Goal: Task Accomplishment & Management: Complete application form

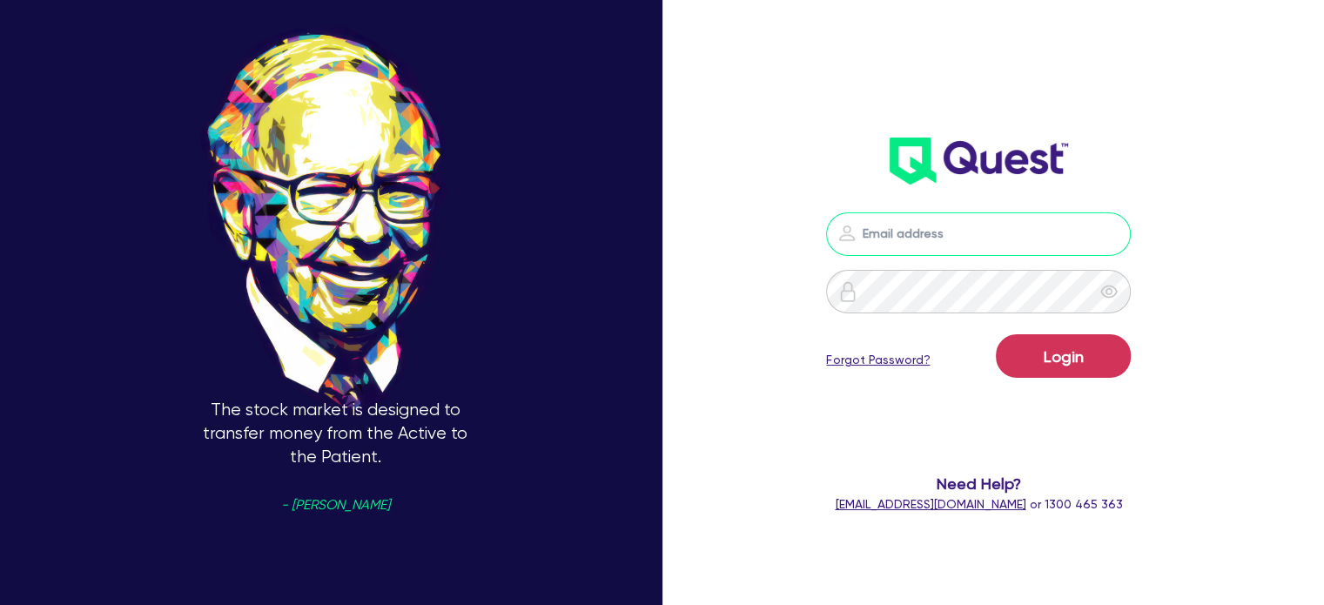
click at [988, 248] on input "email" at bounding box center [978, 234] width 305 height 44
type input "alyssa.baird@quest.finance"
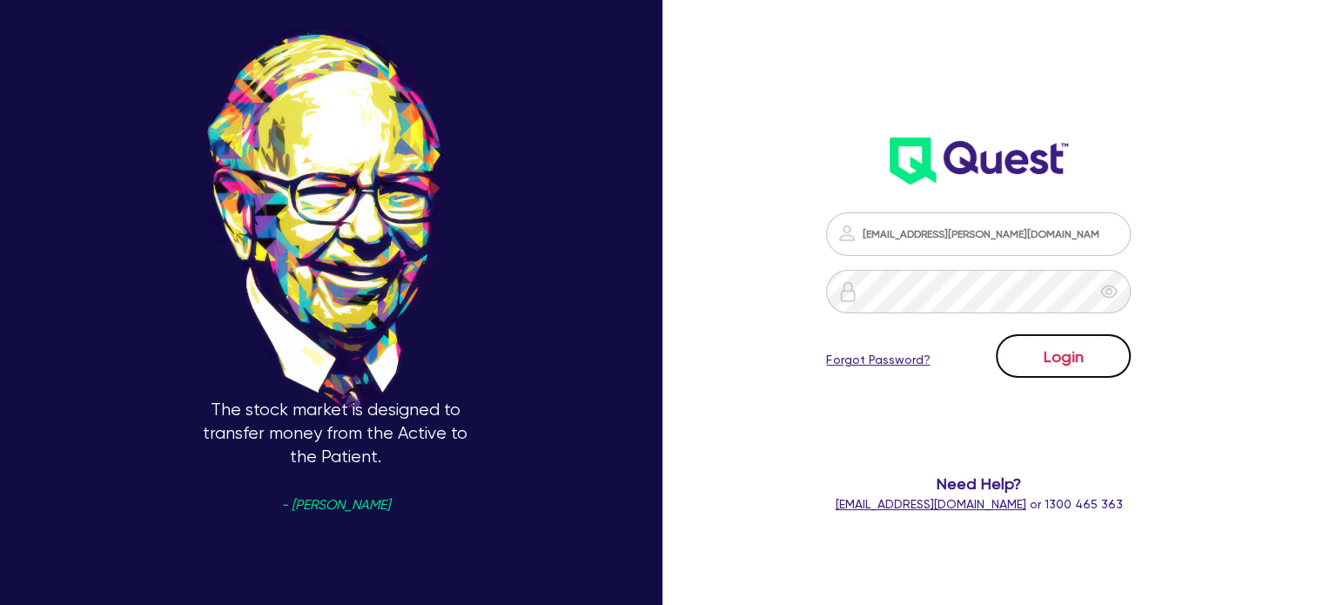
click at [1106, 358] on button "Login" at bounding box center [1063, 356] width 135 height 44
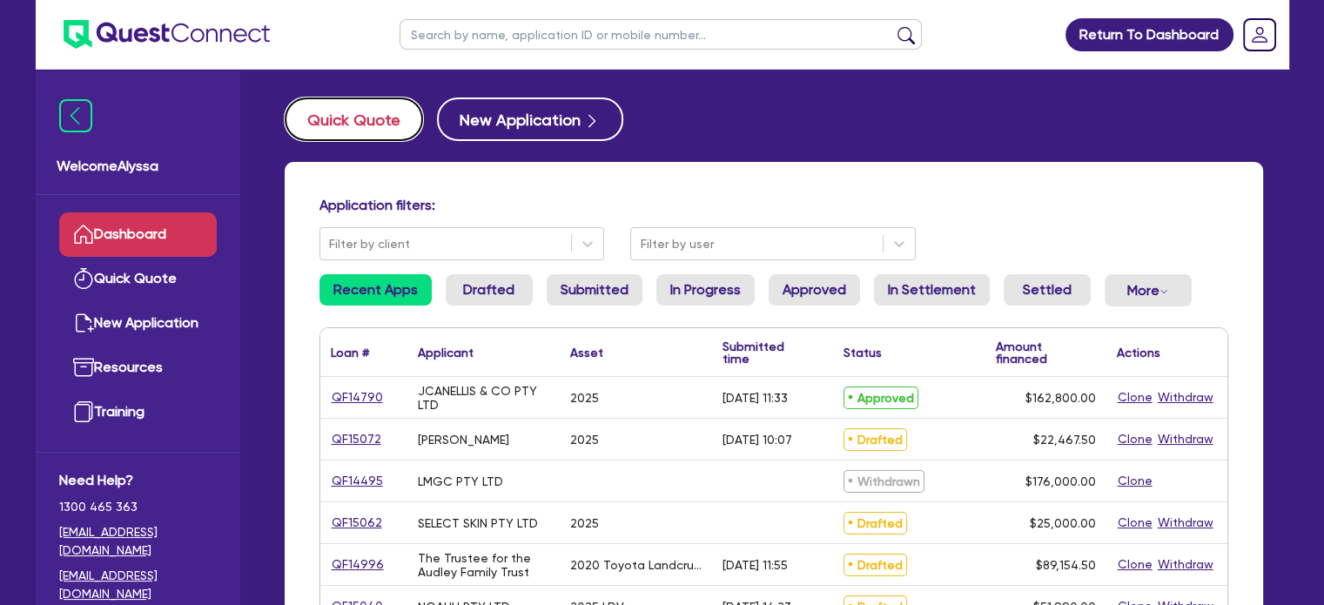
click at [338, 118] on button "Quick Quote" at bounding box center [354, 119] width 138 height 44
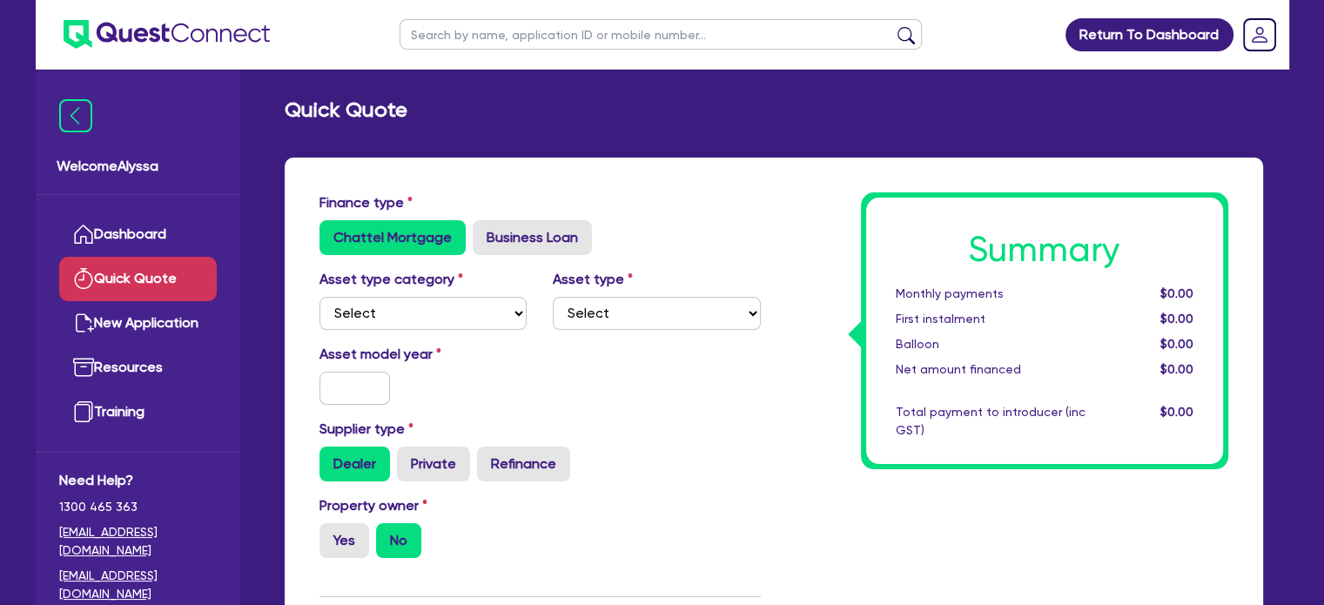
click at [531, 215] on div "Finance type Chattel Mortgage Business Loan" at bounding box center [539, 223] width 467 height 63
click at [518, 228] on label "Business Loan" at bounding box center [532, 237] width 119 height 35
click at [484, 228] on input "Business Loan" at bounding box center [478, 225] width 11 height 11
radio input "true"
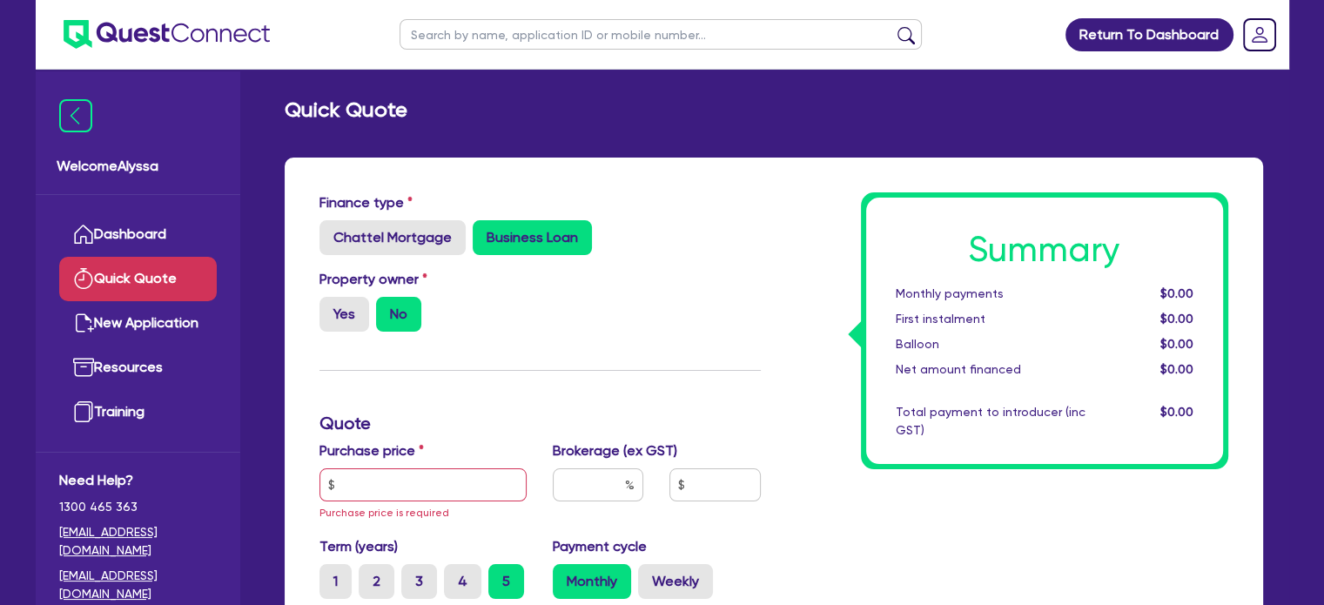
scroll to position [167, 0]
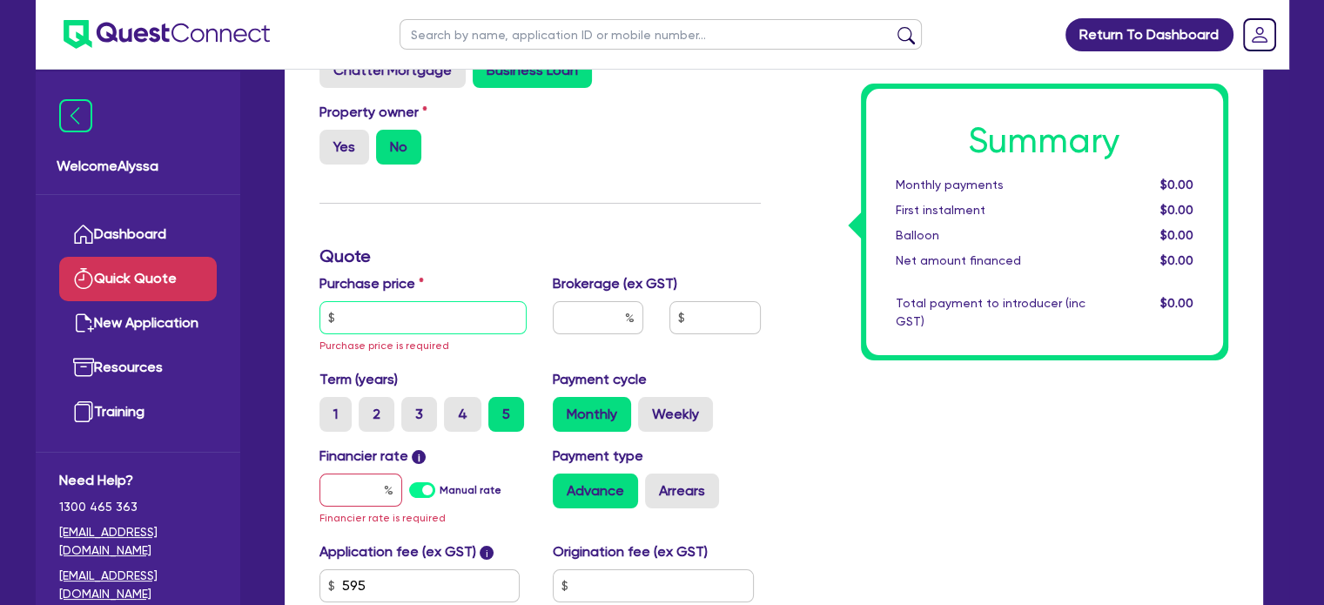
click at [410, 320] on input "text" at bounding box center [423, 317] width 208 height 33
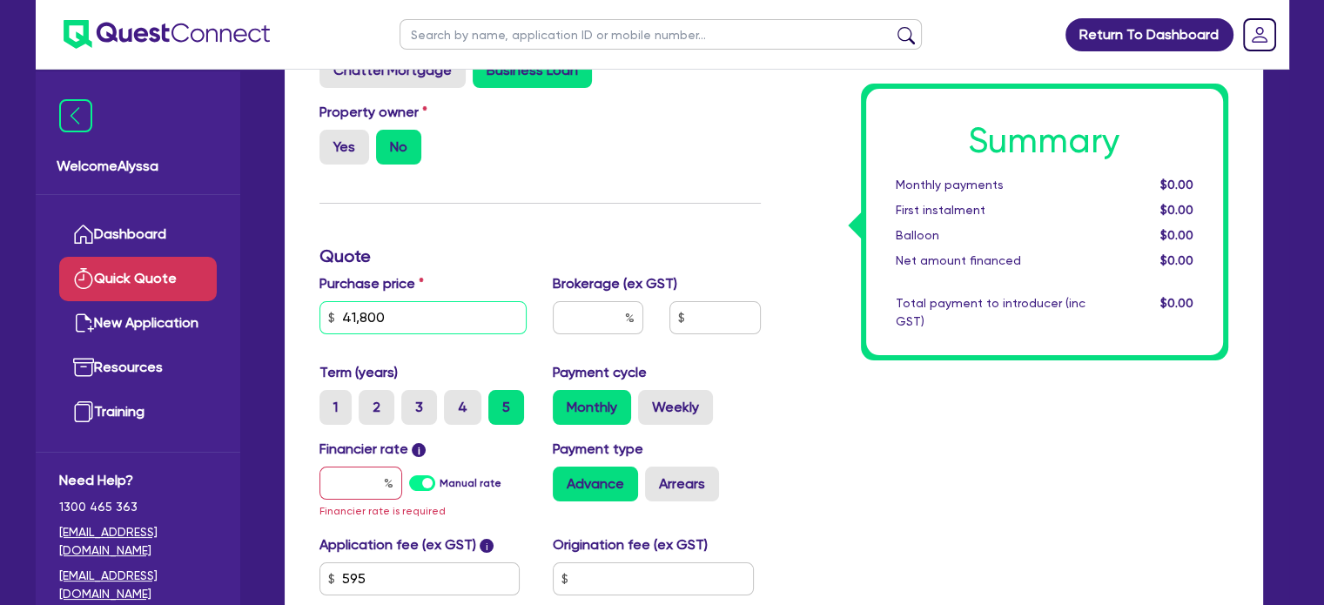
scroll to position [255, 0]
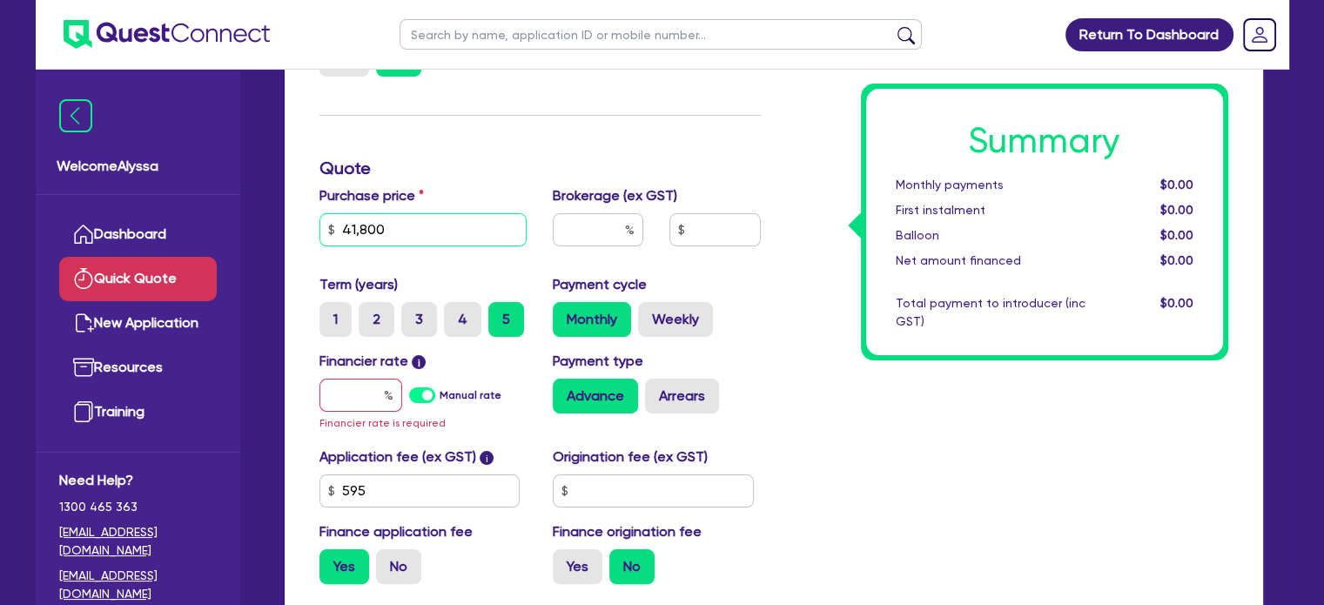
type input "41,800"
click at [358, 393] on input "text" at bounding box center [360, 395] width 83 height 33
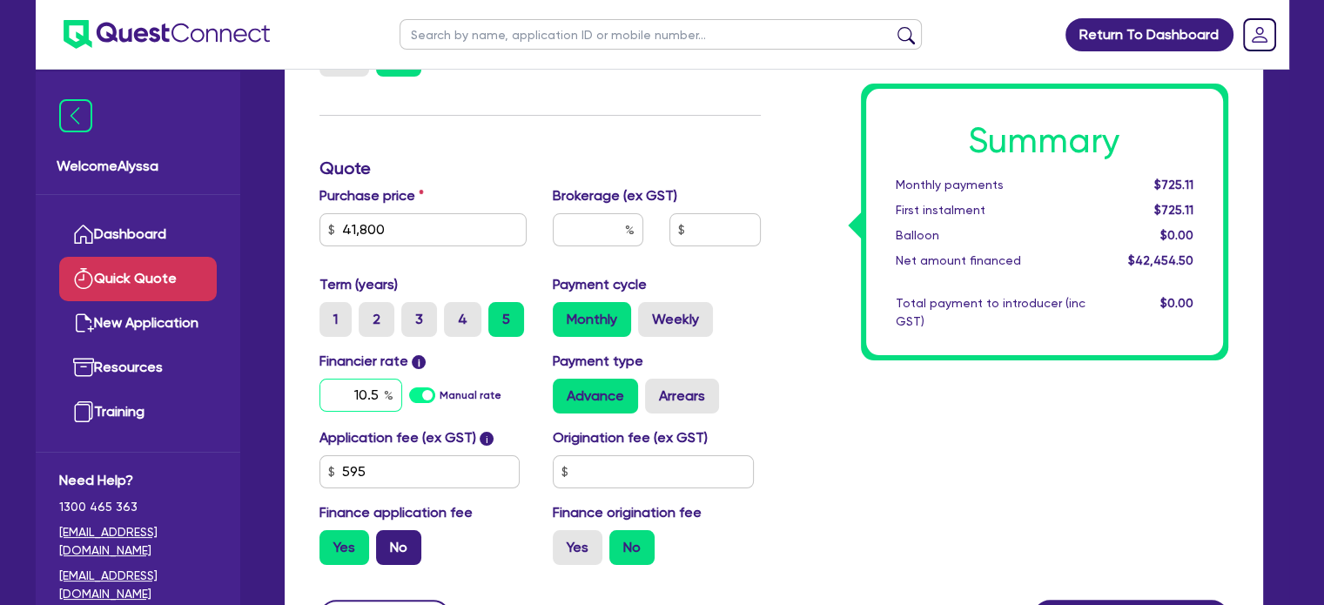
type input "10.5"
click at [396, 553] on label "No" at bounding box center [398, 547] width 45 height 35
click at [387, 541] on input "No" at bounding box center [381, 535] width 11 height 11
radio input "true"
click at [603, 241] on input "text" at bounding box center [598, 229] width 91 height 33
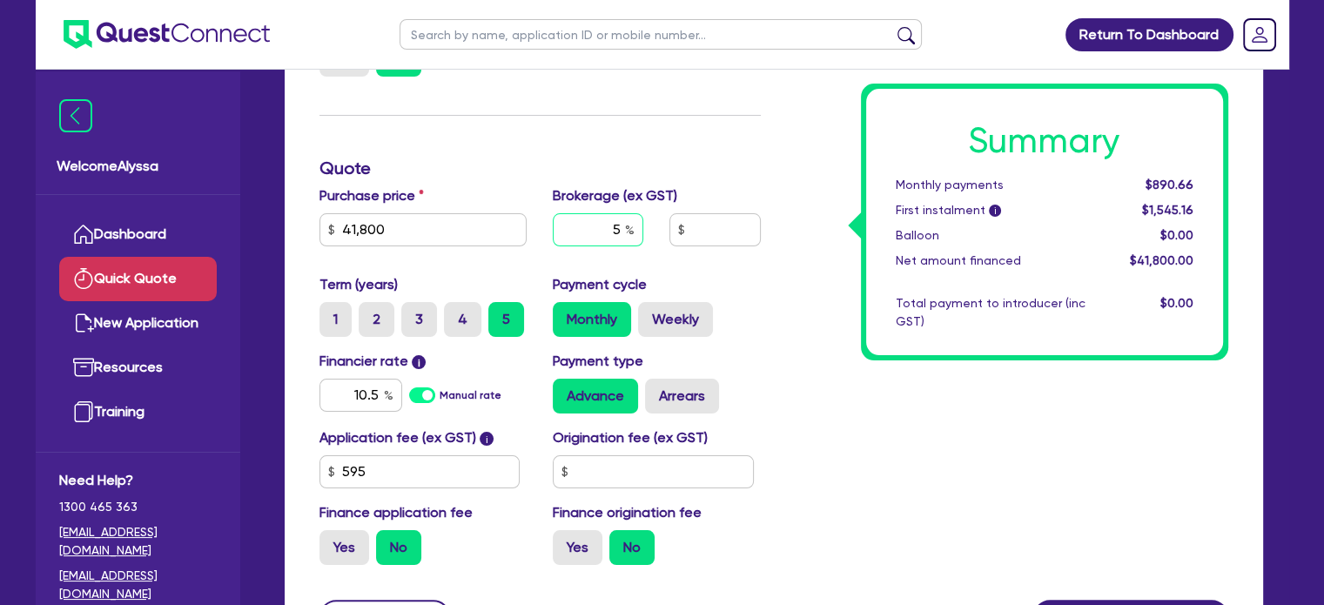
type input "5"
click at [754, 339] on div "Term (years) 1 2 3 4 5 Payment cycle Monthly Weekly" at bounding box center [539, 312] width 467 height 77
type input "2,090"
click at [453, 327] on label "4" at bounding box center [462, 319] width 37 height 35
click at [453, 313] on input "4" at bounding box center [449, 307] width 11 height 11
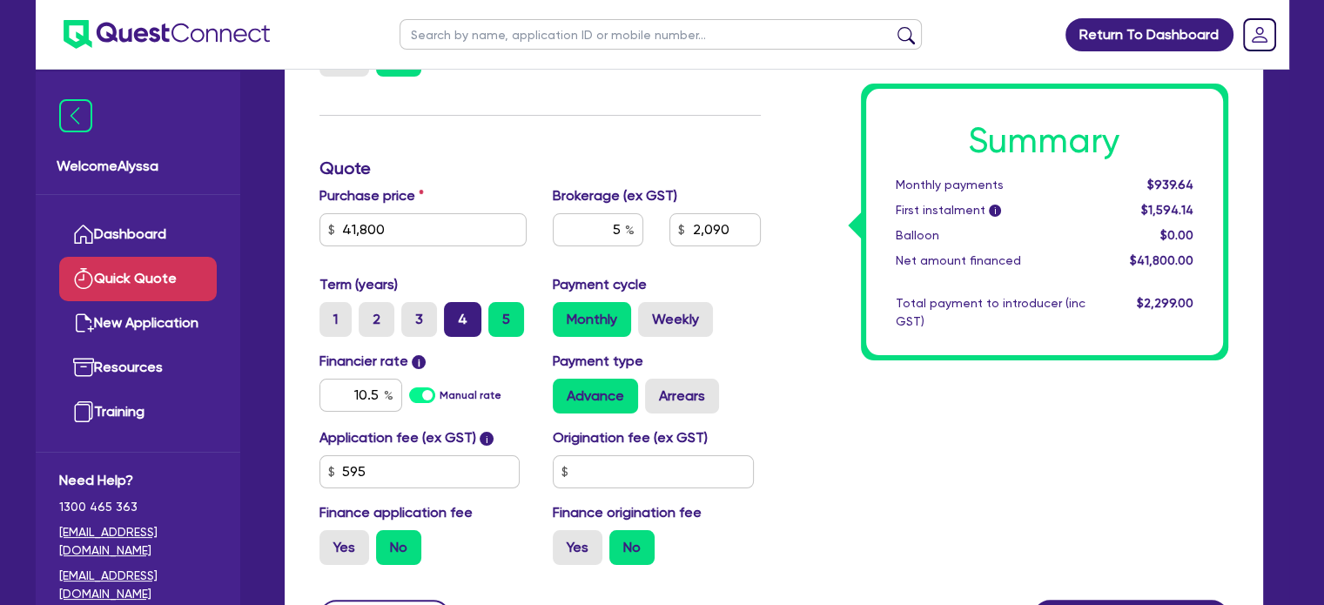
radio input "true"
type input "2,090"
click at [401, 324] on label "3" at bounding box center [419, 319] width 36 height 35
click at [401, 313] on input "3" at bounding box center [406, 307] width 11 height 11
radio input "true"
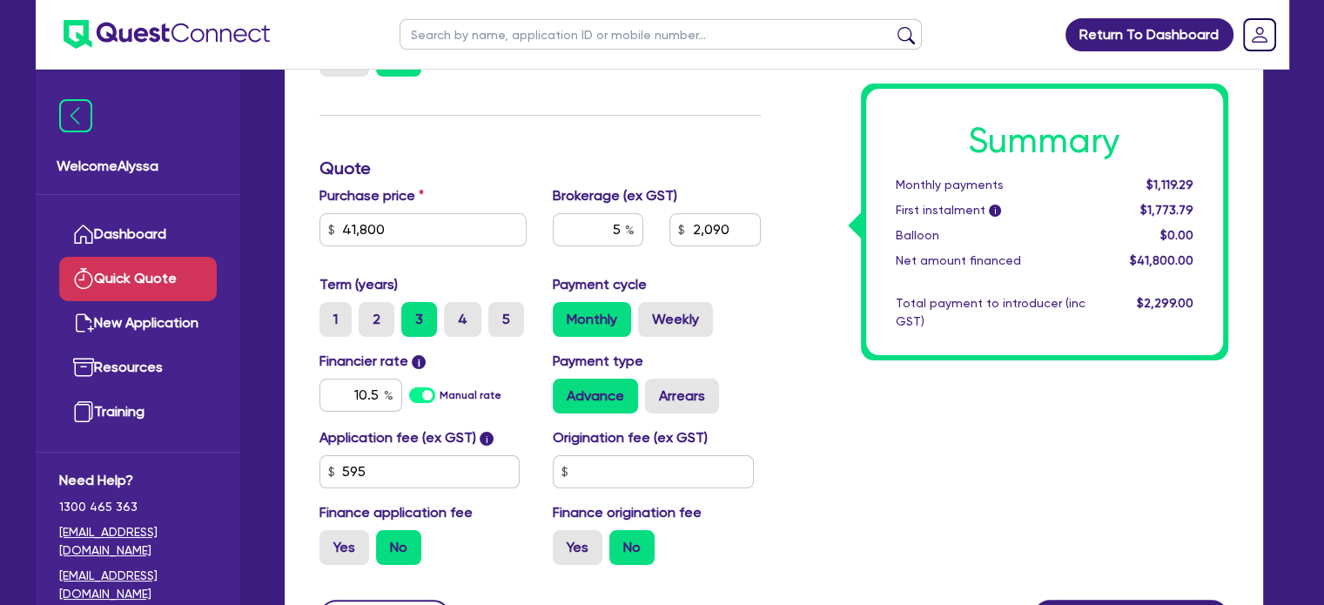
type input "2,090"
click at [377, 326] on label "2" at bounding box center [377, 319] width 36 height 35
click at [370, 313] on input "2" at bounding box center [364, 307] width 11 height 11
radio input "true"
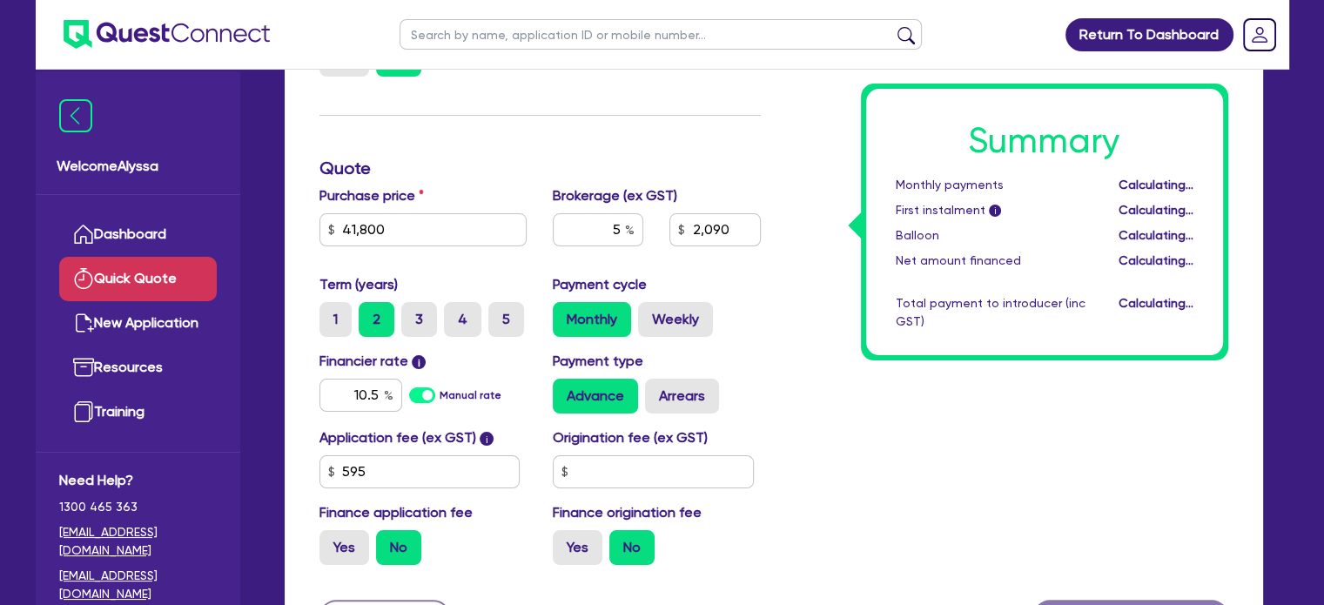
type input "2,090"
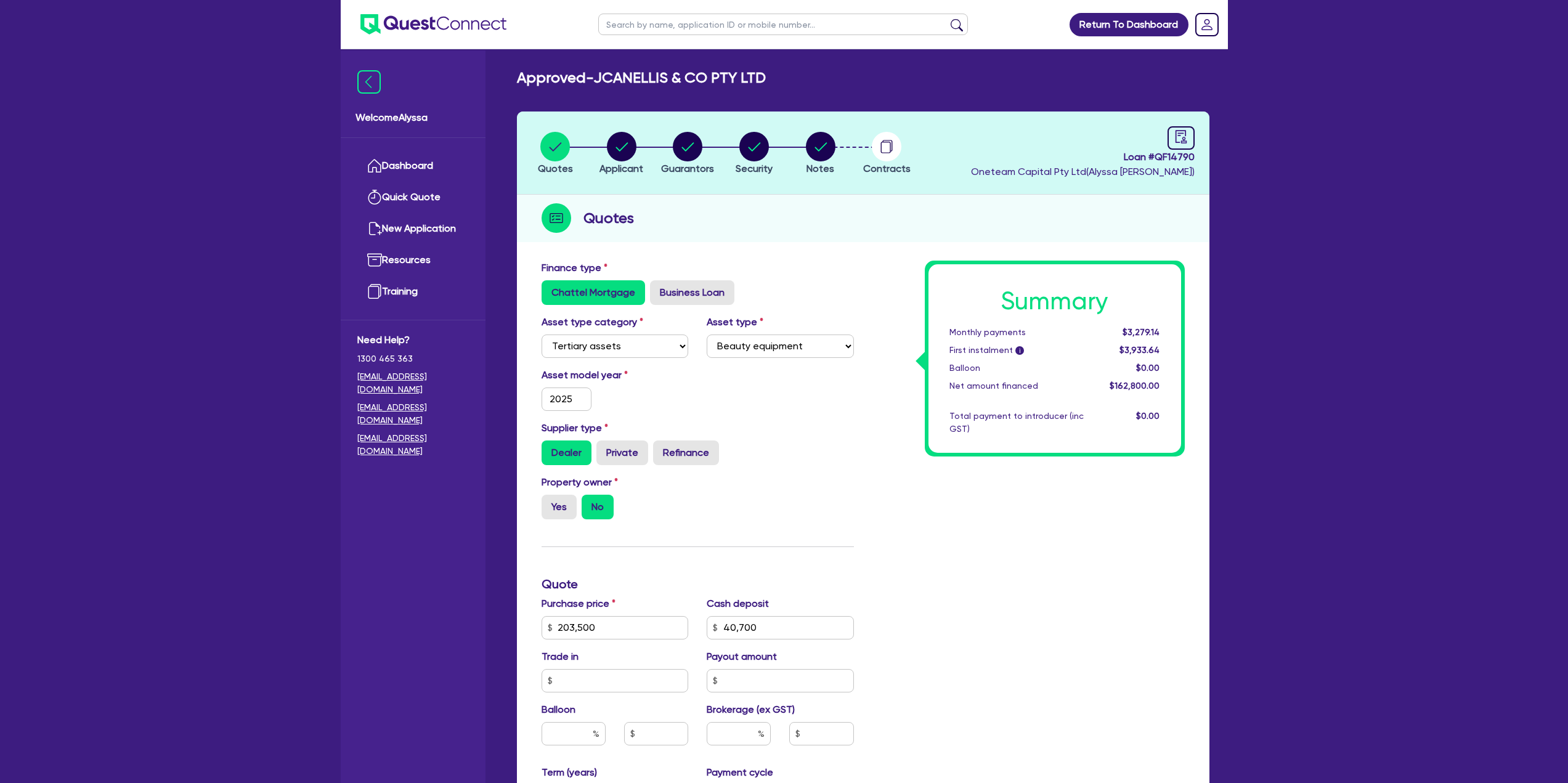
select select "TERTIARY_ASSETS"
select select "BEAUTY_EQUIPMENT"
click at [643, 19] on input "text" at bounding box center [783, 24] width 370 height 21
type input "[PERSON_NAME]"
click button "submit" at bounding box center [957, 27] width 20 height 17
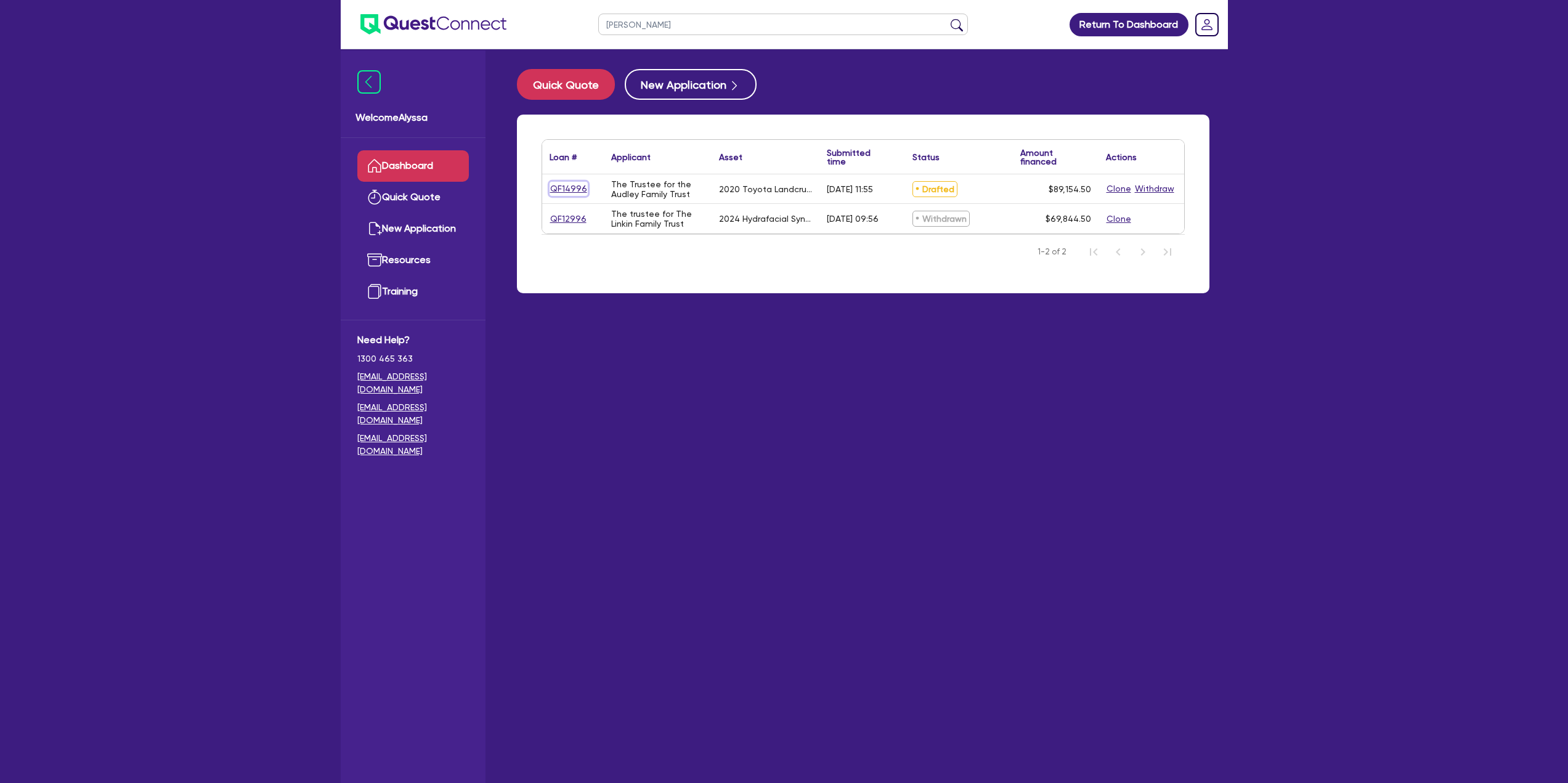
click at [569, 188] on link "QF14996" at bounding box center [568, 189] width 38 height 14
select select "CARS_AND_LIGHT_TRUCKS"
select select "PASSENGER_VEHICLES"
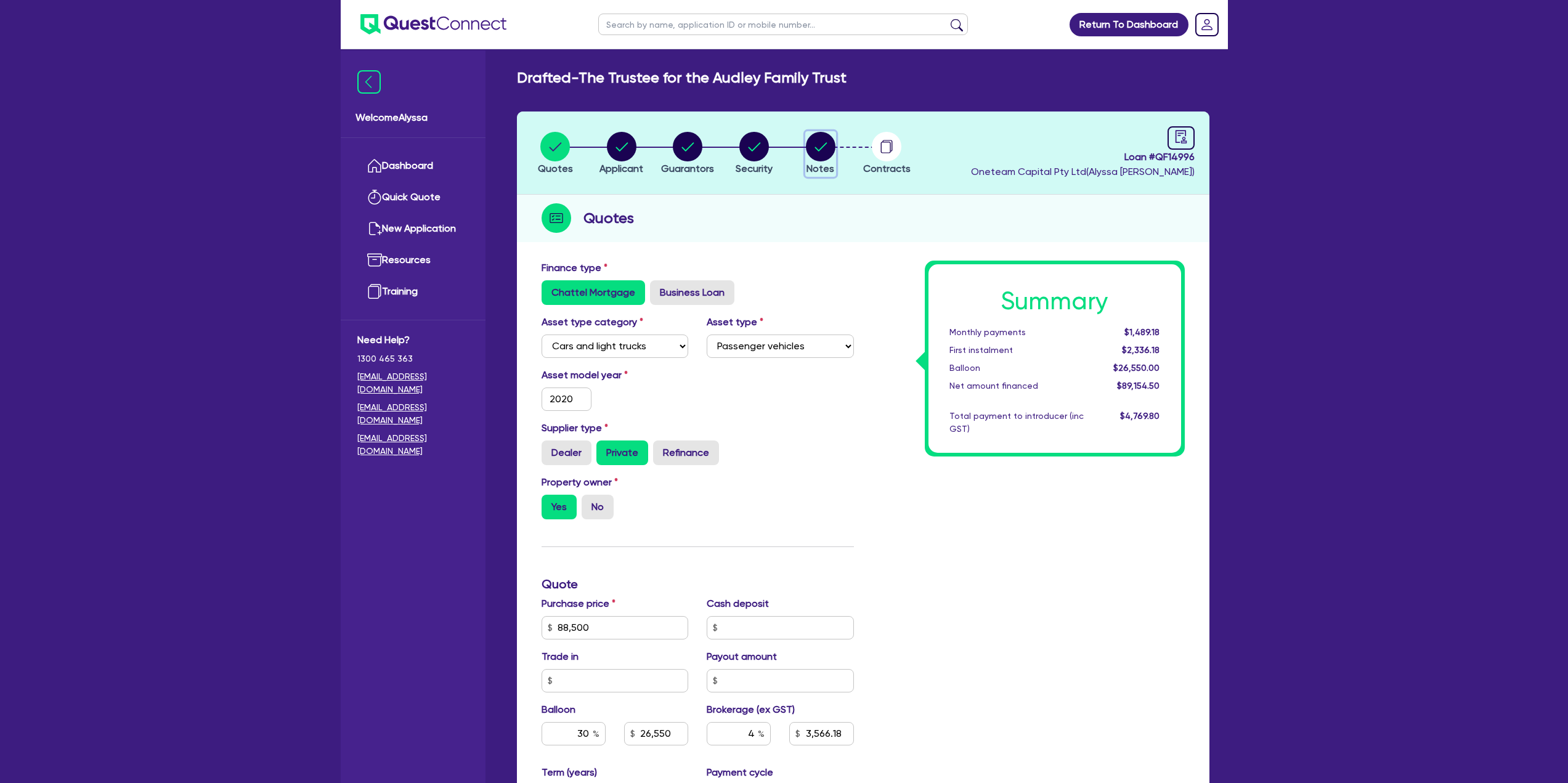
click at [831, 146] on circle "button" at bounding box center [821, 147] width 30 height 30
select select "Other"
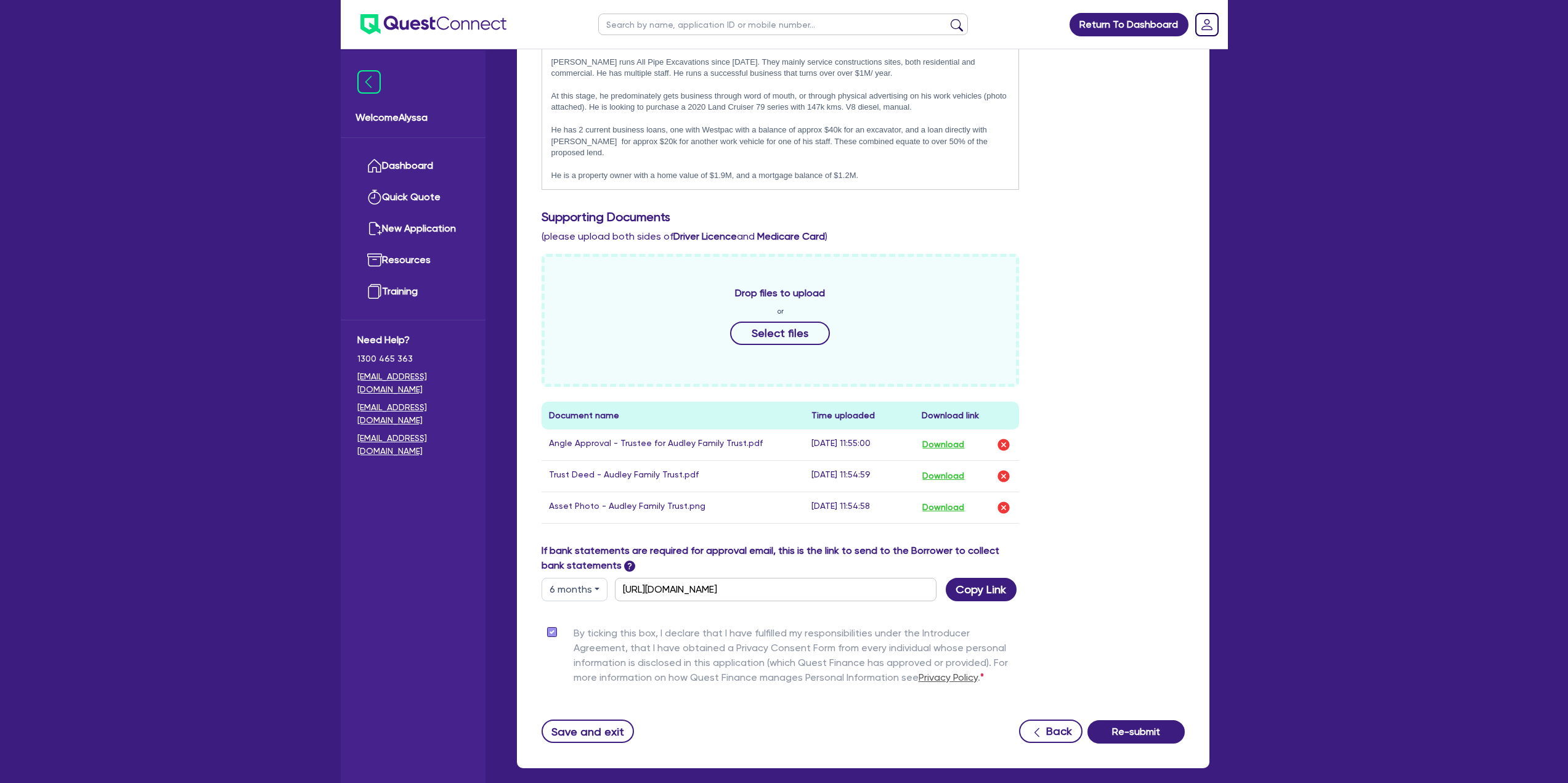
scroll to position [380, 0]
click at [944, 468] on button "Download" at bounding box center [943, 476] width 43 height 16
click at [653, 27] on input "text" at bounding box center [783, 24] width 370 height 21
click at [653, 27] on input "ga" at bounding box center [783, 24] width 370 height 21
type input "gary"
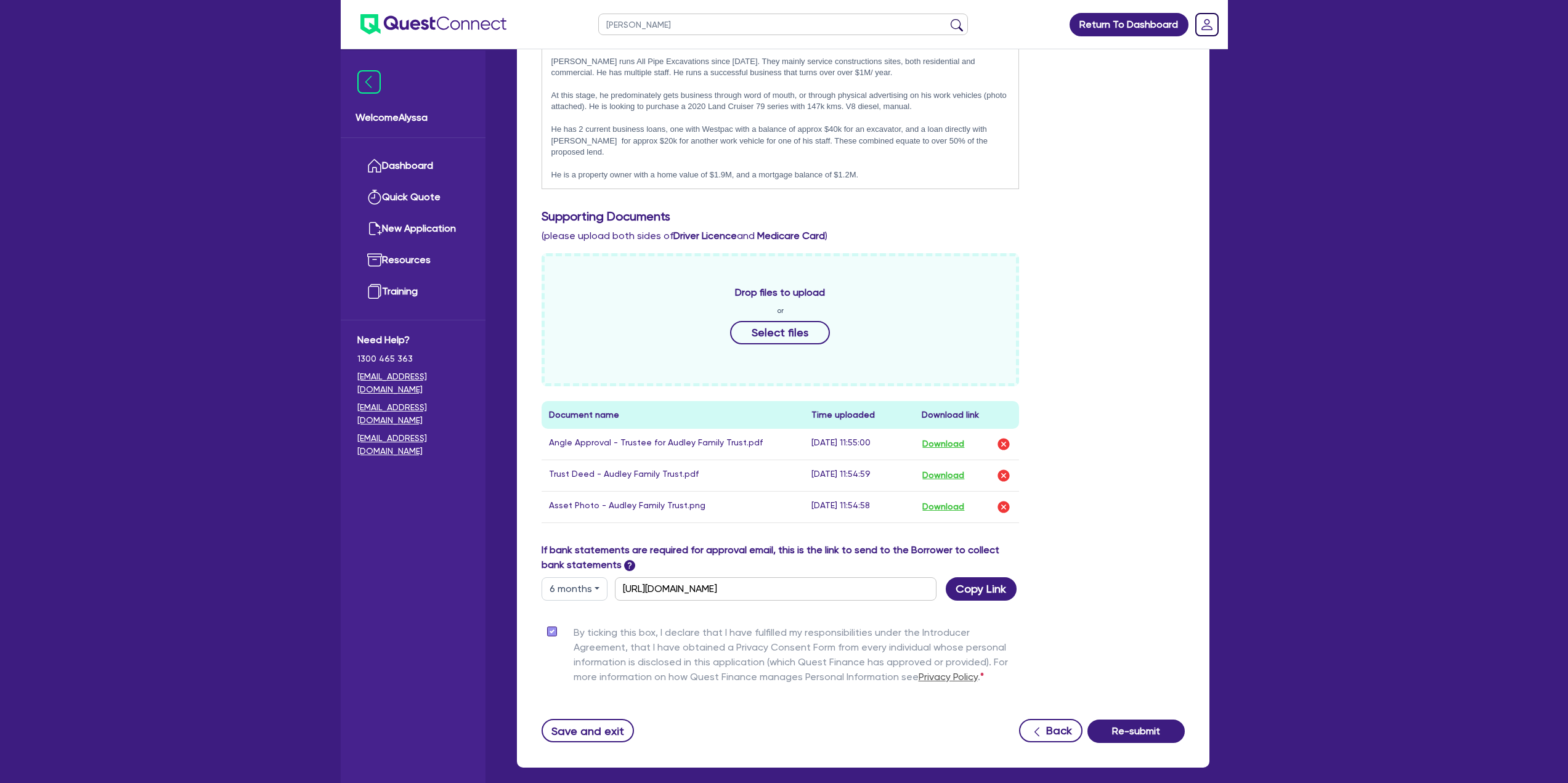
click button "submit" at bounding box center [957, 27] width 20 height 17
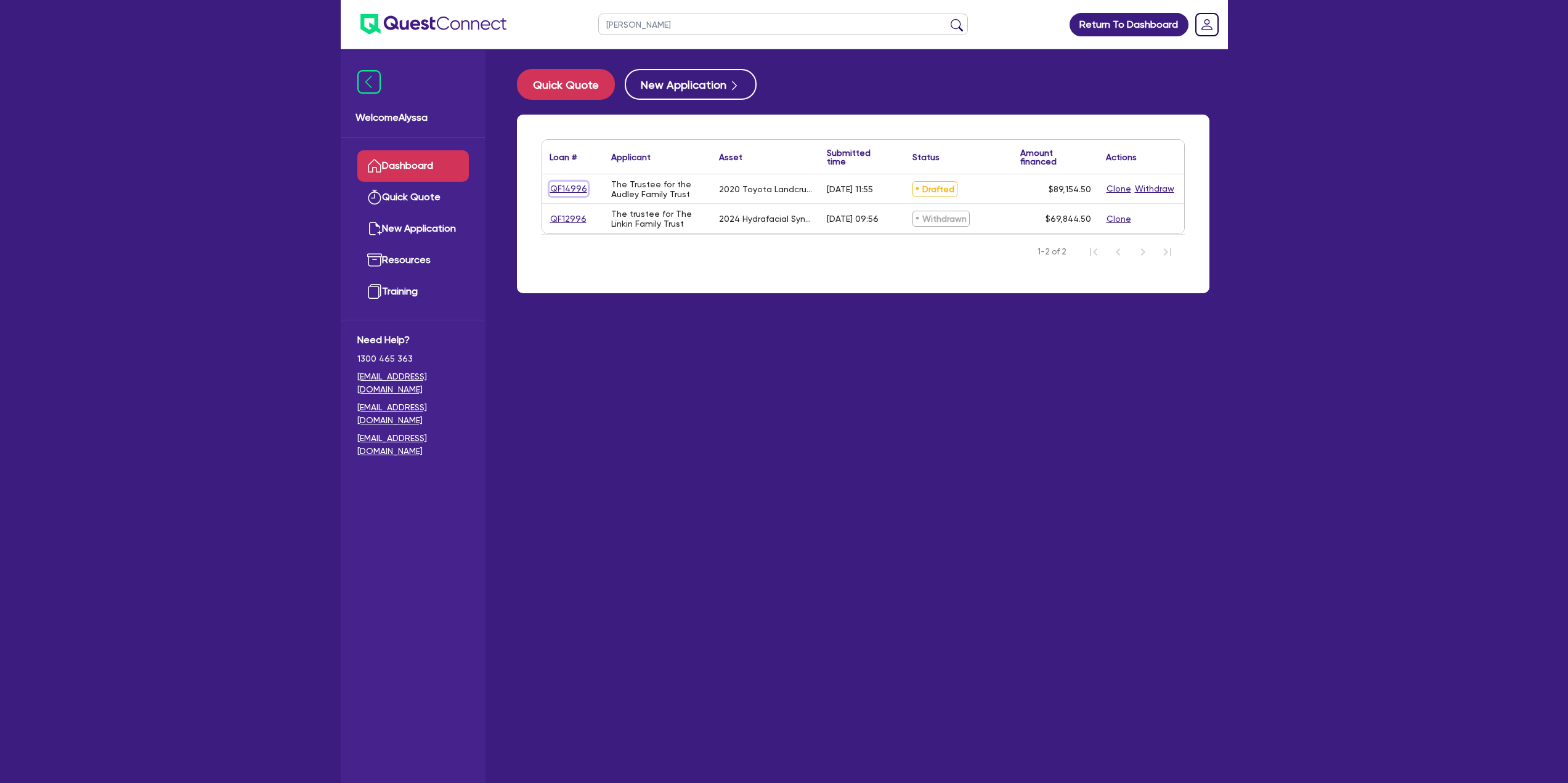
click at [565, 188] on link "QF14996" at bounding box center [568, 189] width 38 height 14
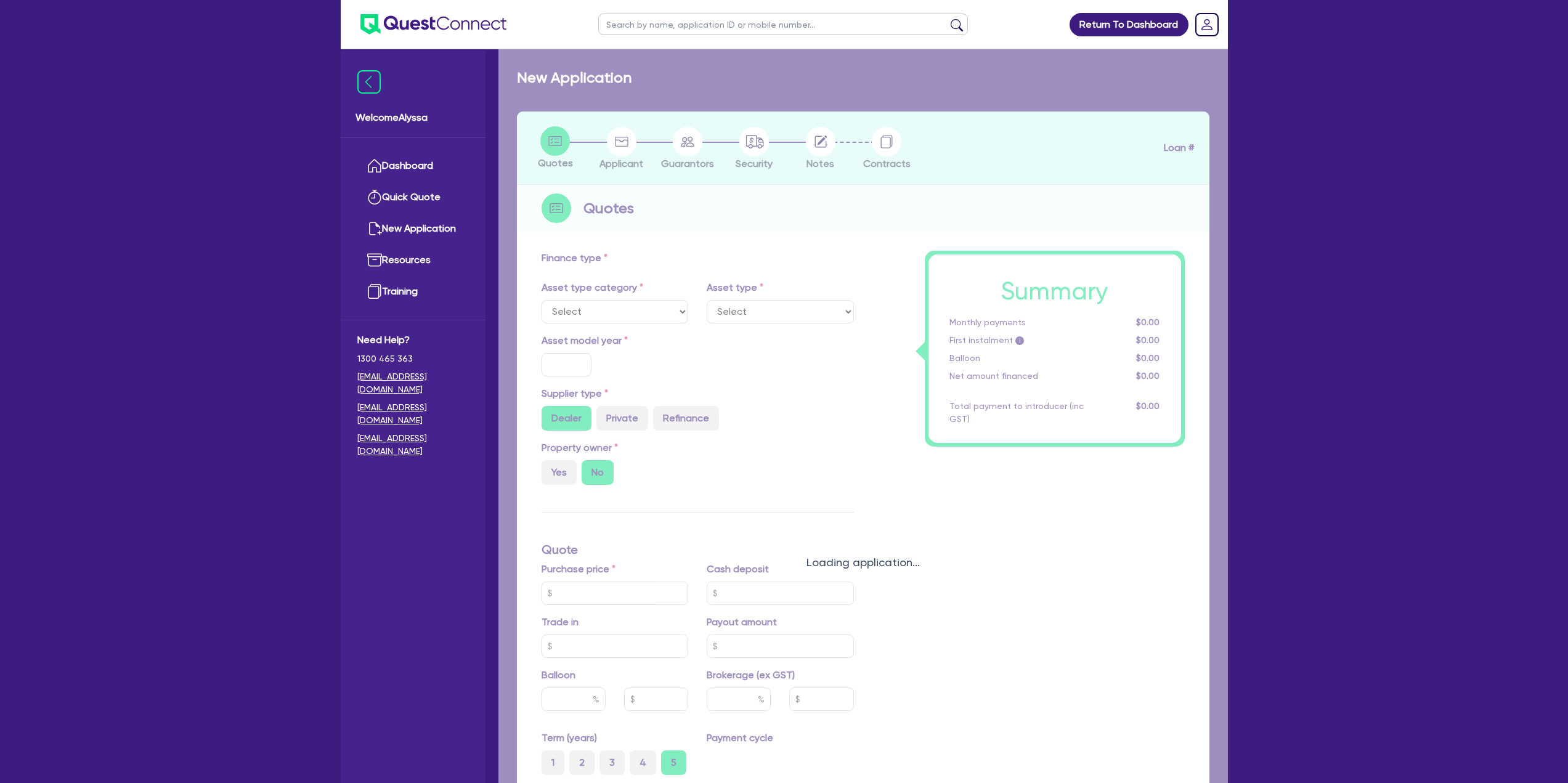
select select "CARS_AND_LIGHT_TRUCKS"
type input "2020"
radio input "false"
radio input "true"
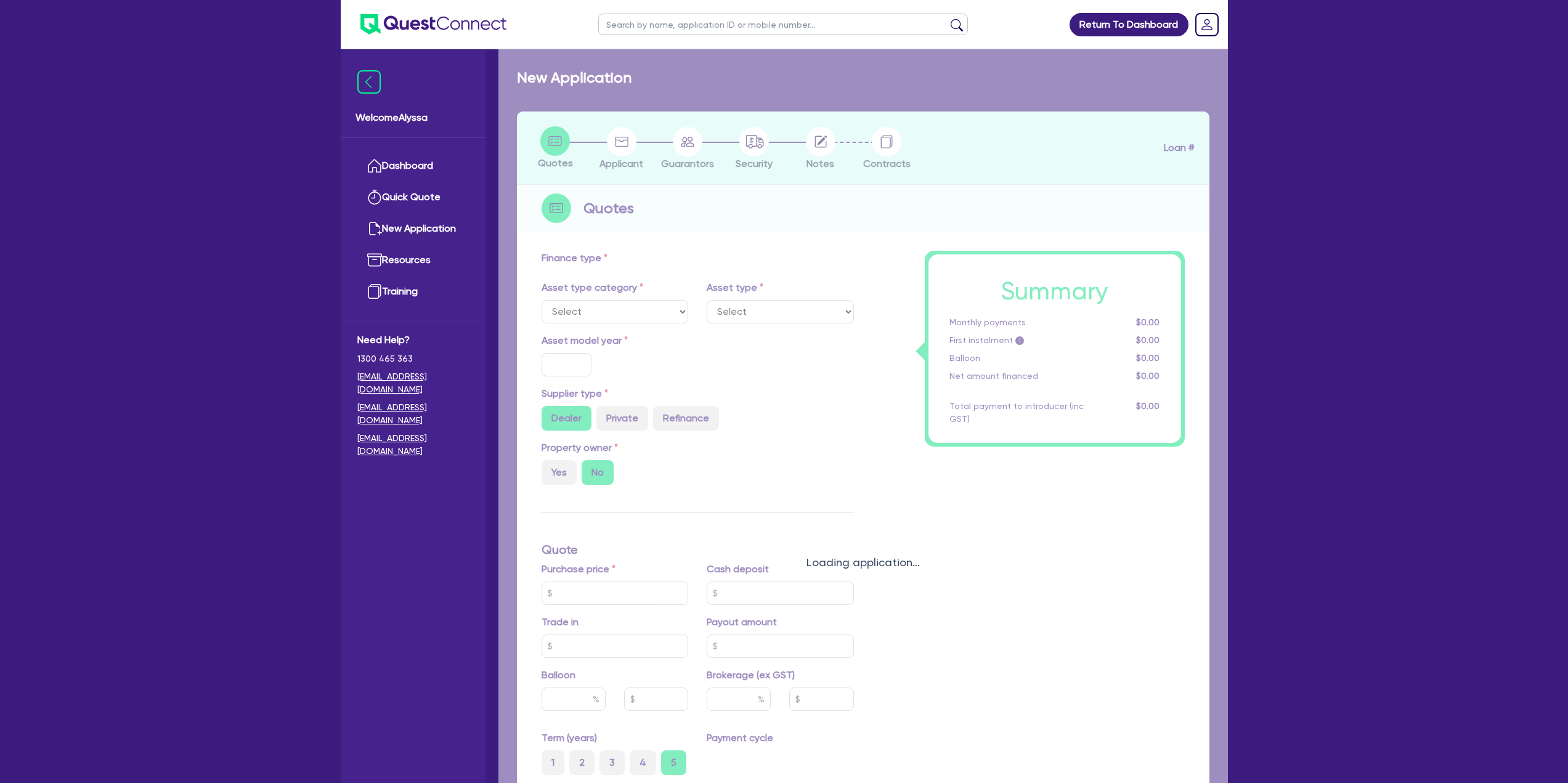
type input "88,500"
type input "30"
type input "26,550"
type input "4"
type input "3,566.18"
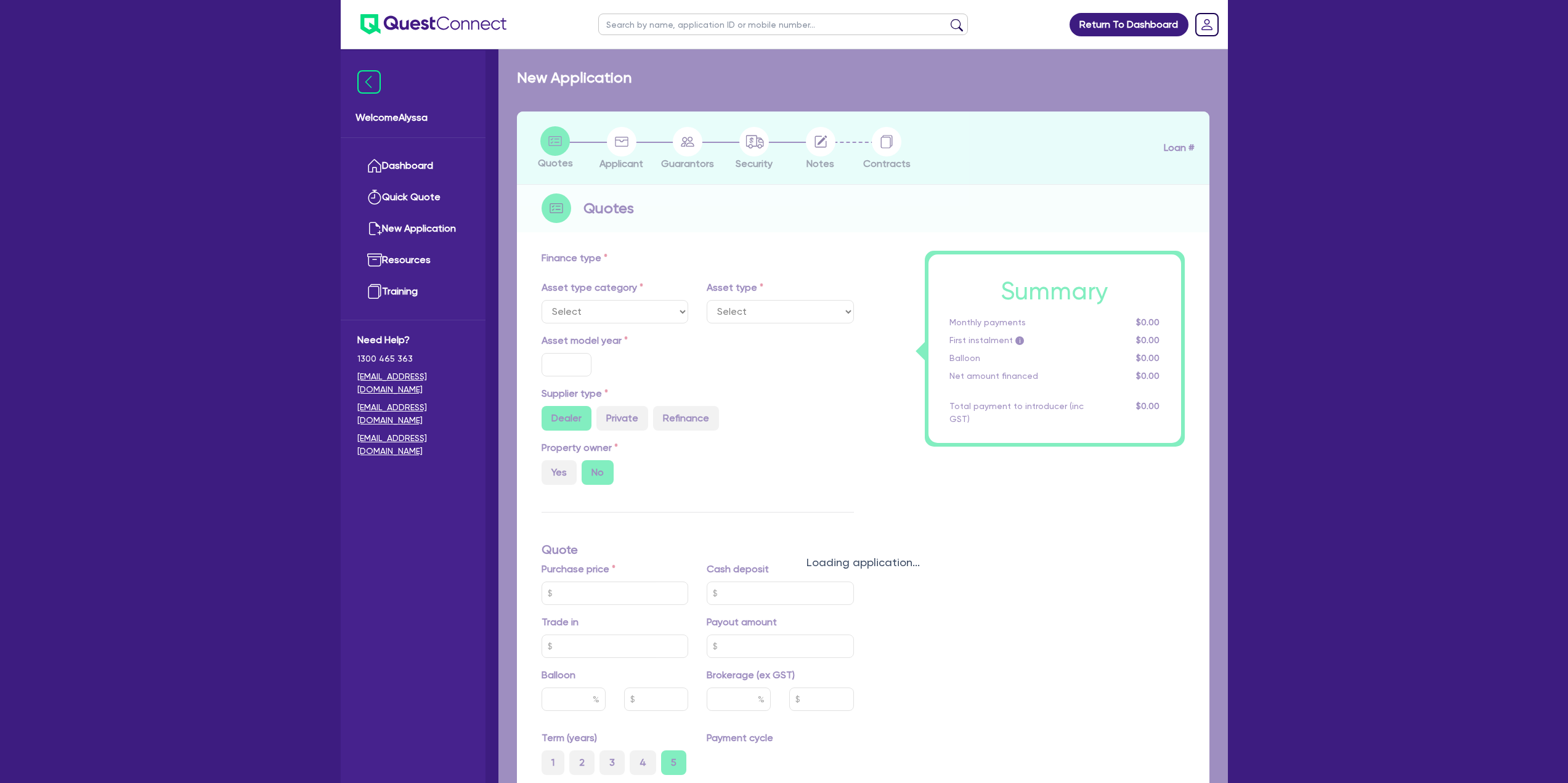
type input "7.49"
type input "770"
select select "PASSENGER_VEHICLES"
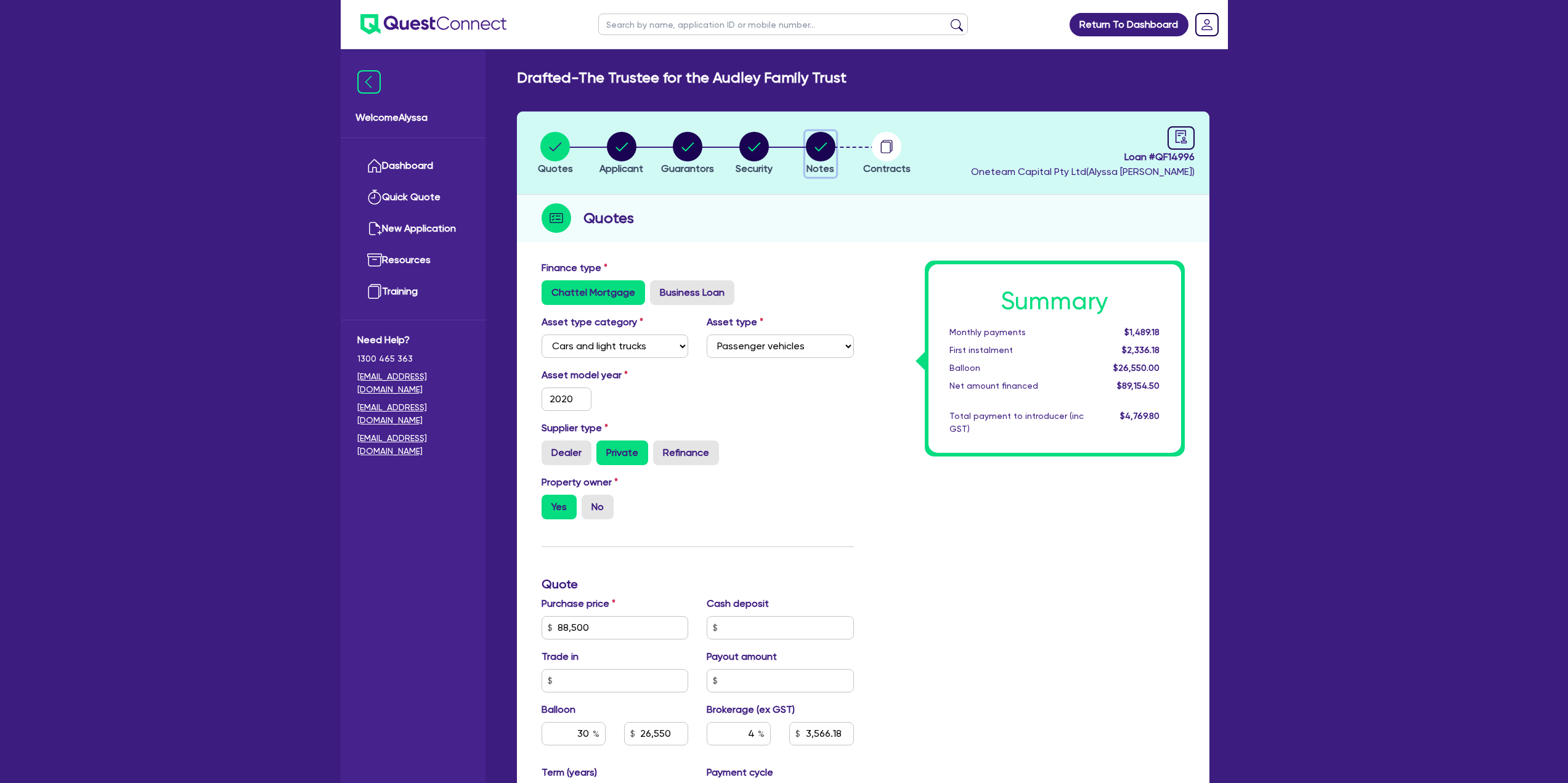
click at [822, 152] on circle "button" at bounding box center [821, 147] width 30 height 30
select select "Other"
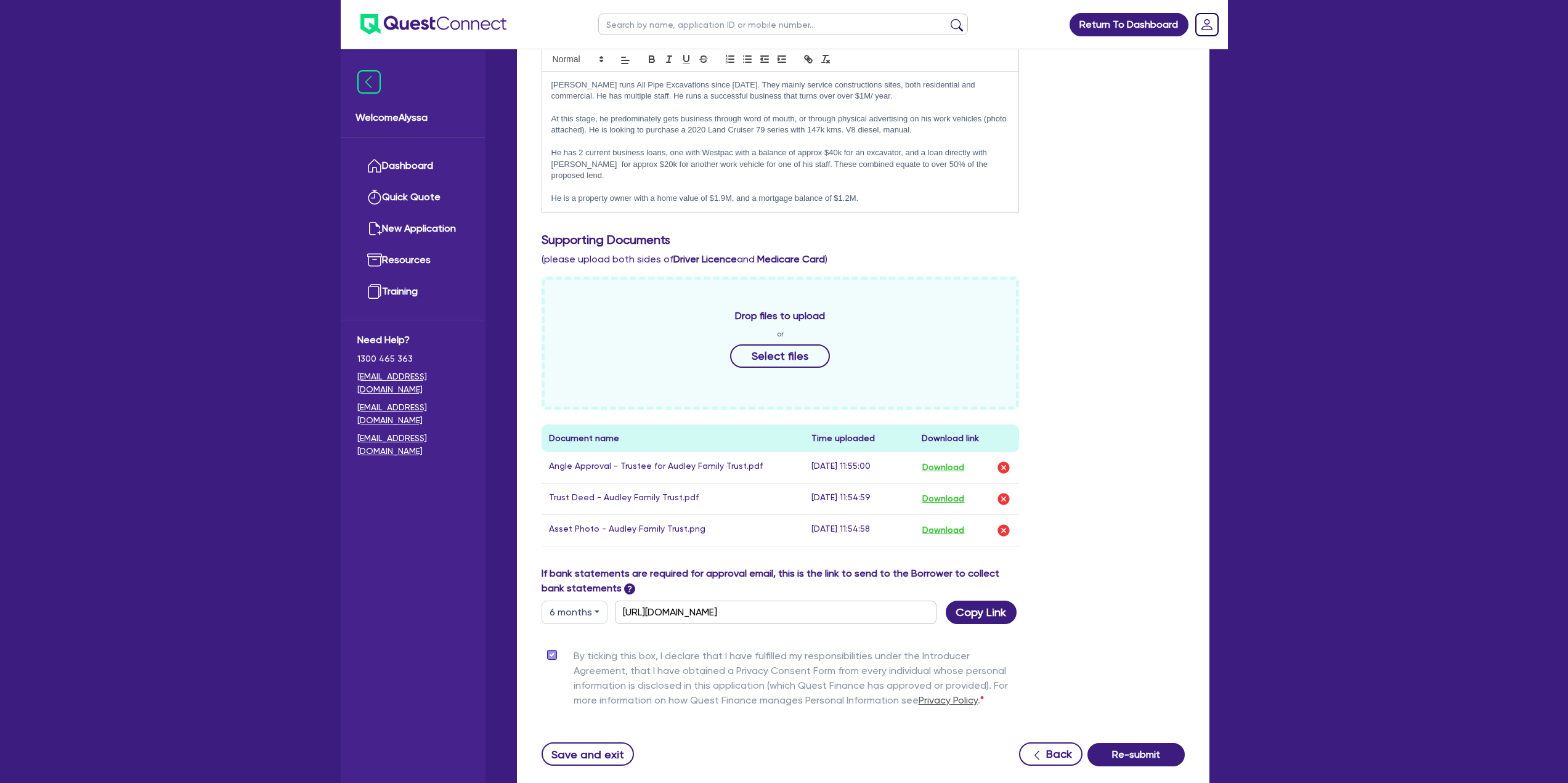
scroll to position [358, 0]
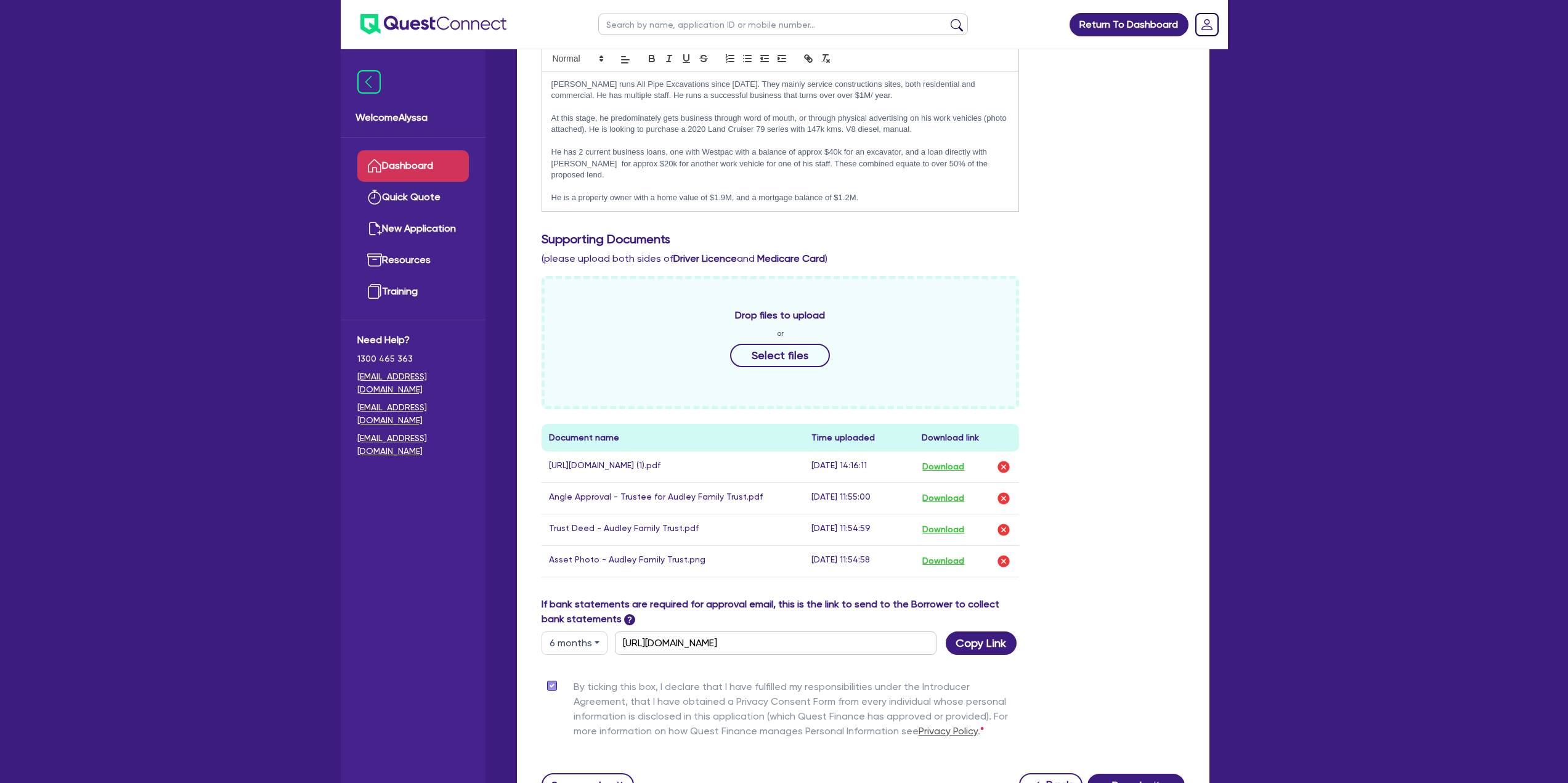
click at [394, 169] on link "Dashboard" at bounding box center [413, 166] width 112 height 31
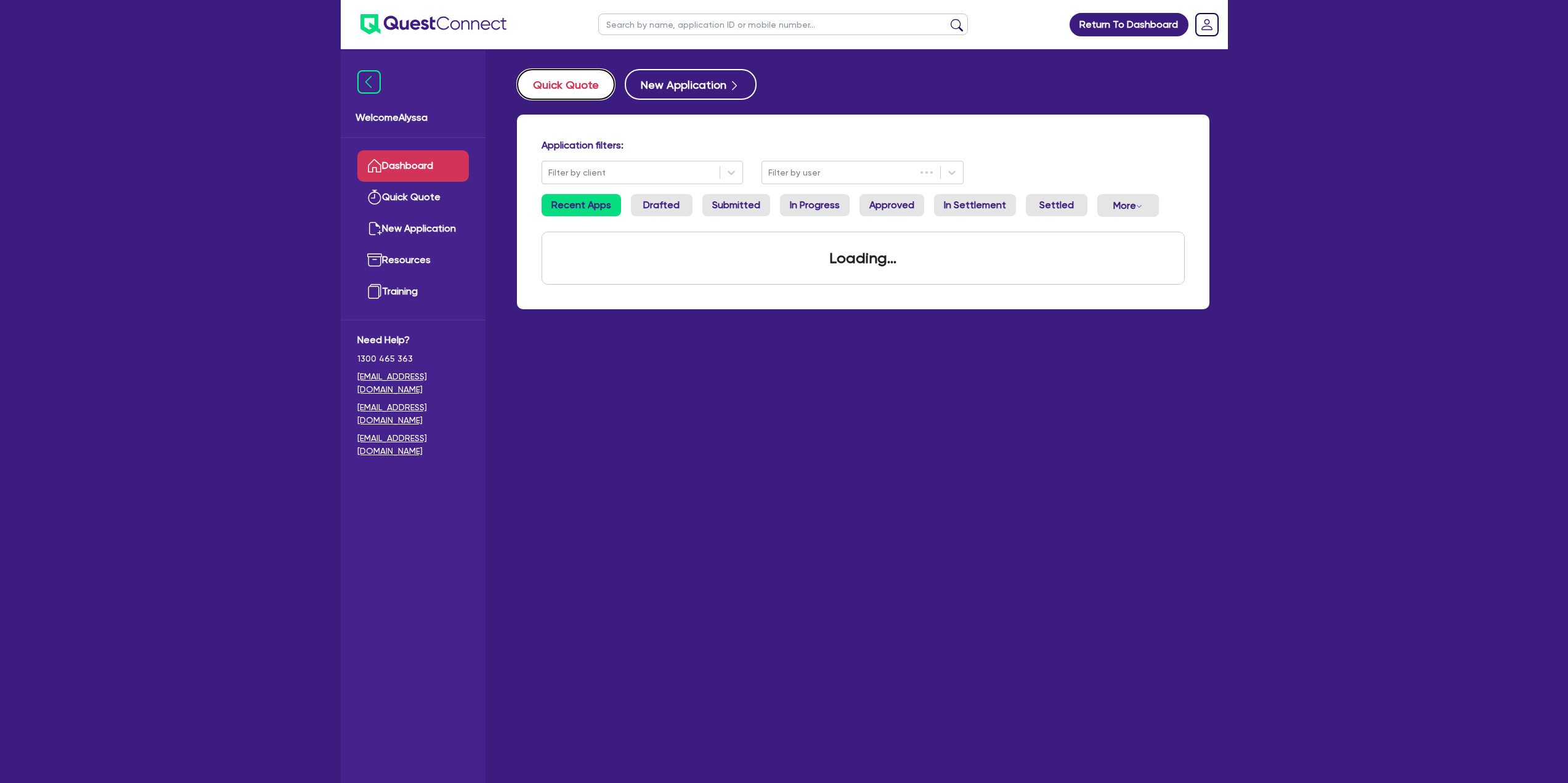
click at [590, 75] on button "Quick Quote" at bounding box center [566, 84] width 98 height 31
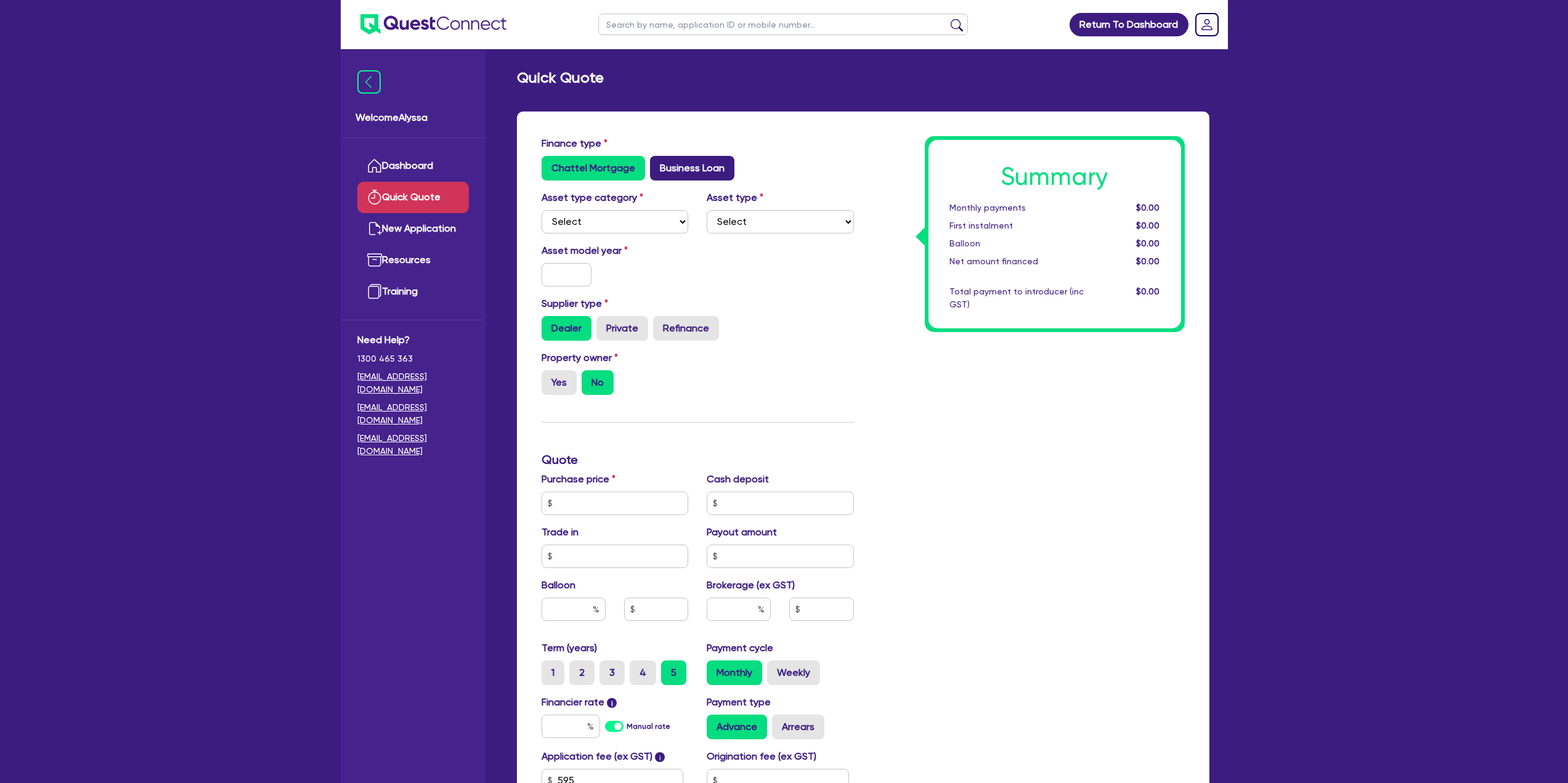
click at [685, 172] on label "Business Loan" at bounding box center [692, 168] width 84 height 25
click at [658, 164] on input "Business Loan" at bounding box center [653, 159] width 8 height 8
radio input "true"
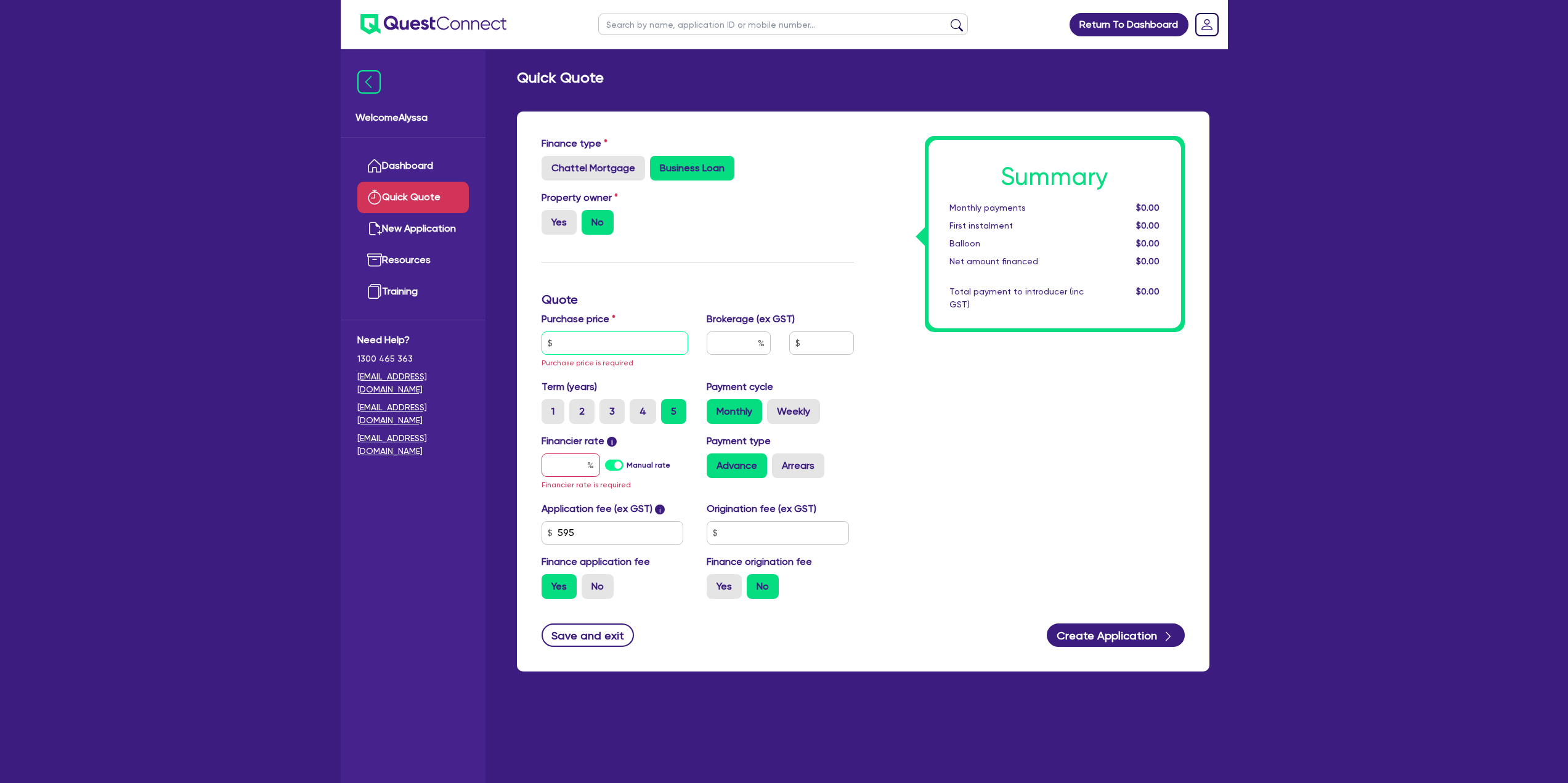
click at [583, 336] on input "text" at bounding box center [615, 343] width 147 height 23
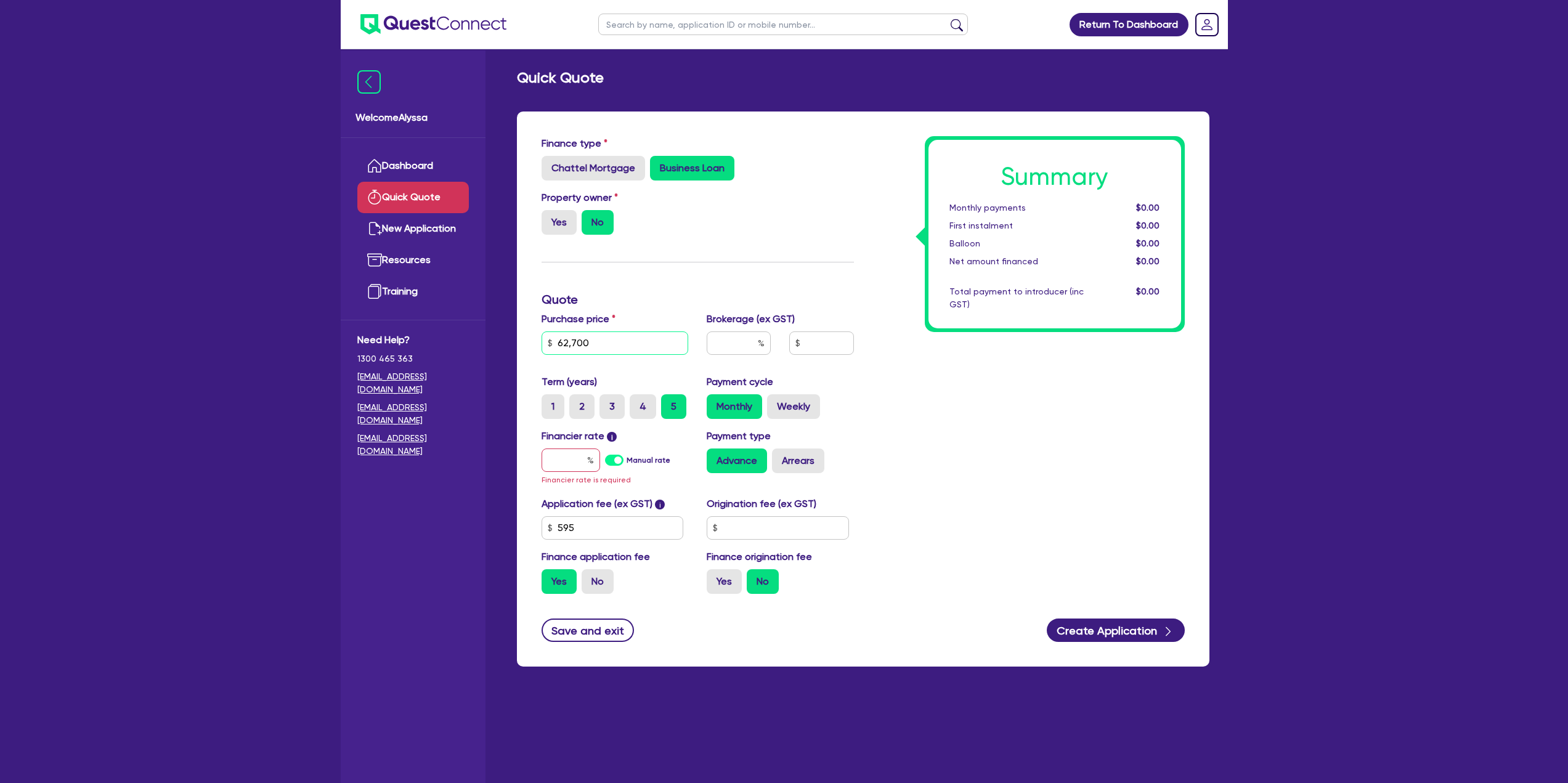
type input "62,700"
click at [731, 344] on input "text" at bounding box center [738, 343] width 64 height 23
type input "4"
click at [562, 462] on input "text" at bounding box center [571, 460] width 59 height 23
type input "1"
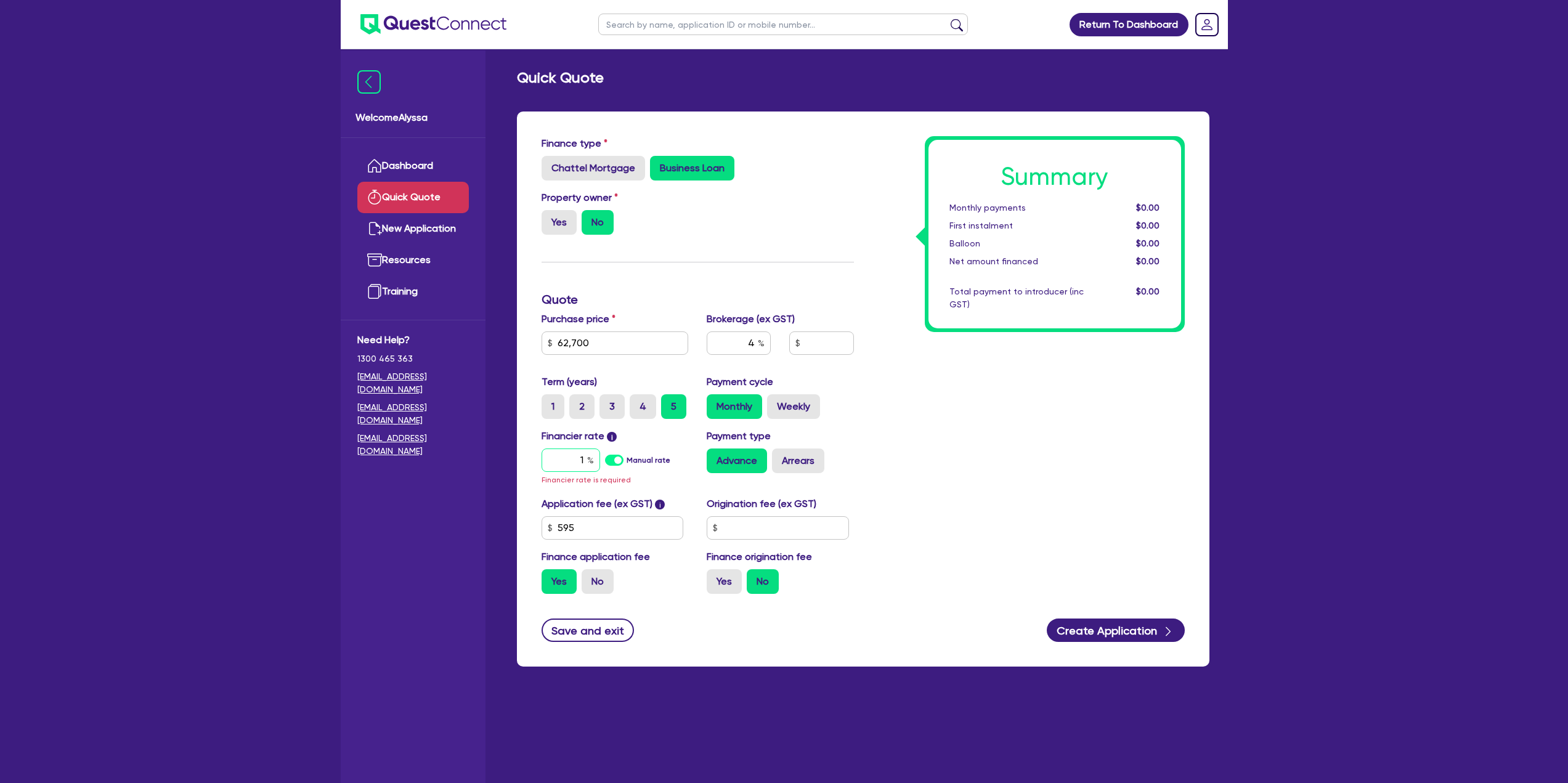
type input "2,534.18"
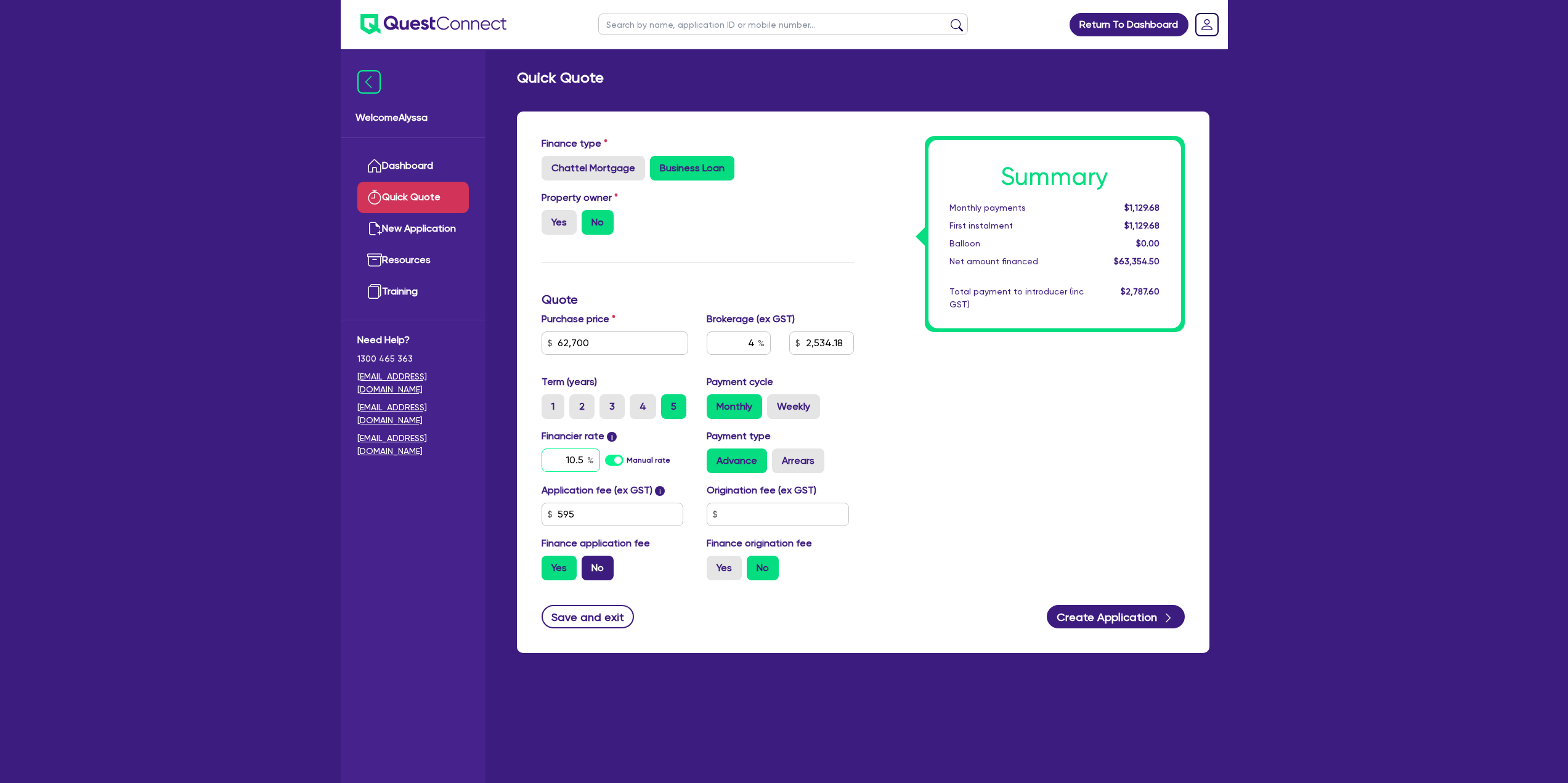
type input "10.5"
type input "2,534.18"
click at [602, 573] on label "No" at bounding box center [597, 568] width 32 height 25
click at [590, 564] on input "No" at bounding box center [585, 559] width 8 height 8
radio input "true"
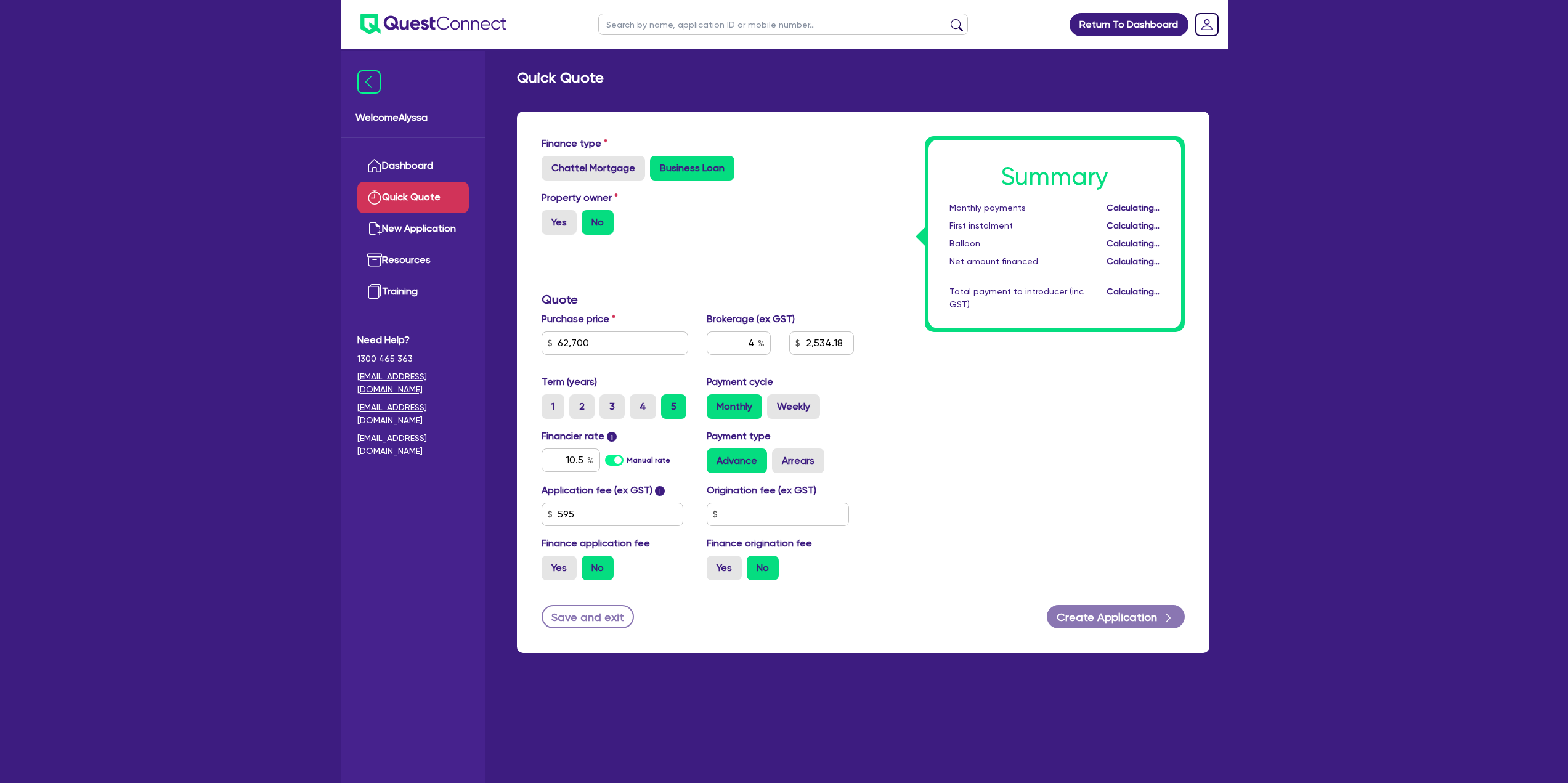
type input "2,508"
click at [921, 481] on div "Summary Monthly payments $1,394.77 First instalment i $2,049.27 Balloon $0.00 N…" at bounding box center [1029, 363] width 331 height 455
click at [811, 404] on label "Weekly" at bounding box center [794, 406] width 53 height 25
click at [775, 402] on input "Weekly" at bounding box center [771, 398] width 8 height 8
radio input "true"
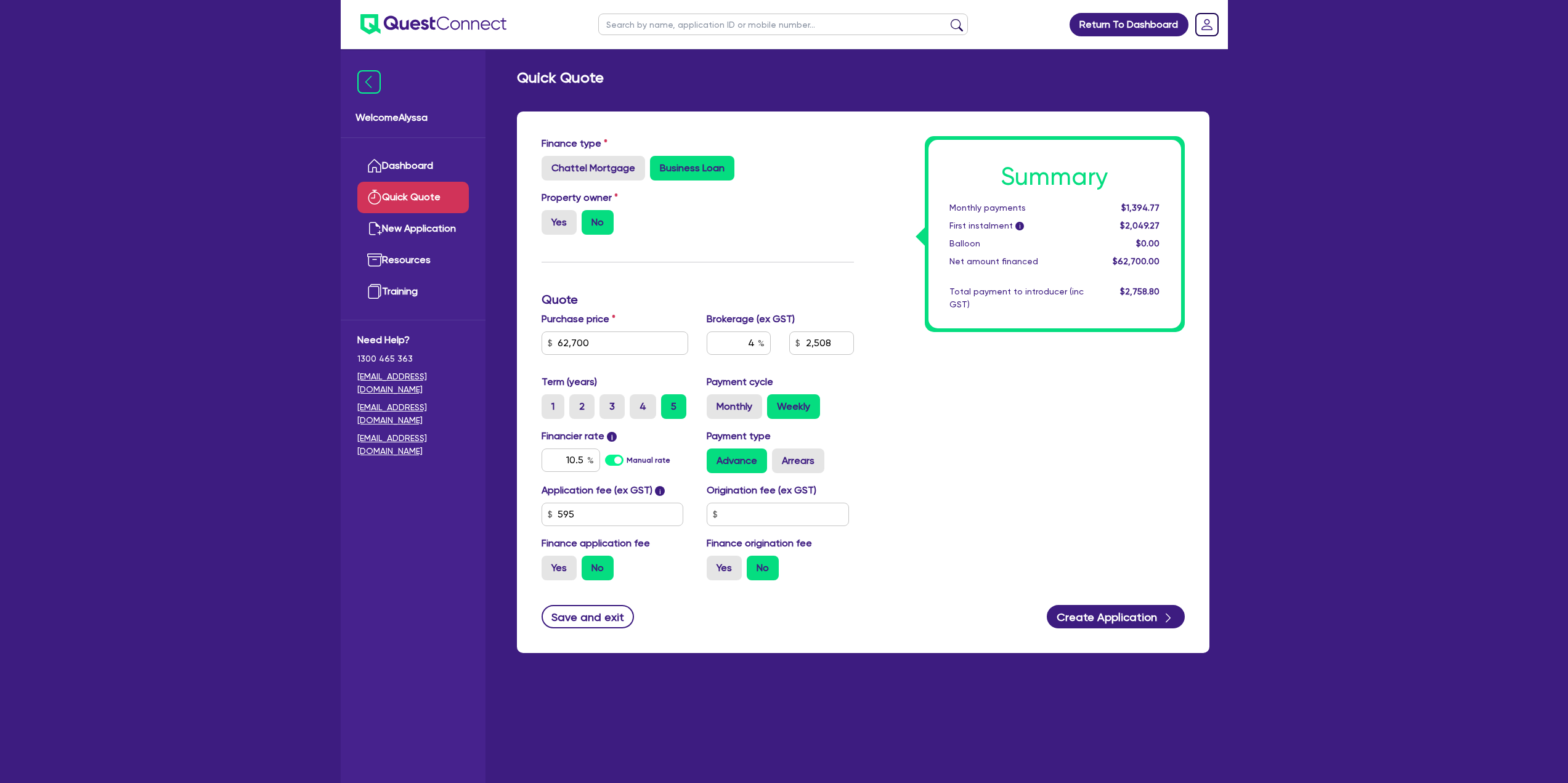
type input "2,508"
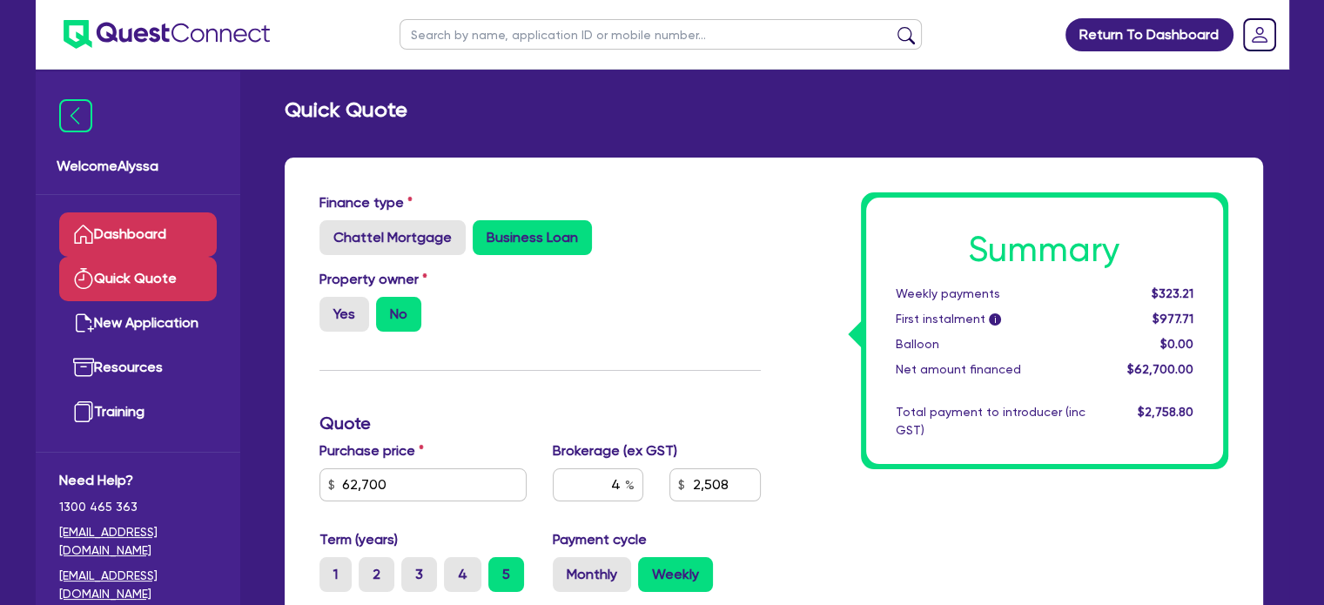
click at [147, 238] on link "Dashboard" at bounding box center [138, 234] width 158 height 44
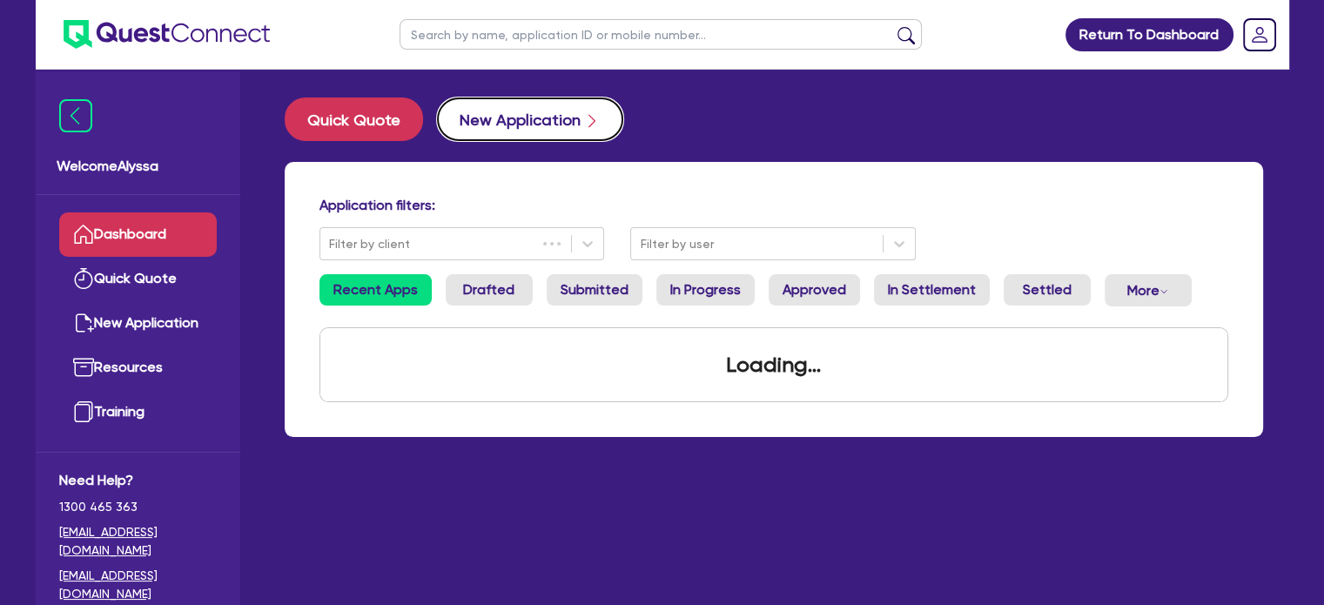
click at [602, 124] on button "New Application" at bounding box center [530, 119] width 186 height 44
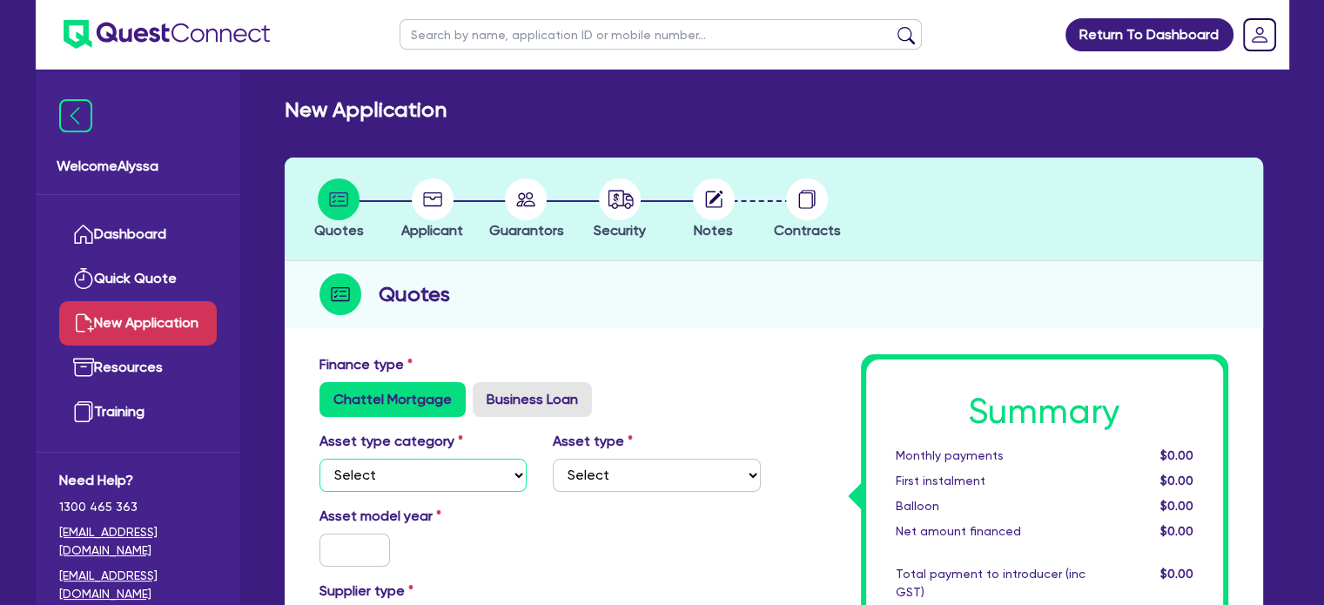
click at [373, 476] on select "Select Cars and light trucks Primary assets Secondary assets Tertiary assets" at bounding box center [423, 475] width 208 height 33
select select "SECONDARY_ASSETS"
click at [319, 459] on select "Select Cars and light trucks Primary assets Secondary assets Tertiary assets" at bounding box center [423, 475] width 208 height 33
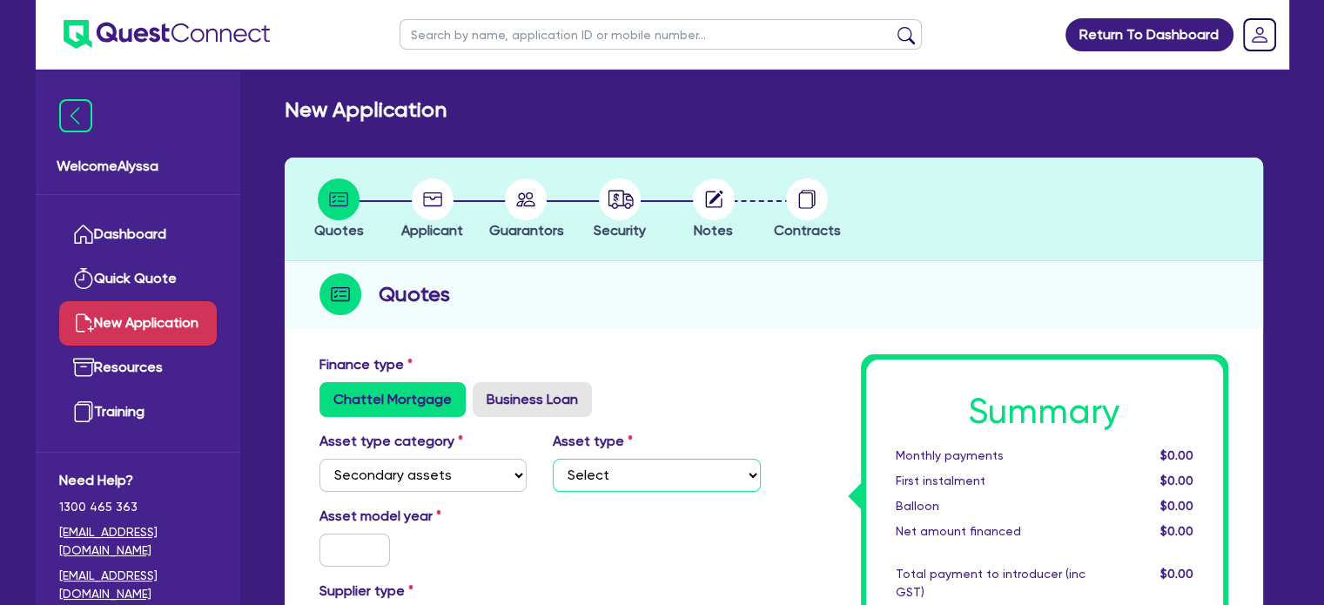
click at [672, 467] on select "Select Generators and compressors Engineering and toolmaking Woodworking and me…" at bounding box center [657, 475] width 208 height 33
select select "MEDICAL_DENTAL_LABORATORY_EQUIPMENT"
click at [553, 459] on select "Select Generators and compressors Engineering and toolmaking Woodworking and me…" at bounding box center [657, 475] width 208 height 33
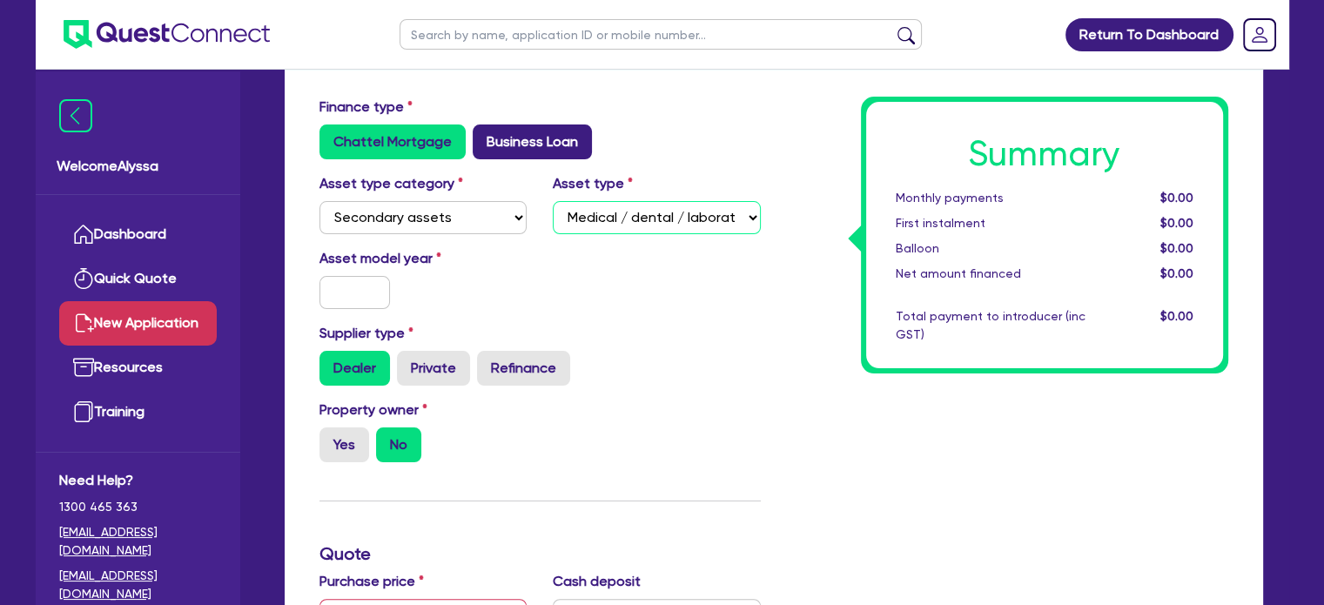
scroll to position [259, 0]
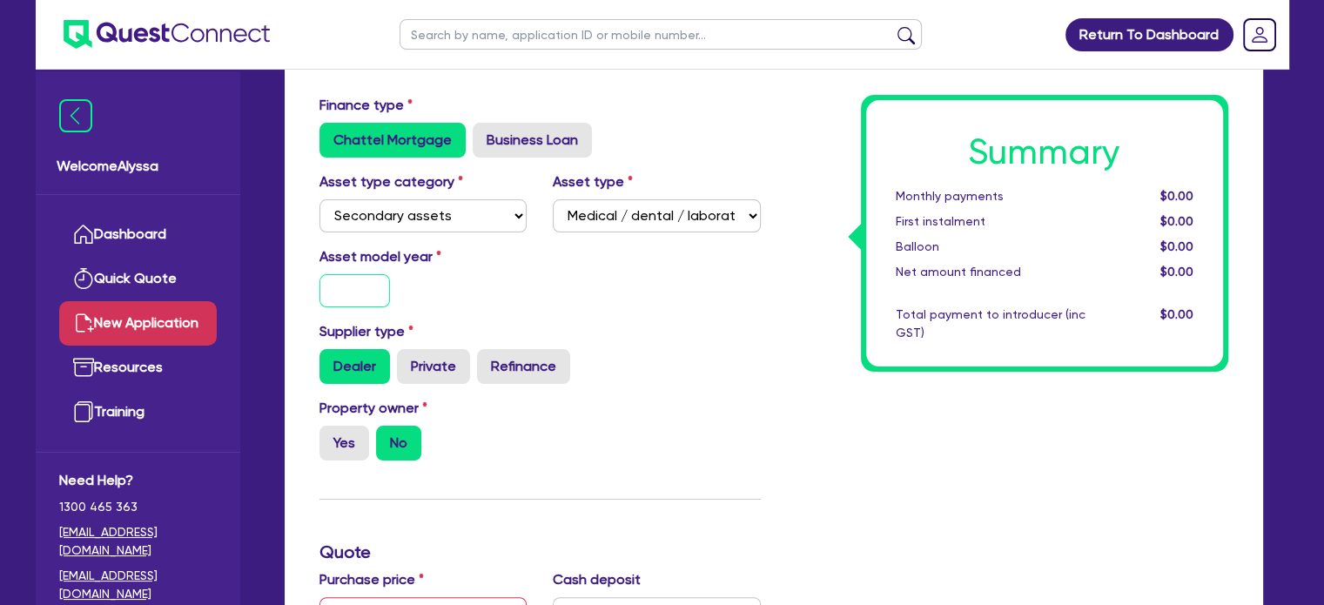
click at [373, 287] on input "text" at bounding box center [354, 290] width 71 height 33
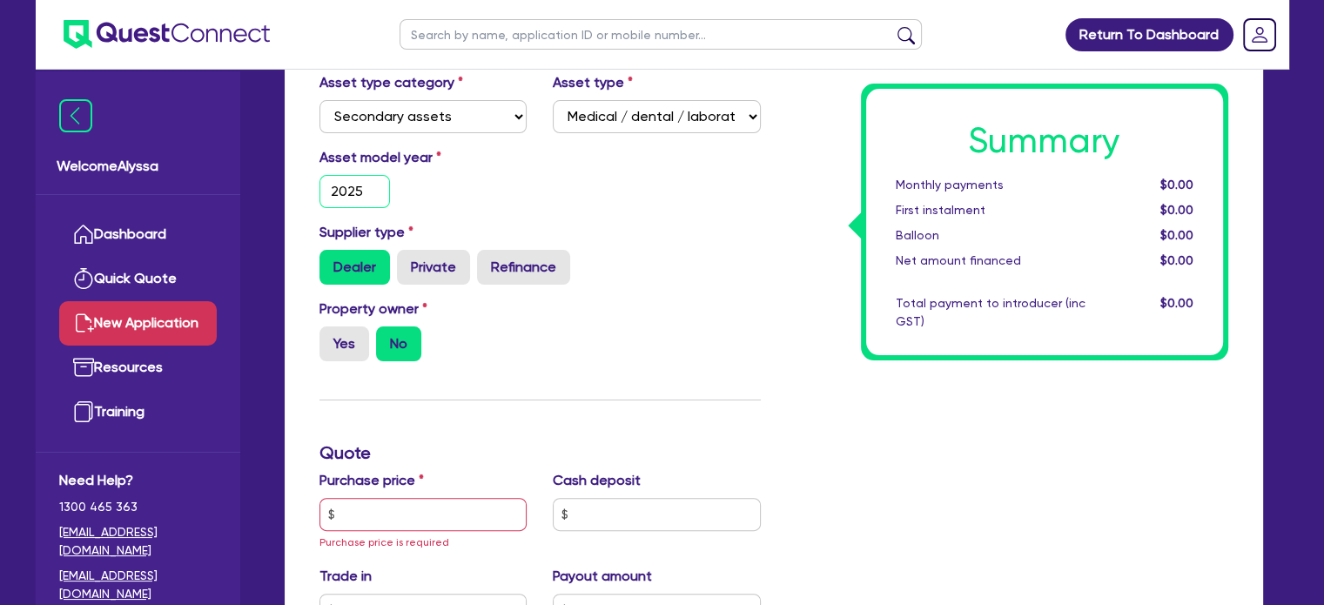
scroll to position [360, 0]
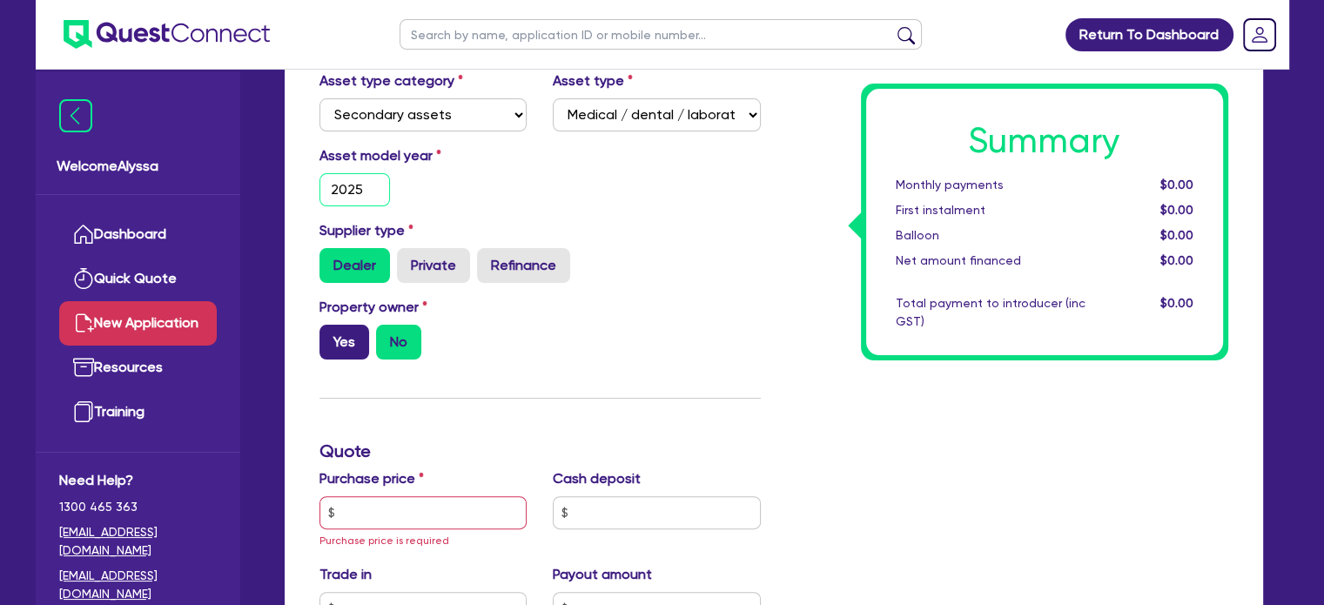
type input "2025"
click at [339, 340] on label "Yes" at bounding box center [344, 342] width 50 height 35
click at [331, 336] on input "Yes" at bounding box center [324, 330] width 11 height 11
radio input "true"
click at [360, 507] on input "text" at bounding box center [423, 512] width 208 height 33
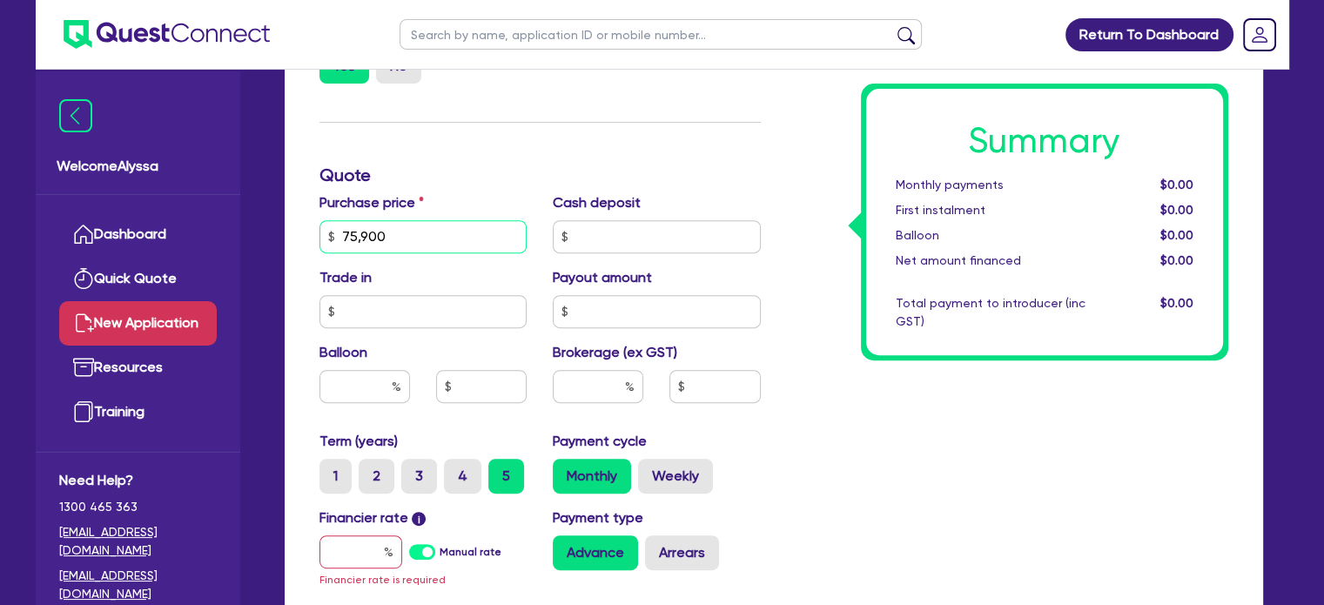
scroll to position [648, 0]
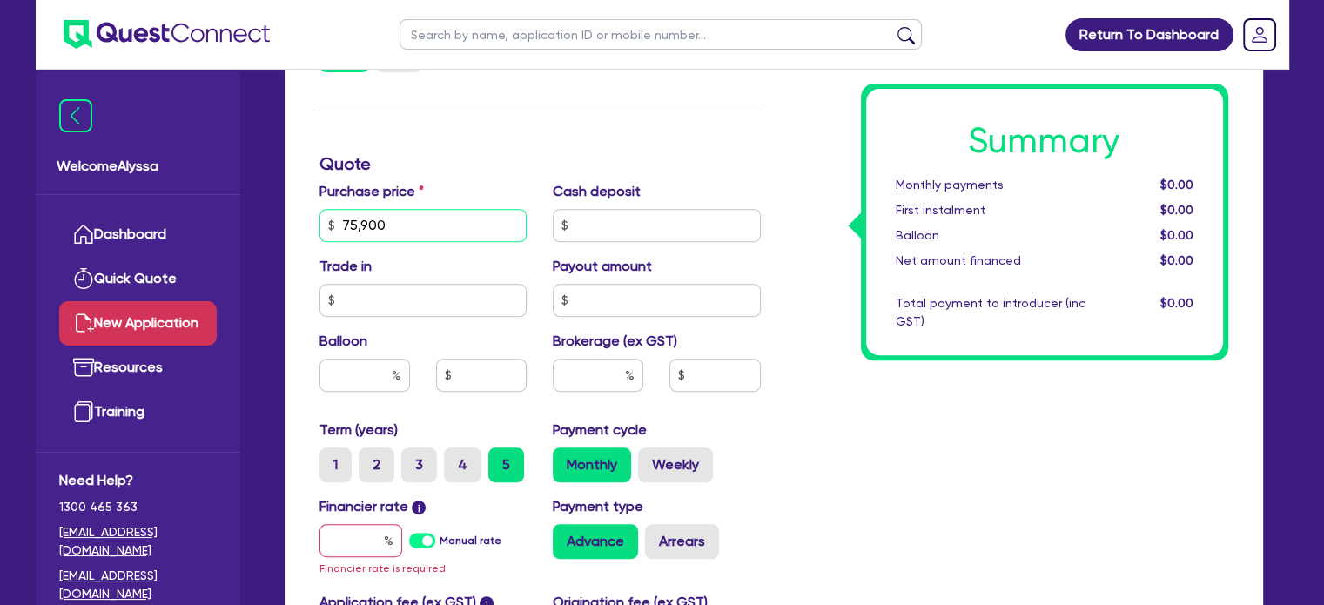
type input "75,900"
click at [592, 375] on input "text" at bounding box center [598, 375] width 91 height 33
type input "4"
click at [360, 537] on input "text" at bounding box center [360, 540] width 83 height 33
type input "7"
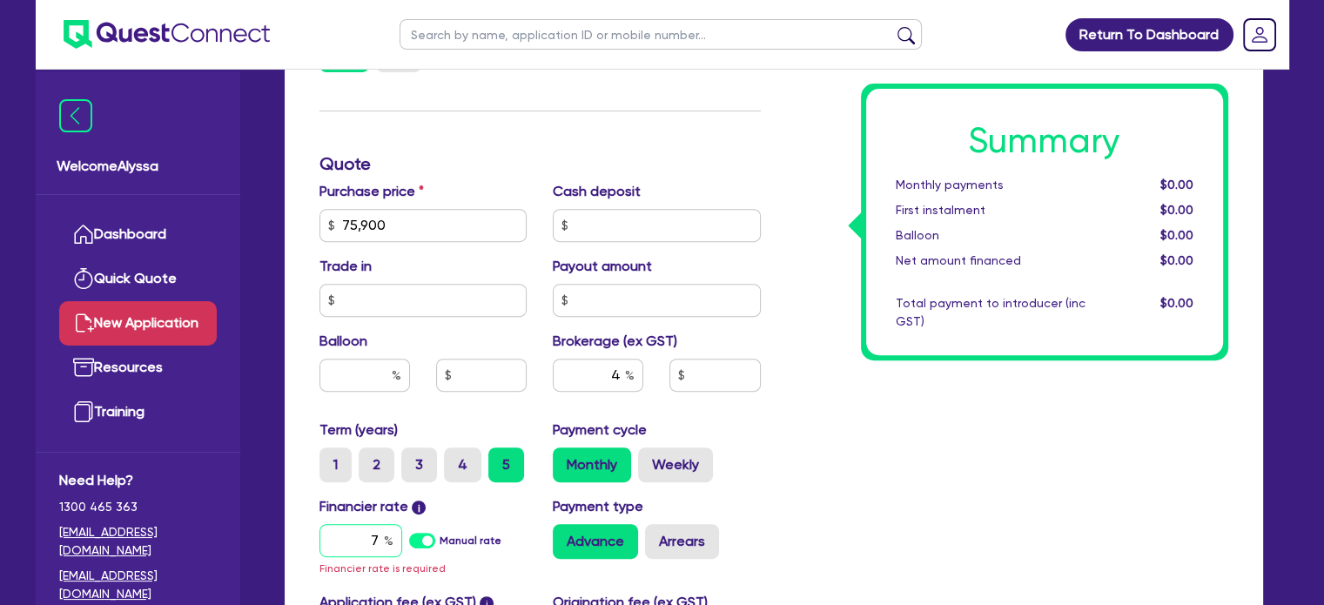
type input "3,062.18"
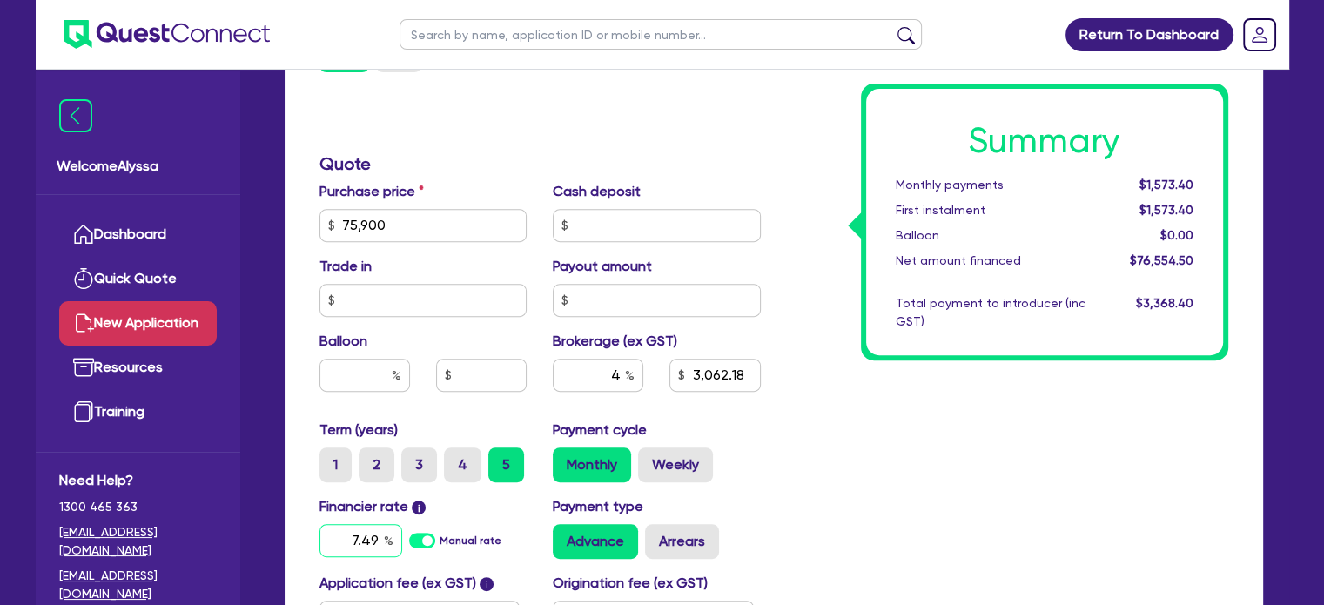
type input "7.49"
click at [786, 467] on div "Summary Monthly payments Calculating... First instalment Calculating... Balloon…" at bounding box center [1007, 216] width 467 height 1018
type input "3,062.18"
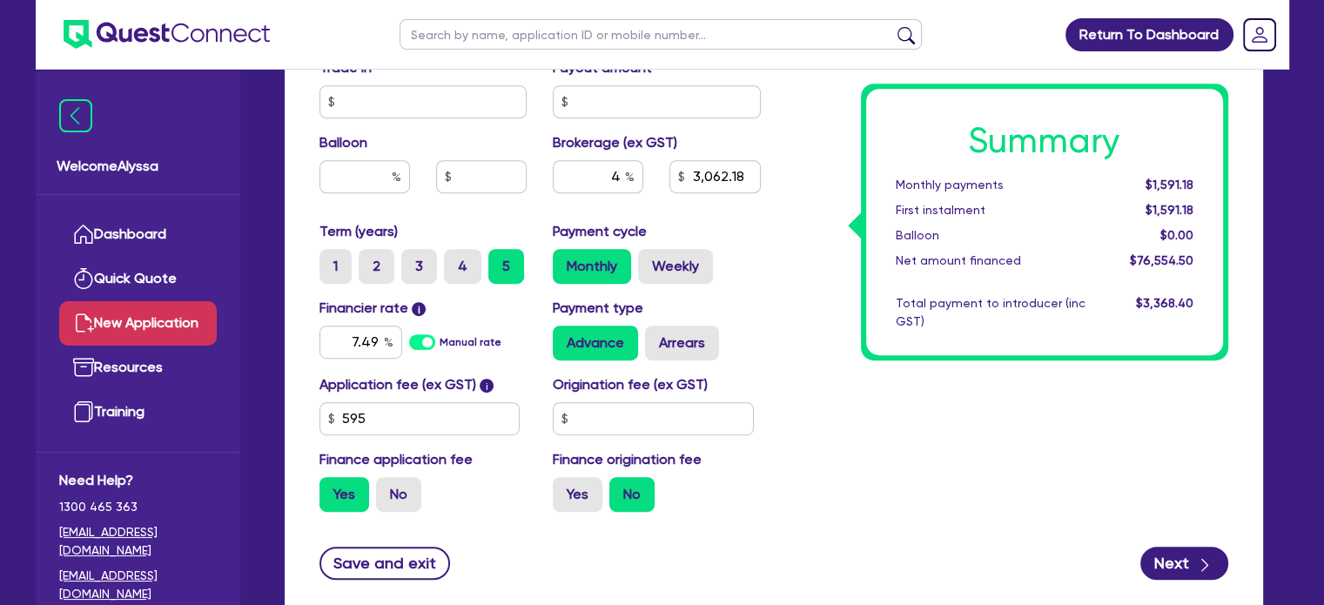
scroll to position [848, 0]
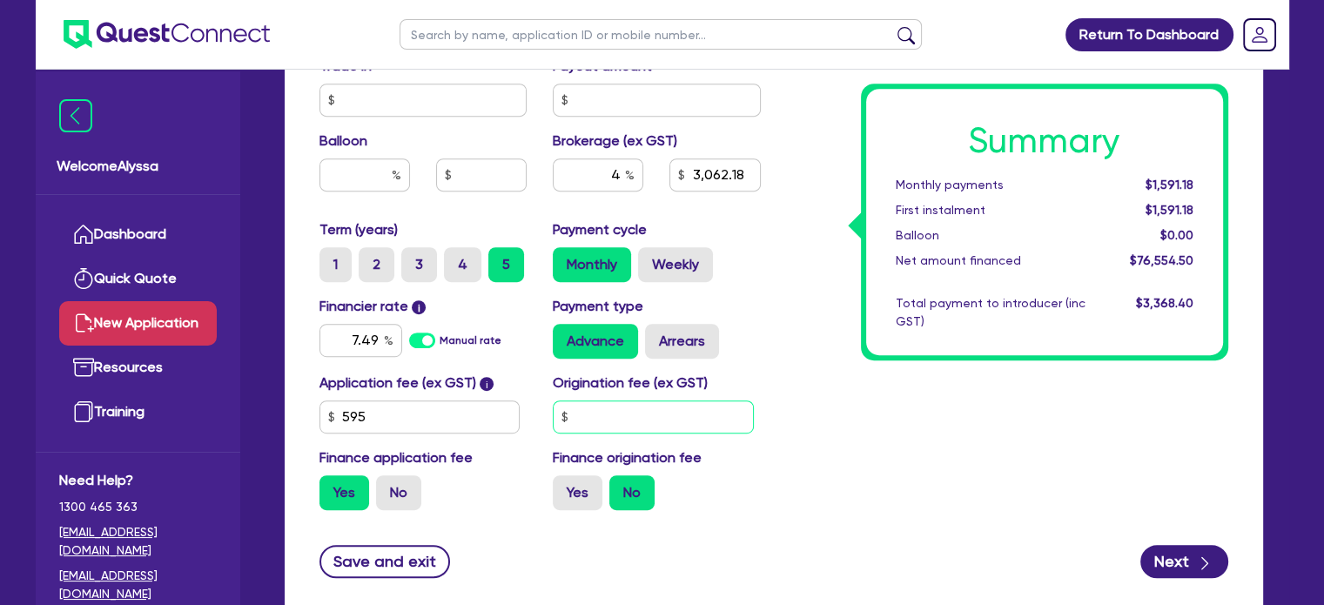
click at [616, 411] on input "text" at bounding box center [653, 416] width 201 height 33
type input "900"
click at [804, 415] on div "Summary Monthly payments $1,591.18 First instalment $1,591.18 Balloon $0.00 Net…" at bounding box center [1007, 15] width 467 height 1018
type input "3,062.18"
click at [663, 349] on label "Arrears" at bounding box center [682, 341] width 74 height 35
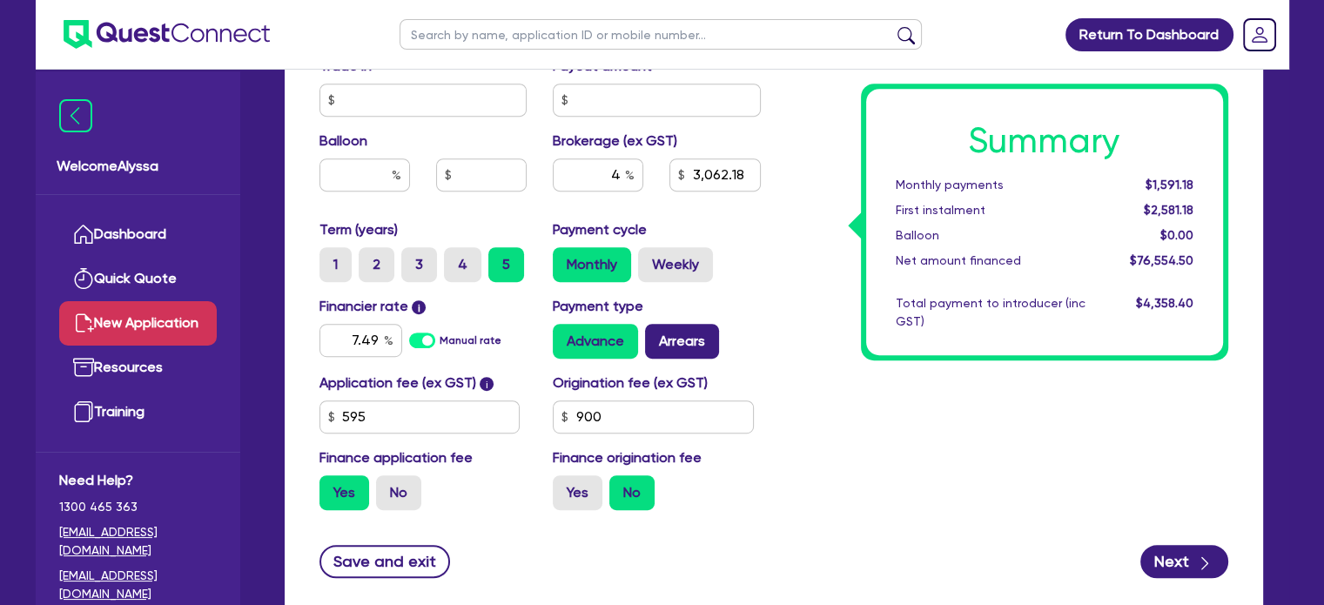
click at [656, 335] on input "Arrears" at bounding box center [650, 329] width 11 height 11
radio input "true"
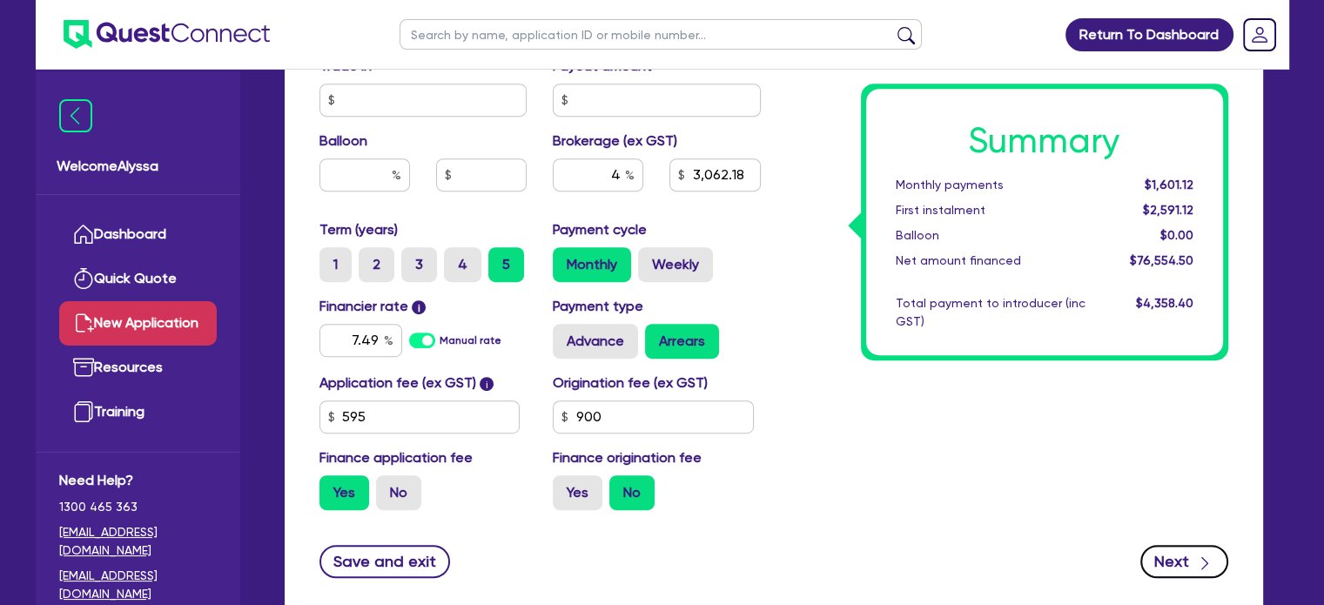
click at [1179, 560] on button "Next" at bounding box center [1184, 561] width 88 height 33
type input "3,062.18"
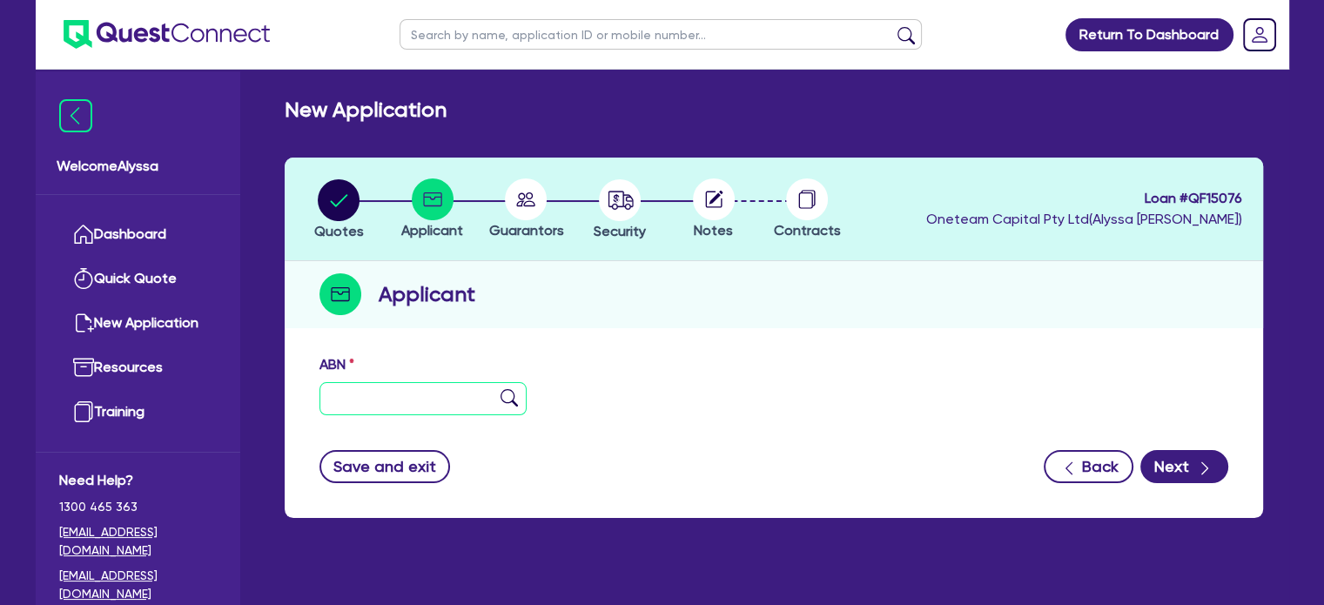
click at [372, 391] on input "text" at bounding box center [423, 398] width 208 height 33
paste input "88 633 339 161"
click at [512, 407] on input "88 633 339 161" at bounding box center [423, 398] width 208 height 33
type input "88 633 339 161"
click at [507, 395] on img at bounding box center [509, 397] width 17 height 17
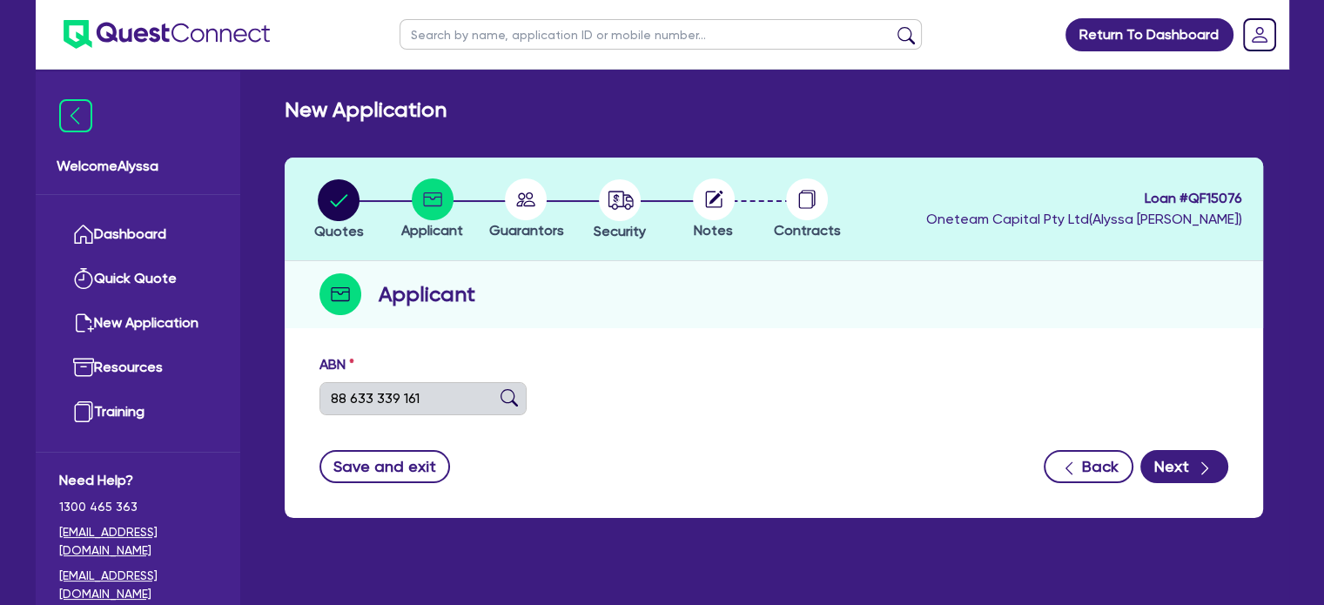
type input "DD & C PTY LTD"
type input "BEAUTY ESSENCE SKIN TREATMENT"
select select "COMPANY"
type input "08/05/2019"
type input "01/07/2019"
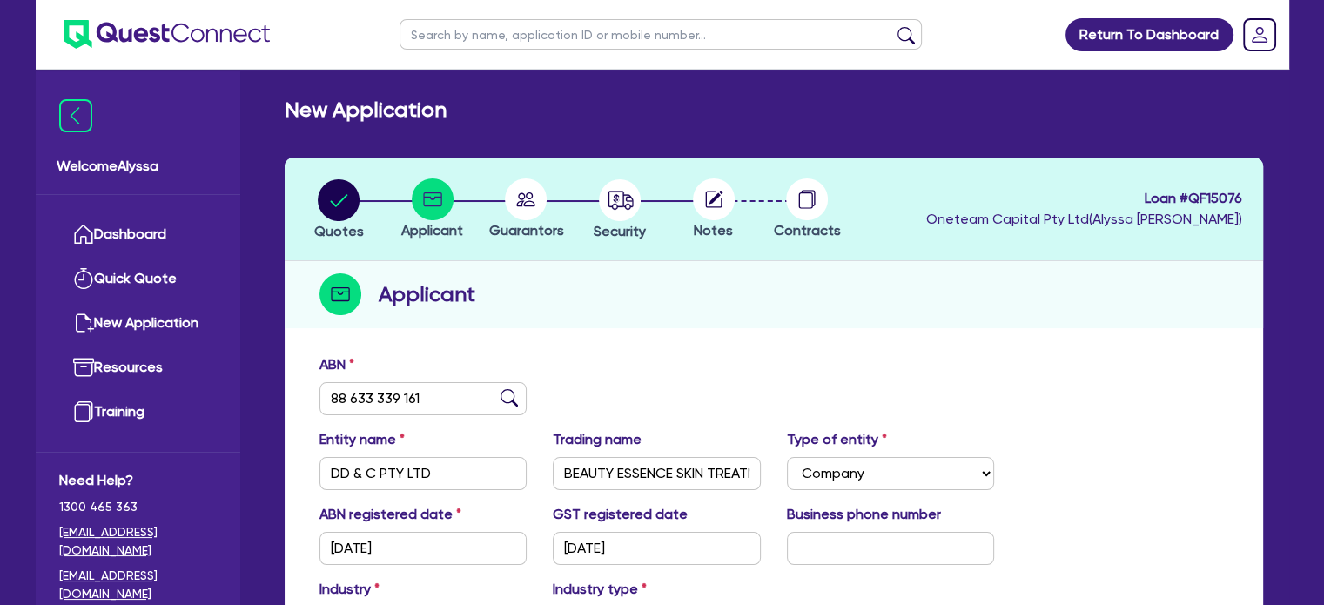
scroll to position [256, 0]
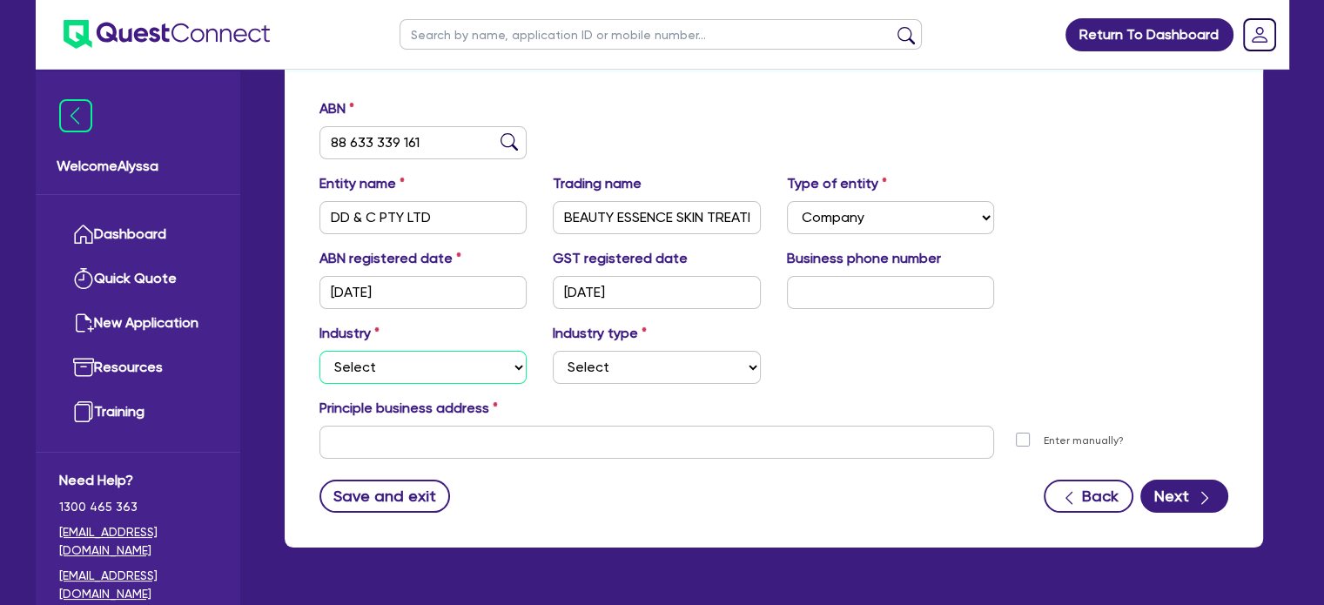
click at [365, 376] on select "Select Accomodation & Food Services Administrative & Support Services Agricultu…" at bounding box center [423, 367] width 208 height 33
select select "HEALTH_BEAUTY"
click at [319, 351] on select "Select Accomodation & Food Services Administrative & Support Services Agricultu…" at bounding box center [423, 367] width 208 height 33
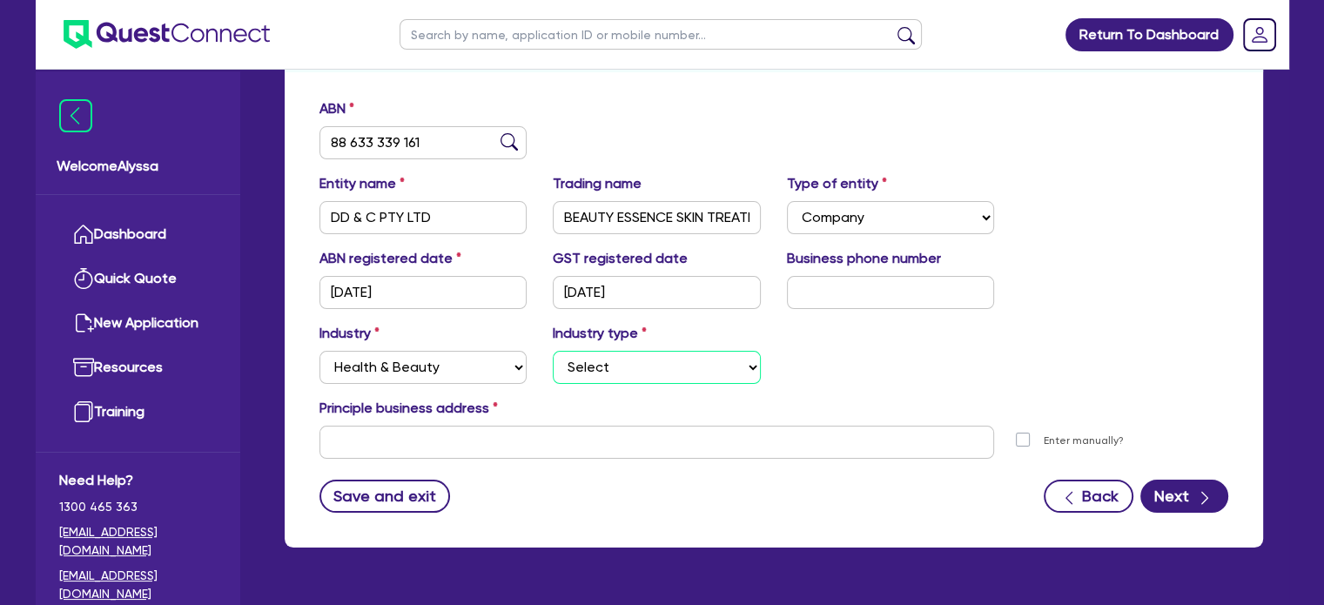
click at [582, 361] on select "Select Chiropractic, Osteopathic Services Cosmetics Supplies Day Spas, Health R…" at bounding box center [657, 367] width 208 height 33
select select "HAIR_BEAUTY_SALONS"
click at [553, 351] on select "Select Chiropractic, Osteopathic Services Cosmetics Supplies Day Spas, Health R…" at bounding box center [657, 367] width 208 height 33
drag, startPoint x: 561, startPoint y: 212, endPoint x: 813, endPoint y: 215, distance: 252.5
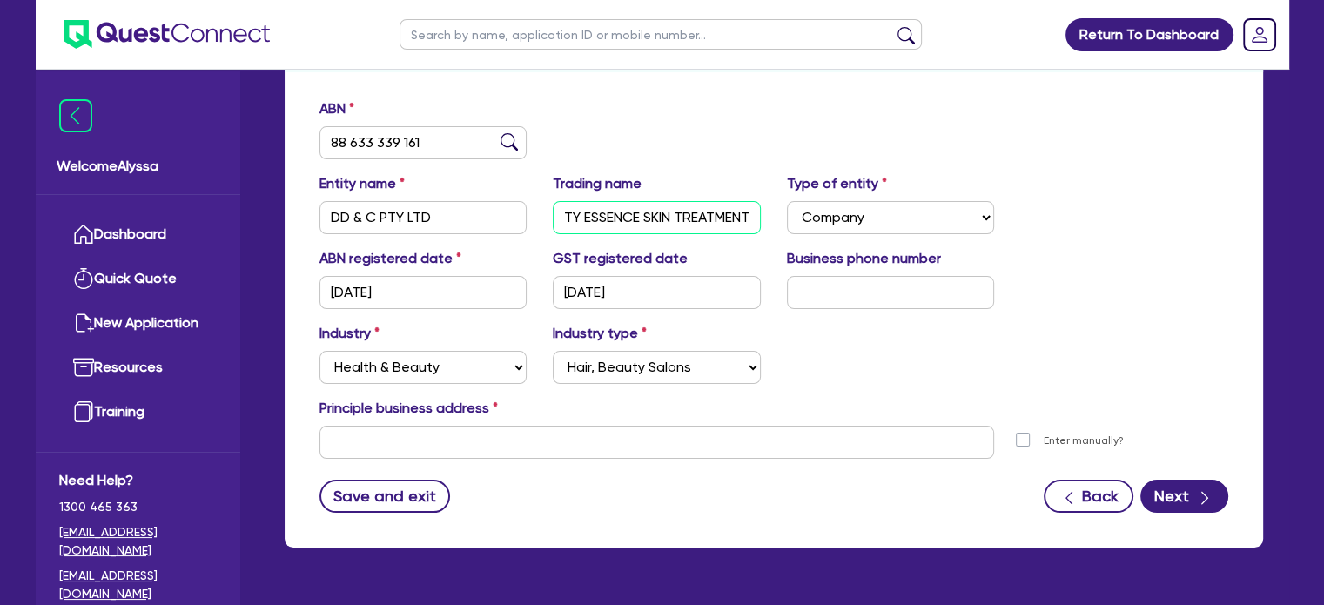
click at [813, 215] on div "Entity name DD & C PTY LTD Trading name BEAUTY ESSENCE SKIN TREATMENT Type of e…" at bounding box center [773, 210] width 935 height 75
click at [418, 463] on form "ABN 88 633 339 161 Entity name DD & C PTY LTD Trading name BEAUTY ESSENCE SKIN …" at bounding box center [773, 305] width 909 height 414
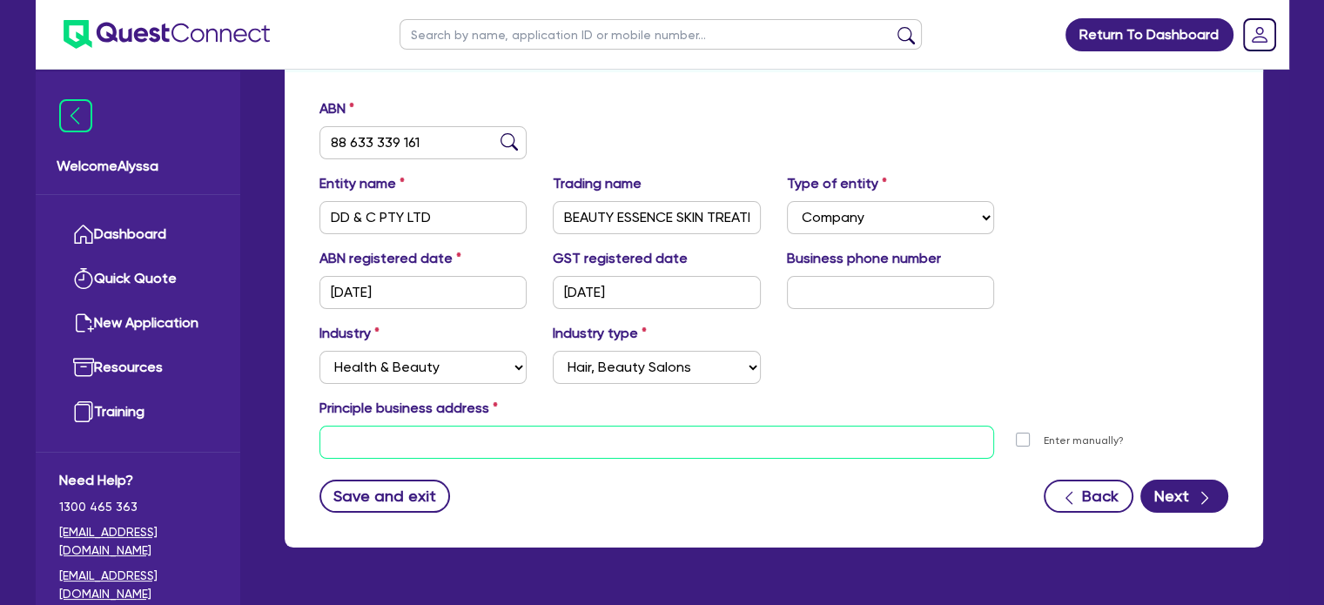
click at [400, 443] on input "text" at bounding box center [656, 442] width 675 height 33
paste input "68E South Parade, Blackburn VIC 3130"
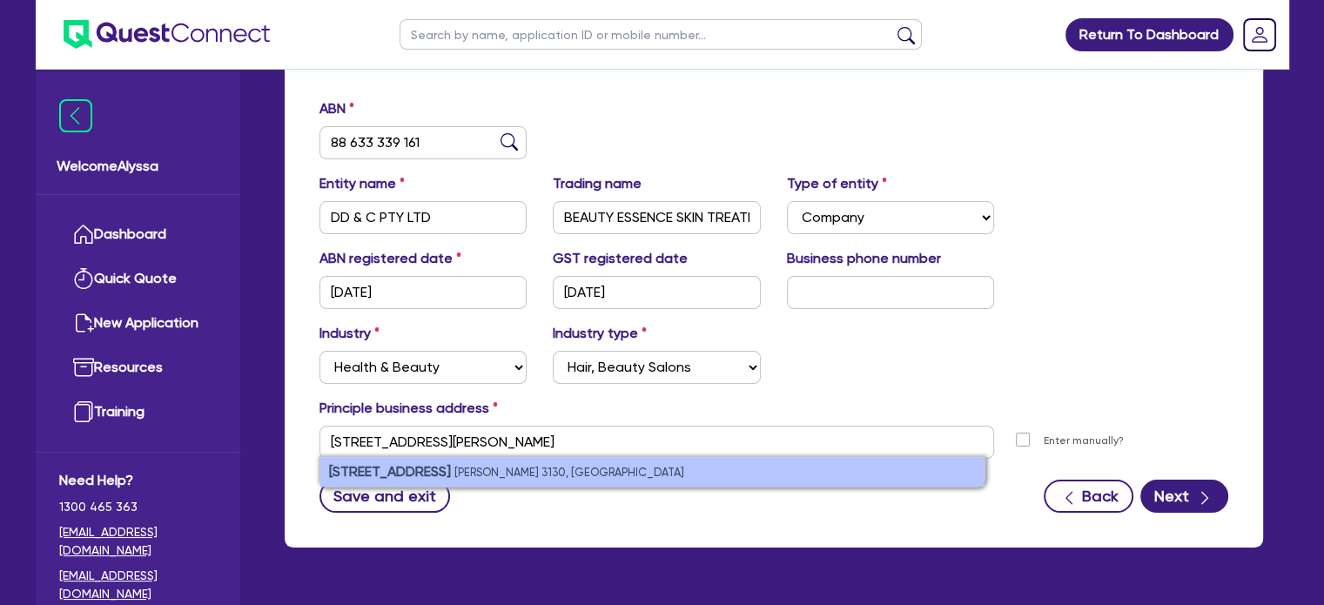
click at [509, 472] on small "Blackburn VIC 3130, Australia" at bounding box center [569, 472] width 230 height 13
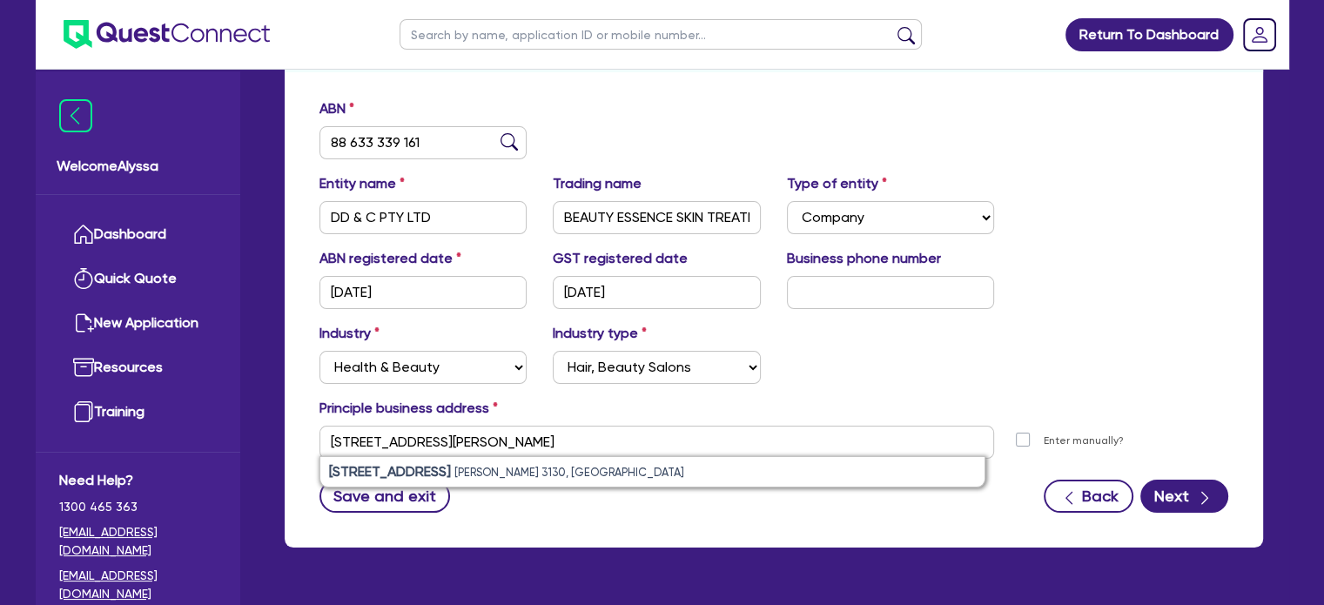
type input "68E South Parade Blackburn VIC 3130"
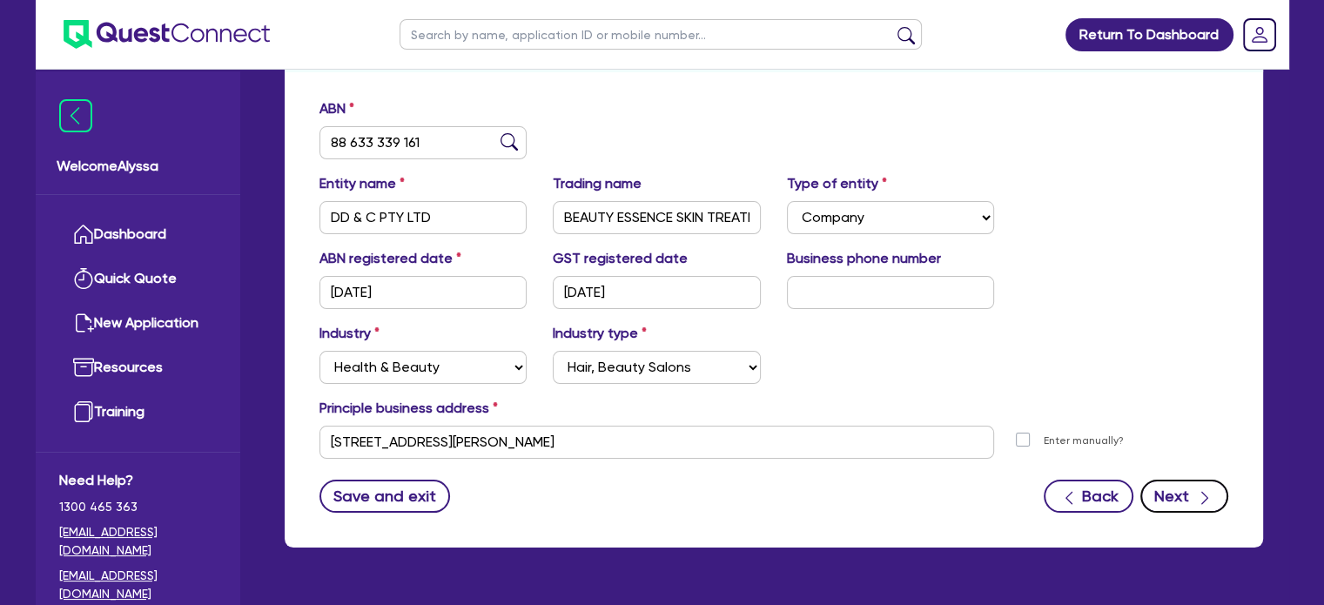
click at [1163, 493] on button "Next" at bounding box center [1184, 496] width 88 height 33
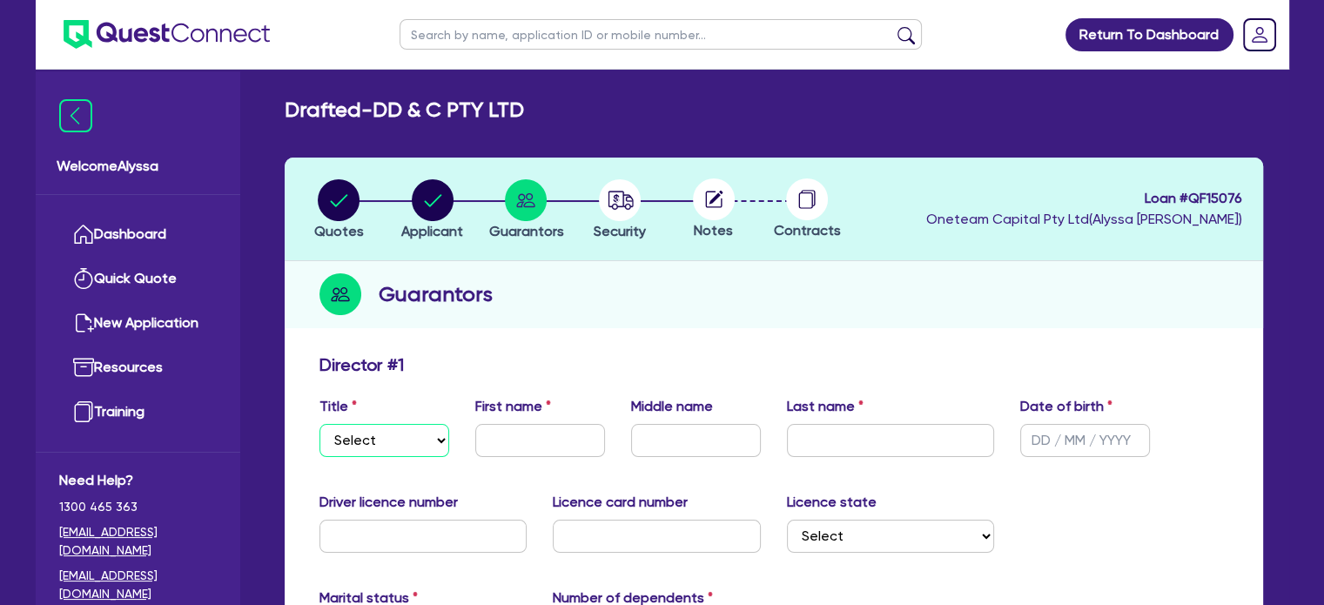
click at [406, 446] on select "Select Mr Mrs Ms Miss Dr" at bounding box center [384, 440] width 130 height 33
select select "MRS"
click at [319, 424] on select "Select Mr Mrs Ms Miss Dr" at bounding box center [384, 440] width 130 height 33
type input "Fengmei"
type input "Wang"
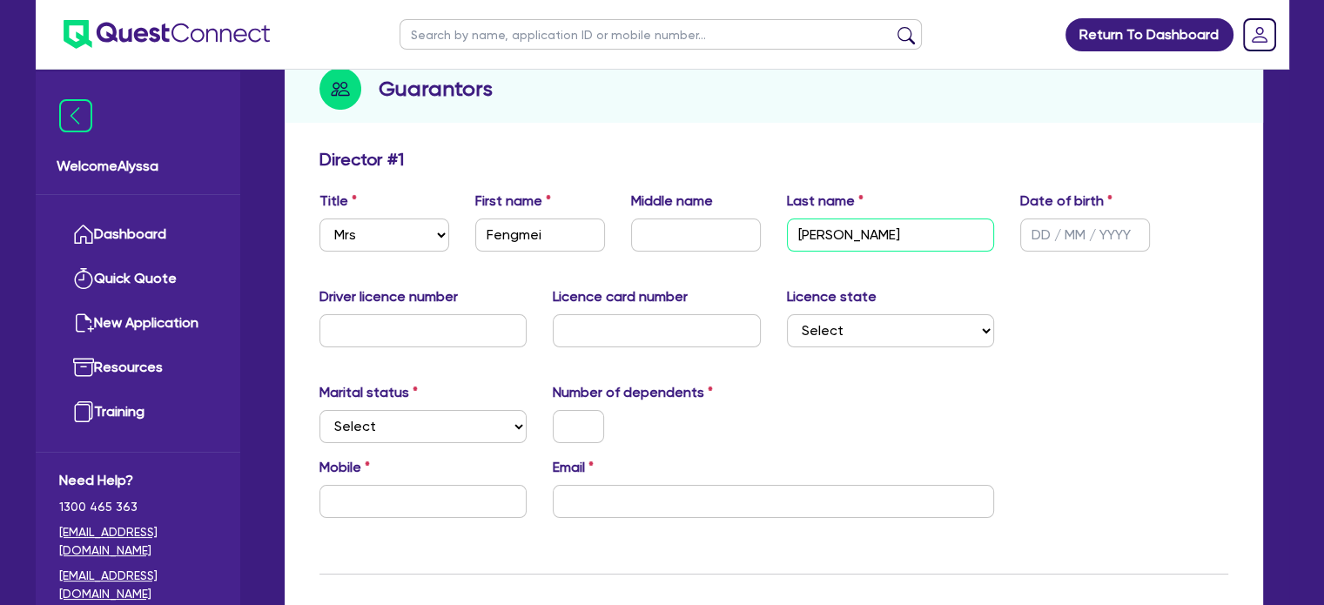
scroll to position [207, 0]
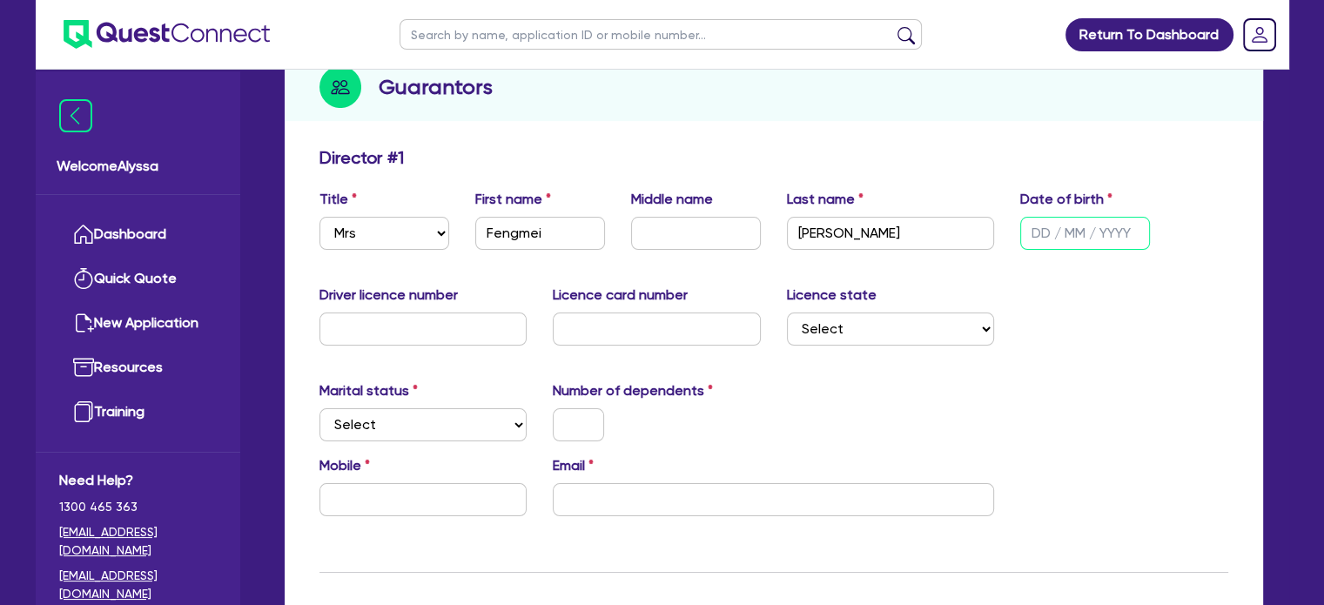
click at [1045, 226] on input "text" at bounding box center [1085, 233] width 130 height 33
type input "05/03/1982"
type input "093608109"
click at [391, 416] on select "Select Single Married De Facto / Partner" at bounding box center [423, 424] width 208 height 33
select select "MARRIED"
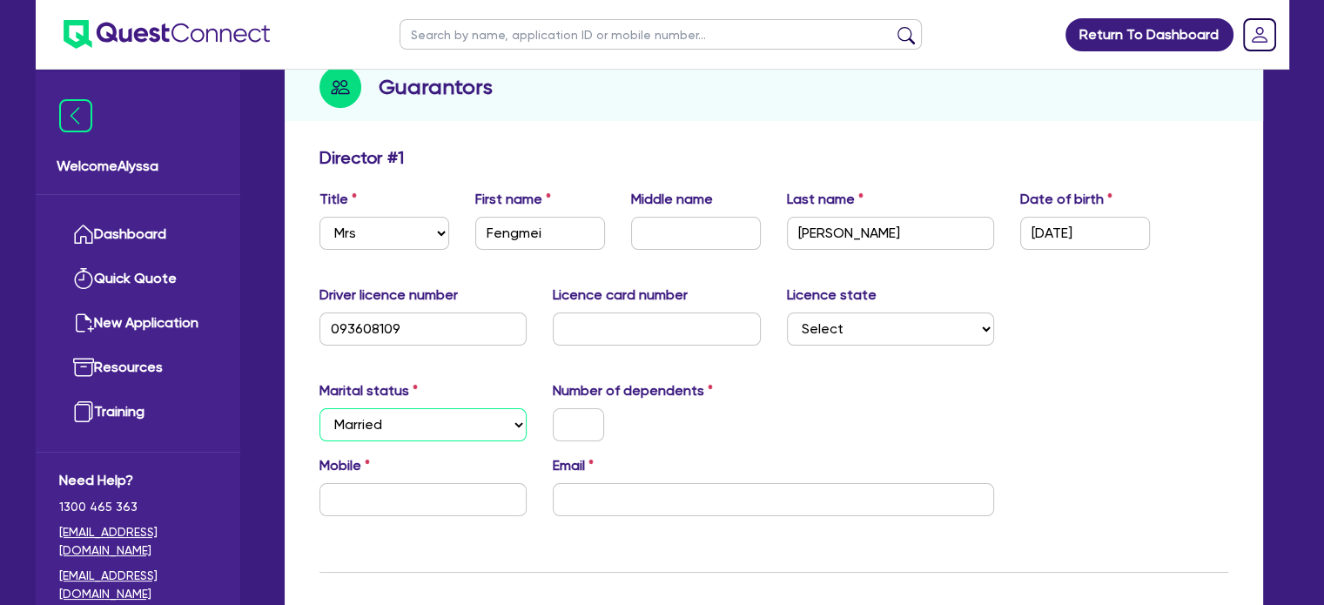
click at [319, 408] on select "Select Single Married De Facto / Partner" at bounding box center [423, 424] width 208 height 33
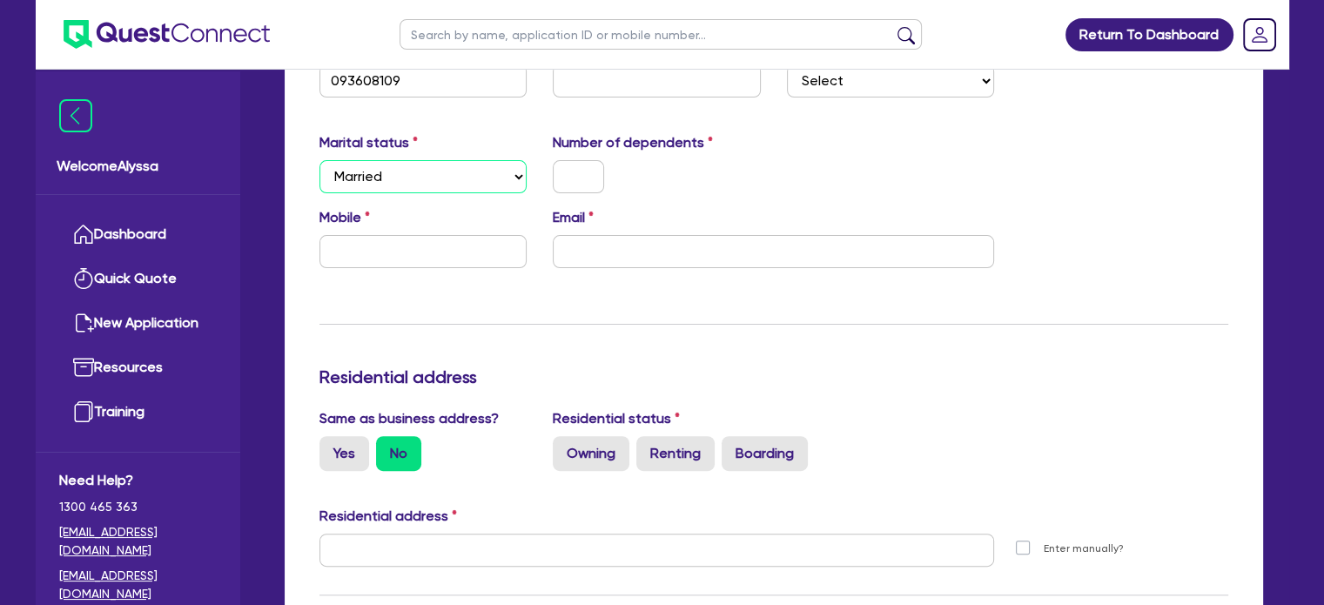
scroll to position [460, 0]
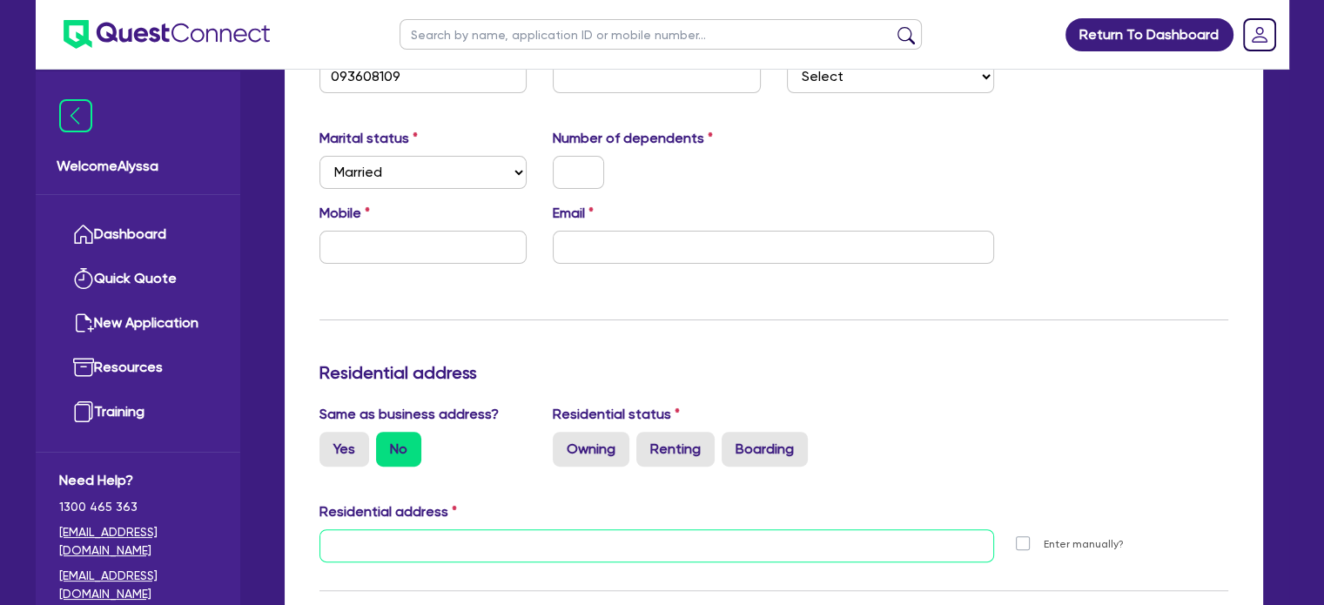
click at [398, 541] on input "text" at bounding box center [656, 545] width 675 height 33
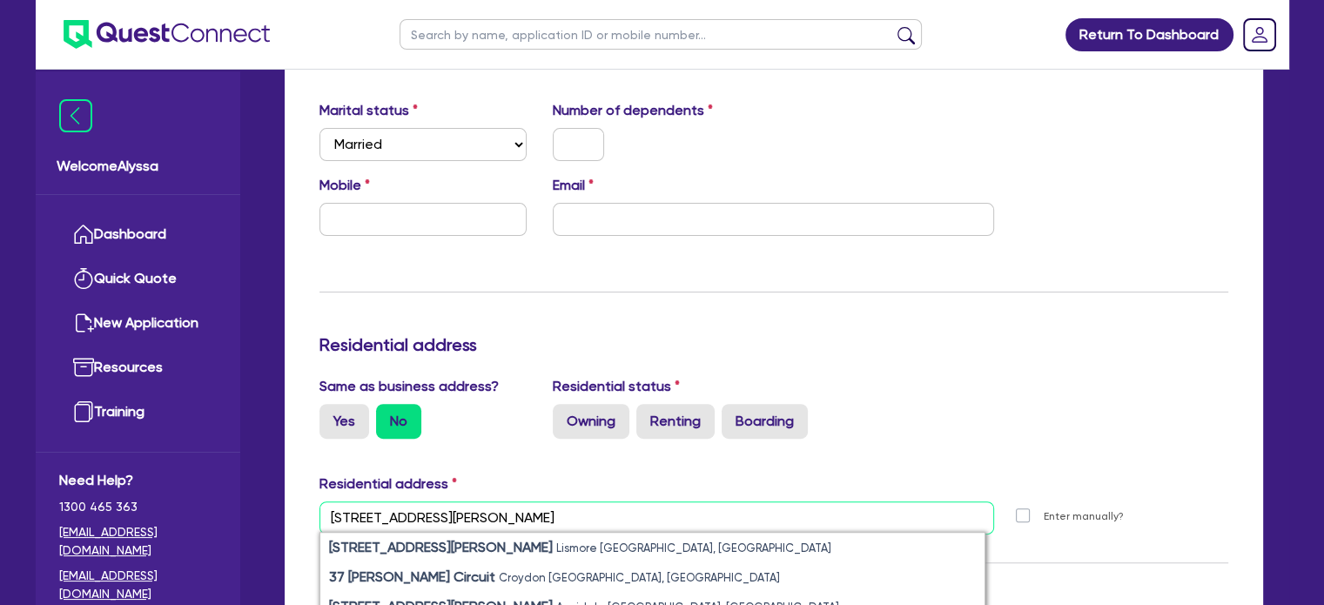
scroll to position [491, 0]
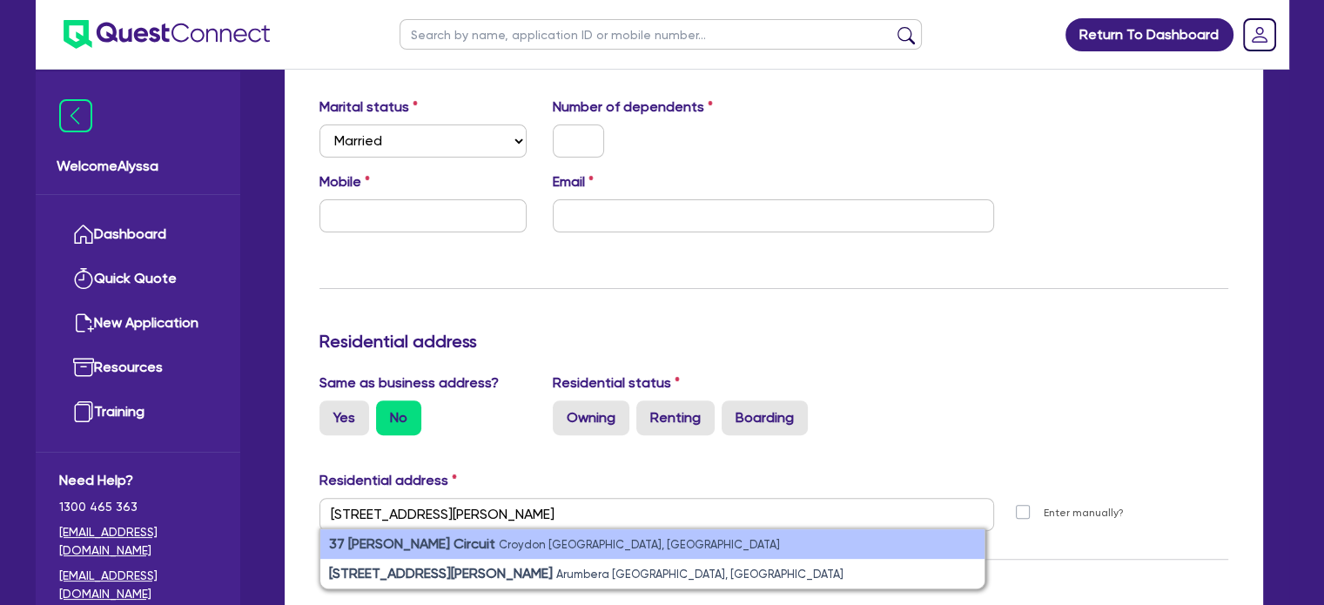
click at [435, 535] on li "37 Norris Circuit Croydon VIC, Australia" at bounding box center [652, 544] width 664 height 30
type input "37 Norris Cct Croydon VIC 3136"
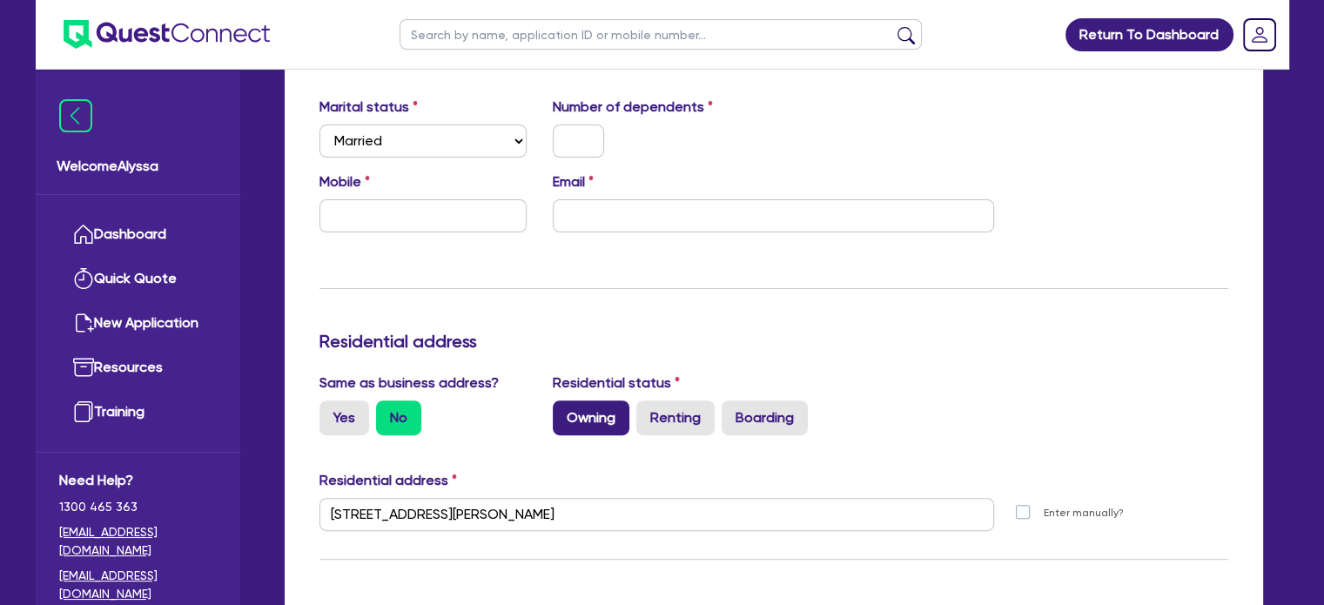
click at [606, 413] on label "Owning" at bounding box center [591, 417] width 77 height 35
click at [564, 412] on input "Owning" at bounding box center [558, 405] width 11 height 11
radio input "true"
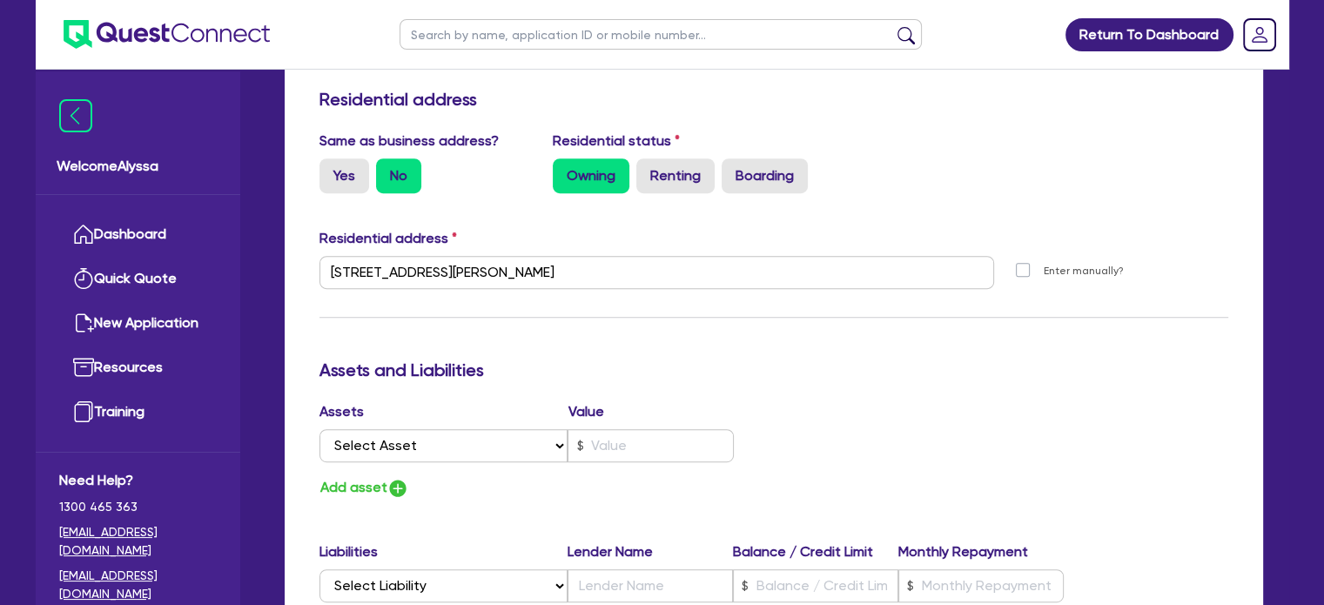
scroll to position [743, 0]
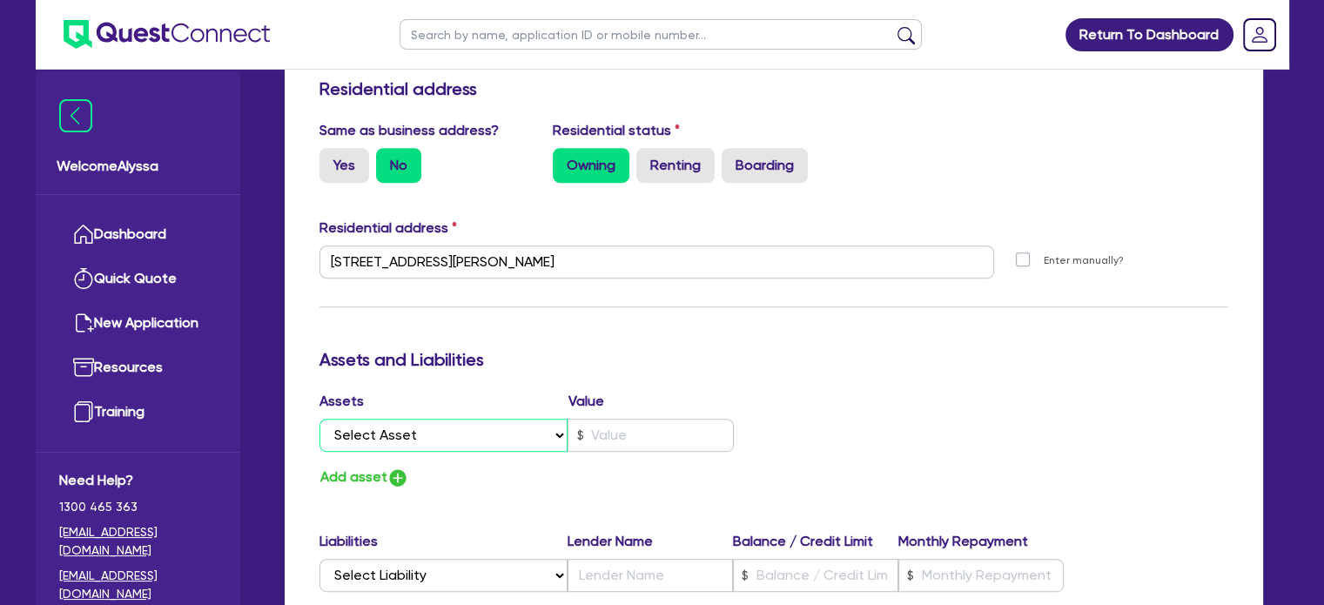
click at [477, 431] on select "Select Asset Cash Property Investment property Vehicle Truck Trailer Equipment …" at bounding box center [443, 435] width 249 height 33
select select "EQUIPMENT"
click at [319, 419] on select "Select Asset Cash Property Investment property Vehicle Truck Trailer Equipment …" at bounding box center [443, 435] width 249 height 33
click at [622, 427] on input "text" at bounding box center [651, 435] width 166 height 33
click at [390, 483] on img "button" at bounding box center [397, 477] width 21 height 21
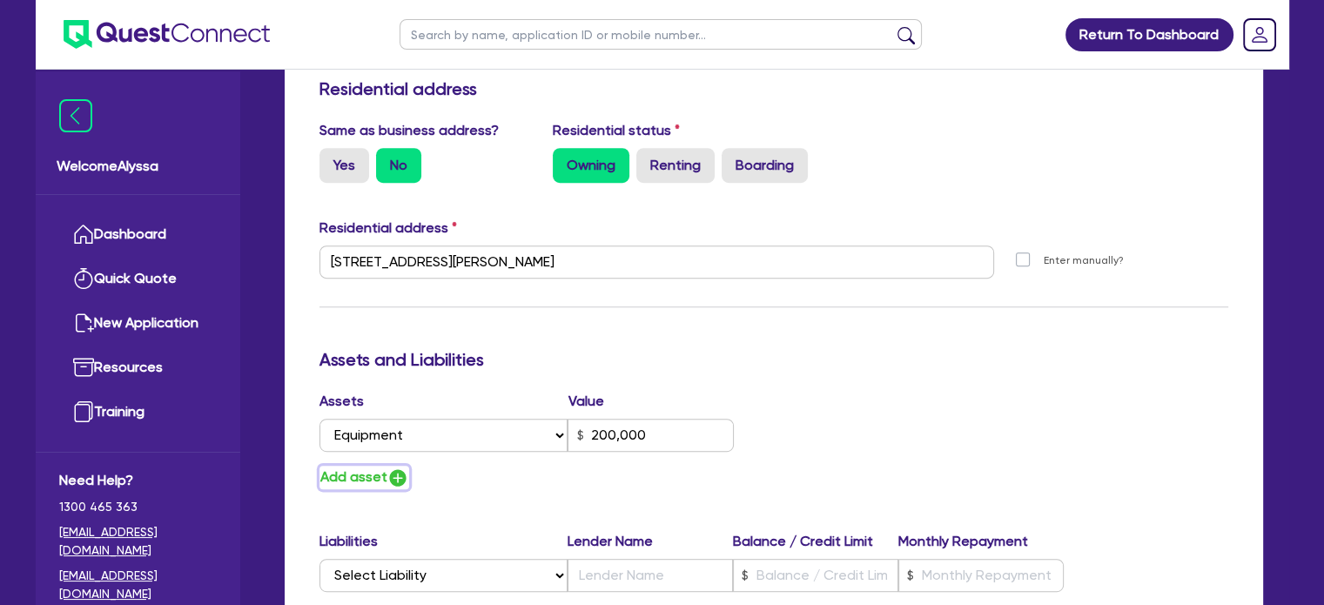
type input "200,000"
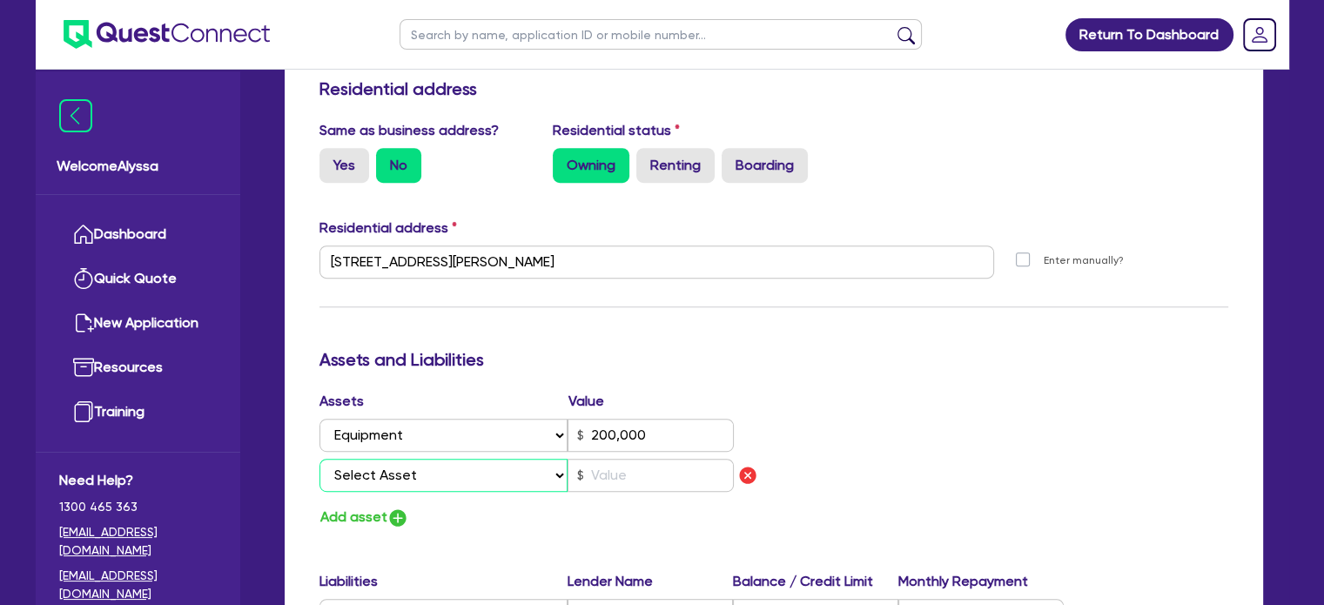
click at [374, 460] on select "Select Asset Cash Property Investment property Vehicle Truck Trailer Equipment …" at bounding box center [443, 475] width 249 height 33
select select "EQUIPMENT"
click at [319, 459] on select "Select Asset Cash Property Investment property Vehicle Truck Trailer Equipment …" at bounding box center [443, 475] width 249 height 33
click at [619, 478] on input "text" at bounding box center [651, 475] width 166 height 33
type input "200,000"
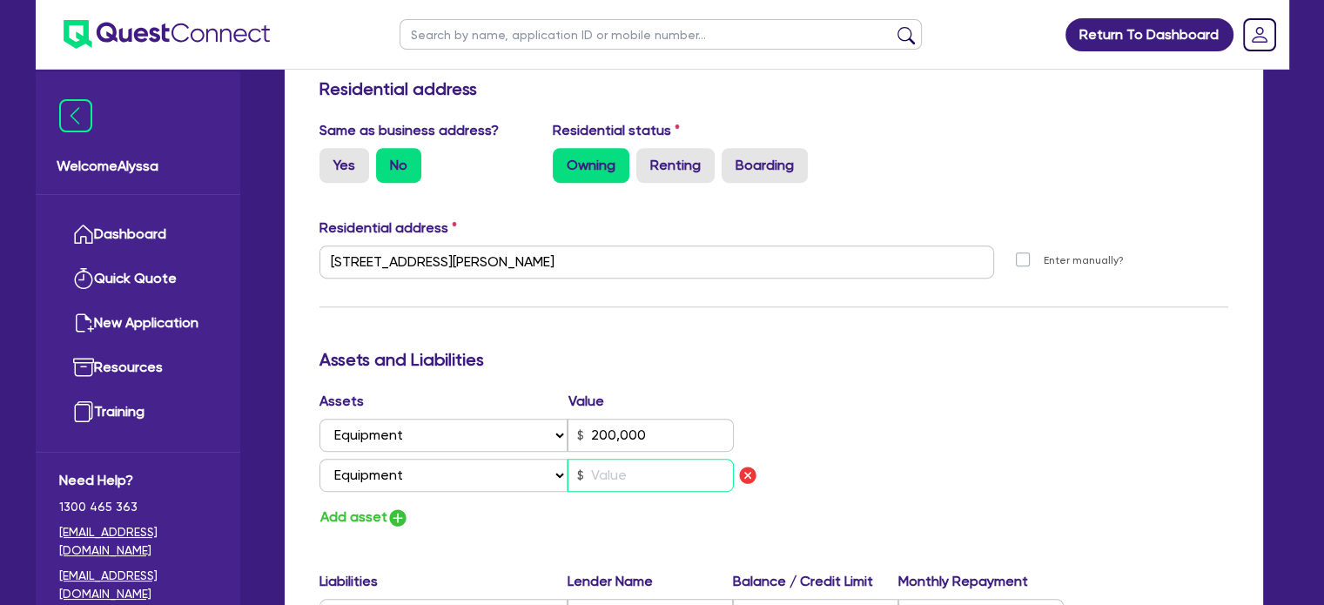
type input "7"
type input "200,000"
type input "70"
type input "200,000"
type input "700"
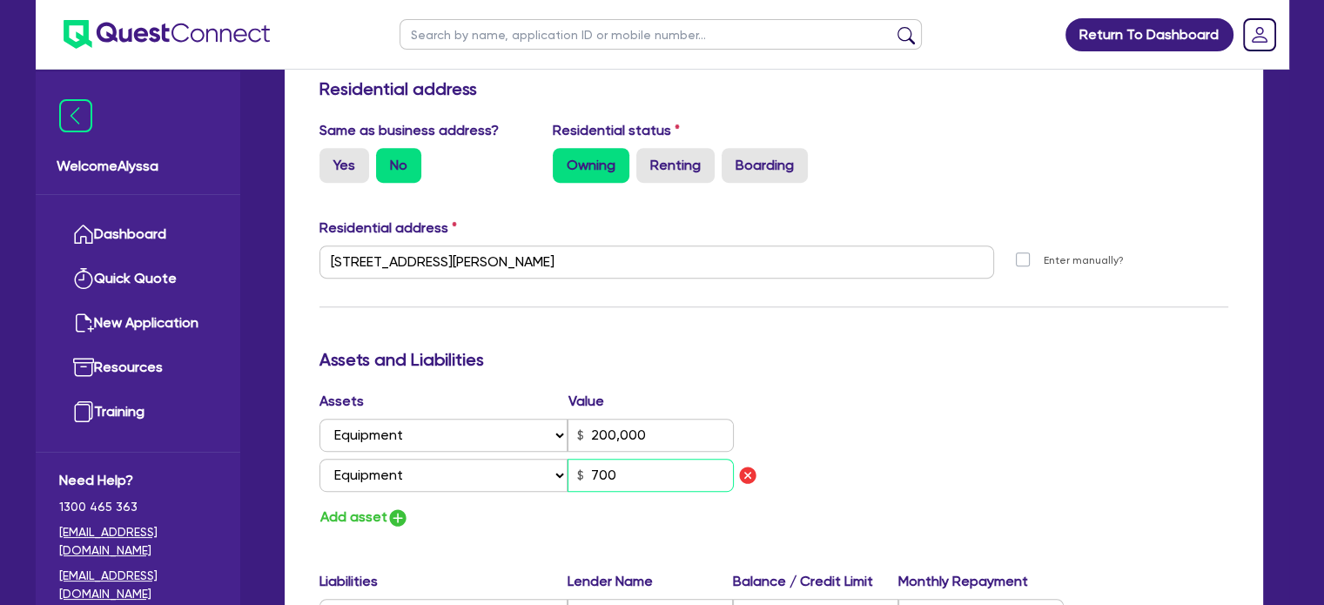
type input "200,000"
type input "7,000"
type input "200,000"
type input "70,000"
click at [355, 516] on button "Add asset" at bounding box center [364, 518] width 90 height 24
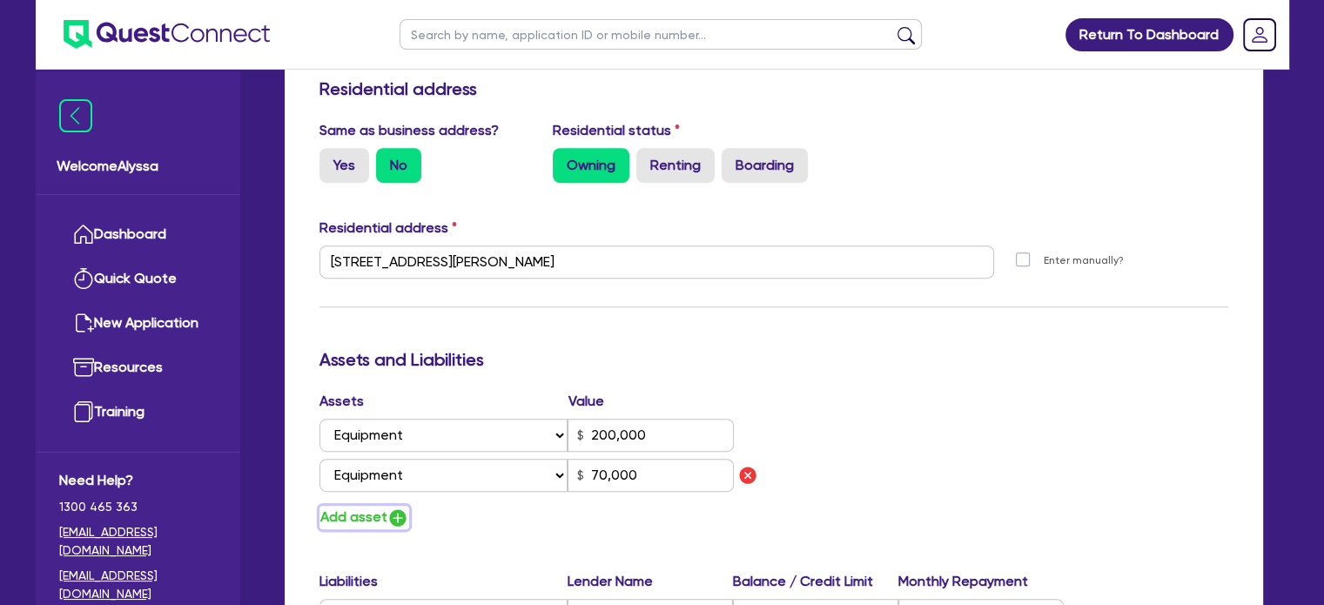
type input "200,000"
type input "70,000"
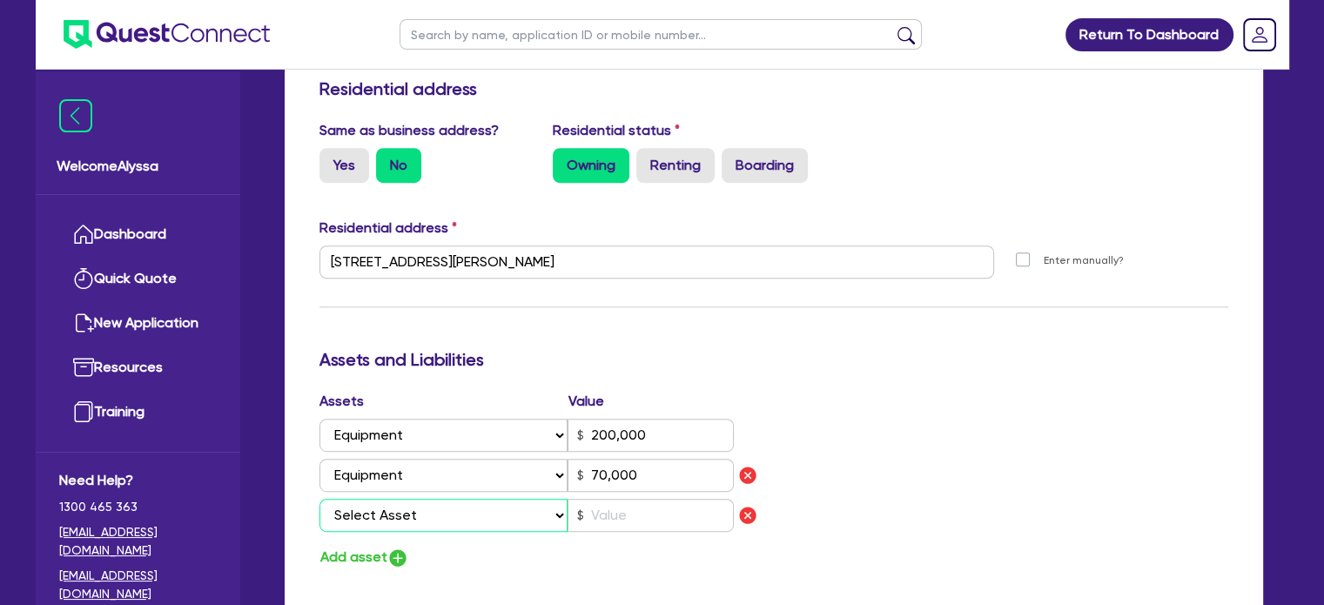
click at [353, 514] on select "Select Asset Cash Property Investment property Vehicle Truck Trailer Equipment …" at bounding box center [443, 515] width 249 height 33
select select "EQUIPMENT"
click at [319, 499] on select "Select Asset Cash Property Investment property Vehicle Truck Trailer Equipment …" at bounding box center [443, 515] width 249 height 33
type input "200,000"
type input "70,000"
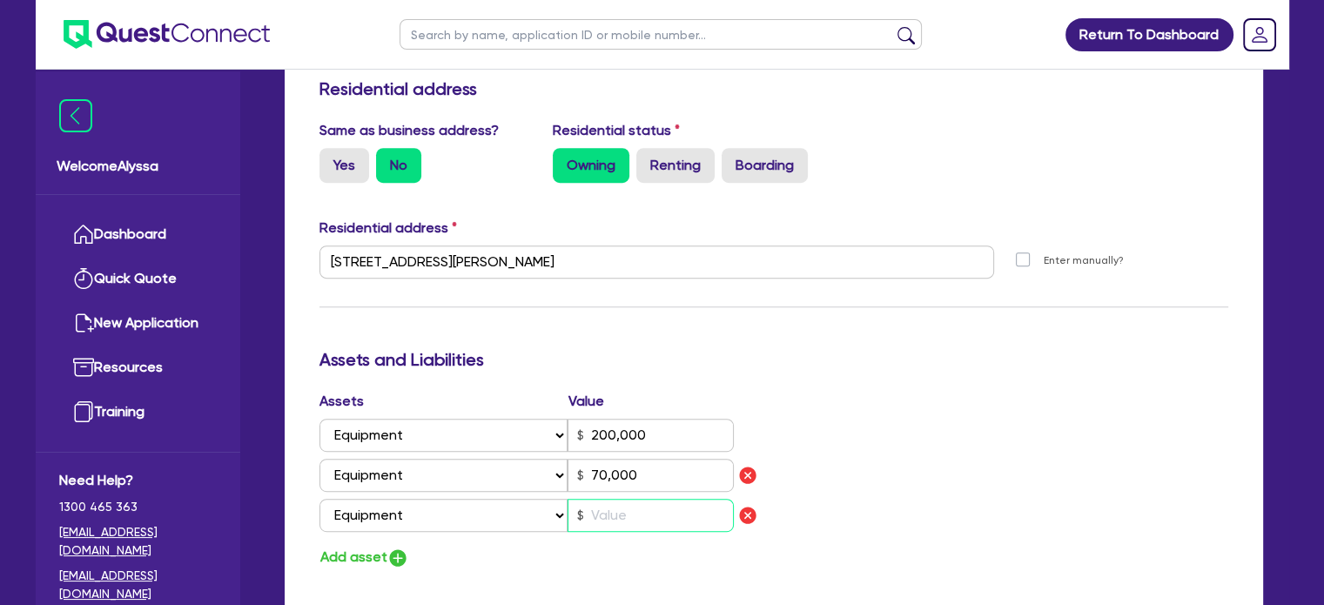
type input "200,000"
type input "70,000"
type input "8"
type input "200,000"
type input "70,000"
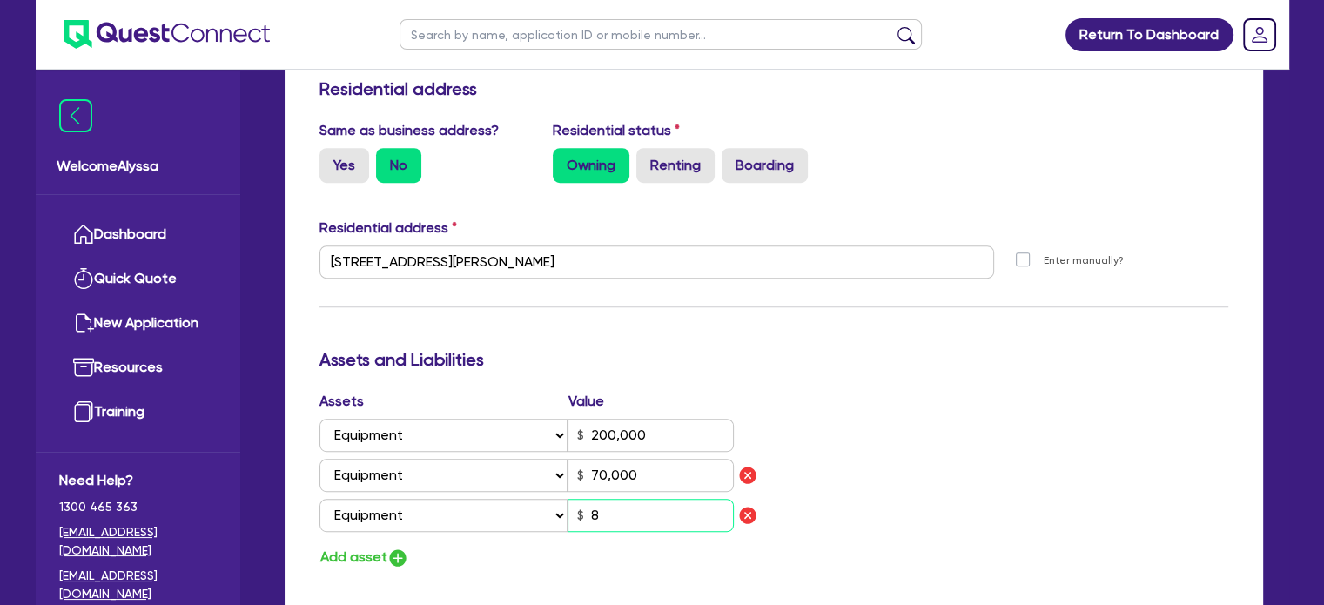
type input "80"
type input "200,000"
type input "70,000"
type input "800"
type input "200,000"
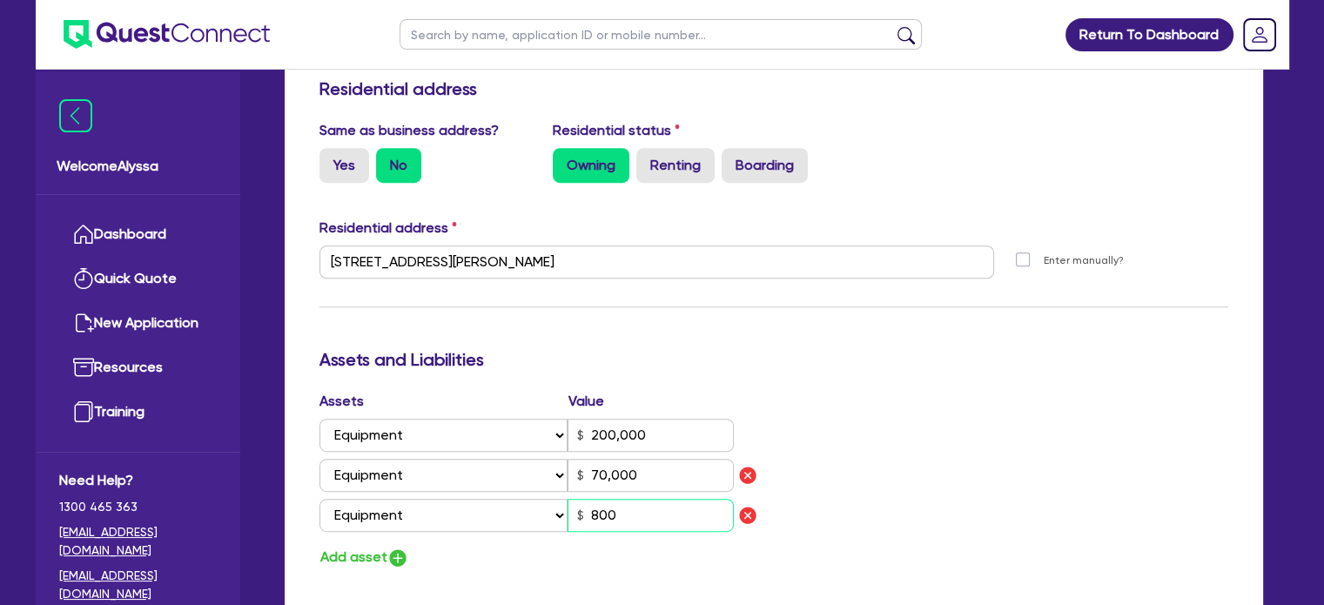
type input "70,000"
type input "8,000"
type input "200,000"
type input "70,000"
type input "80,000"
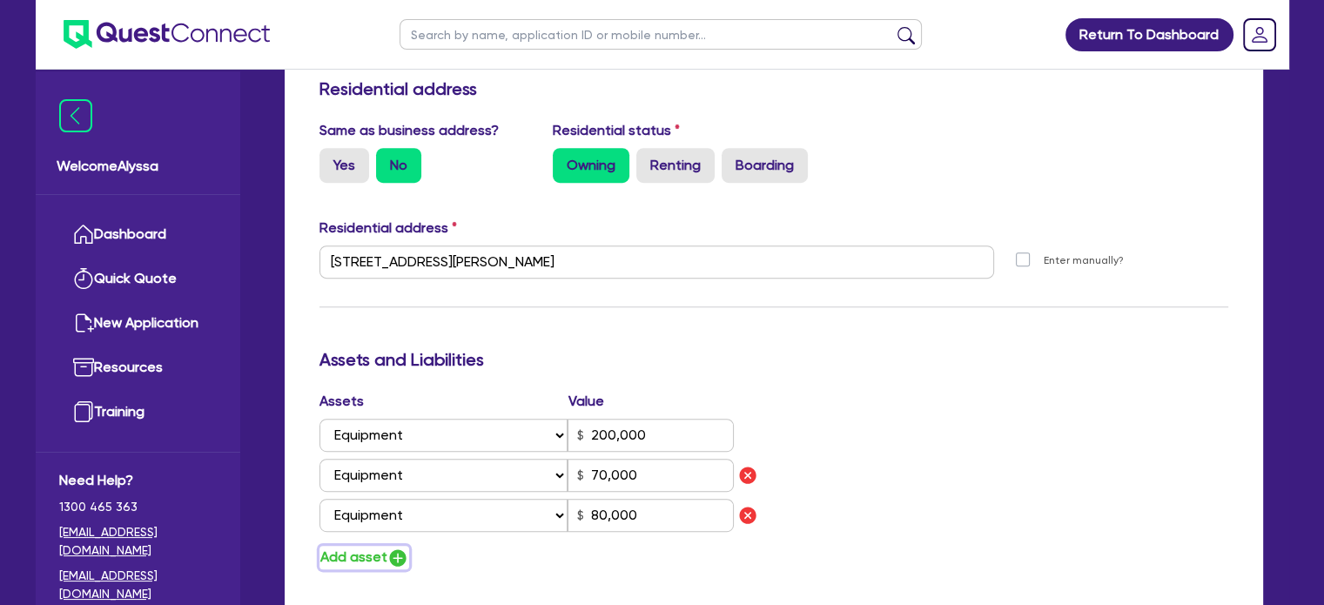
click at [368, 555] on button "Add asset" at bounding box center [364, 558] width 90 height 24
type input "200,000"
type input "70,000"
type input "80,000"
click at [370, 560] on select "Select Asset Cash Property Investment property Vehicle Truck Trailer Equipment …" at bounding box center [443, 555] width 249 height 33
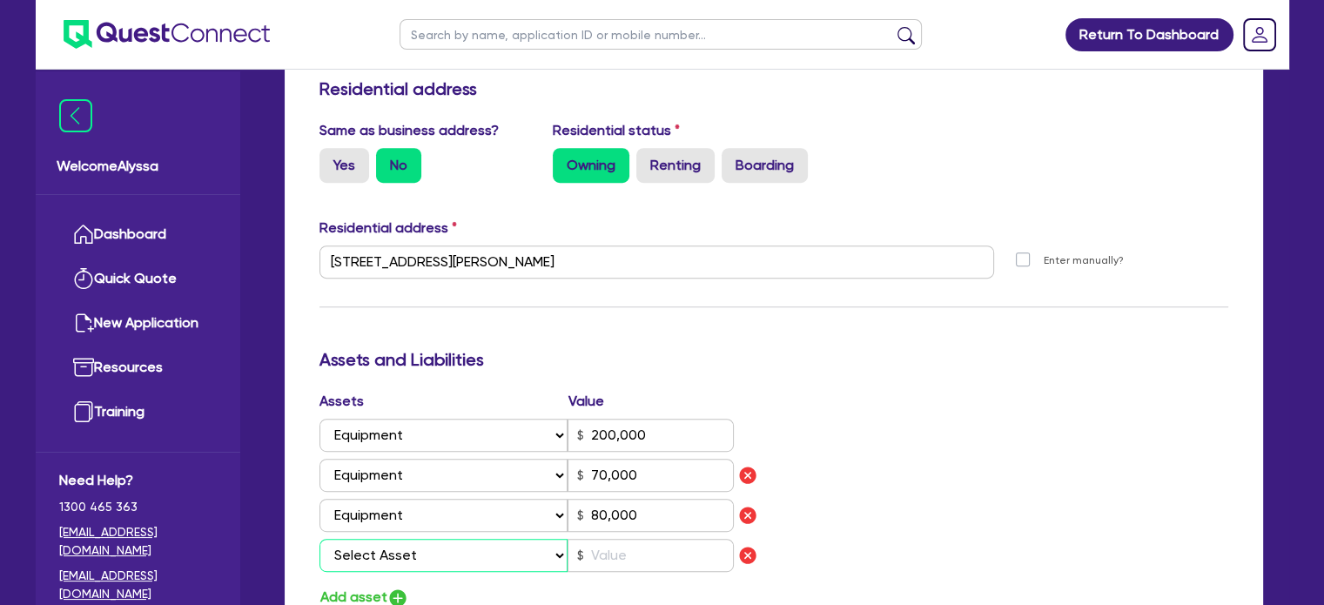
select select "EQUIPMENT"
click at [319, 539] on select "Select Asset Cash Property Investment property Vehicle Truck Trailer Equipment …" at bounding box center [443, 555] width 249 height 33
type input "200,000"
type input "70,000"
type input "80,000"
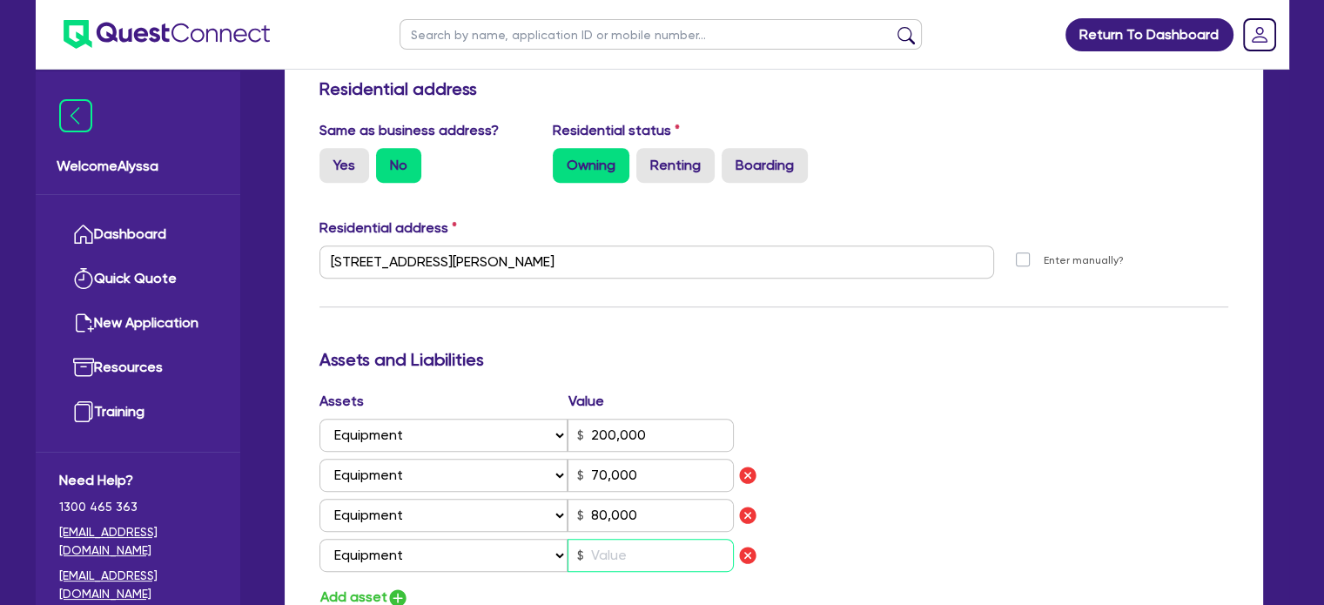
type input "200,000"
type input "70,000"
type input "80,000"
type input "5"
type input "200,000"
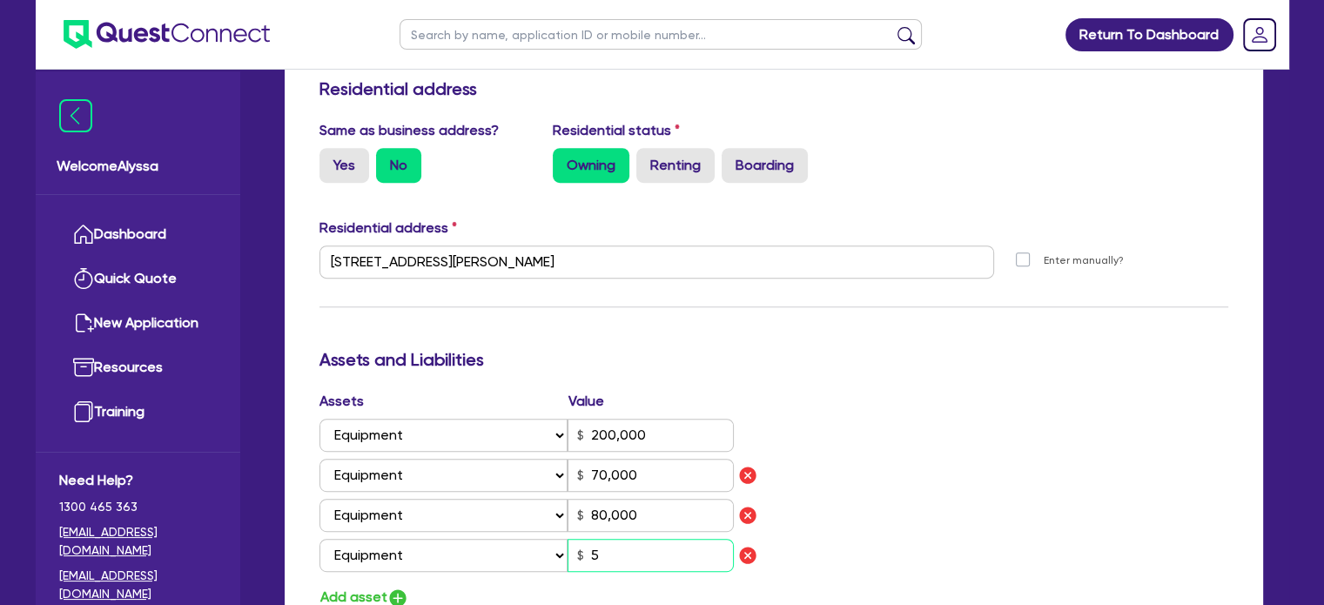
type input "70,000"
type input "80,000"
type input "50"
type input "200,000"
type input "70,000"
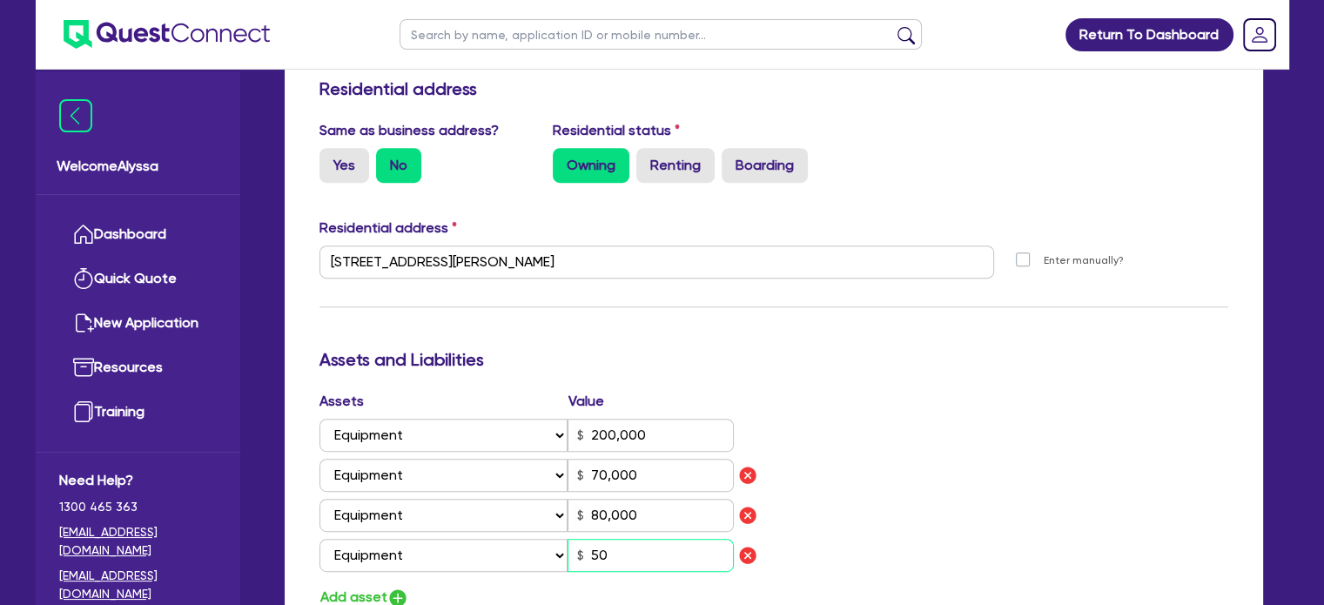
type input "80,000"
type input "500"
type input "200,000"
type input "70,000"
type input "80,000"
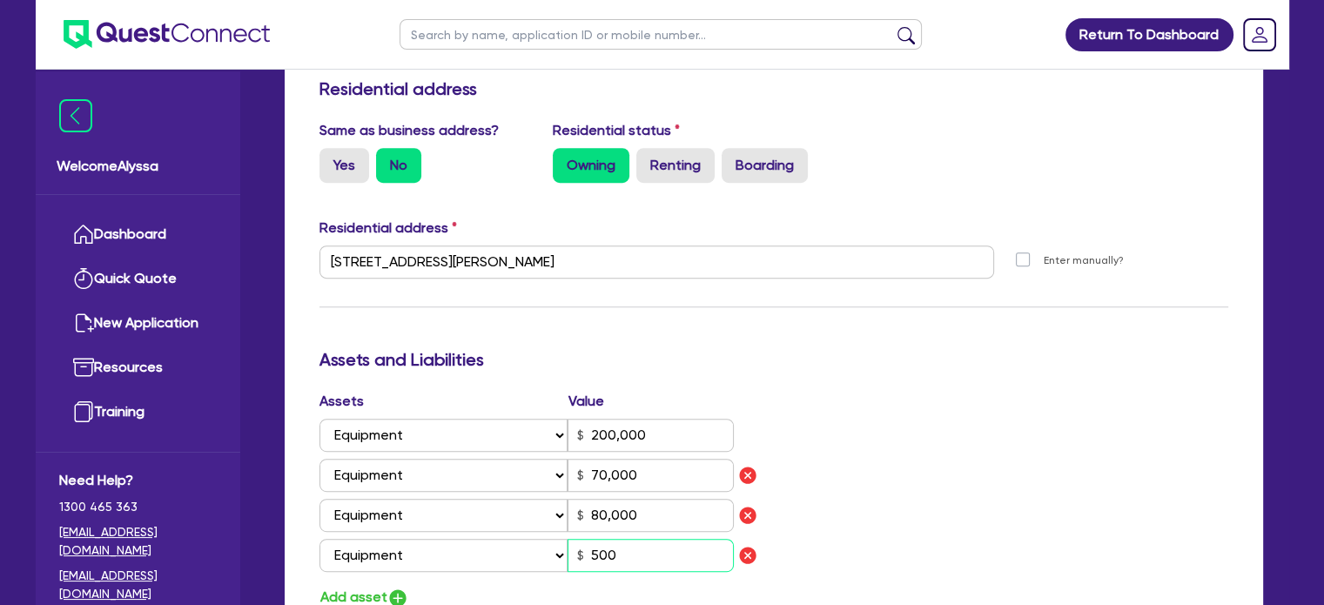
type input "5,000"
type input "200,000"
type input "70,000"
type input "80,000"
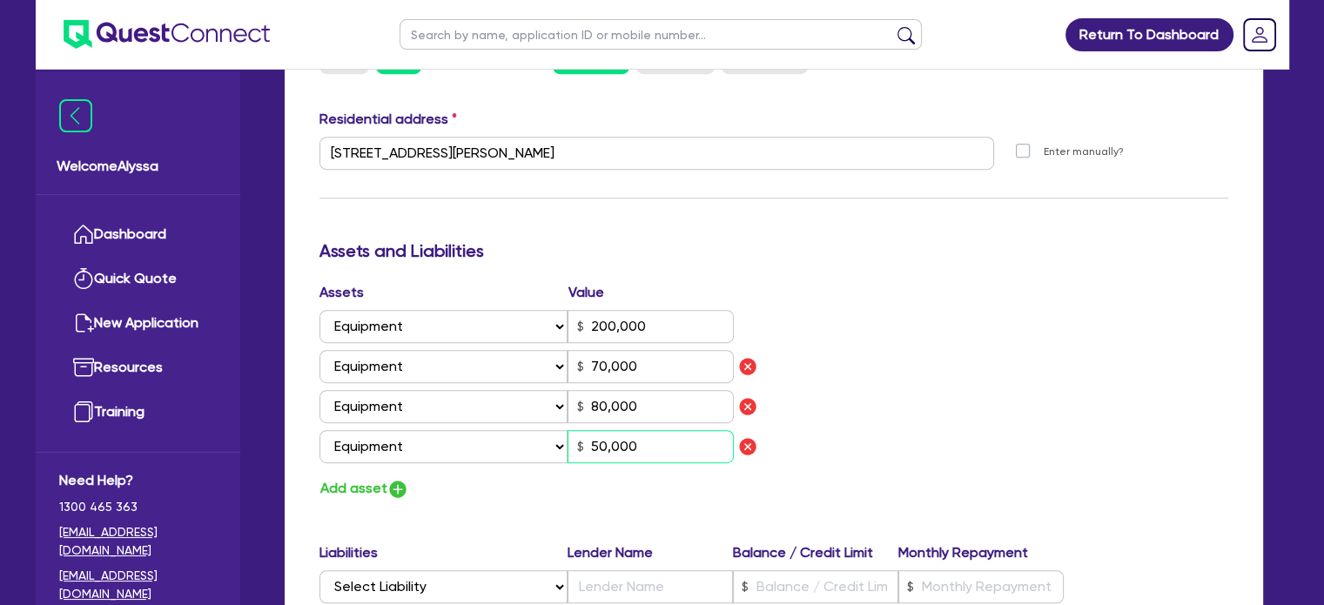
scroll to position [853, 0]
type input "50,000"
click at [339, 483] on button "Add asset" at bounding box center [364, 488] width 90 height 24
type input "200,000"
type input "70,000"
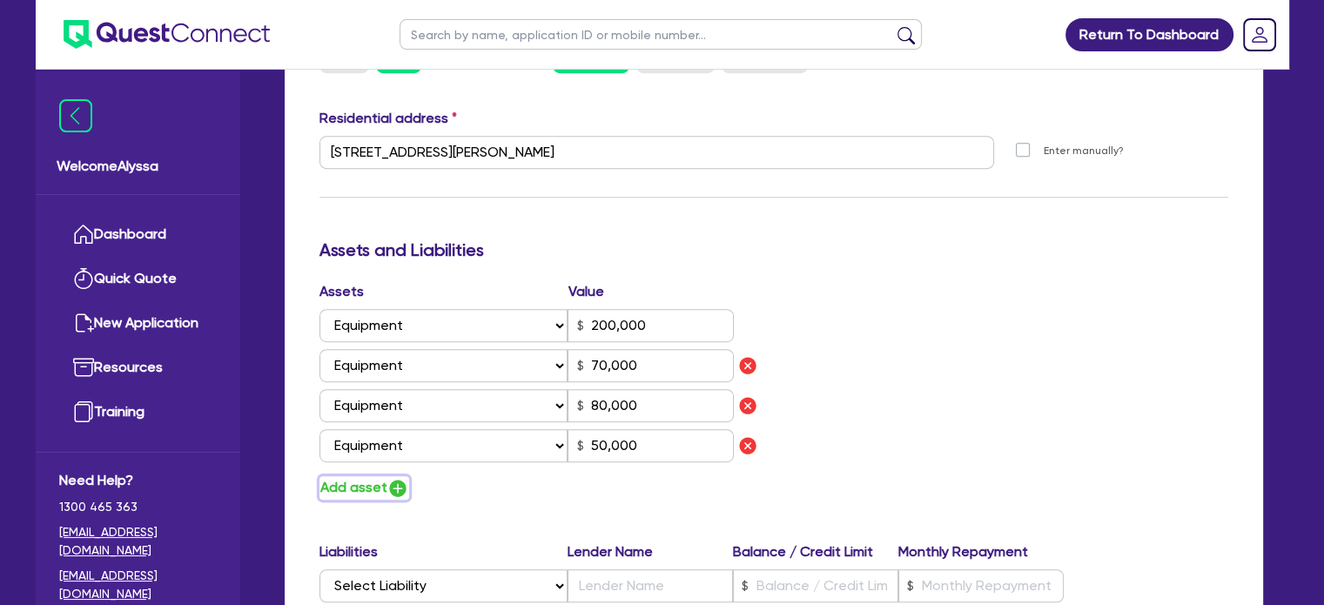
type input "80,000"
type input "50,000"
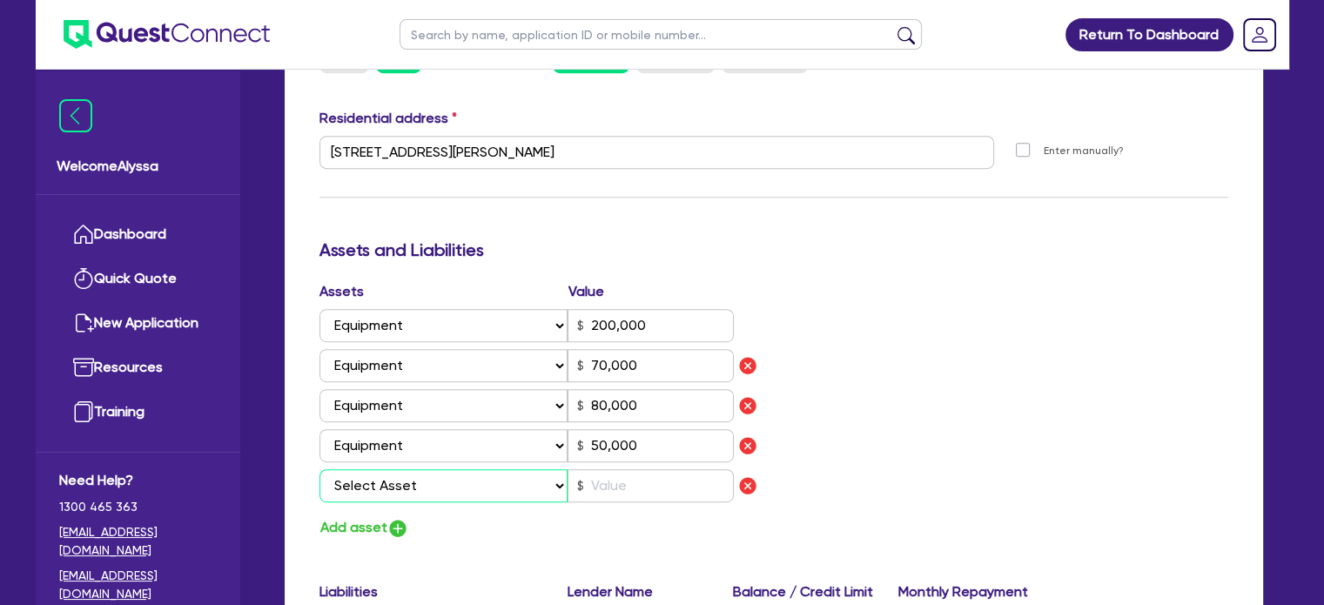
click at [355, 482] on select "Select Asset Cash Property Investment property Vehicle Truck Trailer Equipment …" at bounding box center [443, 485] width 249 height 33
select select "VEHICLE"
click at [319, 469] on select "Select Asset Cash Property Investment property Vehicle Truck Trailer Equipment …" at bounding box center [443, 485] width 249 height 33
type input "200,000"
type input "70,000"
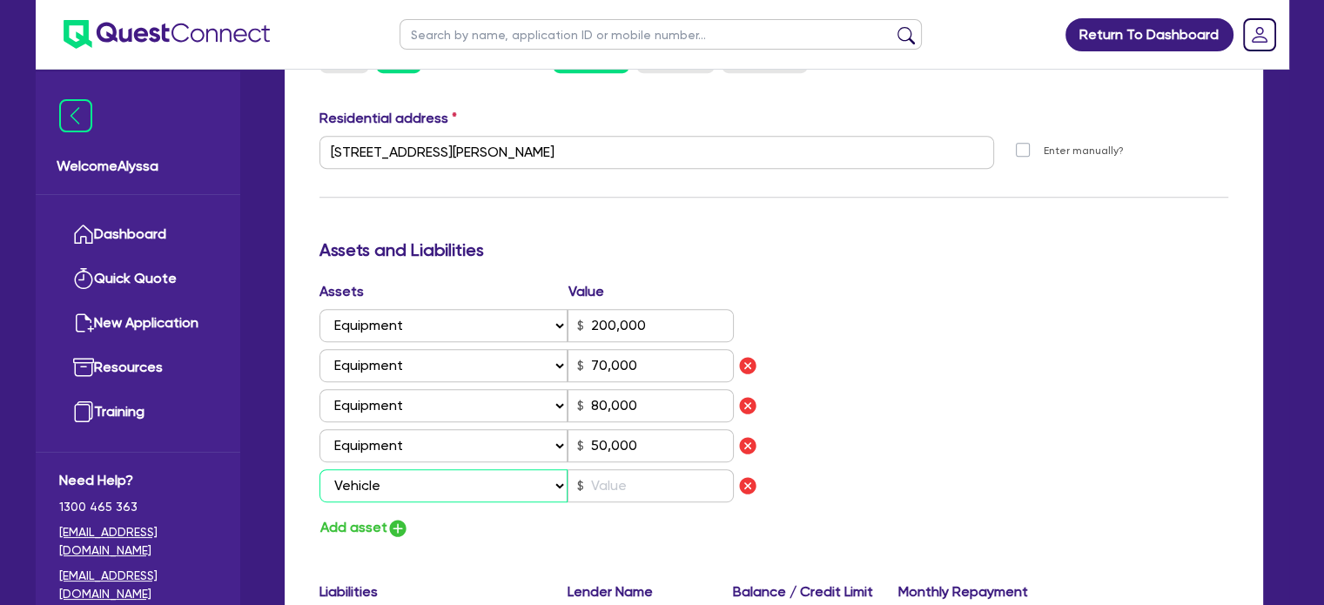
type input "80,000"
type input "50,000"
click at [651, 492] on input "text" at bounding box center [651, 485] width 166 height 33
type input "200,000"
type input "70,000"
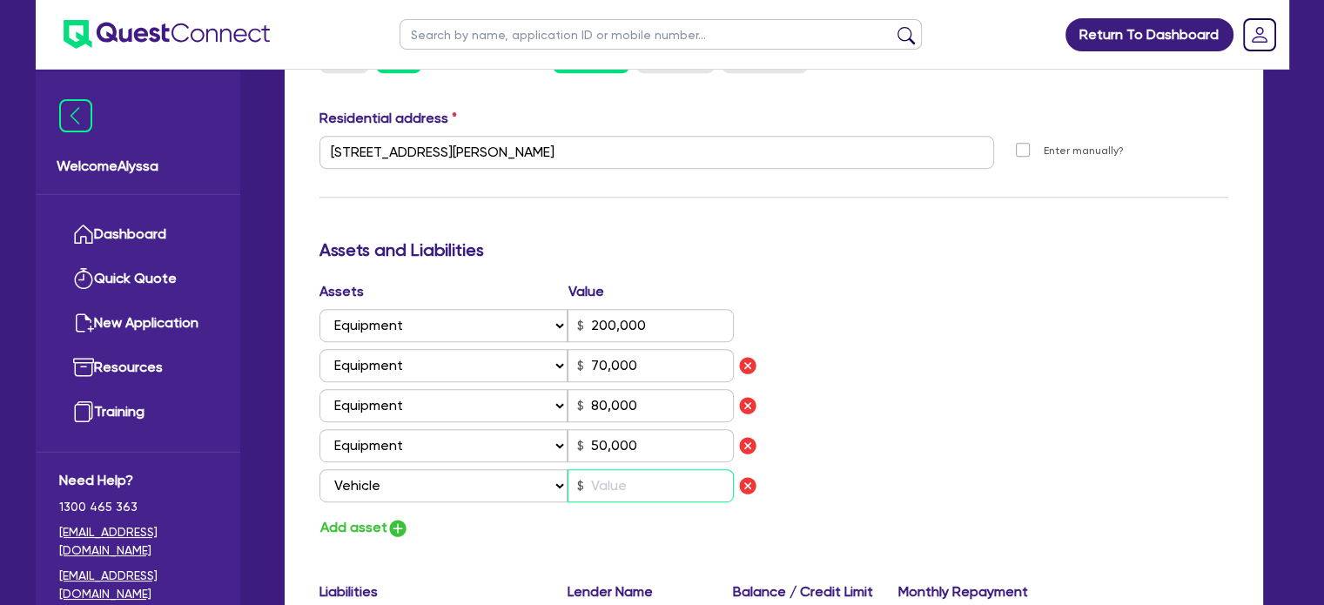
type input "80,000"
type input "50,000"
type input "3"
type input "200,000"
type input "70,000"
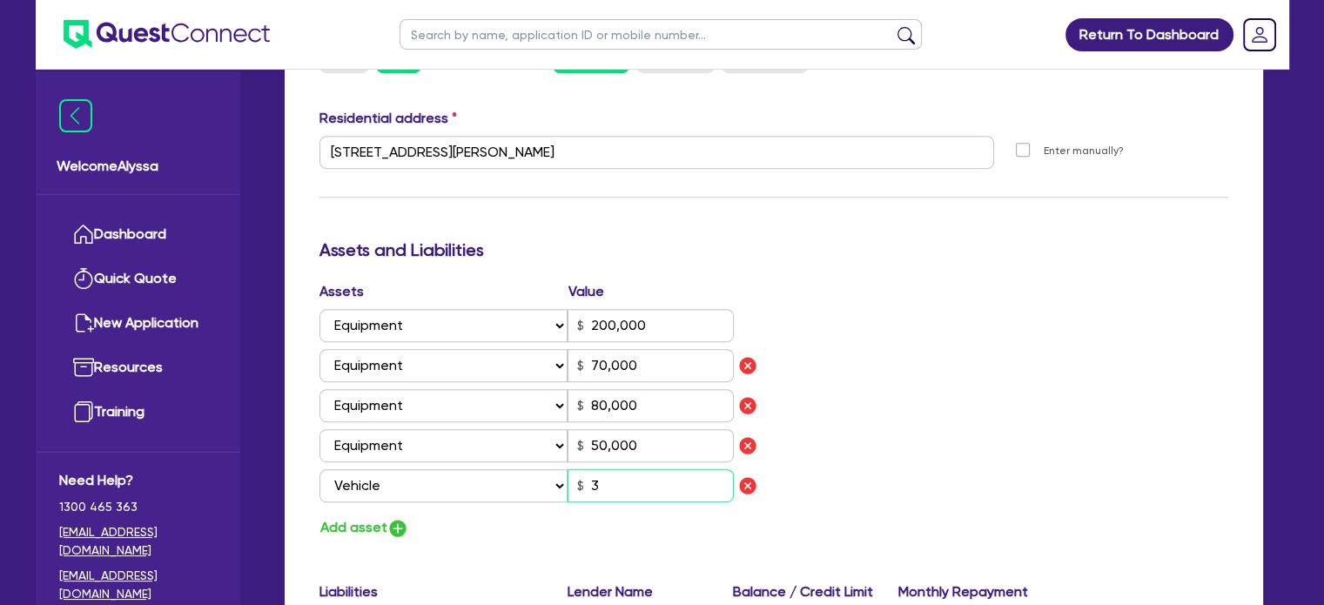
type input "80,000"
type input "50,000"
type input "35"
type input "200,000"
type input "70,000"
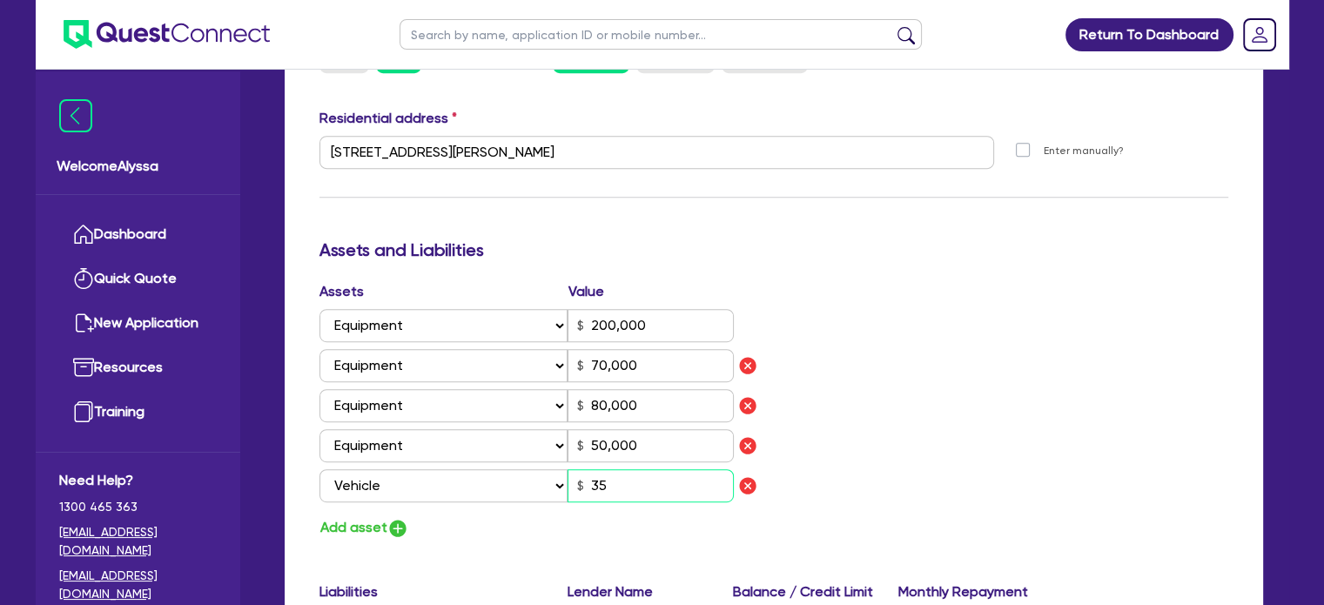
type input "80,000"
type input "50,000"
type input "350"
type input "200,000"
type input "70,000"
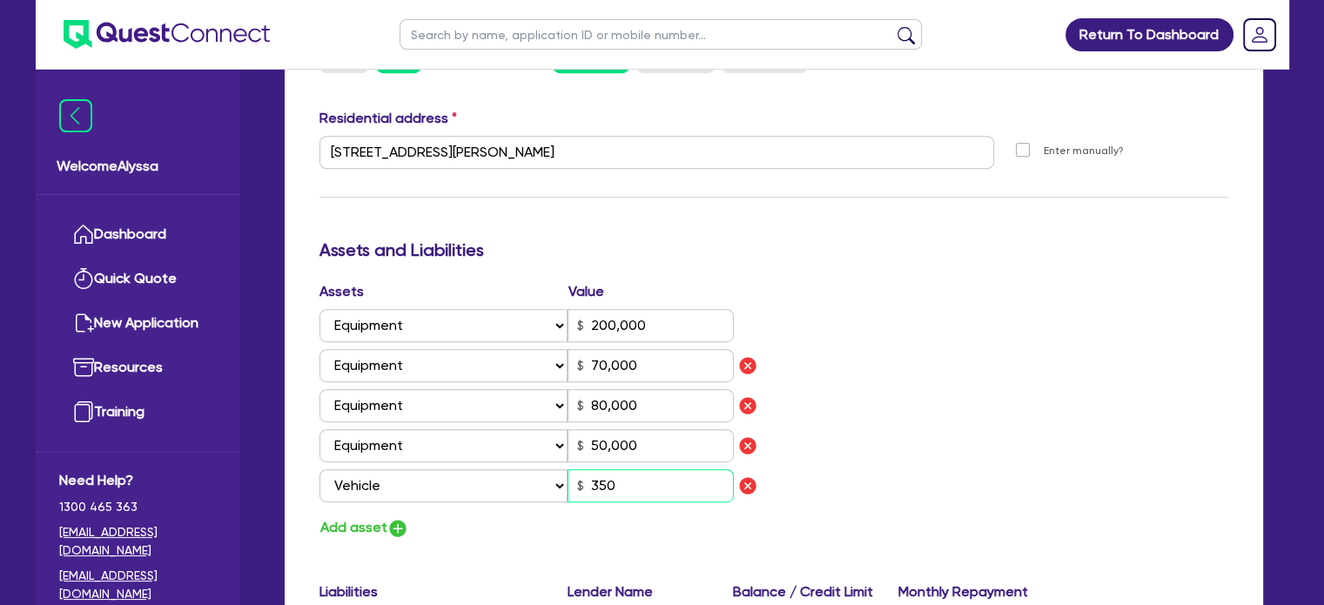
type input "80,000"
type input "50,000"
type input "3,500"
type input "200,000"
type input "70,000"
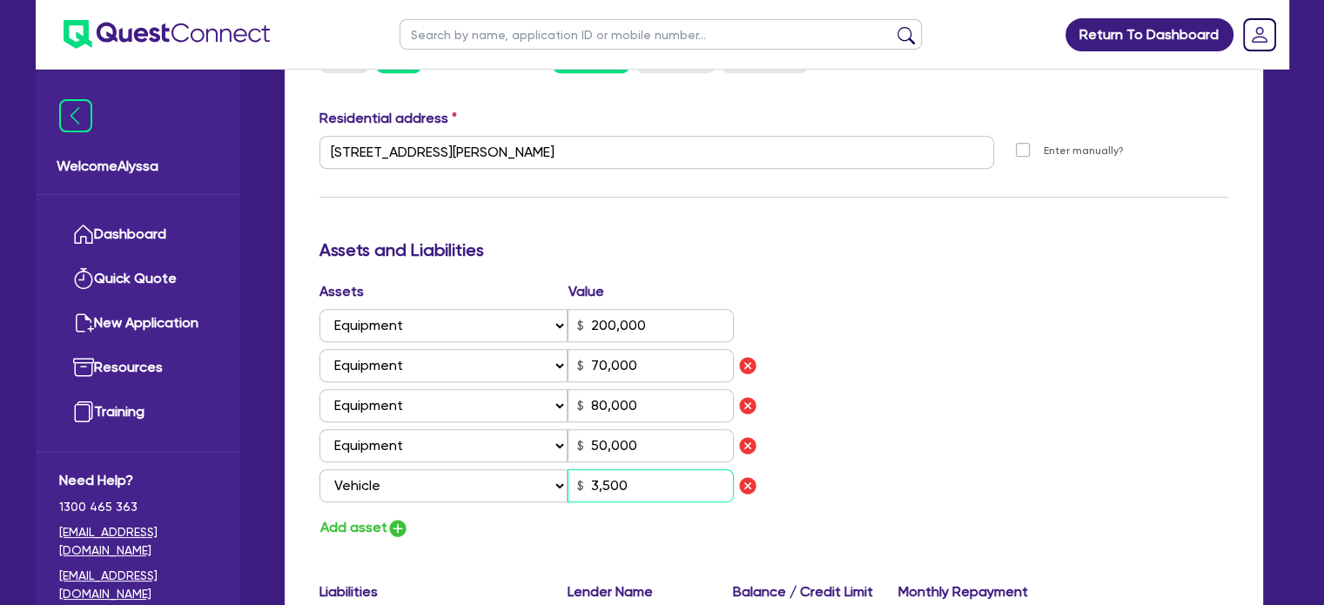
type input "80,000"
type input "50,000"
type input "35,000"
click at [963, 212] on div "Update residential status for Director #1 Boarding is only acceptable when the …" at bounding box center [773, 225] width 909 height 1448
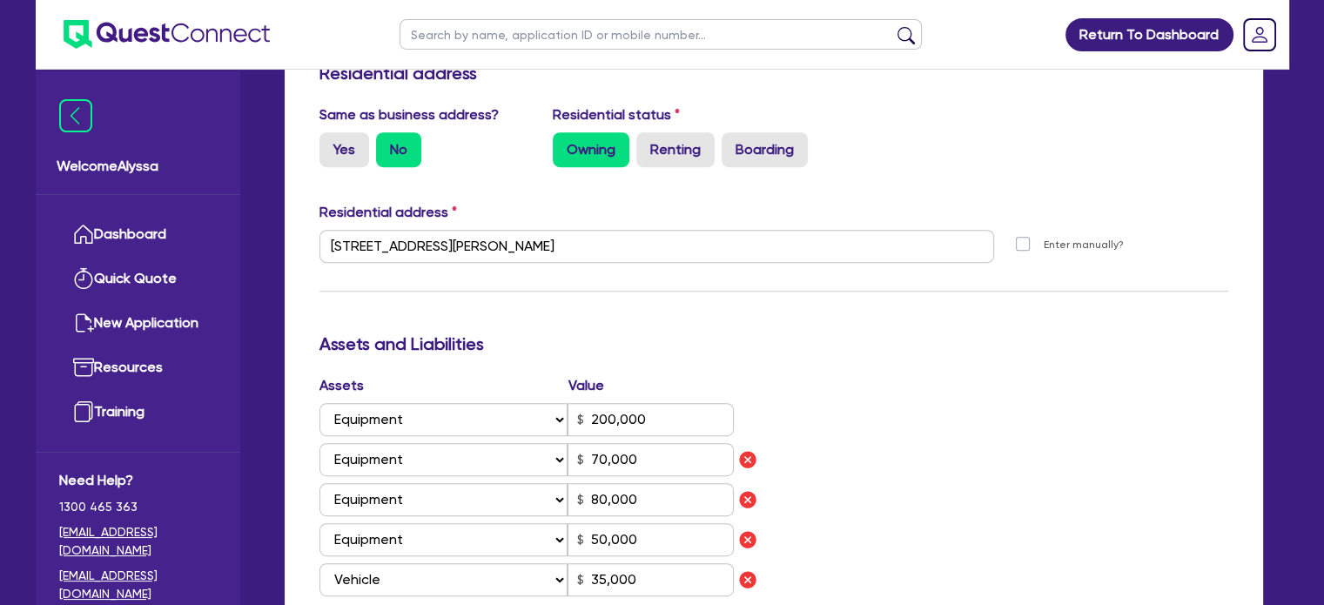
scroll to position [757, 0]
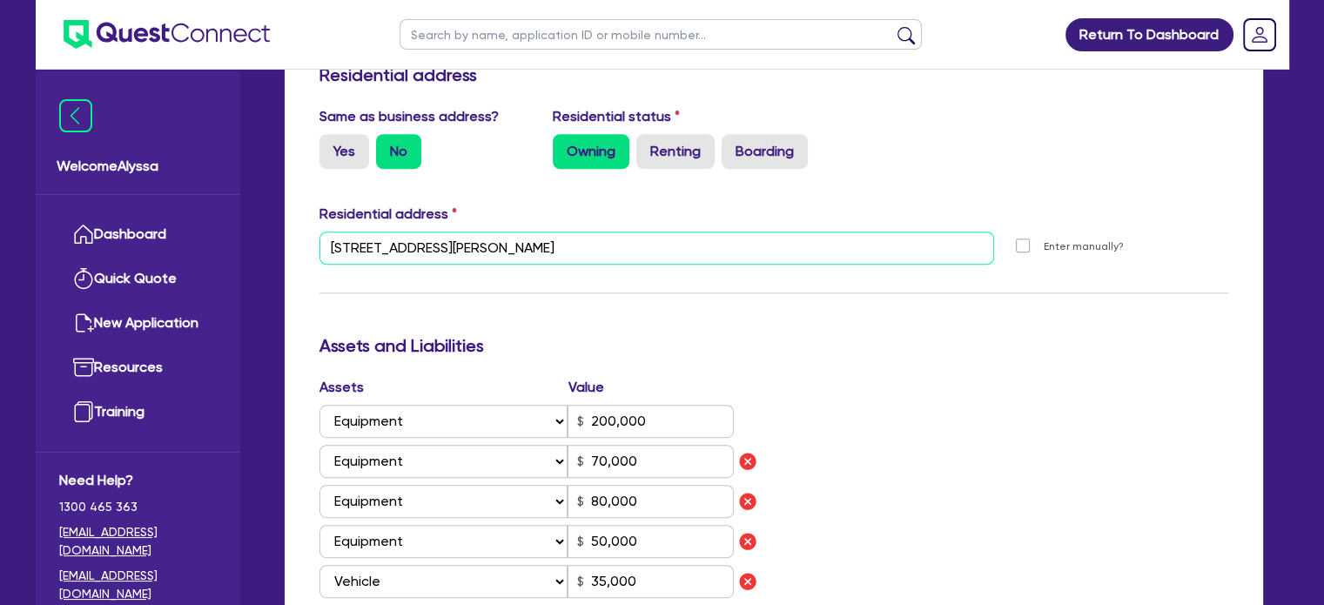
drag, startPoint x: 559, startPoint y: 250, endPoint x: 300, endPoint y: 227, distance: 259.5
click at [300, 227] on div "Update residential status for Director #1 Boarding is only acceptable when the …" at bounding box center [774, 451] width 978 height 1726
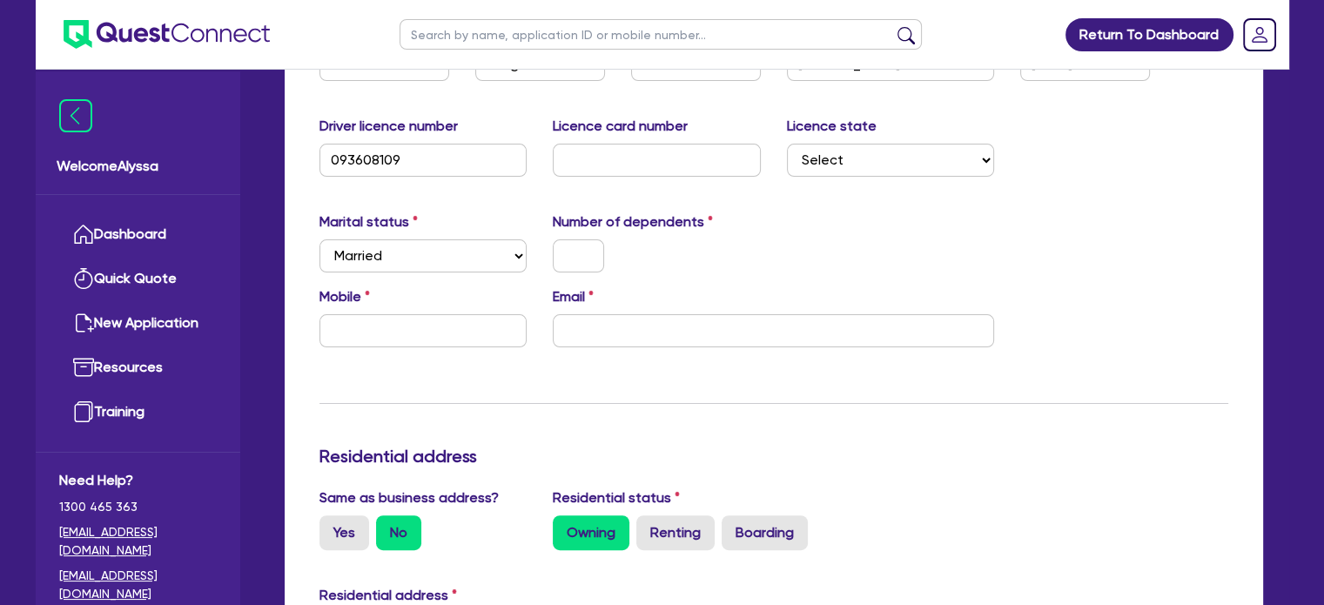
scroll to position [345, 0]
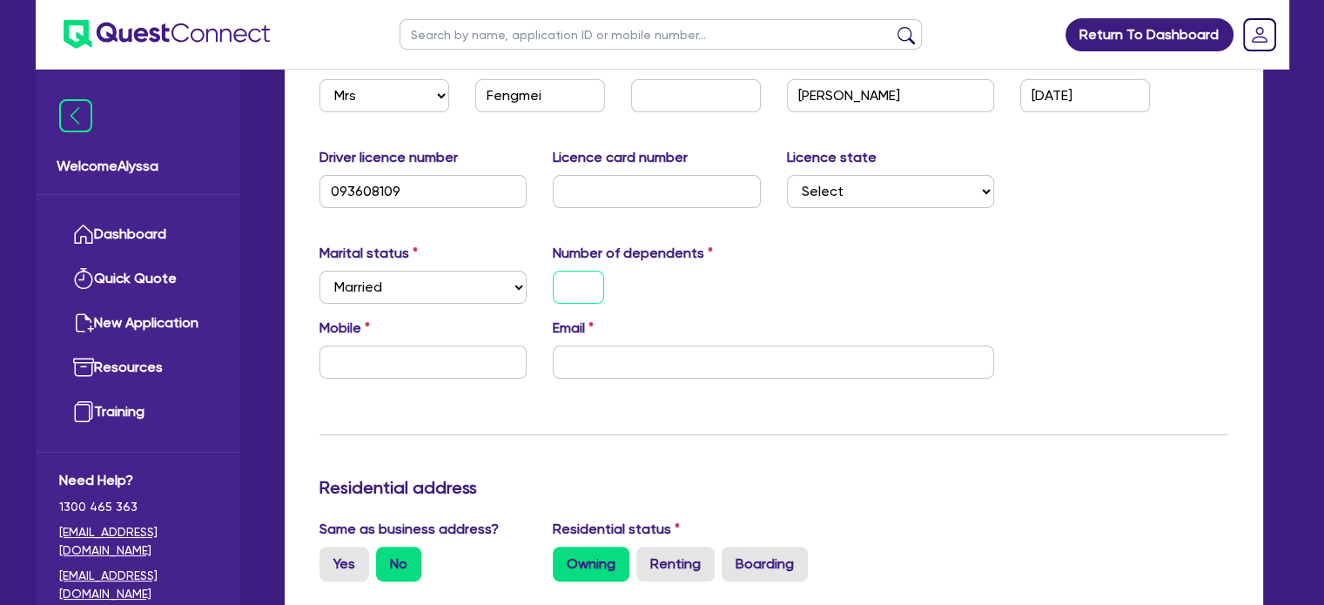
click at [584, 278] on input "text" at bounding box center [578, 287] width 51 height 33
type input "1"
type input "200,000"
type input "70,000"
type input "80,000"
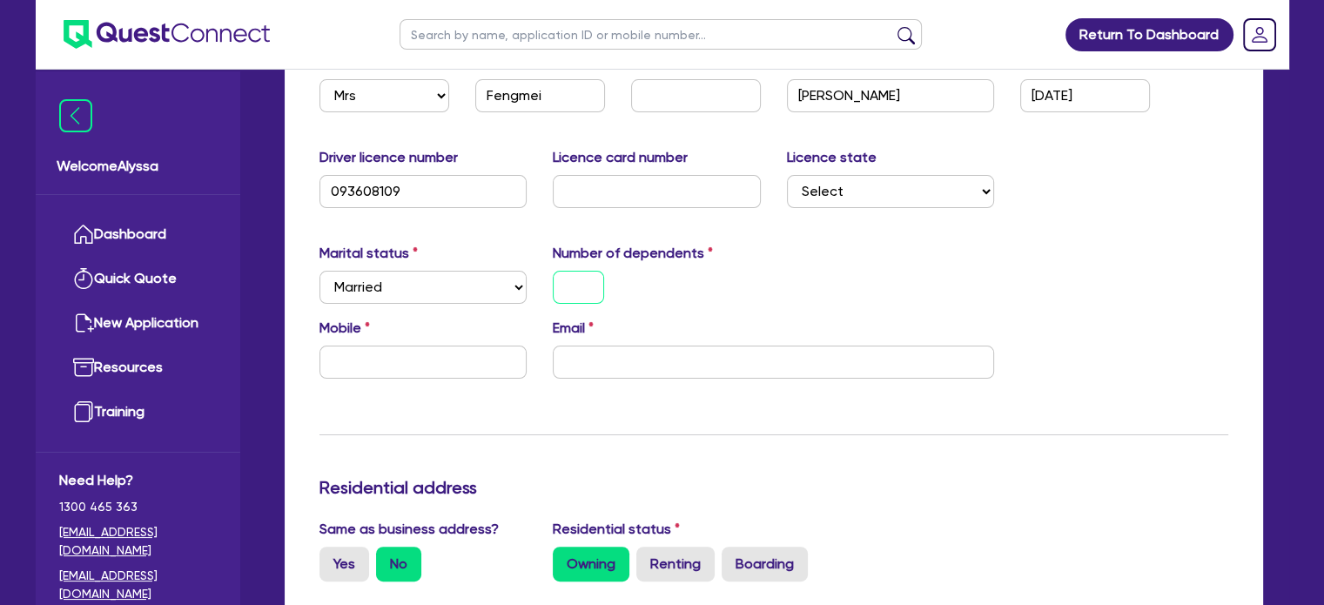
type input "50,000"
type input "35,000"
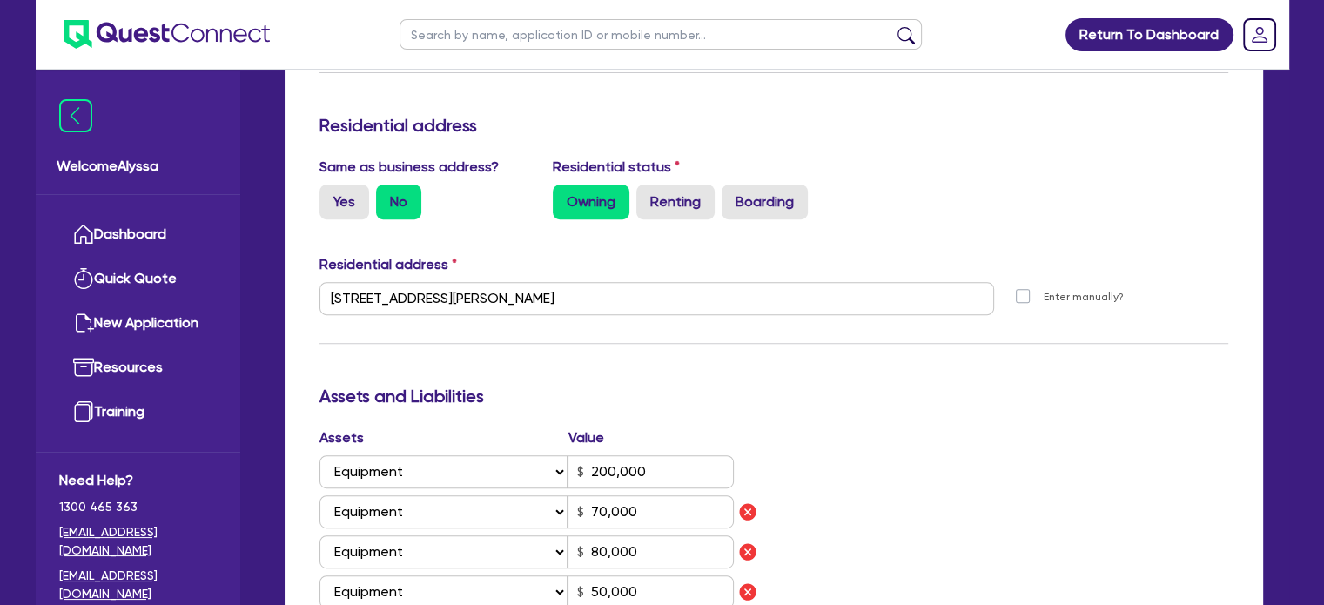
scroll to position [1076, 0]
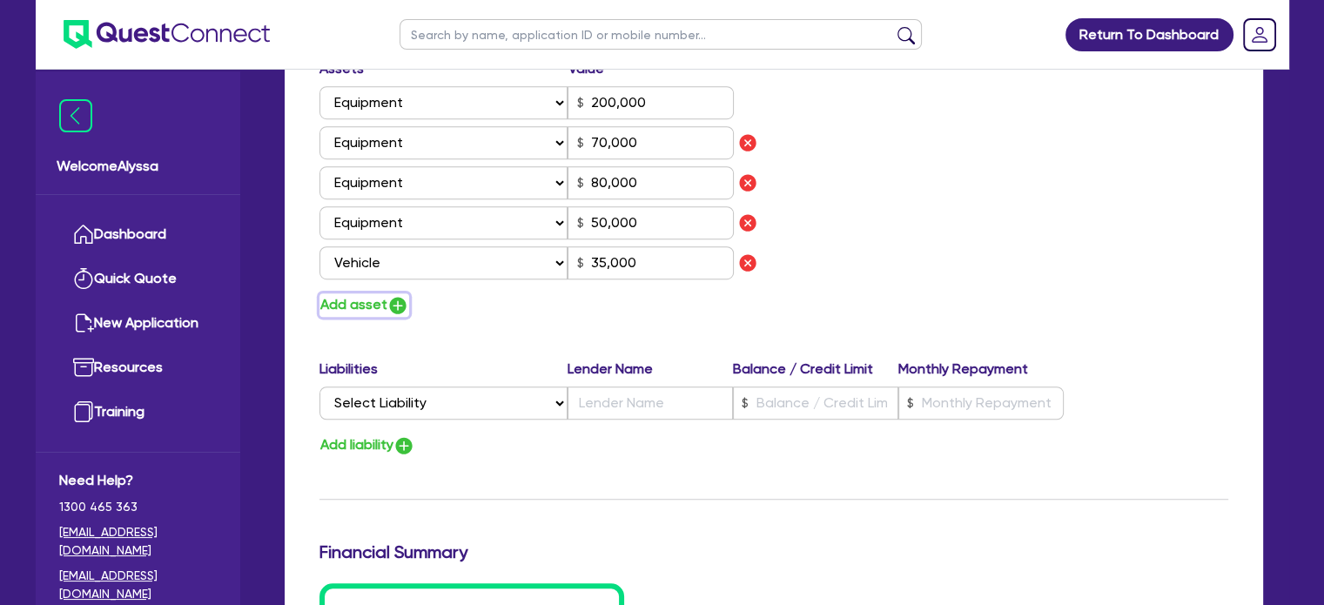
click at [360, 313] on button "Add asset" at bounding box center [364, 305] width 90 height 24
type input "1"
type input "200,000"
type input "70,000"
type input "80,000"
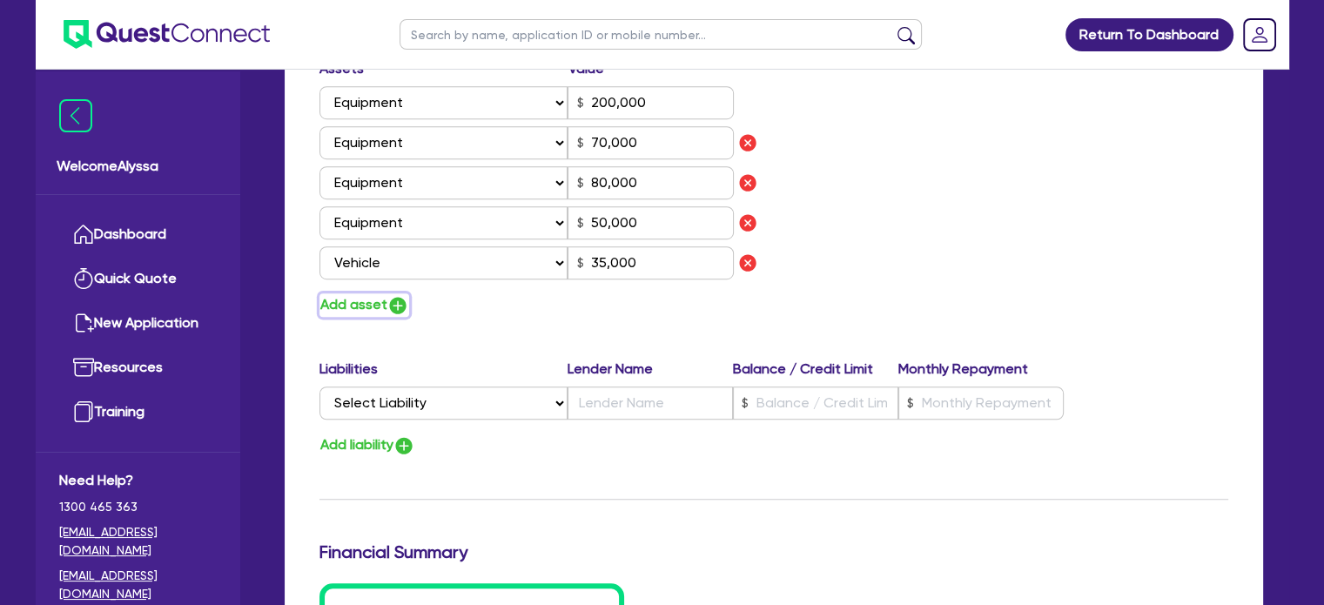
type input "50,000"
type input "35,000"
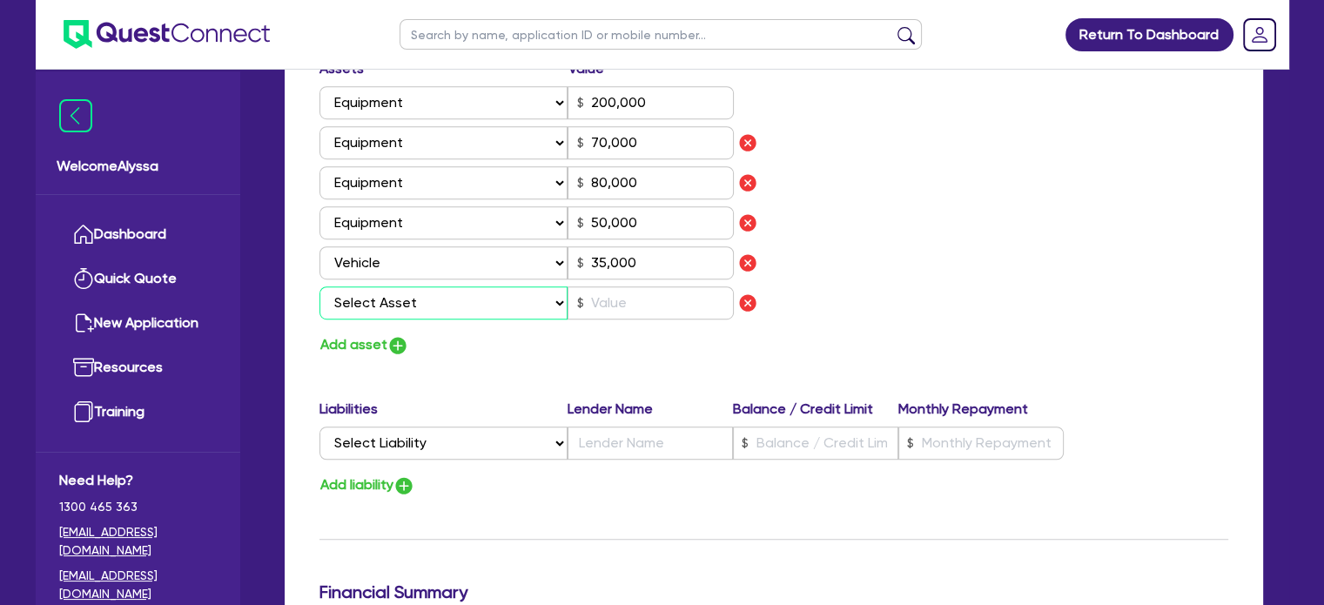
click at [350, 309] on select "Select Asset Cash Property Investment property Vehicle Truck Trailer Equipment …" at bounding box center [443, 302] width 249 height 33
select select "PROPERTY"
click at [319, 286] on select "Select Asset Cash Property Investment property Vehicle Truck Trailer Equipment …" at bounding box center [443, 302] width 249 height 33
type input "1"
type input "200,000"
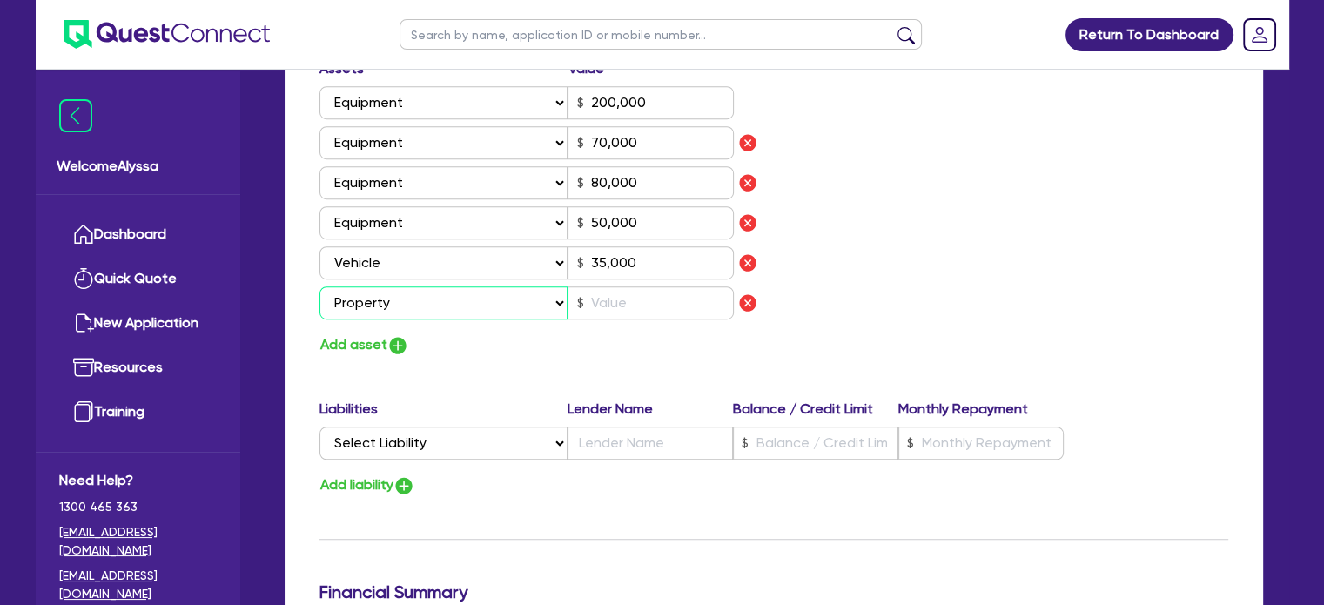
type input "70,000"
type input "80,000"
type input "50,000"
type input "35,000"
type input "1"
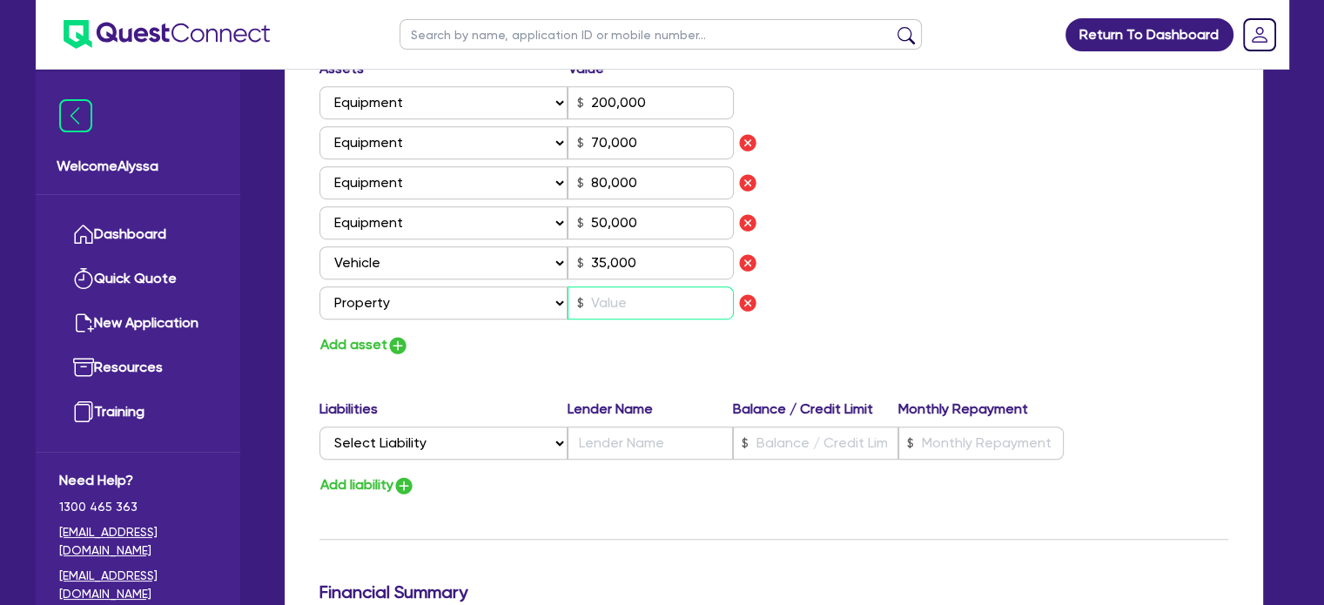
type input "200,000"
type input "70,000"
type input "80,000"
type input "50,000"
type input "35,000"
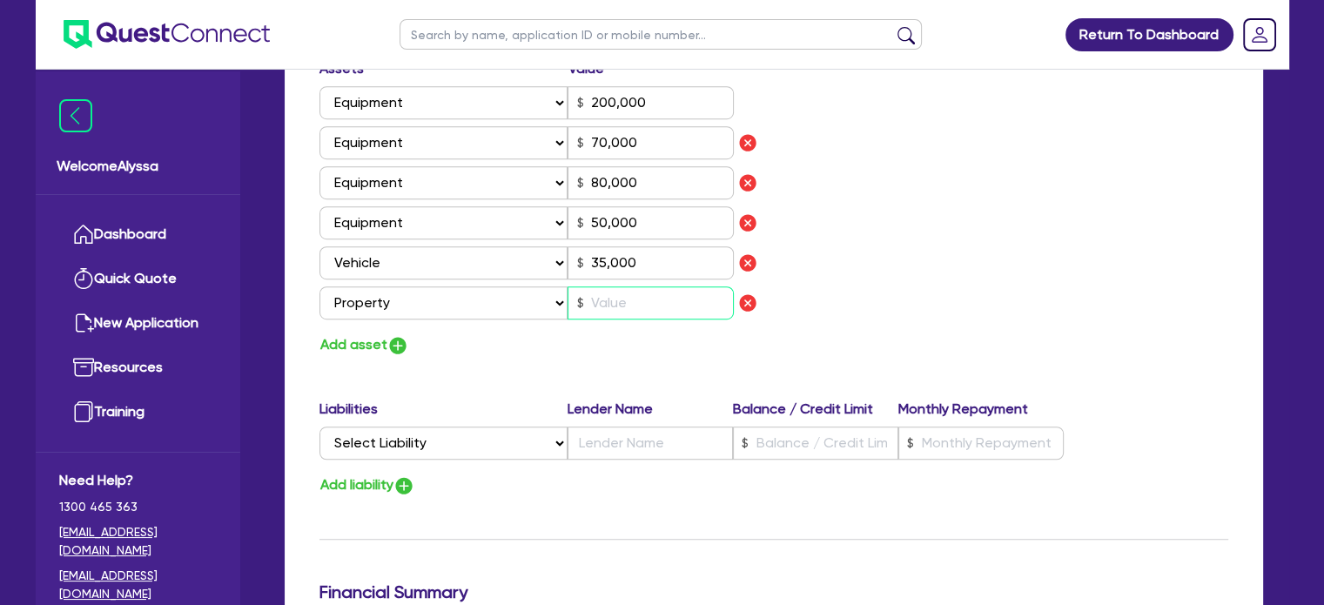
type input "1"
type input "200,000"
type input "70,000"
type input "80,000"
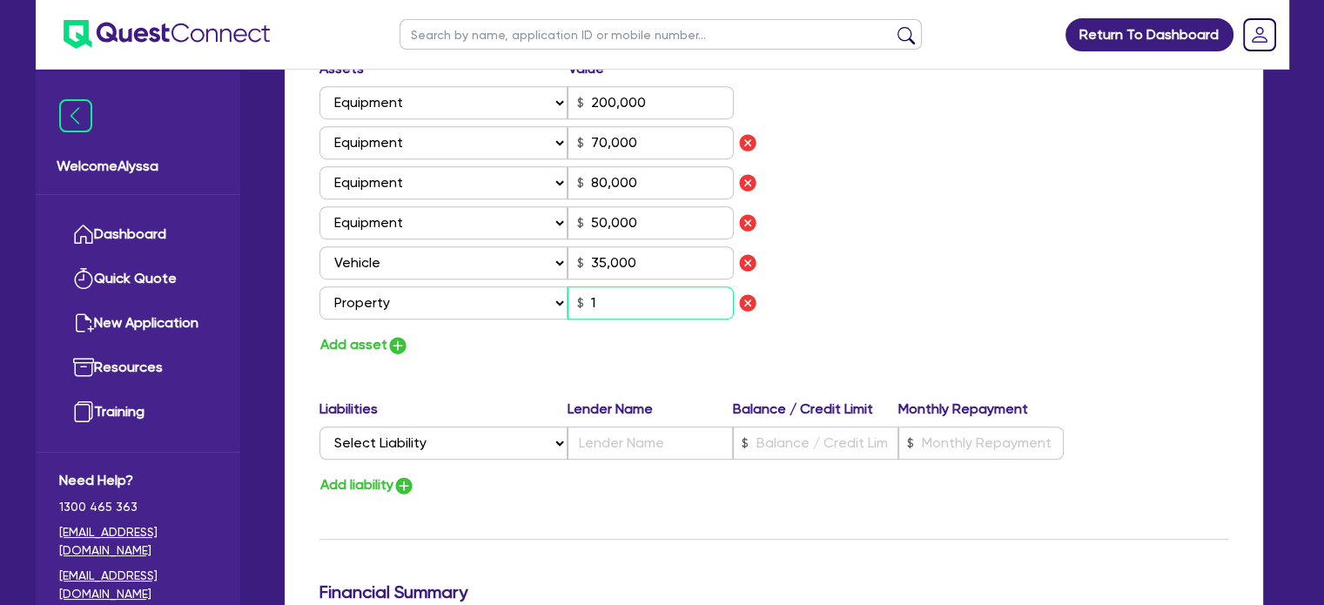
type input "50,000"
type input "35,000"
type input "12"
type input "1"
type input "200,000"
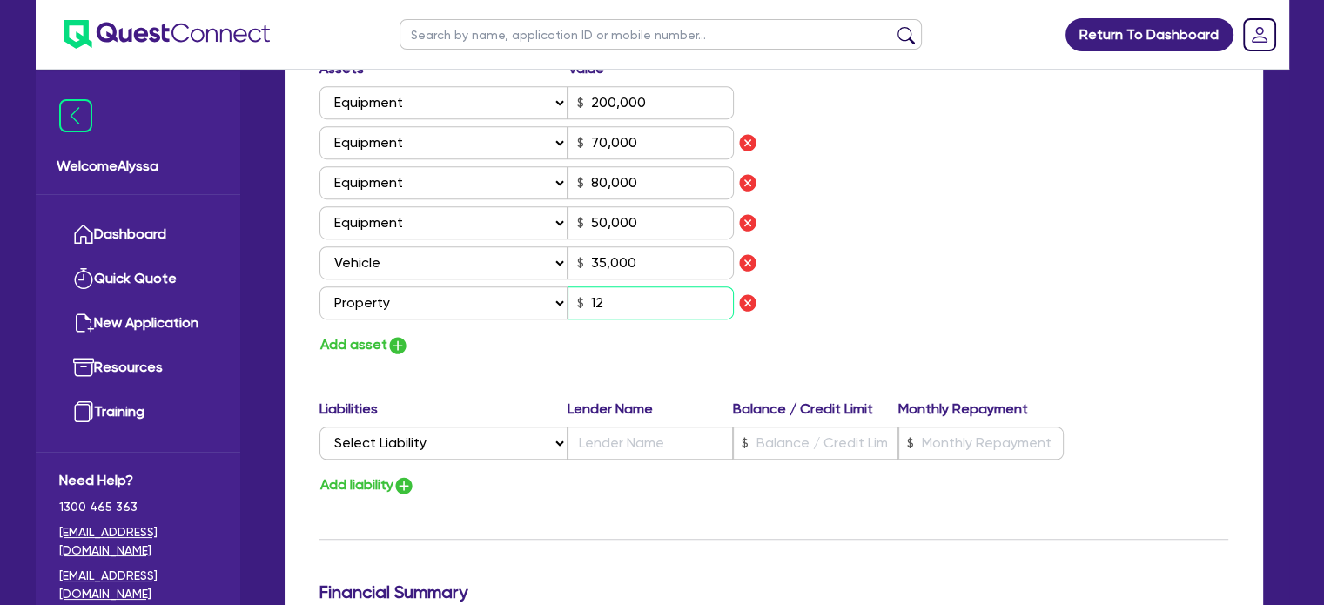
type input "70,000"
type input "80,000"
type input "50,000"
type input "35,000"
type input "120"
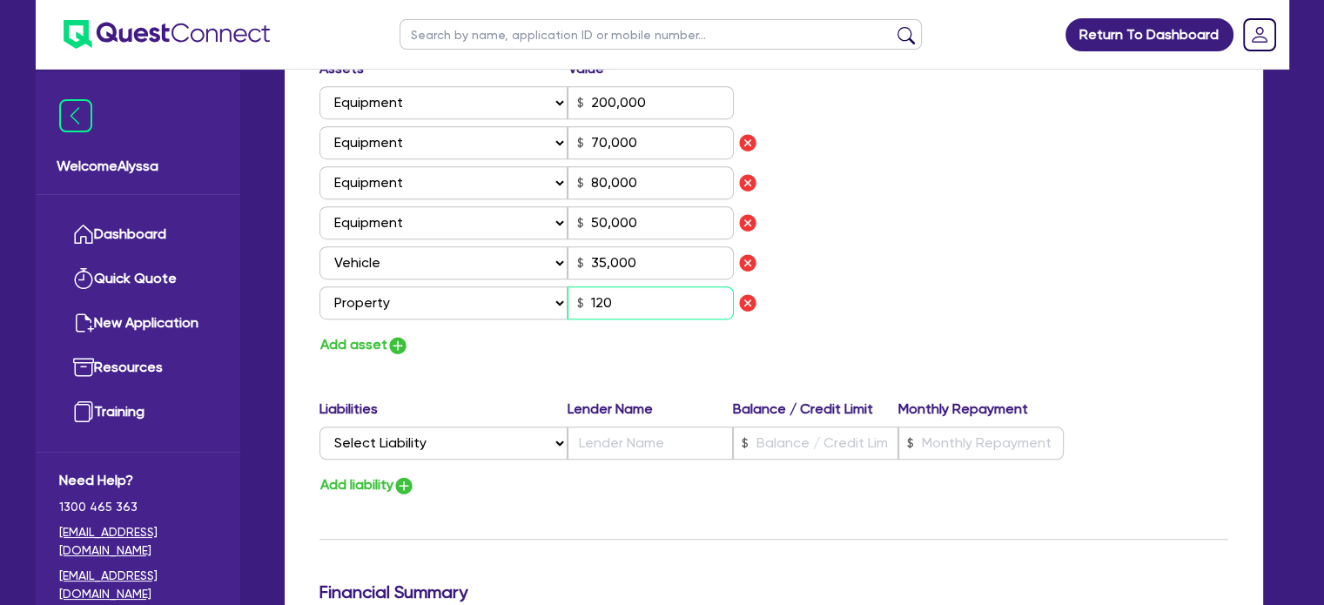
type input "1"
type input "200,000"
type input "70,000"
click at [366, 339] on button "Add asset" at bounding box center [364, 345] width 90 height 24
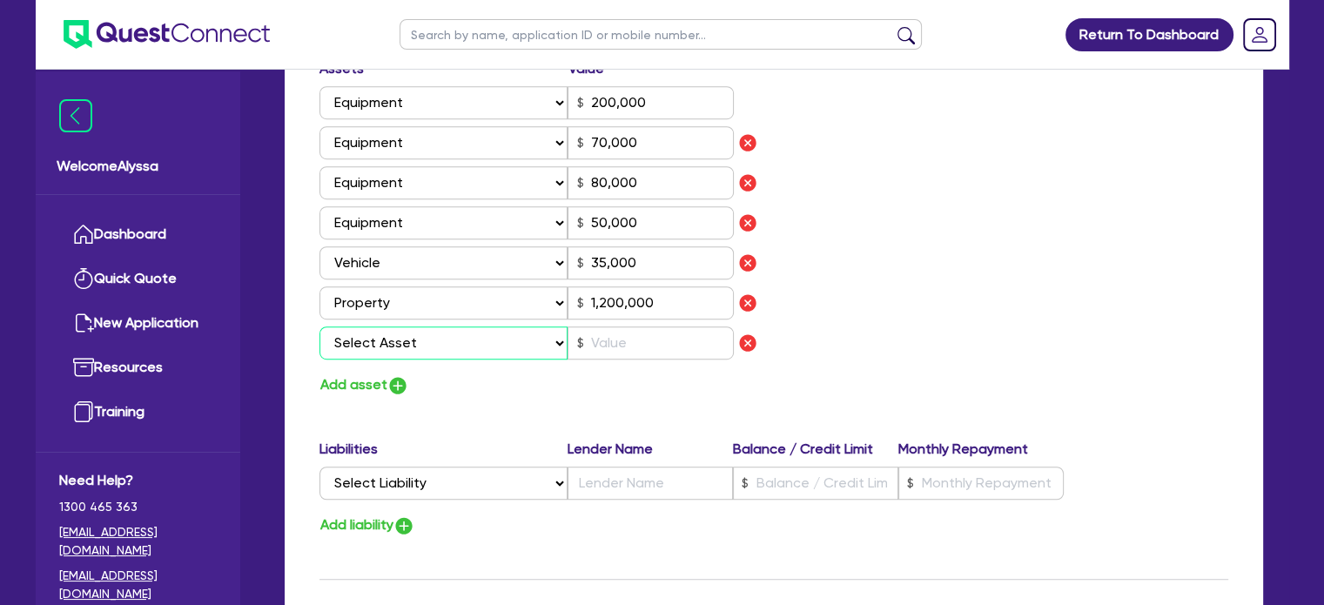
click at [366, 339] on select "Select Asset Cash Property Investment property Vehicle Truck Trailer Equipment …" at bounding box center [443, 342] width 249 height 33
click at [319, 326] on select "Select Asset Cash Property Investment property Vehicle Truck Trailer Equipment …" at bounding box center [443, 342] width 249 height 33
click at [919, 271] on div "Assets Value Select Asset Cash Property Investment property Vehicle Truck Trail…" at bounding box center [773, 227] width 935 height 339
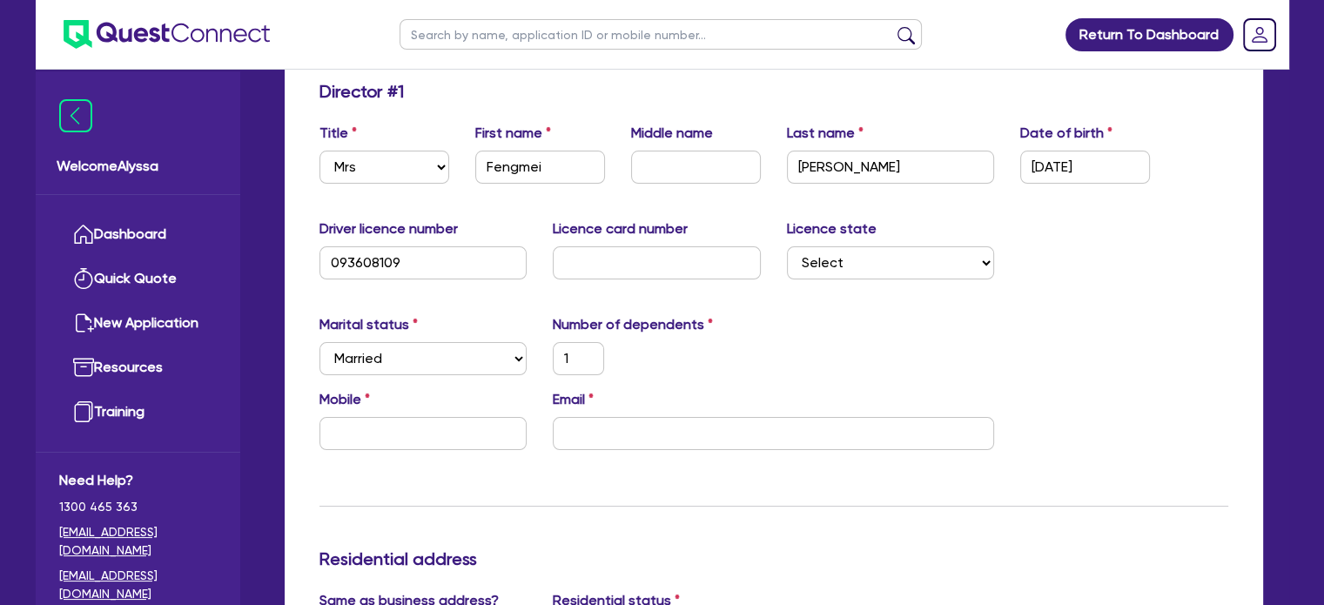
scroll to position [219, 0]
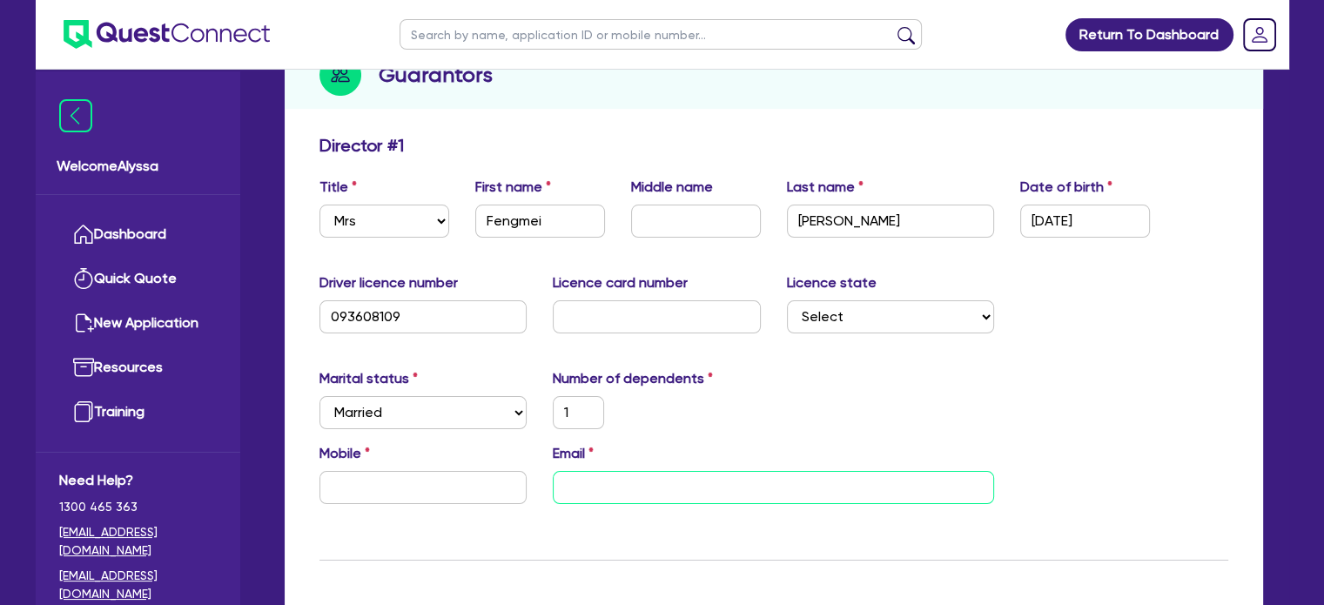
click at [577, 491] on input "email" at bounding box center [773, 487] width 441 height 33
paste input "wangivy35@hotmail.com"
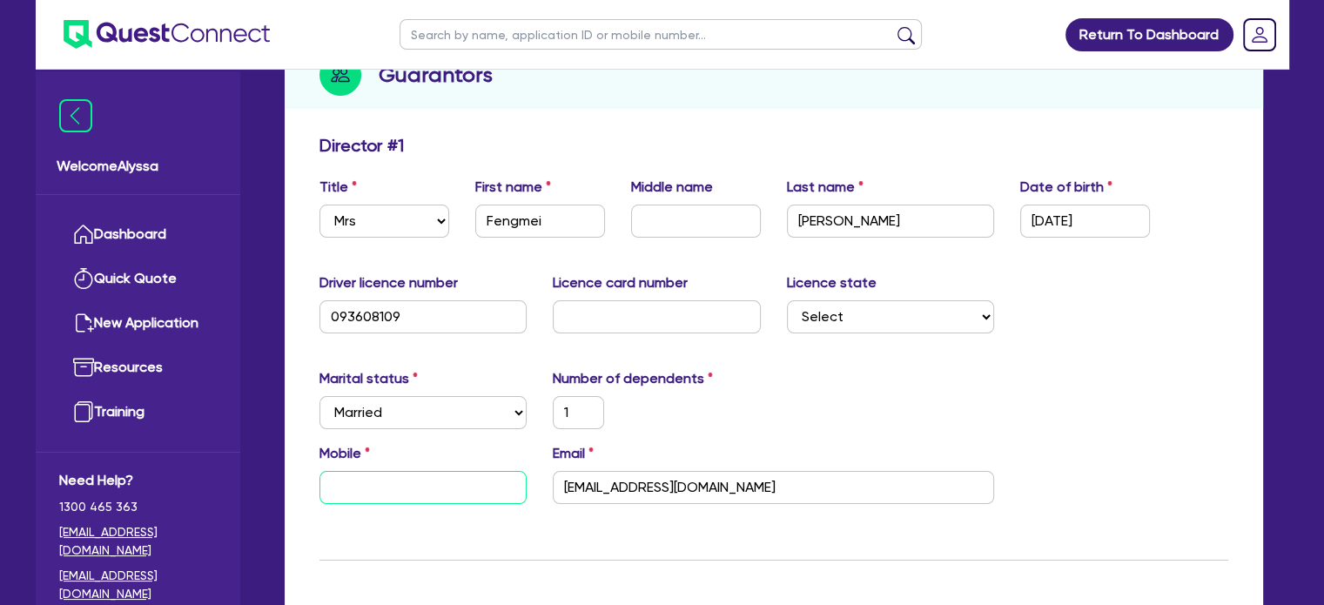
click at [348, 488] on input "text" at bounding box center [423, 487] width 208 height 33
click at [829, 400] on div "Marital status Select Single Married De Facto / Partner Number of dependents 1" at bounding box center [773, 405] width 935 height 75
click at [578, 319] on input "text" at bounding box center [657, 316] width 208 height 33
click at [823, 320] on select "Select NSW VIC QLD TAS ACT SA NT WA" at bounding box center [891, 316] width 208 height 33
click at [787, 300] on select "Select NSW VIC QLD TAS ACT SA NT WA" at bounding box center [891, 316] width 208 height 33
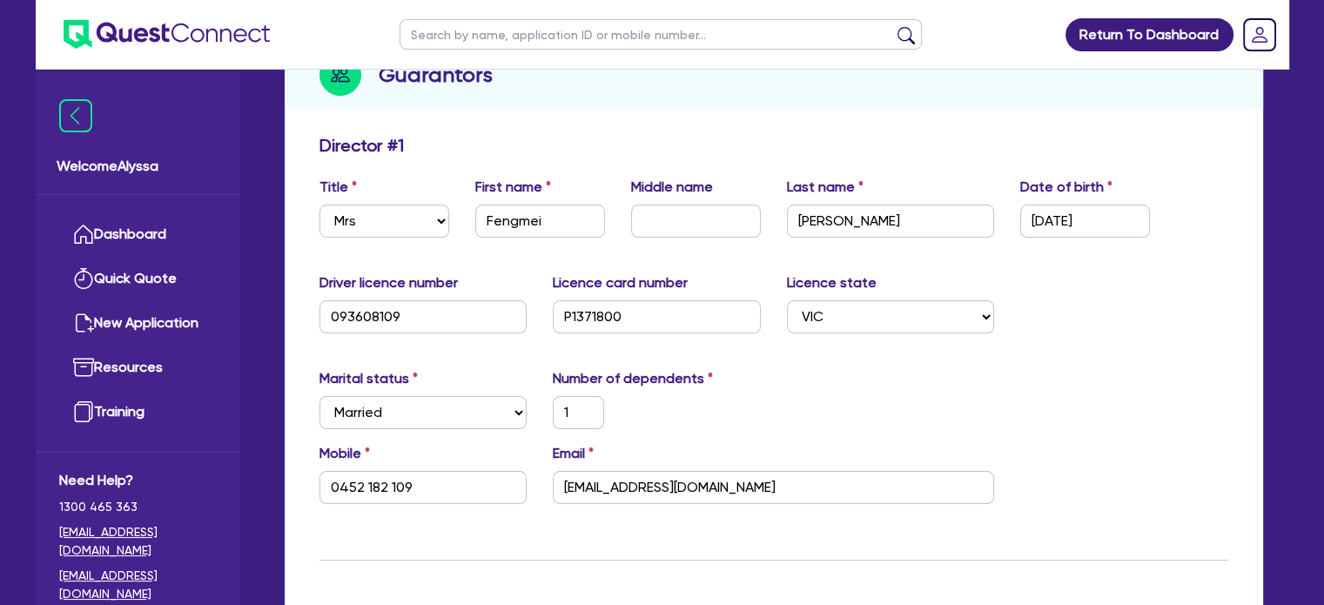
click at [707, 393] on div "Number of dependents 1" at bounding box center [657, 398] width 234 height 61
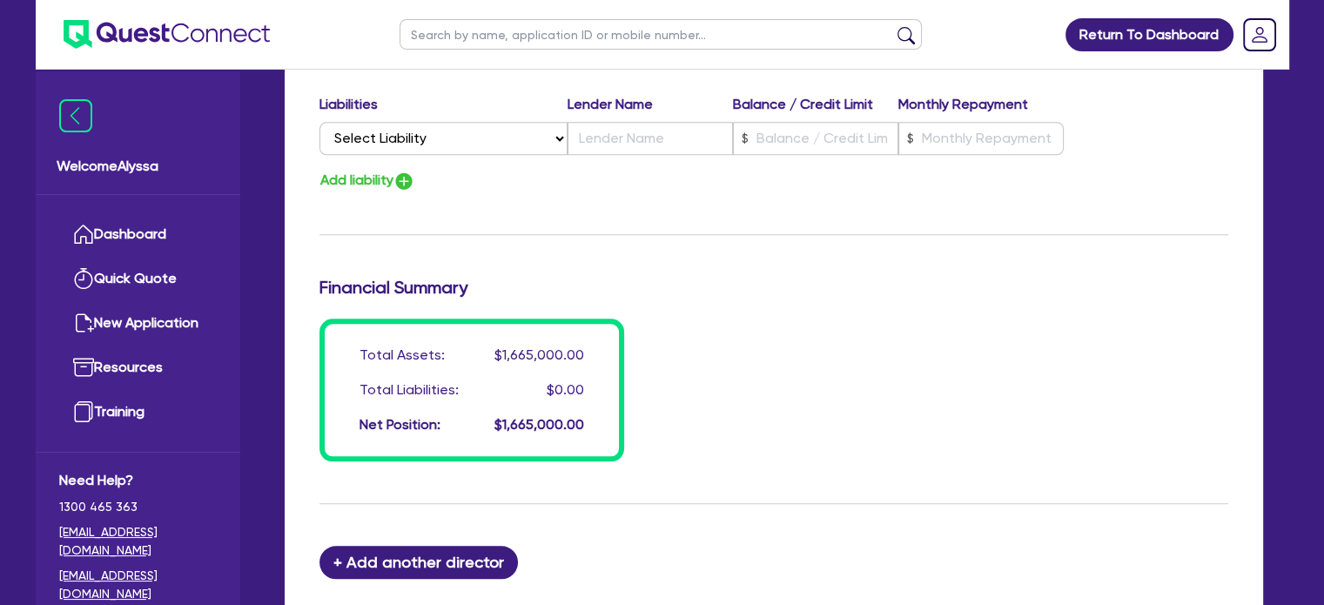
scroll to position [1384, 0]
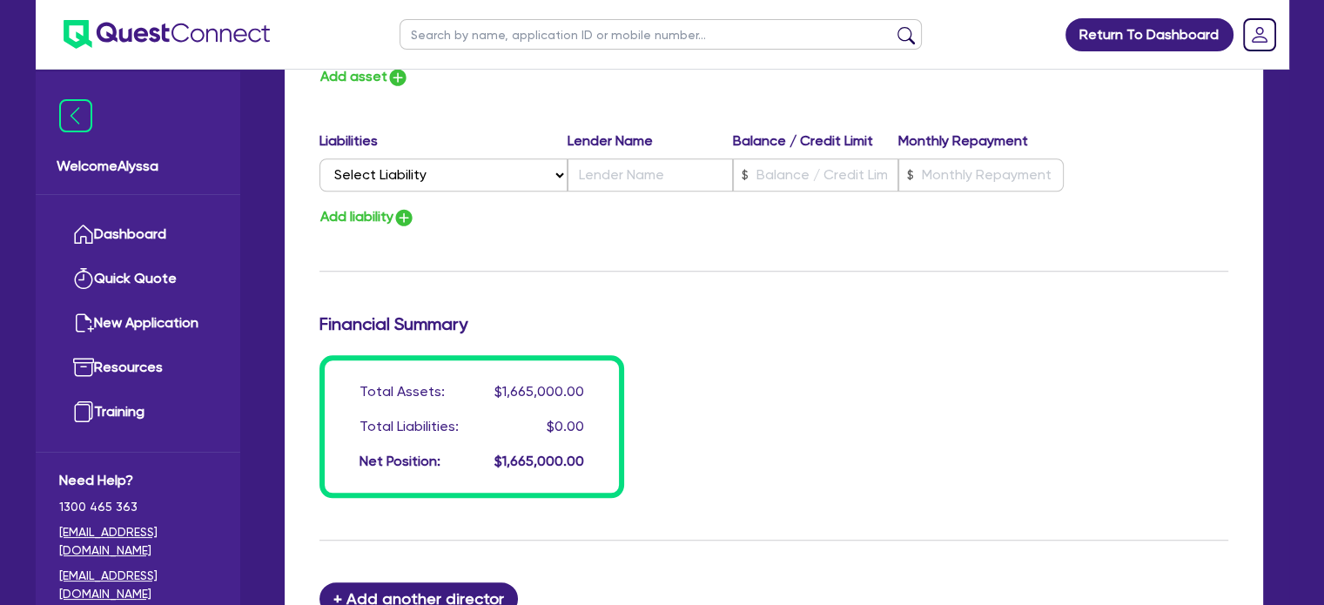
click at [376, 192] on div "Liabilities Lender Name Balance / Credit Limit Monthly Repayment Select Liabili…" at bounding box center [773, 165] width 935 height 68
click at [354, 172] on select "Select Liability Credit card Mortgage Investment property loan Vehicle loan Tru…" at bounding box center [443, 174] width 248 height 33
click at [319, 158] on select "Select Liability Credit card Mortgage Investment property loan Vehicle loan Tru…" at bounding box center [443, 174] width 248 height 33
click at [395, 214] on button "Add liability" at bounding box center [367, 217] width 96 height 24
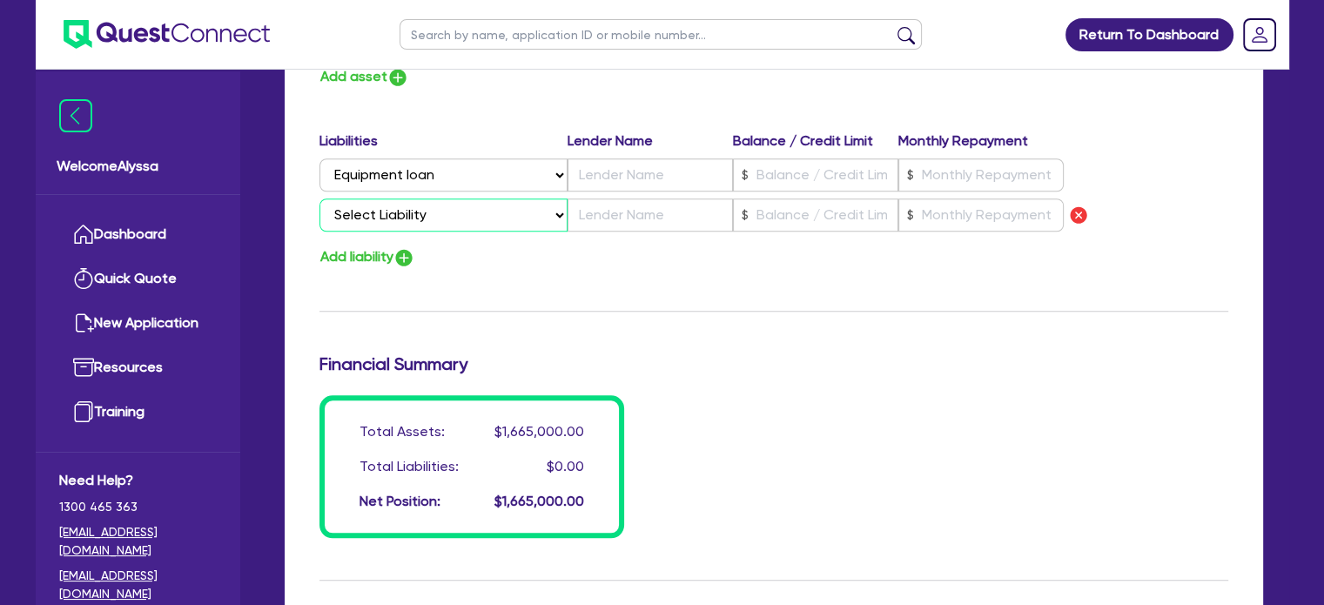
click at [377, 214] on select "Select Liability Credit card Mortgage Investment property loan Vehicle loan Tru…" at bounding box center [443, 214] width 248 height 33
click at [319, 198] on select "Select Liability Credit card Mortgage Investment property loan Vehicle loan Tru…" at bounding box center [443, 214] width 248 height 33
click at [355, 259] on button "Add liability" at bounding box center [367, 257] width 96 height 24
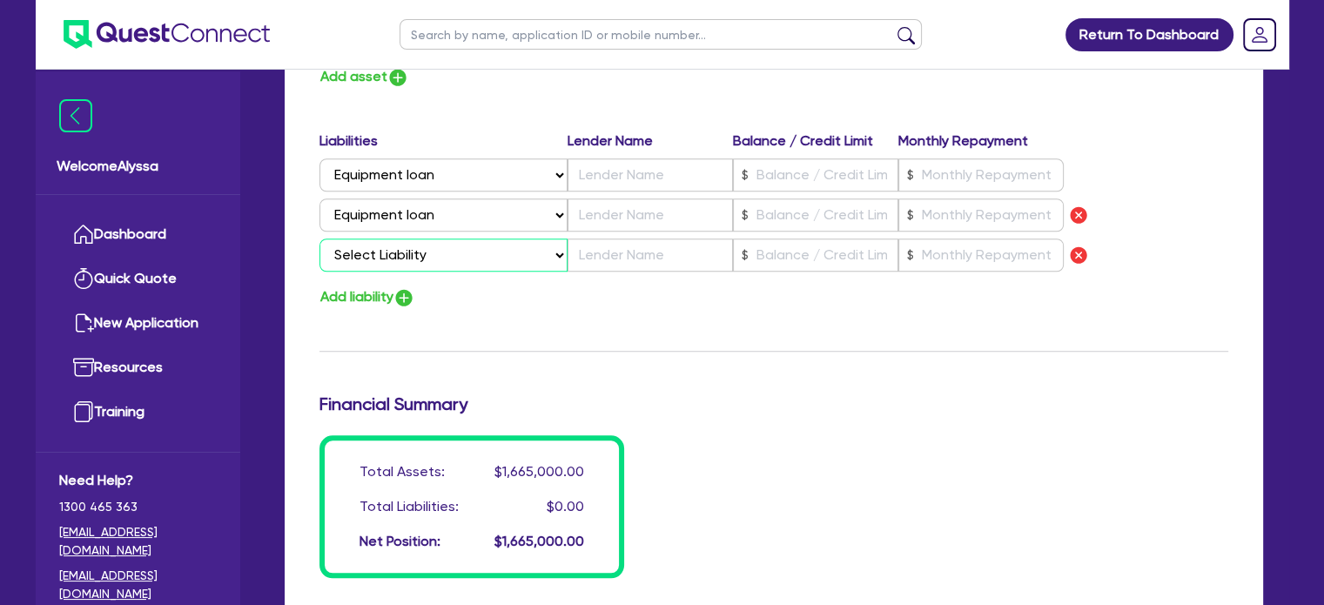
click at [361, 257] on select "Select Liability Credit card Mortgage Investment property loan Vehicle loan Tru…" at bounding box center [443, 255] width 248 height 33
click at [319, 239] on select "Select Liability Credit card Mortgage Investment property loan Vehicle loan Tru…" at bounding box center [443, 255] width 248 height 33
click at [371, 303] on button "Add liability" at bounding box center [367, 298] width 96 height 24
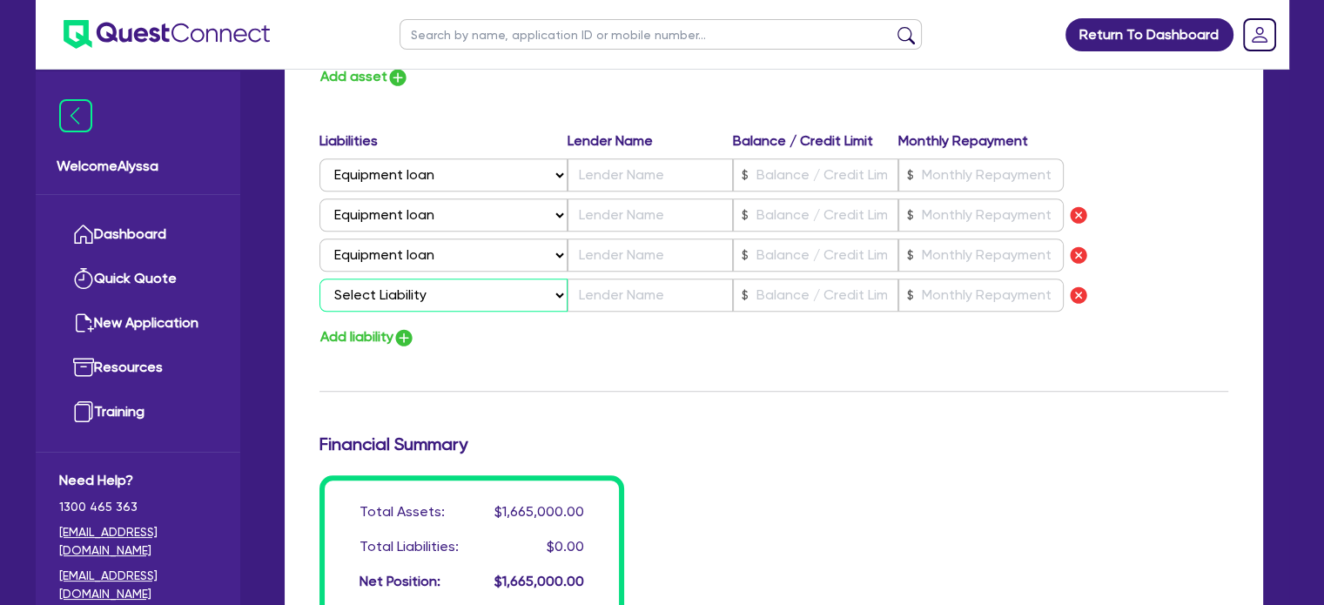
click at [370, 303] on select "Select Liability Credit card Mortgage Investment property loan Vehicle loan Tru…" at bounding box center [443, 295] width 248 height 33
click at [319, 279] on select "Select Liability Credit card Mortgage Investment property loan Vehicle loan Tru…" at bounding box center [443, 295] width 248 height 33
click at [651, 178] on input "text" at bounding box center [650, 174] width 165 height 33
click at [616, 219] on input "text" at bounding box center [650, 214] width 165 height 33
click at [583, 258] on input "text" at bounding box center [650, 255] width 165 height 33
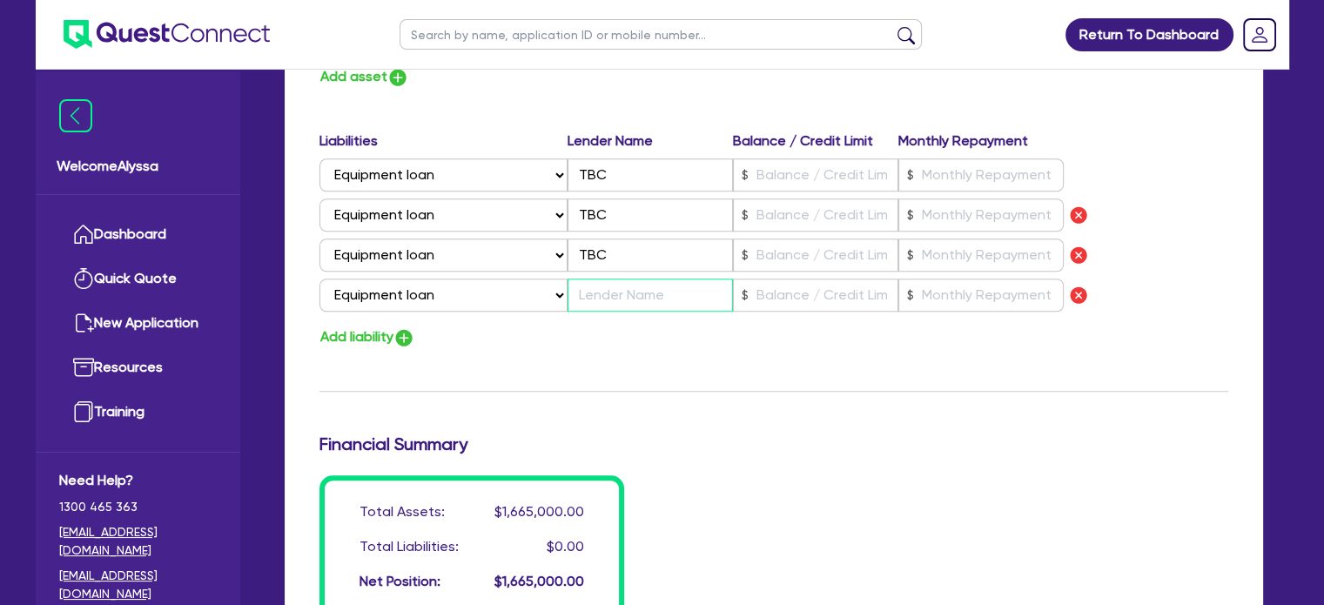
click at [587, 292] on input "text" at bounding box center [650, 295] width 165 height 33
click at [780, 176] on input "text" at bounding box center [815, 174] width 165 height 33
click at [389, 326] on button "Add liability" at bounding box center [367, 338] width 96 height 24
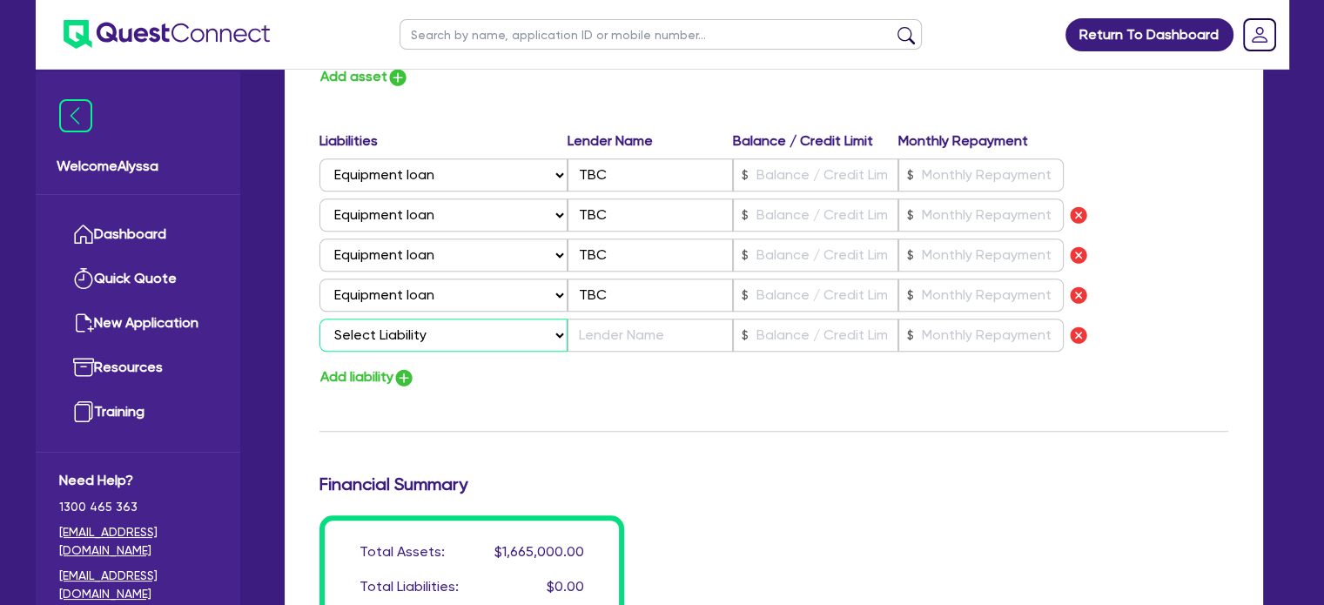
click at [362, 336] on select "Select Liability Credit card Mortgage Investment property loan Vehicle loan Tru…" at bounding box center [443, 335] width 248 height 33
click at [319, 319] on select "Select Liability Credit card Mortgage Investment property loan Vehicle loan Tru…" at bounding box center [443, 335] width 248 height 33
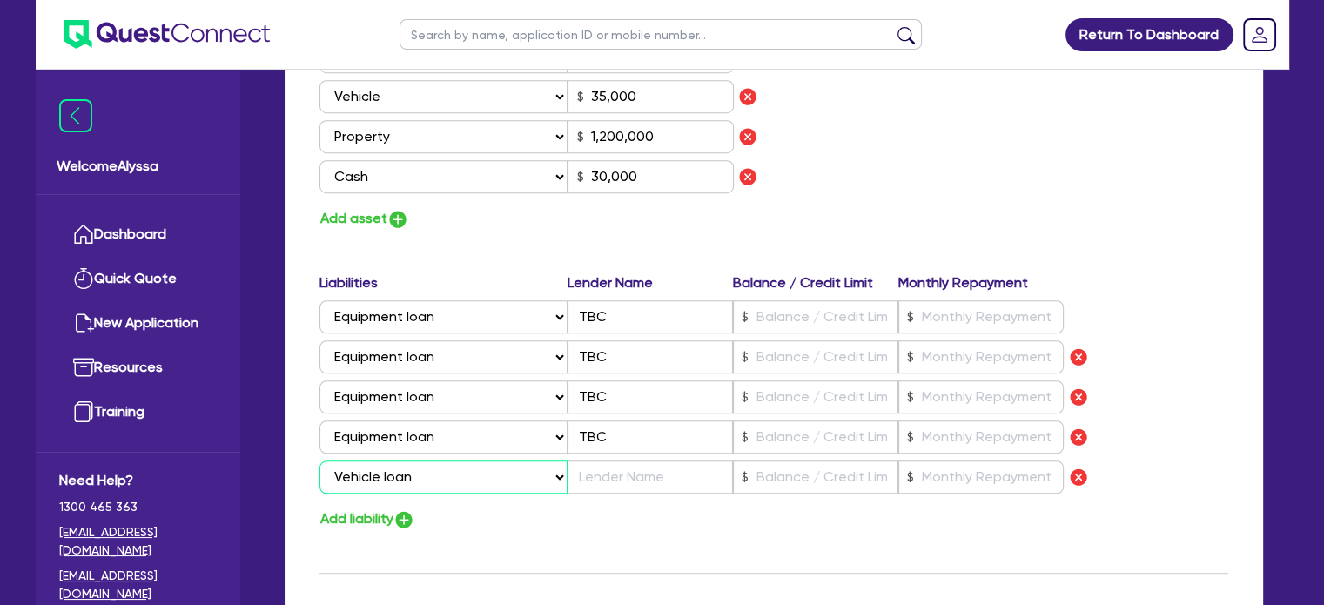
scroll to position [1241, 0]
drag, startPoint x: 649, startPoint y: 96, endPoint x: 526, endPoint y: 90, distance: 123.8
click at [526, 90] on div "Select Asset Cash Property Investment property Vehicle Truck Trailer Equipment …" at bounding box center [526, 97] width 415 height 33
drag, startPoint x: 656, startPoint y: 96, endPoint x: 506, endPoint y: 93, distance: 150.6
click at [506, 93] on div "Select Asset Cash Property Investment property Vehicle Truck Trailer Equipment …" at bounding box center [526, 97] width 415 height 33
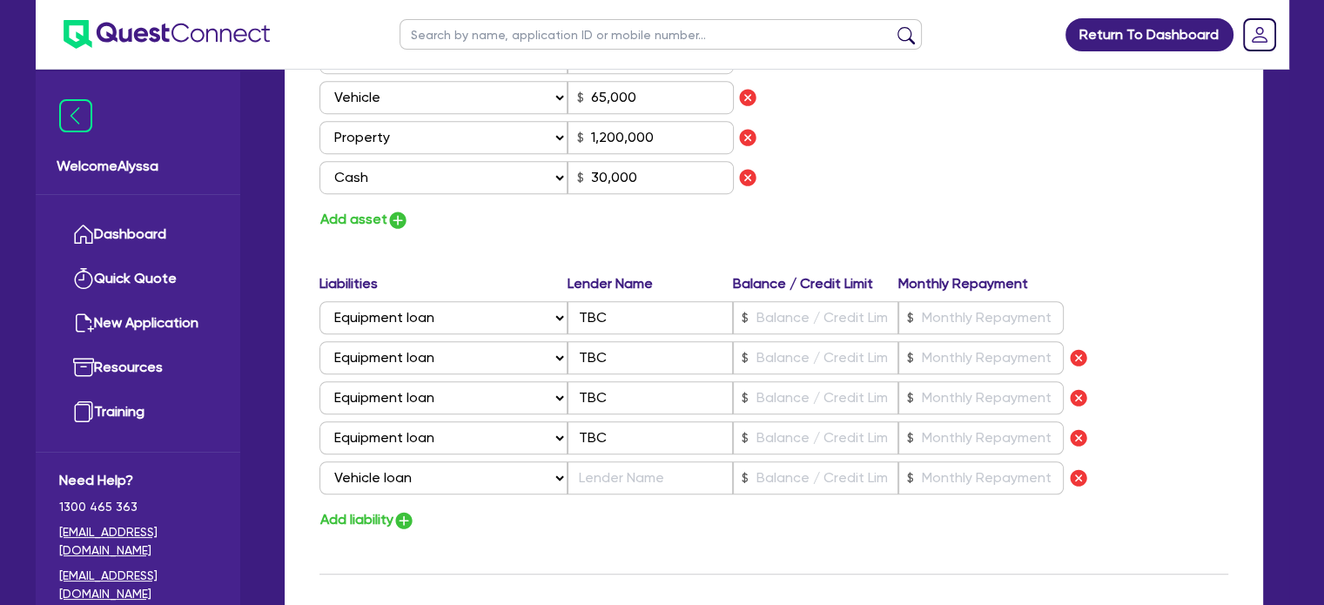
click at [986, 154] on div "Assets Value Select Asset Cash Property Investment property Vehicle Truck Trail…" at bounding box center [773, 62] width 935 height 339
click at [609, 478] on input "text" at bounding box center [650, 477] width 165 height 33
click at [778, 314] on input "text" at bounding box center [815, 317] width 165 height 33
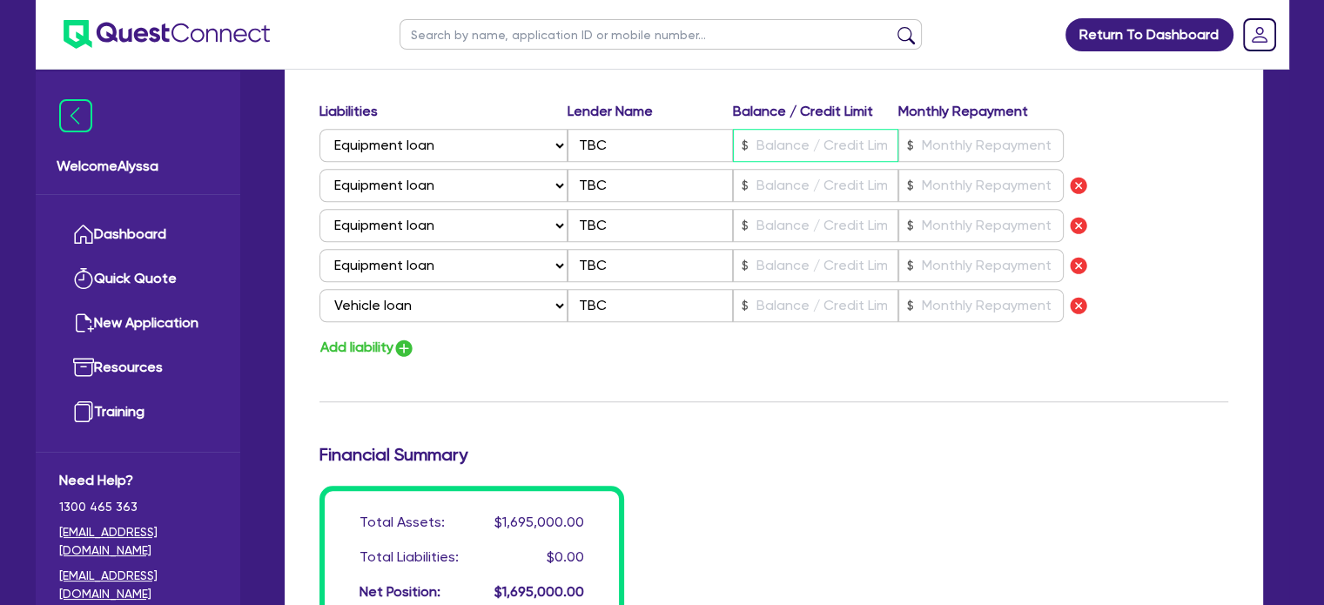
scroll to position [1448, 0]
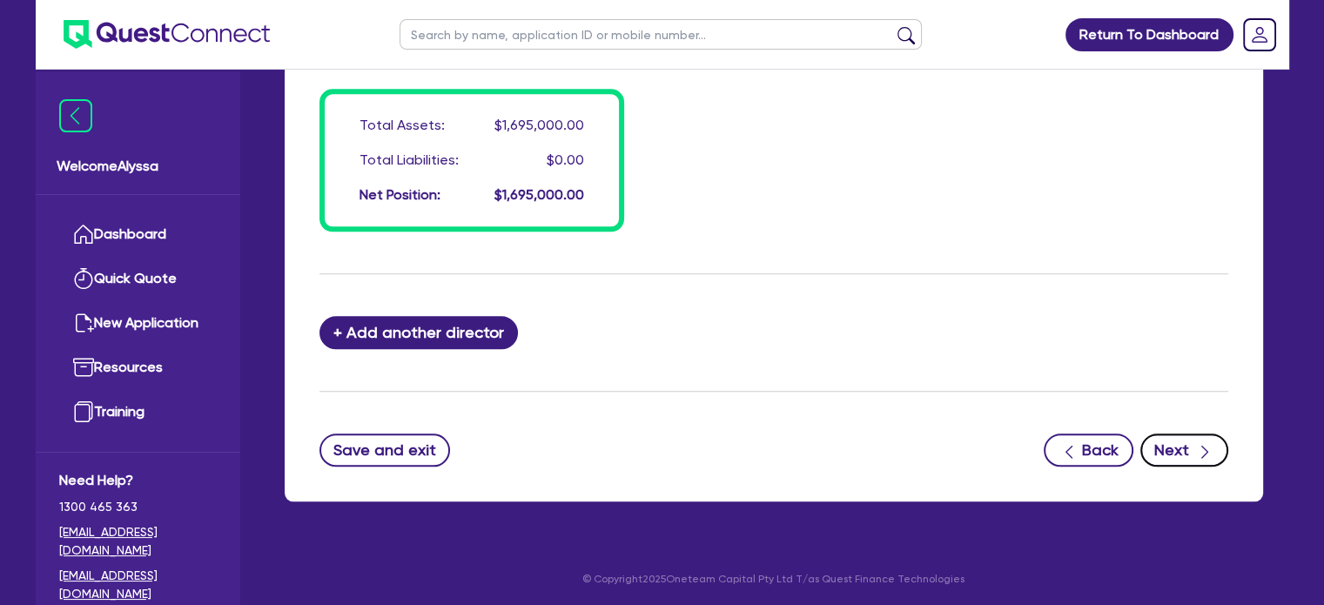
click at [1193, 448] on button "Next" at bounding box center [1184, 449] width 88 height 33
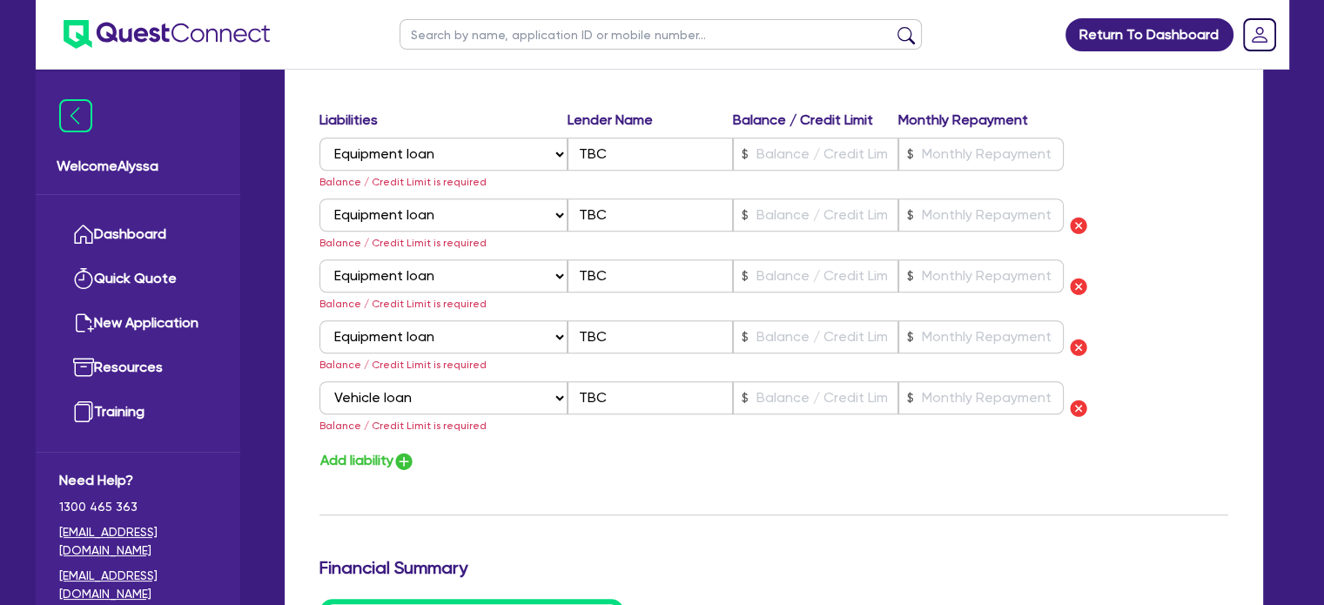
scroll to position [1406, 0]
click at [799, 156] on input "text" at bounding box center [815, 153] width 165 height 33
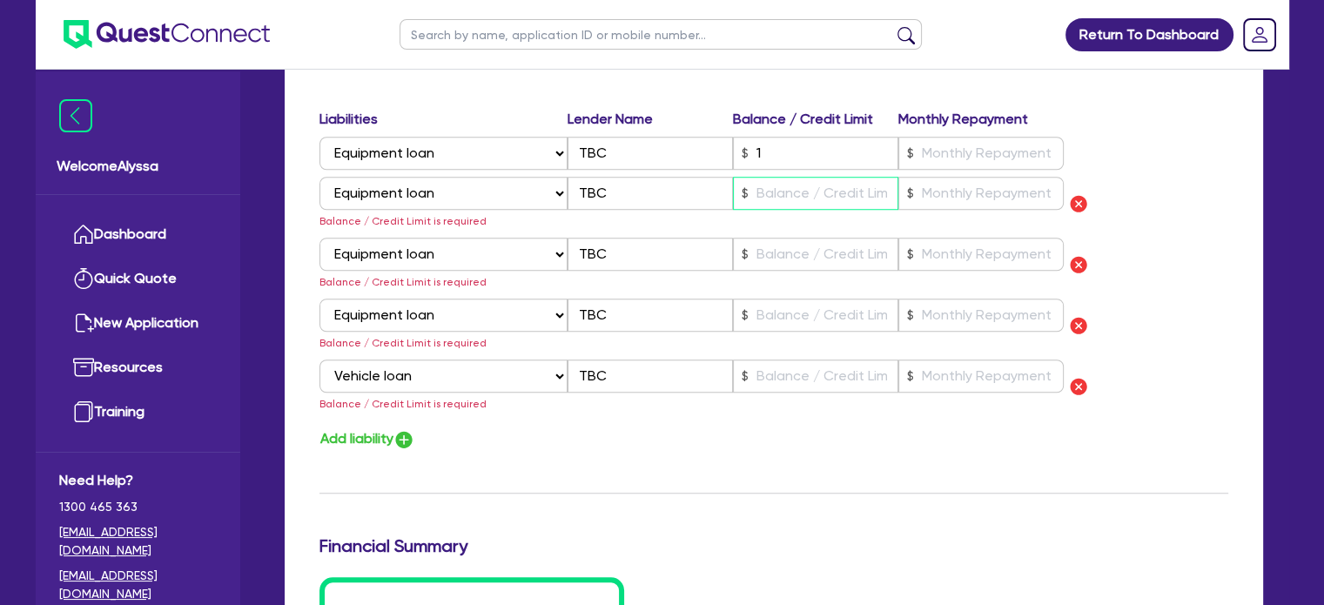
click at [794, 184] on input "text" at bounding box center [815, 193] width 165 height 33
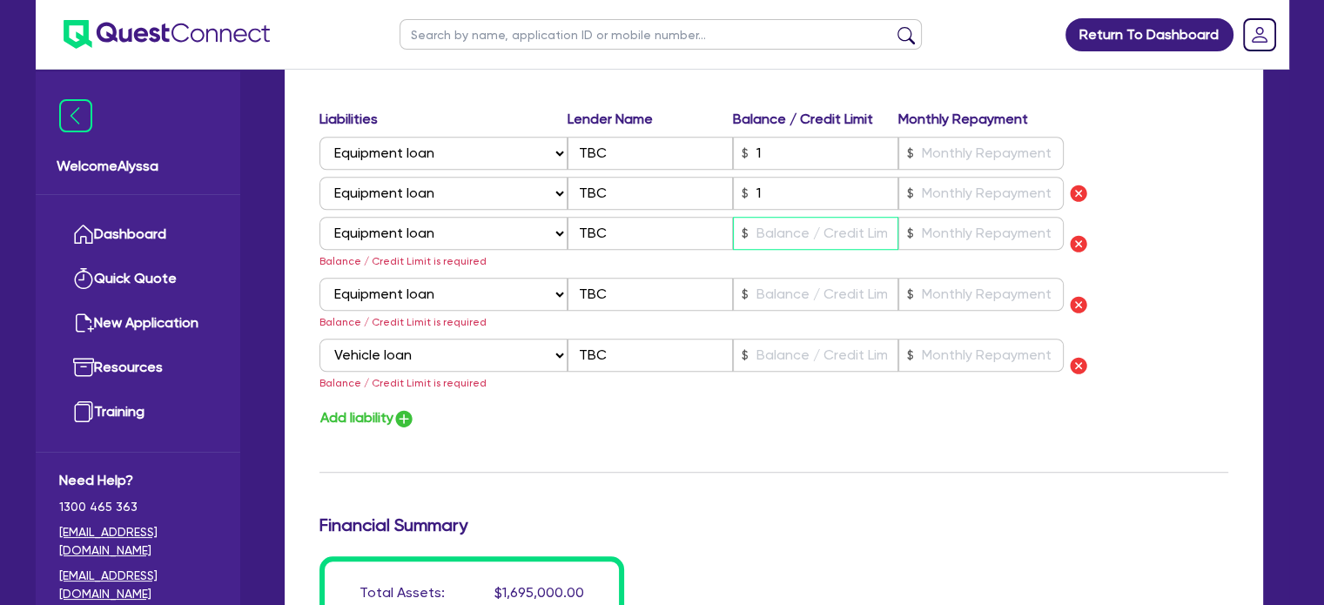
click at [801, 231] on input "text" at bounding box center [815, 233] width 165 height 33
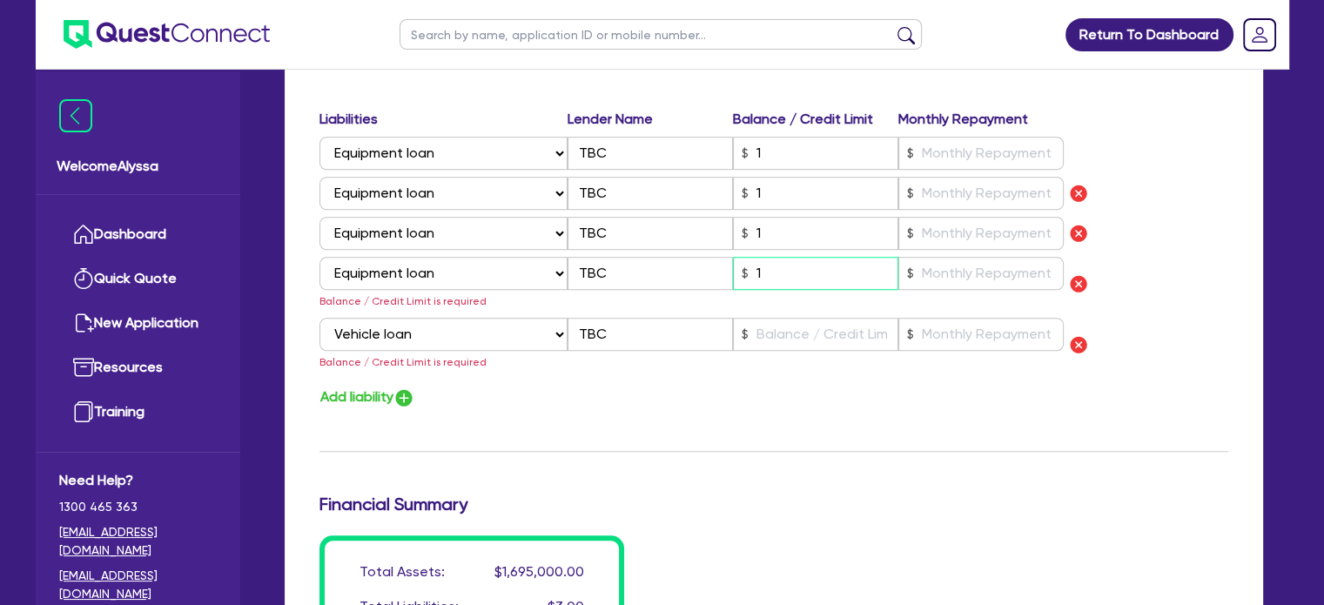
click at [777, 272] on input "1" at bounding box center [815, 273] width 165 height 33
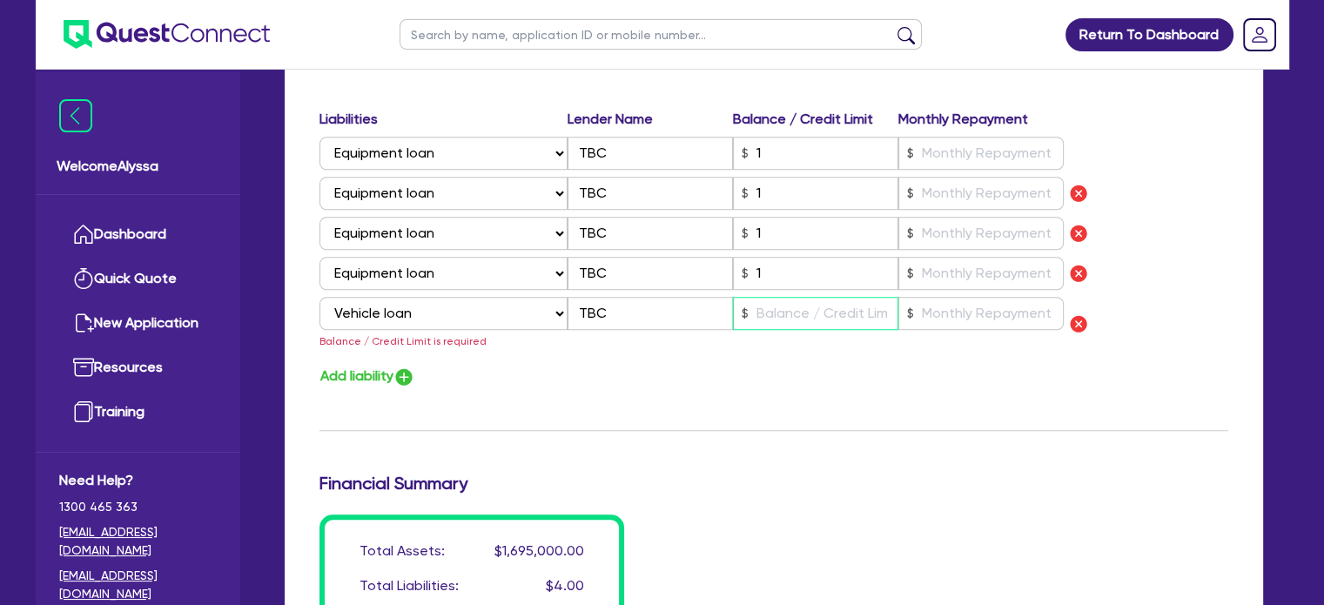
click at [767, 309] on input "text" at bounding box center [815, 313] width 165 height 33
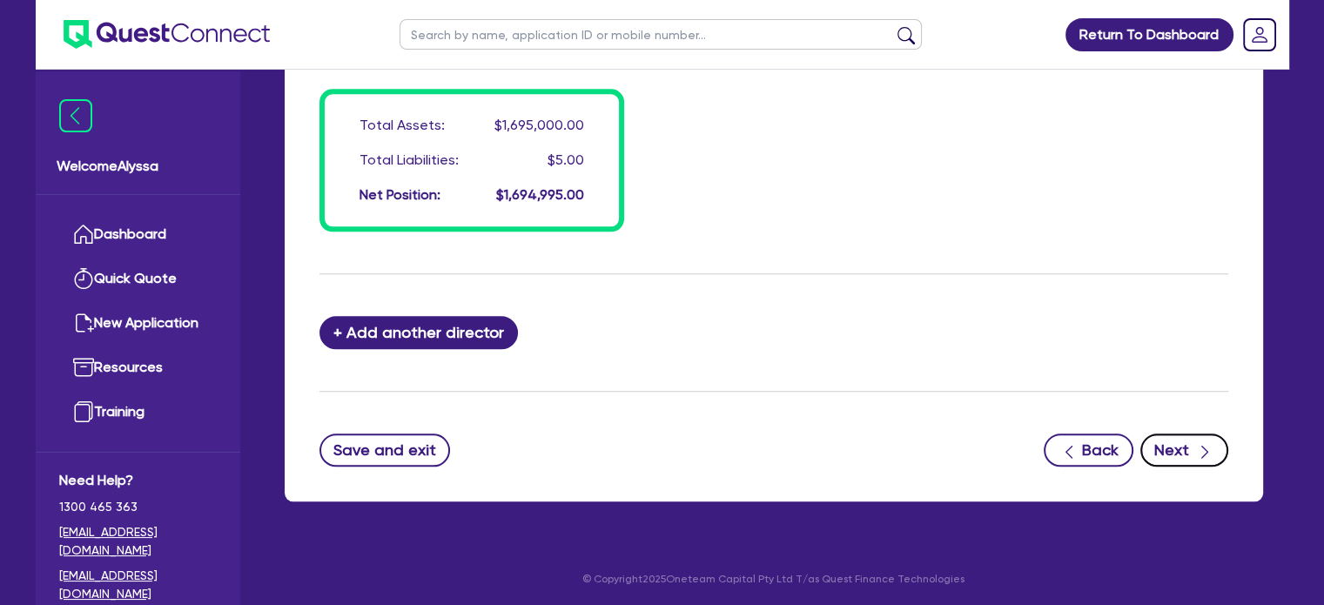
click at [1173, 453] on button "Next" at bounding box center [1184, 449] width 88 height 33
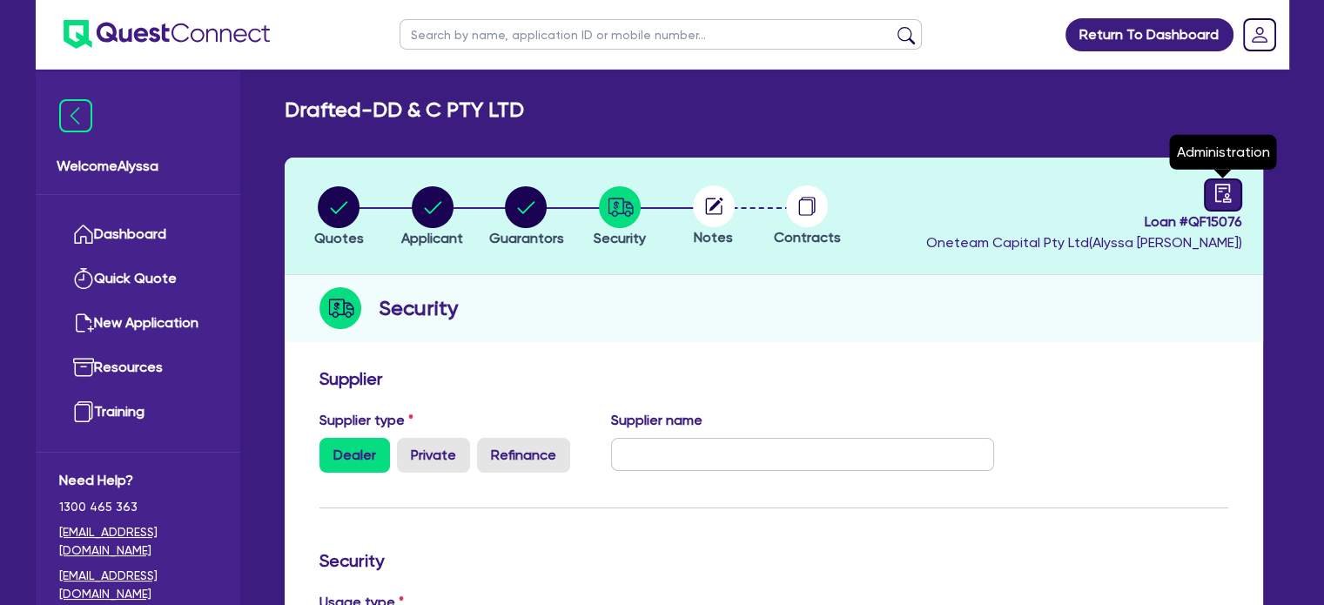
click at [1235, 205] on link at bounding box center [1223, 194] width 38 height 33
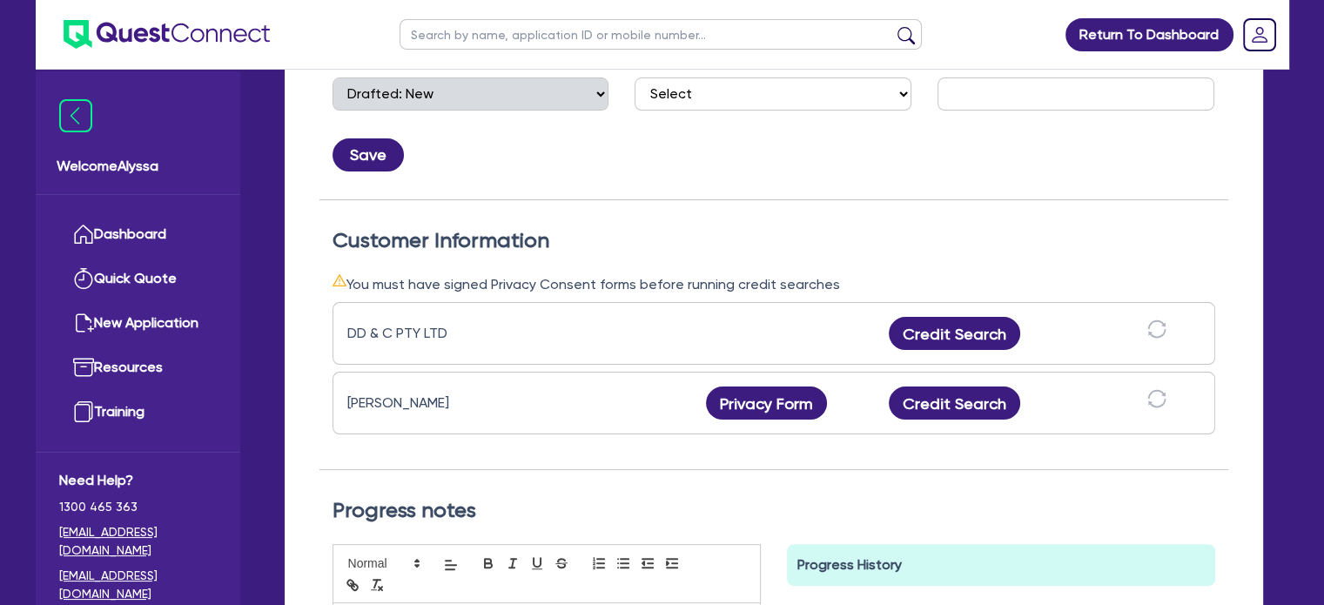
scroll to position [366, 0]
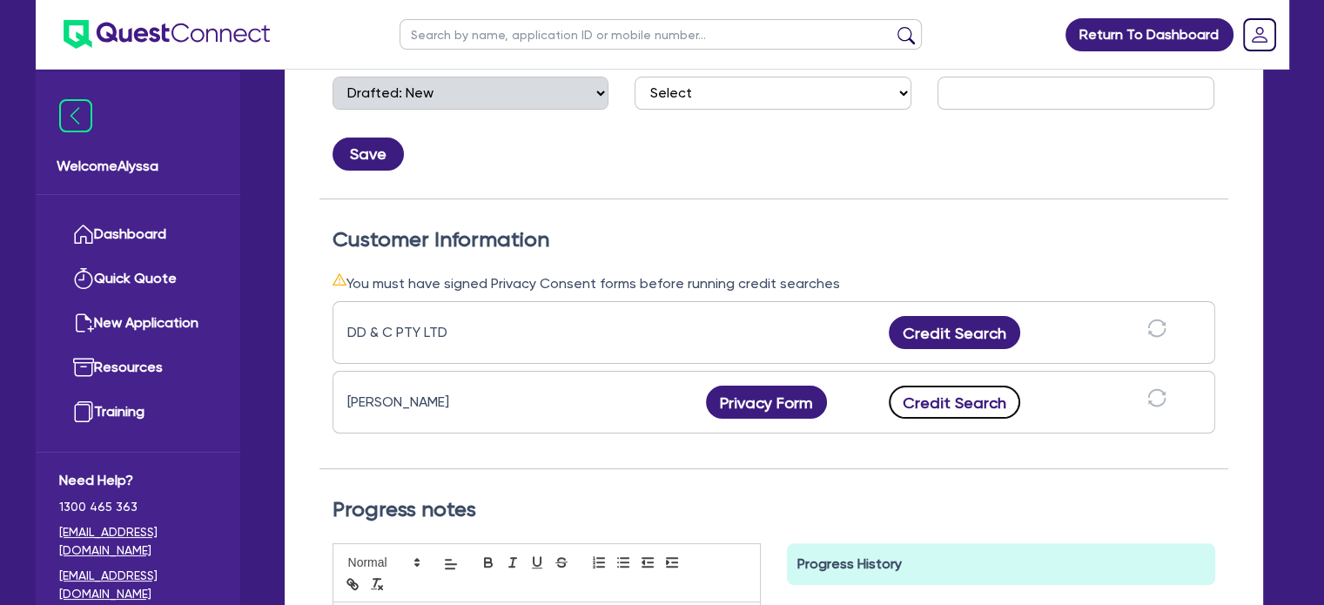
click at [940, 399] on button "Credit Search" at bounding box center [955, 402] width 132 height 33
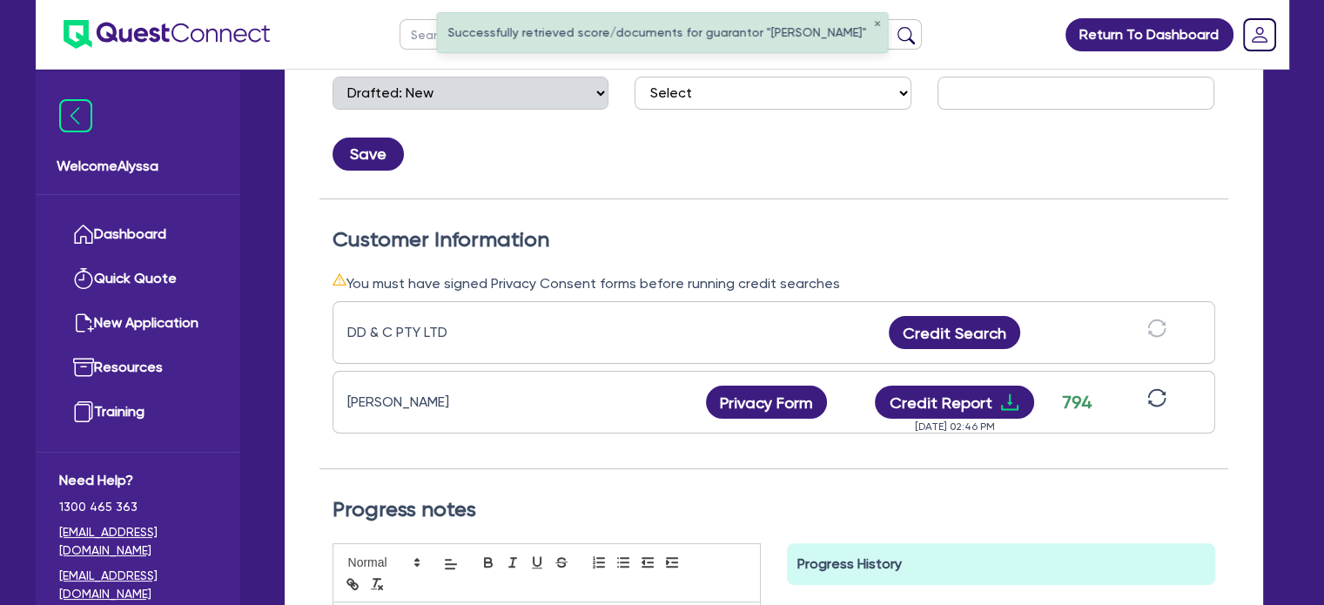
scroll to position [0, 0]
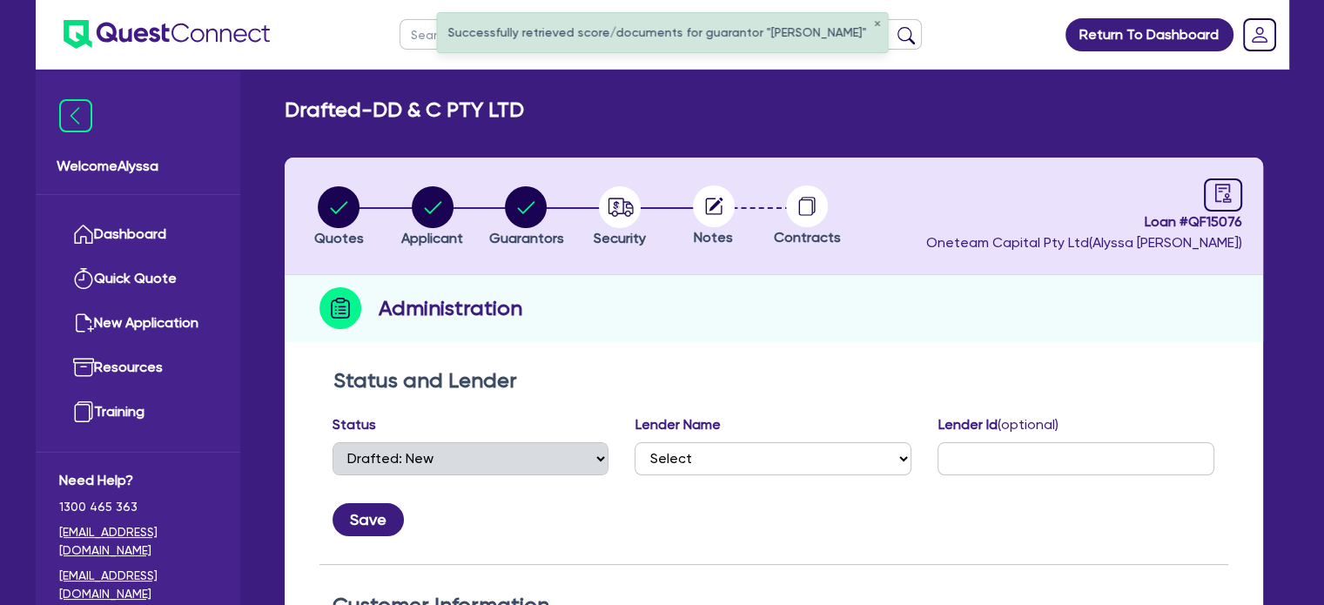
click at [724, 208] on circle at bounding box center [714, 206] width 42 height 42
click at [626, 220] on circle "button" at bounding box center [620, 207] width 42 height 42
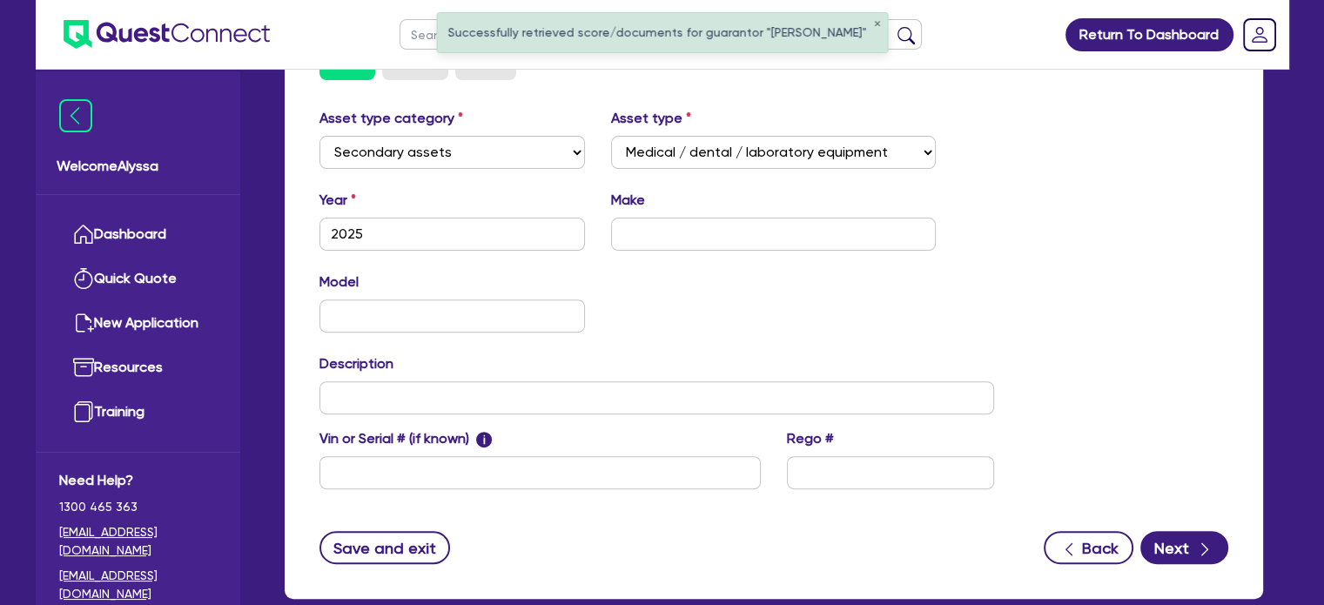
scroll to position [672, 0]
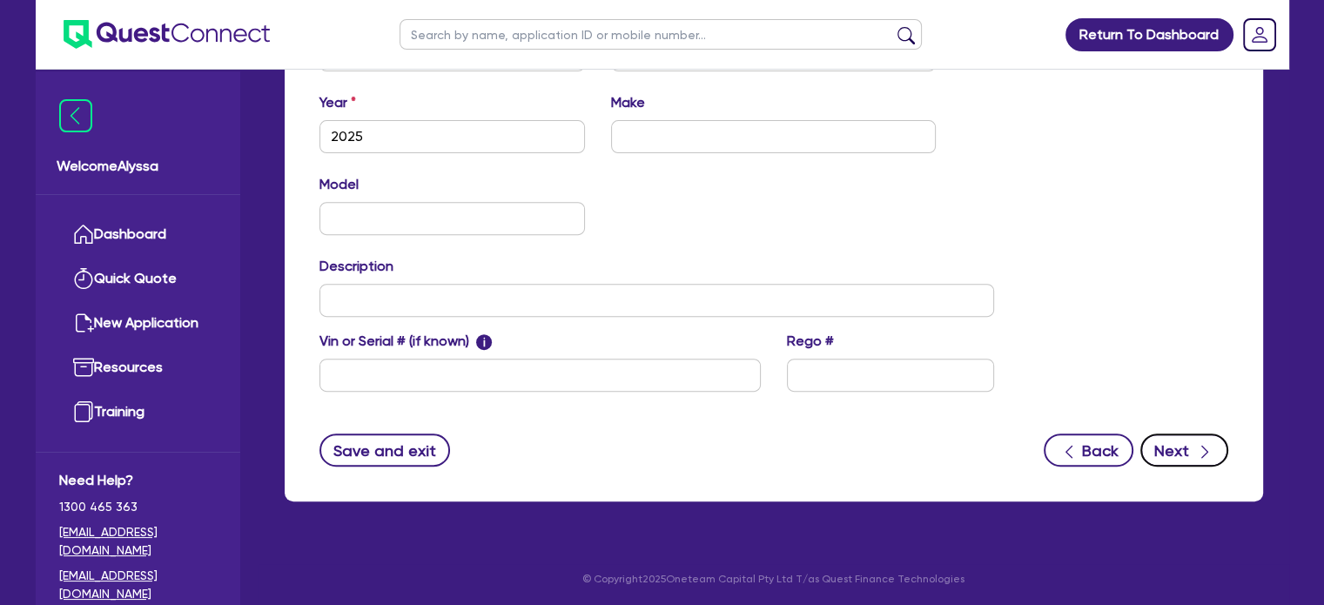
click at [1195, 446] on div "button" at bounding box center [1204, 451] width 19 height 22
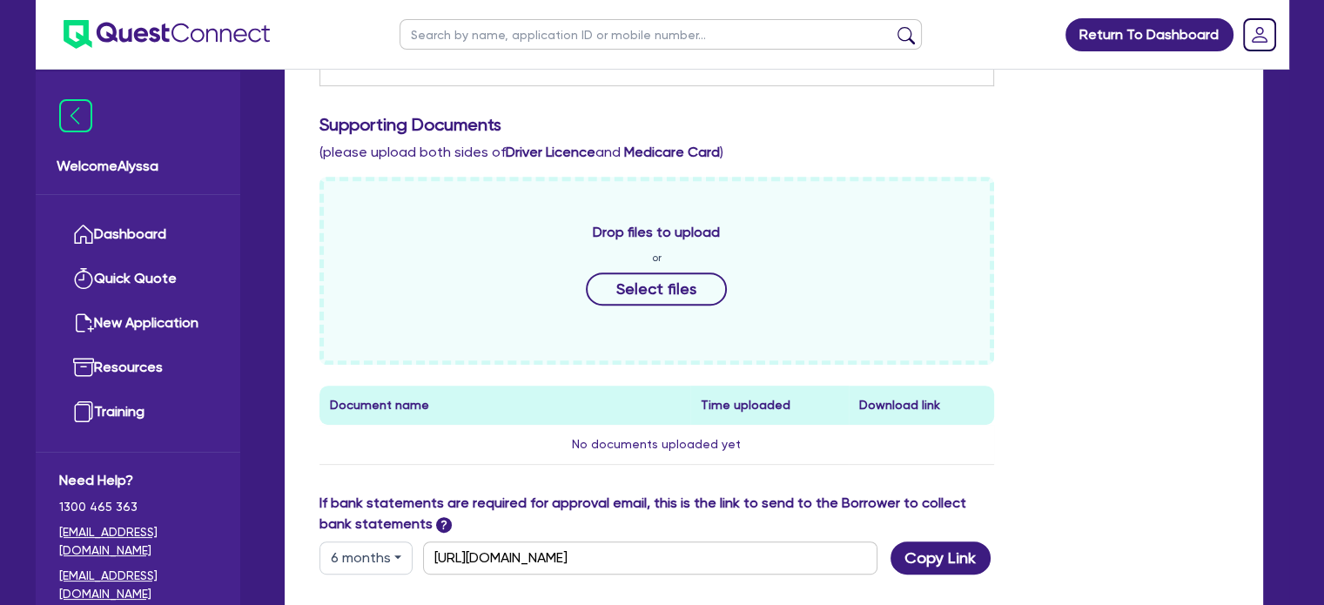
scroll to position [653, 0]
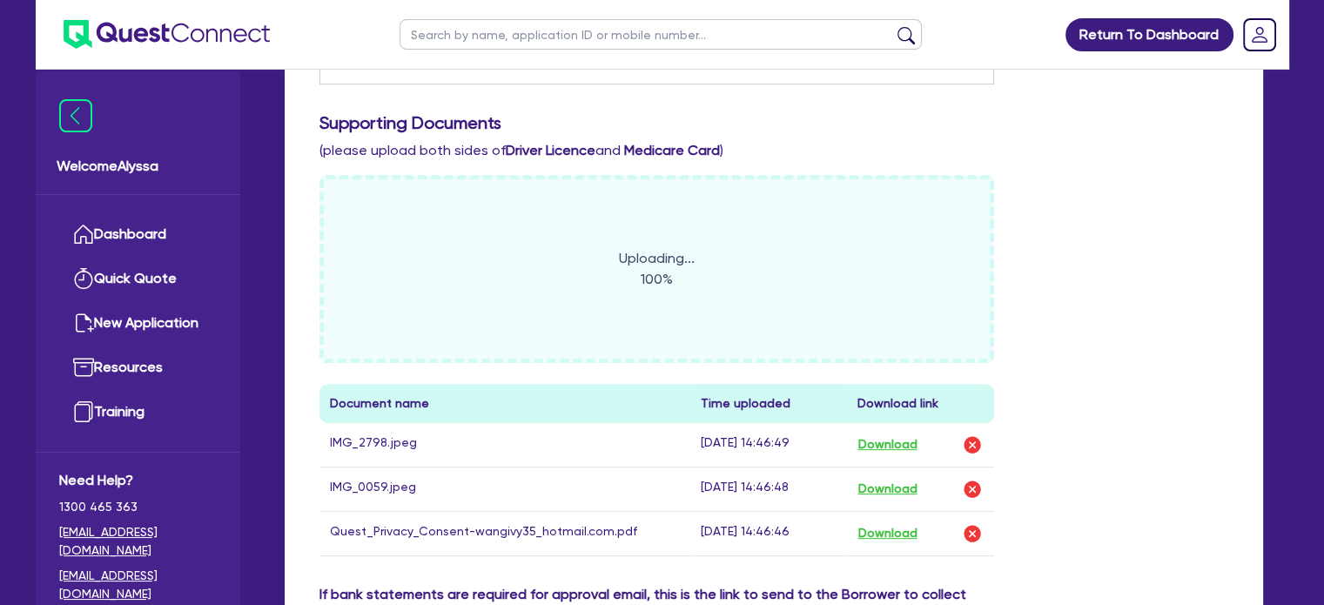
click at [1046, 481] on div "Uploading... 100% Document name Time uploaded Download link IMG_2798.jpeg 26-08…" at bounding box center [773, 379] width 935 height 409
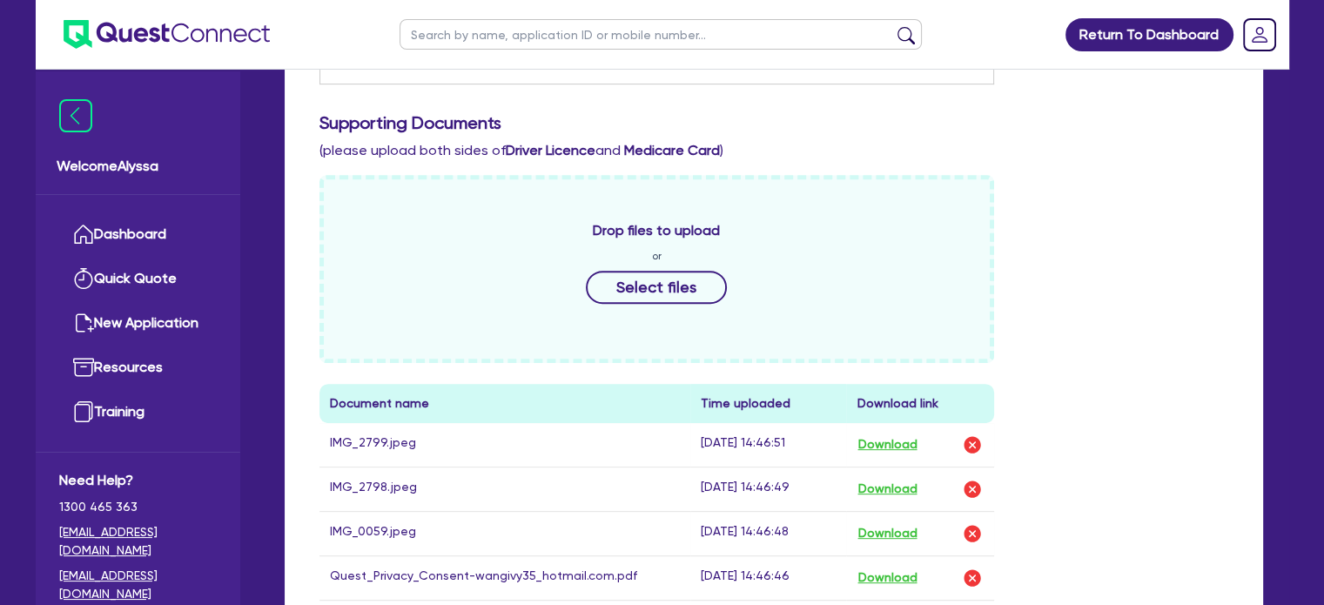
scroll to position [0, 0]
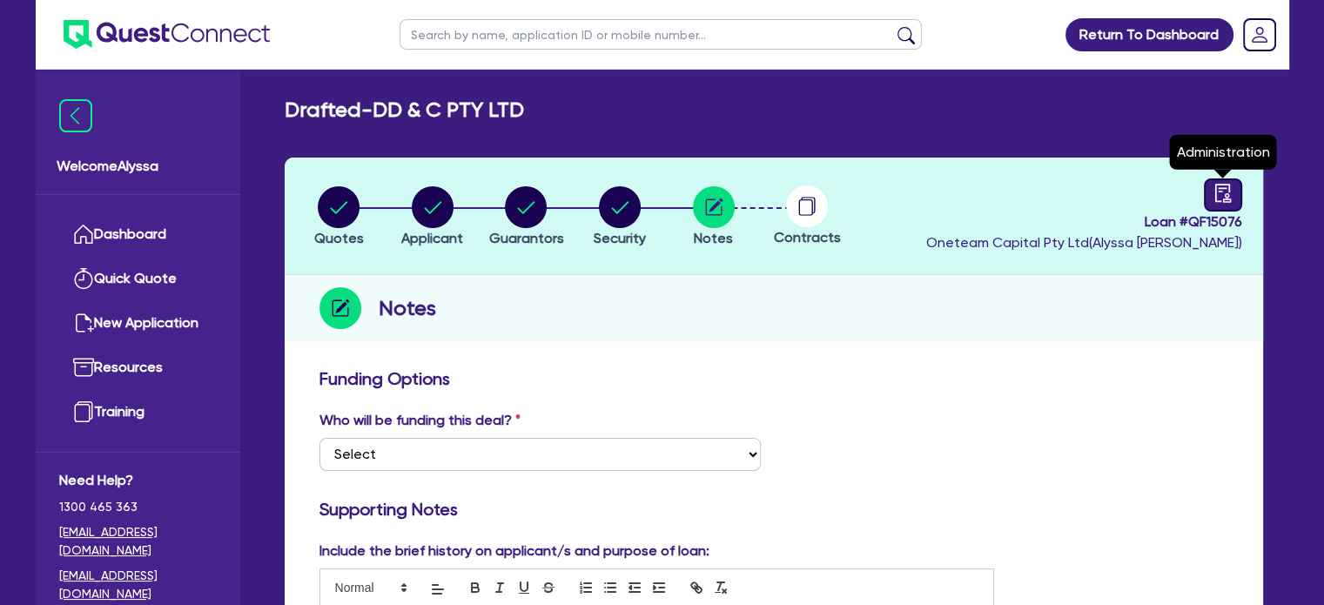
click at [1218, 198] on icon "audit" at bounding box center [1222, 193] width 19 height 19
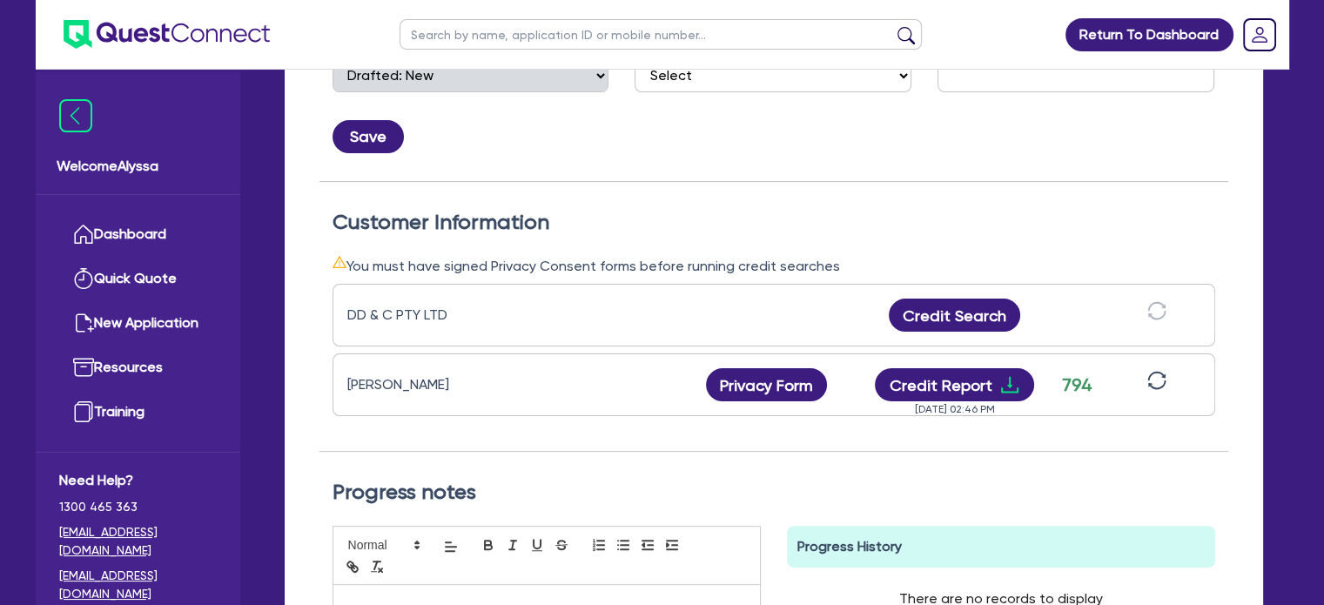
scroll to position [487, 0]
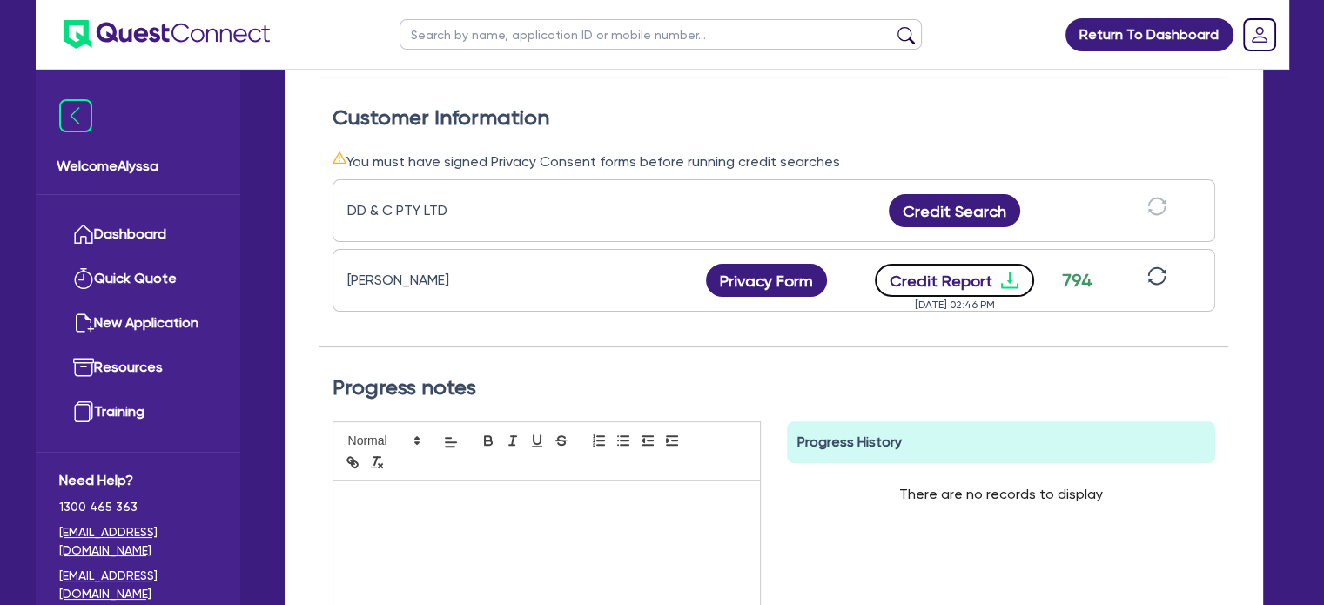
click at [930, 281] on button "Credit Report" at bounding box center [954, 280] width 159 height 33
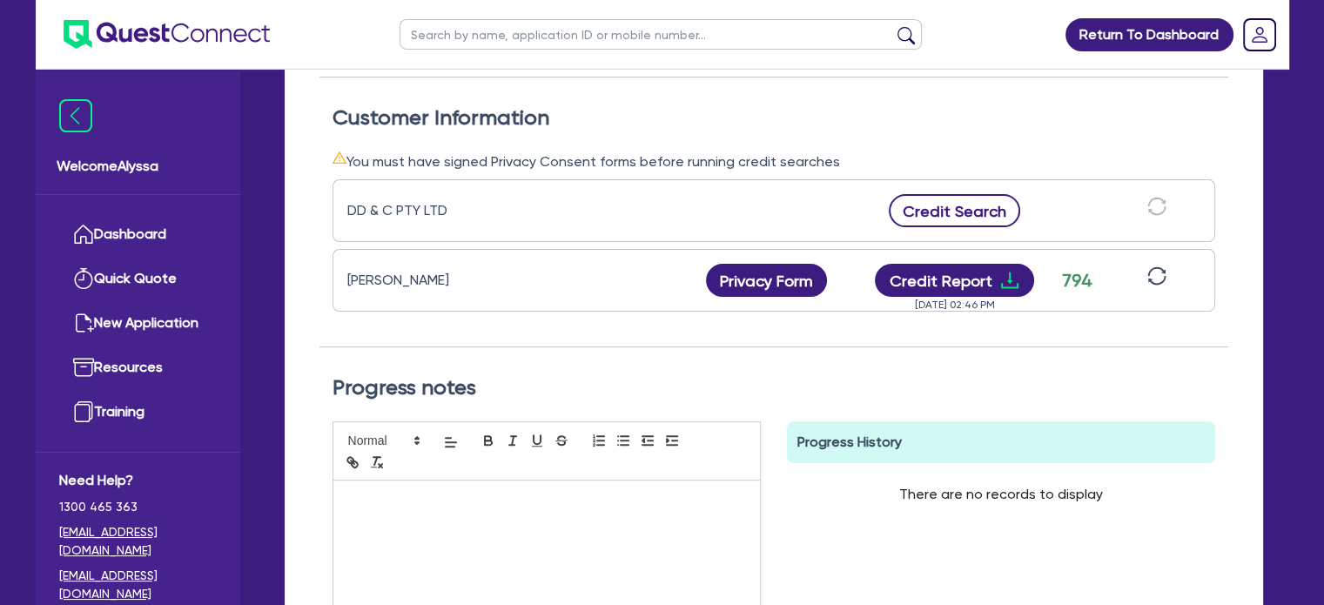
click at [981, 205] on button "Credit Search" at bounding box center [955, 210] width 132 height 33
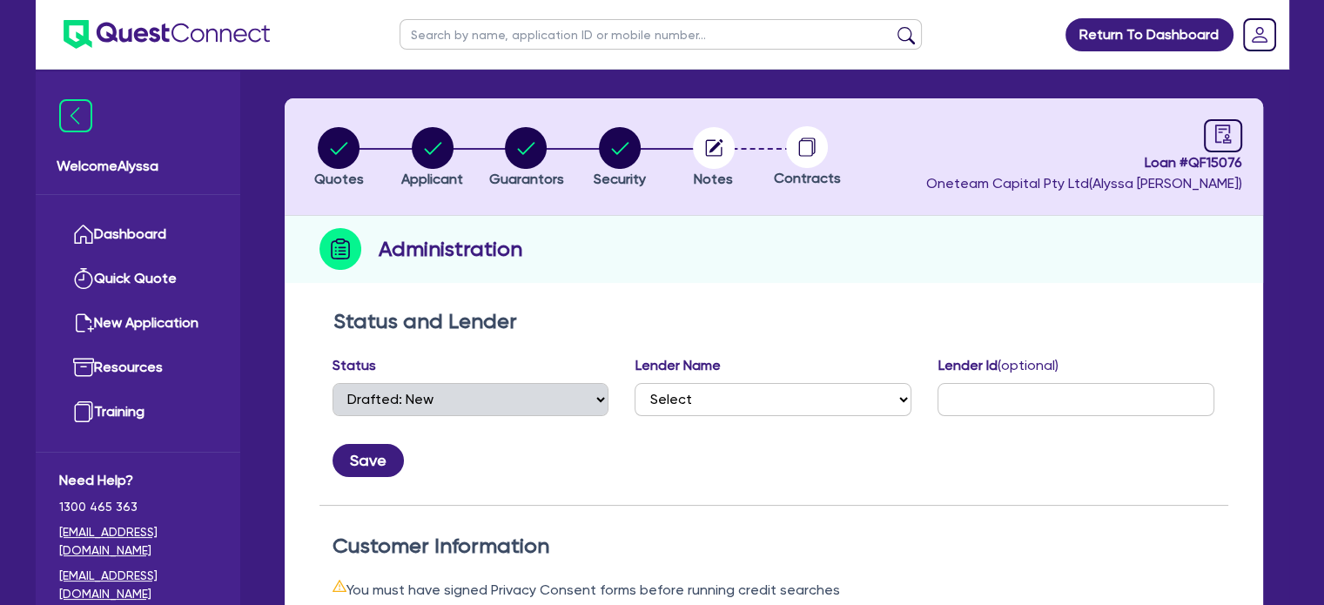
scroll to position [57, 0]
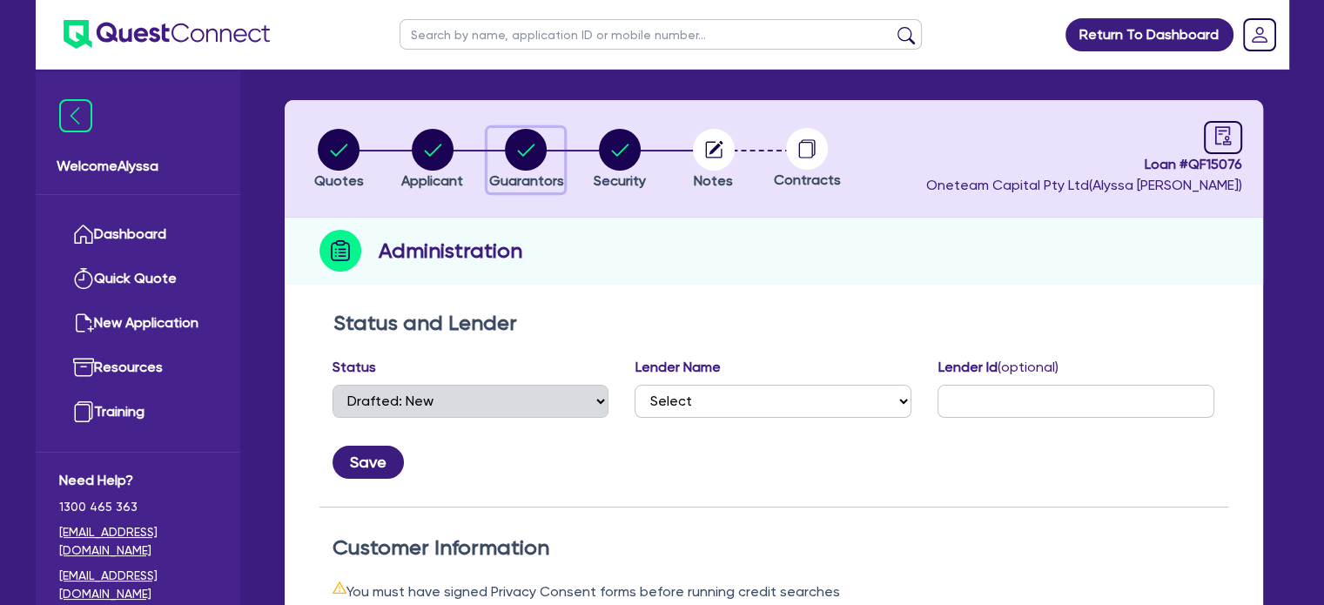
click at [536, 147] on circle "button" at bounding box center [526, 150] width 42 height 42
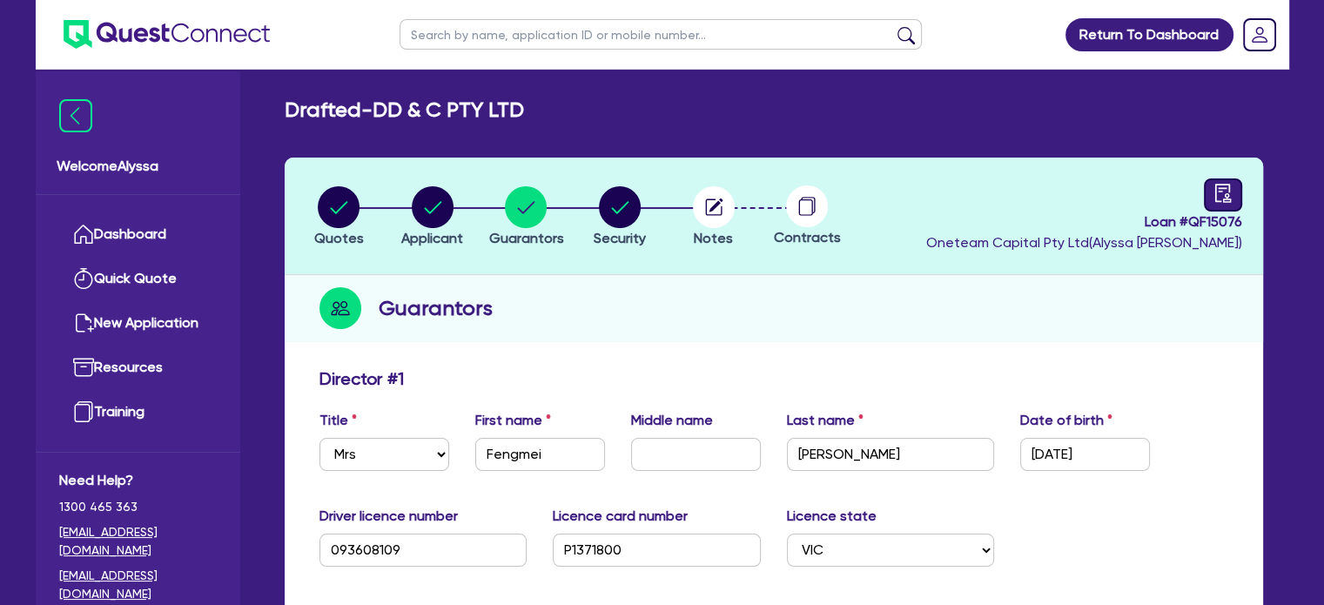
click at [1222, 184] on icon "audit" at bounding box center [1222, 193] width 16 height 18
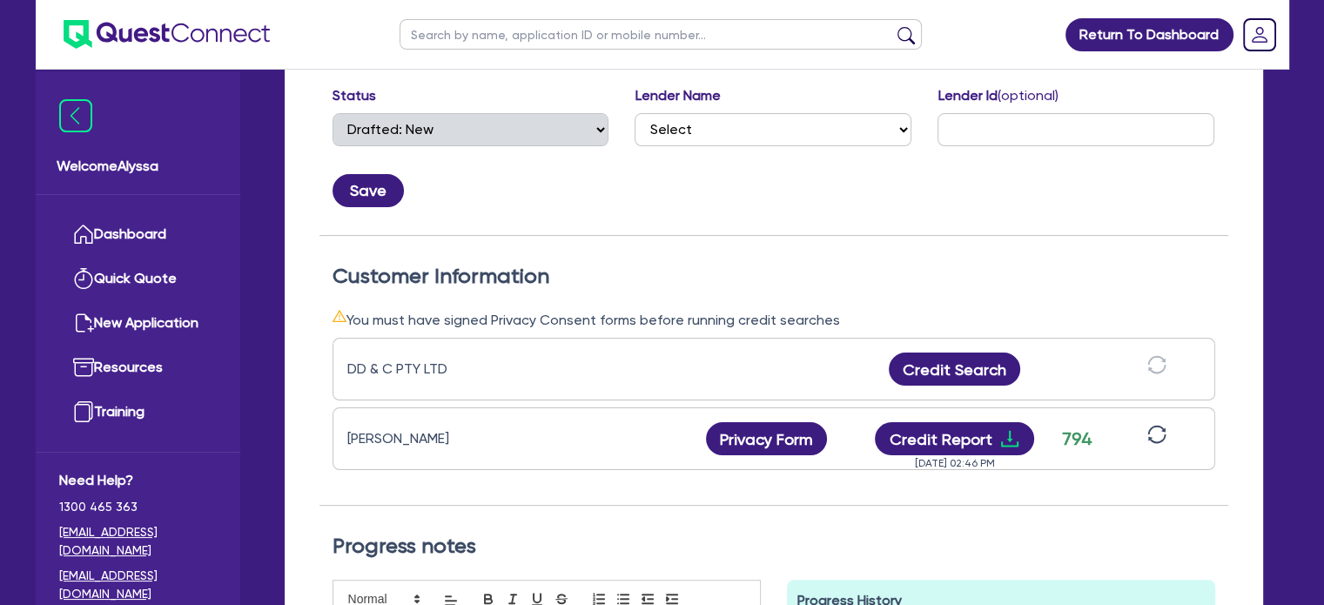
scroll to position [327, 0]
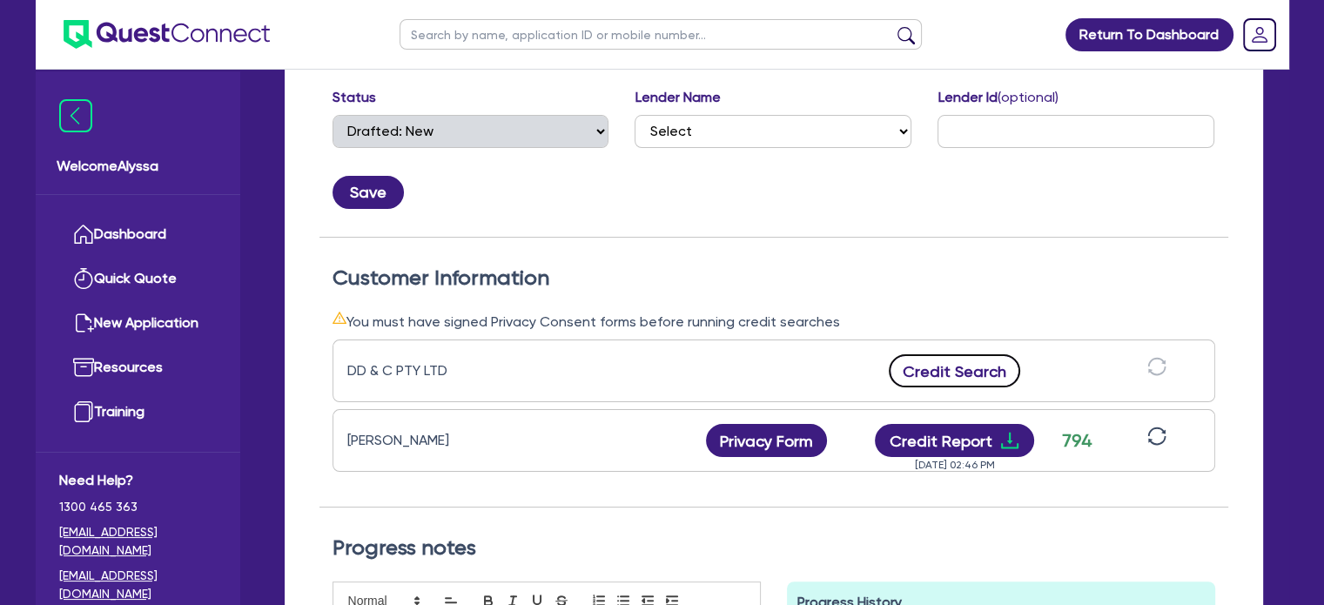
click at [962, 360] on button "Credit Search" at bounding box center [955, 370] width 132 height 33
click at [796, 281] on h2 "Customer Information" at bounding box center [774, 277] width 883 height 25
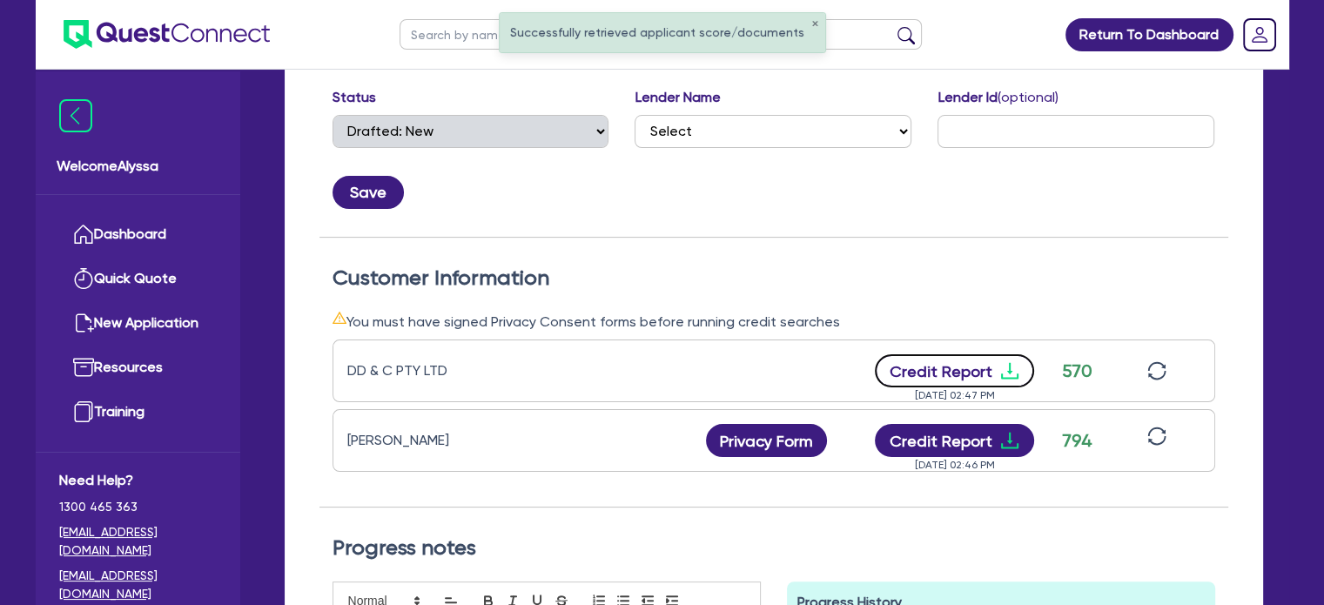
click at [955, 366] on button "Credit Report" at bounding box center [954, 370] width 159 height 33
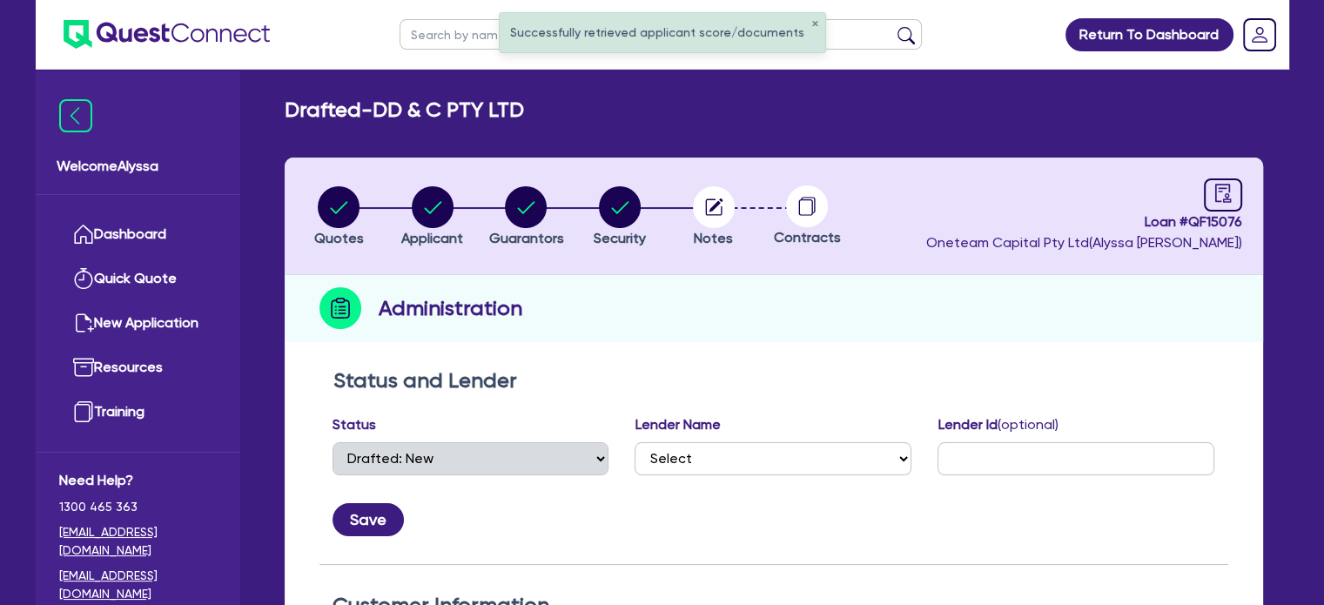
click at [503, 203] on div "button" at bounding box center [525, 207] width 75 height 42
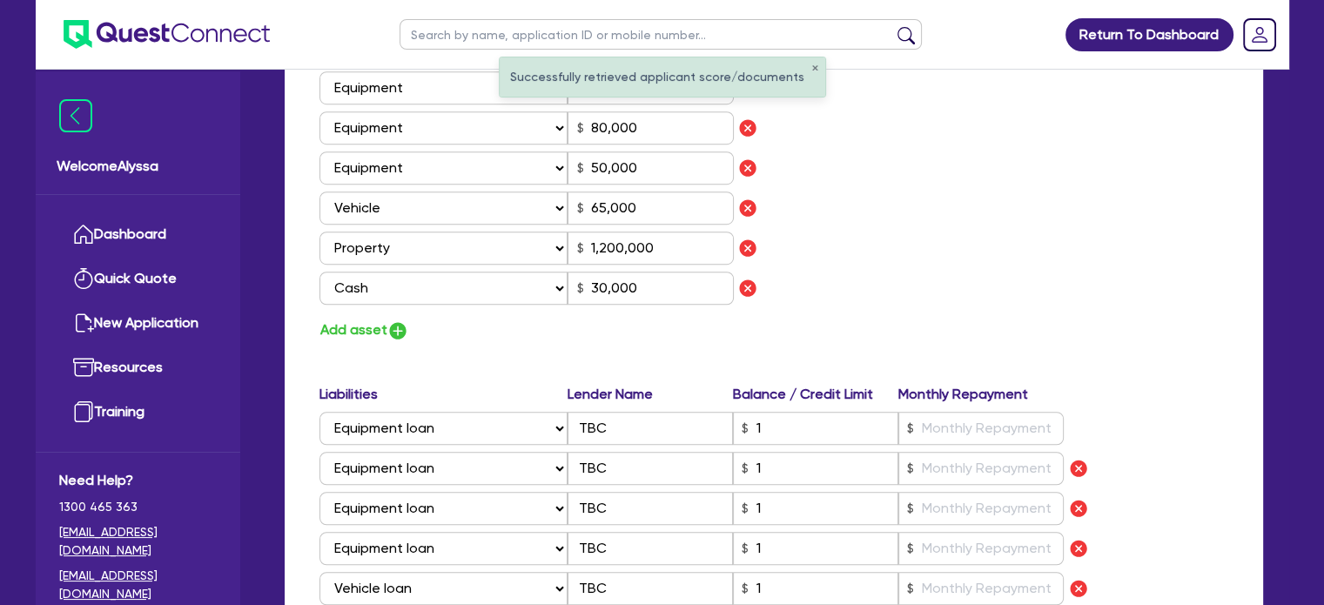
scroll to position [1146, 0]
drag, startPoint x: 577, startPoint y: 431, endPoint x: 494, endPoint y: 419, distance: 83.6
click at [494, 419] on div "Select Liability Credit card Mortgage Investment property loan Vehicle loan Tru…" at bounding box center [691, 427] width 745 height 33
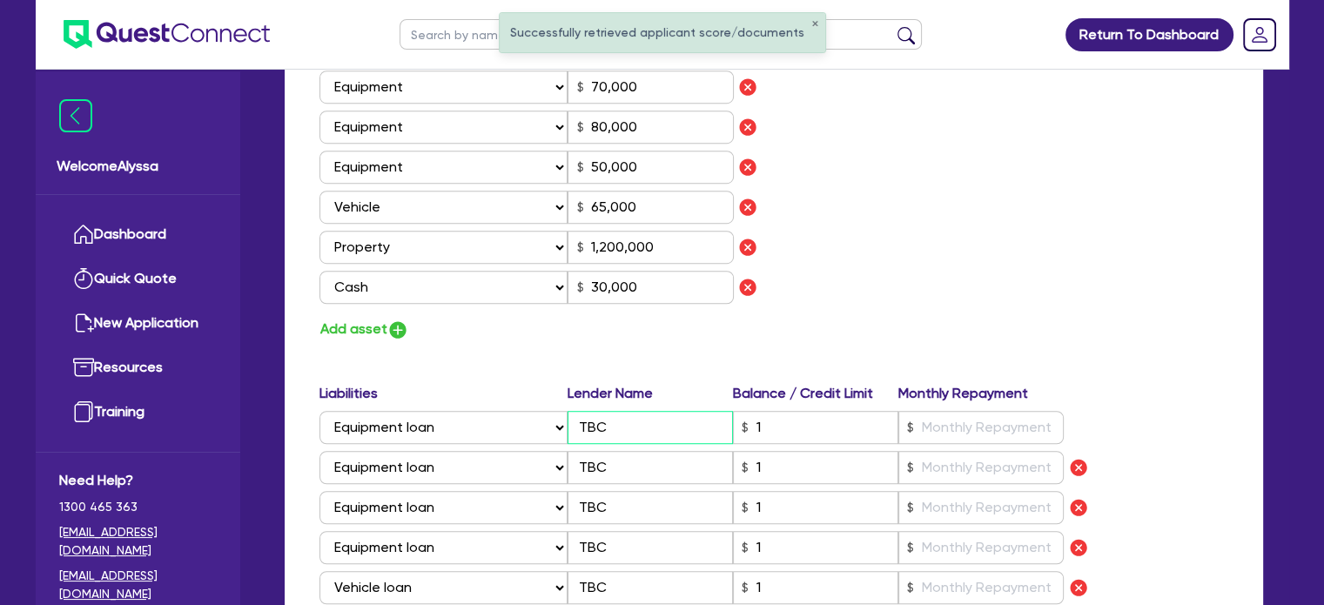
scroll to position [1330, 0]
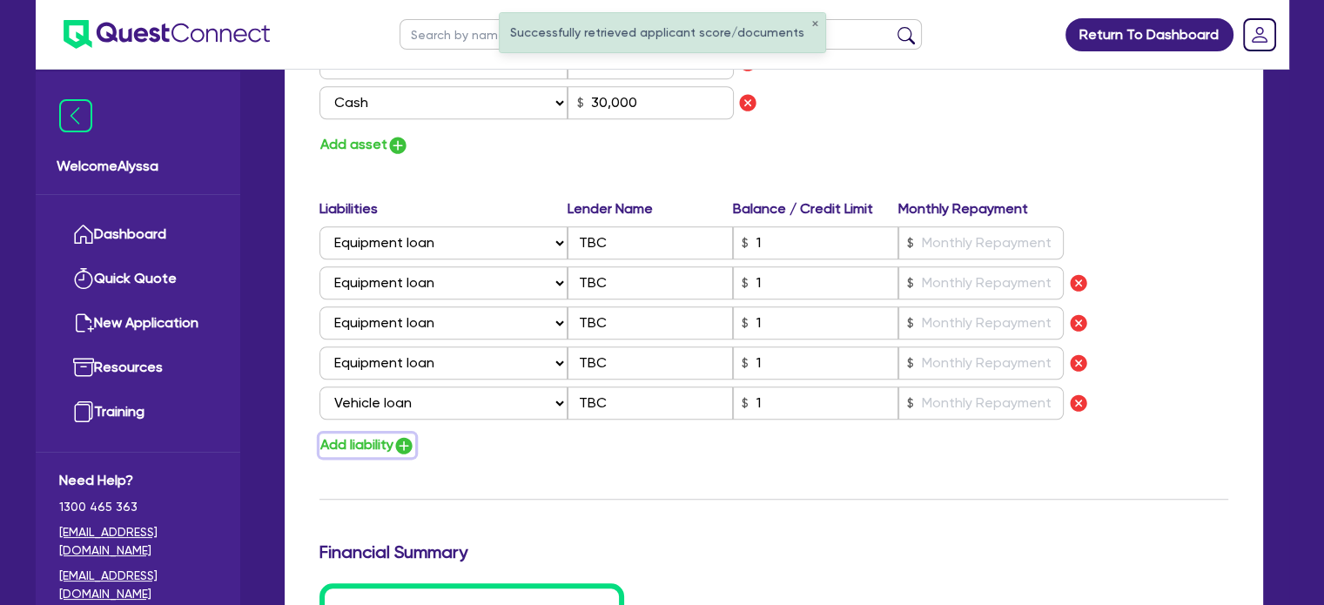
click at [395, 441] on button "Add liability" at bounding box center [367, 445] width 96 height 24
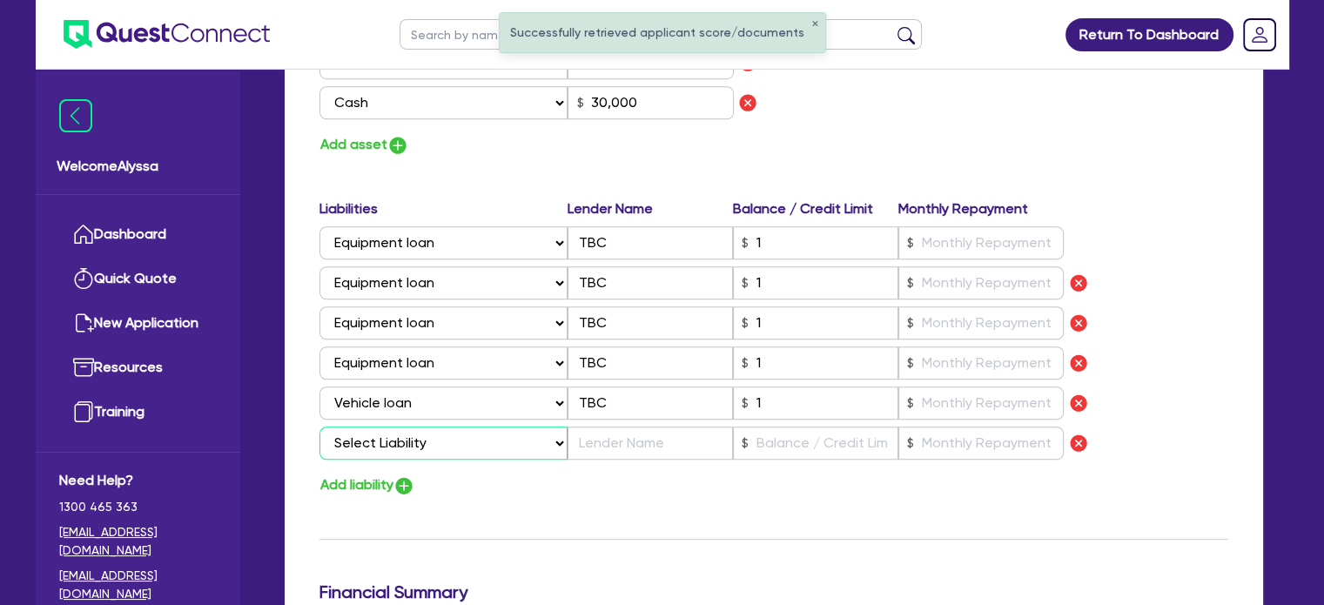
click at [380, 434] on select "Select Liability Credit card Mortgage Investment property loan Vehicle loan Tru…" at bounding box center [443, 443] width 248 height 33
click at [319, 427] on select "Select Liability Credit card Mortgage Investment property loan Vehicle loan Tru…" at bounding box center [443, 443] width 248 height 33
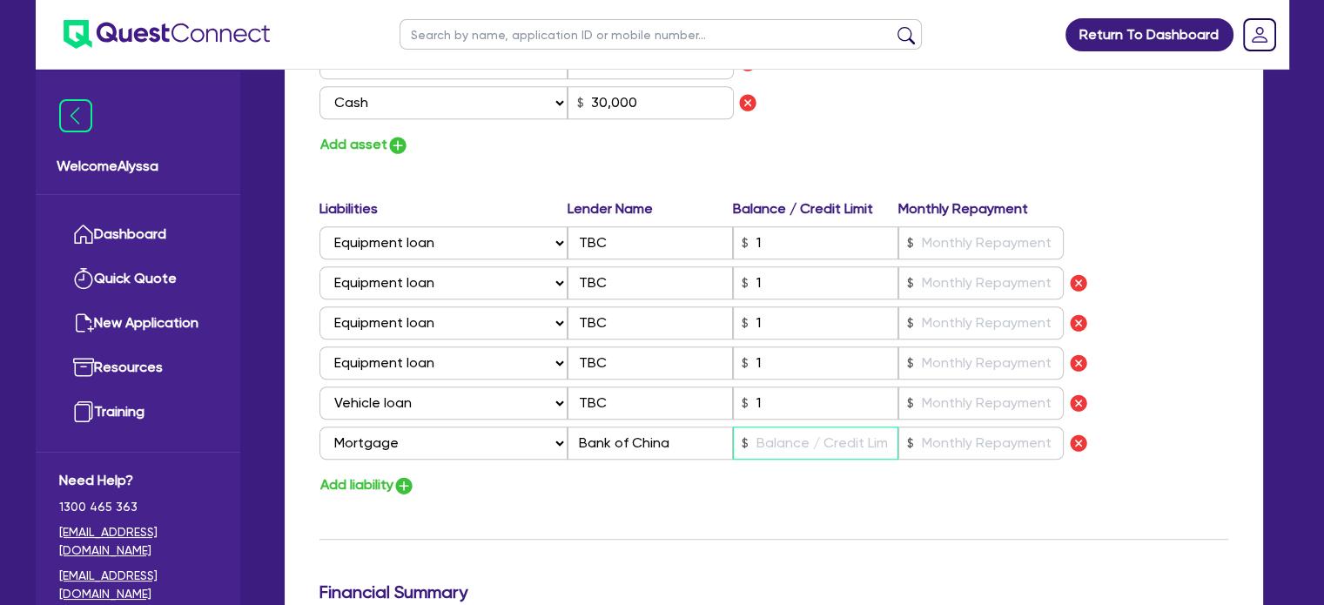
click at [795, 440] on input "text" at bounding box center [815, 443] width 165 height 33
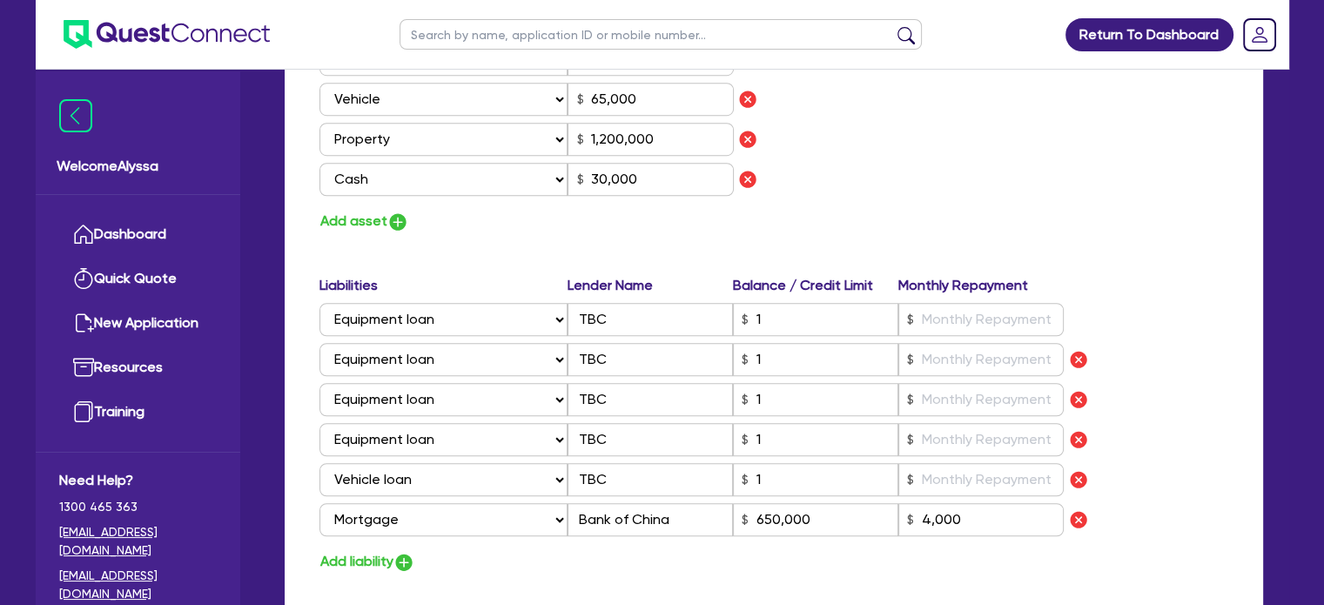
scroll to position [1232, 0]
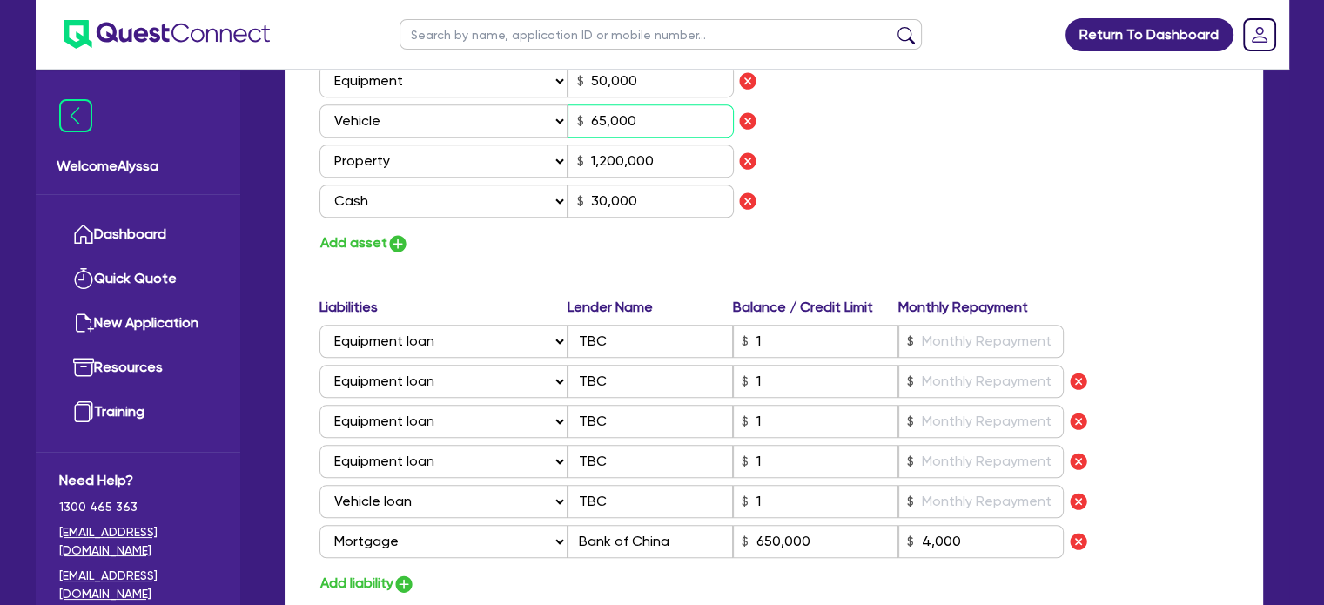
drag, startPoint x: 643, startPoint y: 125, endPoint x: 470, endPoint y: 93, distance: 176.2
click at [470, 93] on div "Assets Value Select Asset Cash Property Investment property Vehicle Truck Trail…" at bounding box center [539, 70] width 467 height 308
drag, startPoint x: 675, startPoint y: 503, endPoint x: 426, endPoint y: 476, distance: 251.3
click at [426, 476] on div "Liabilities Lender Name Balance / Credit Limit Monthly Repayment Select Liabili…" at bounding box center [773, 431] width 935 height 268
click at [596, 464] on input "TBC" at bounding box center [650, 461] width 165 height 33
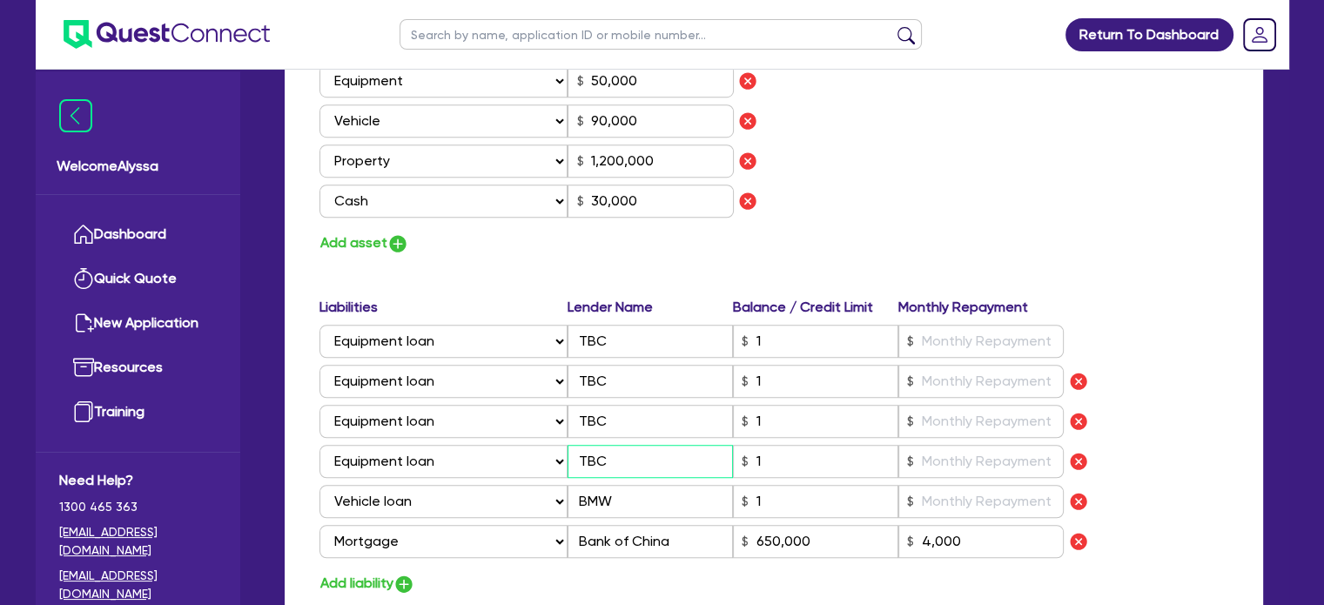
drag, startPoint x: 617, startPoint y: 462, endPoint x: 508, endPoint y: 452, distance: 109.3
click at [508, 452] on div "Select Liability Credit card Mortgage Investment property loan Vehicle loan Tru…" at bounding box center [691, 461] width 745 height 33
drag, startPoint x: 627, startPoint y: 417, endPoint x: 508, endPoint y: 413, distance: 118.4
click at [508, 413] on div "Select Liability Credit card Mortgage Investment property loan Vehicle loan Tru…" at bounding box center [691, 421] width 745 height 33
drag, startPoint x: 634, startPoint y: 376, endPoint x: 507, endPoint y: 361, distance: 127.1
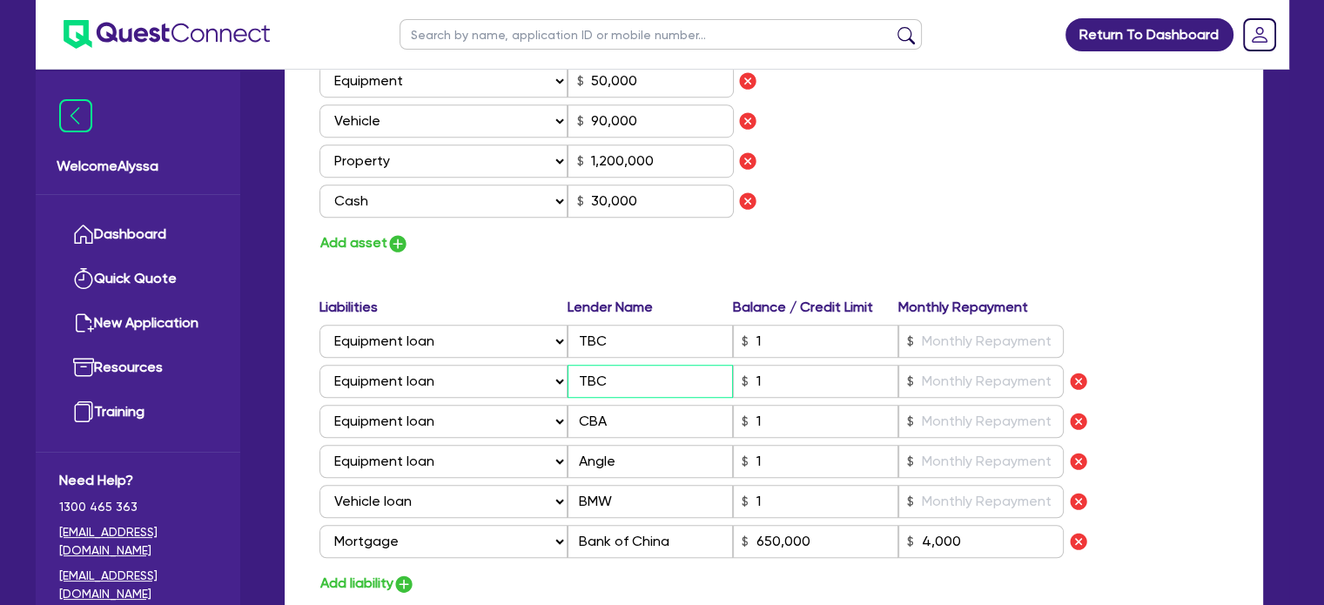
click at [507, 361] on div "Liabilities Lender Name Balance / Credit Limit Monthly Repayment Select Liabili…" at bounding box center [773, 431] width 935 height 268
drag, startPoint x: 669, startPoint y: 333, endPoint x: 503, endPoint y: 328, distance: 165.4
click at [503, 328] on div "Select Liability Credit card Mortgage Investment property loan Vehicle loan Tru…" at bounding box center [691, 341] width 745 height 33
click at [641, 348] on input "TBC" at bounding box center [650, 341] width 165 height 33
drag, startPoint x: 635, startPoint y: 343, endPoint x: 543, endPoint y: 337, distance: 91.6
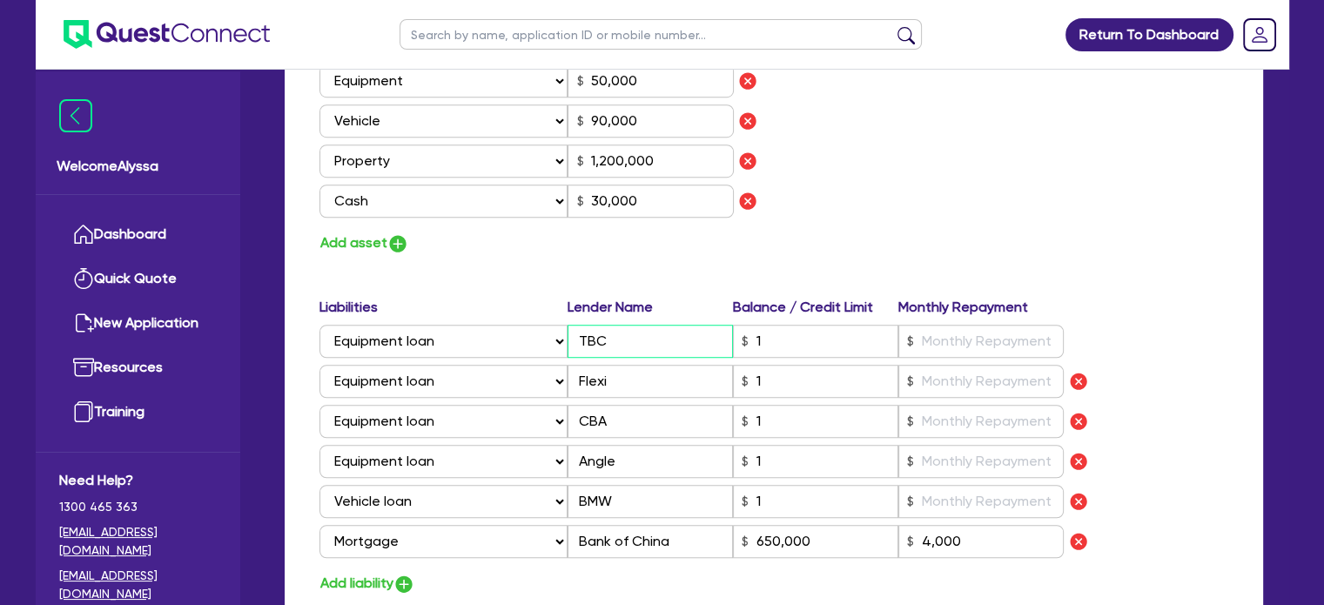
click at [543, 337] on div "Select Liability Credit card Mortgage Investment property loan Vehicle loan Tru…" at bounding box center [691, 341] width 745 height 33
click at [818, 335] on input "1" at bounding box center [815, 341] width 165 height 33
click at [924, 381] on input "text" at bounding box center [980, 381] width 165 height 33
click at [805, 377] on input "1" at bounding box center [815, 381] width 165 height 33
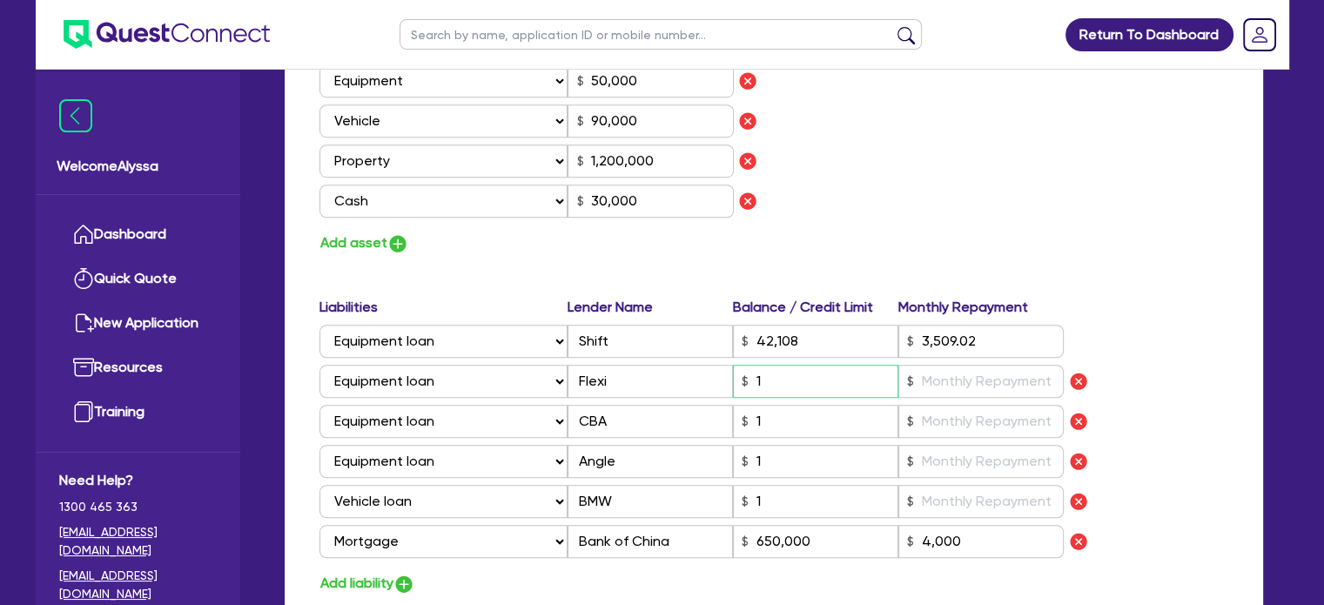
click at [805, 377] on input "1" at bounding box center [815, 381] width 165 height 33
click at [822, 455] on input "1" at bounding box center [815, 461] width 165 height 33
click at [795, 497] on input "1" at bounding box center [815, 501] width 165 height 33
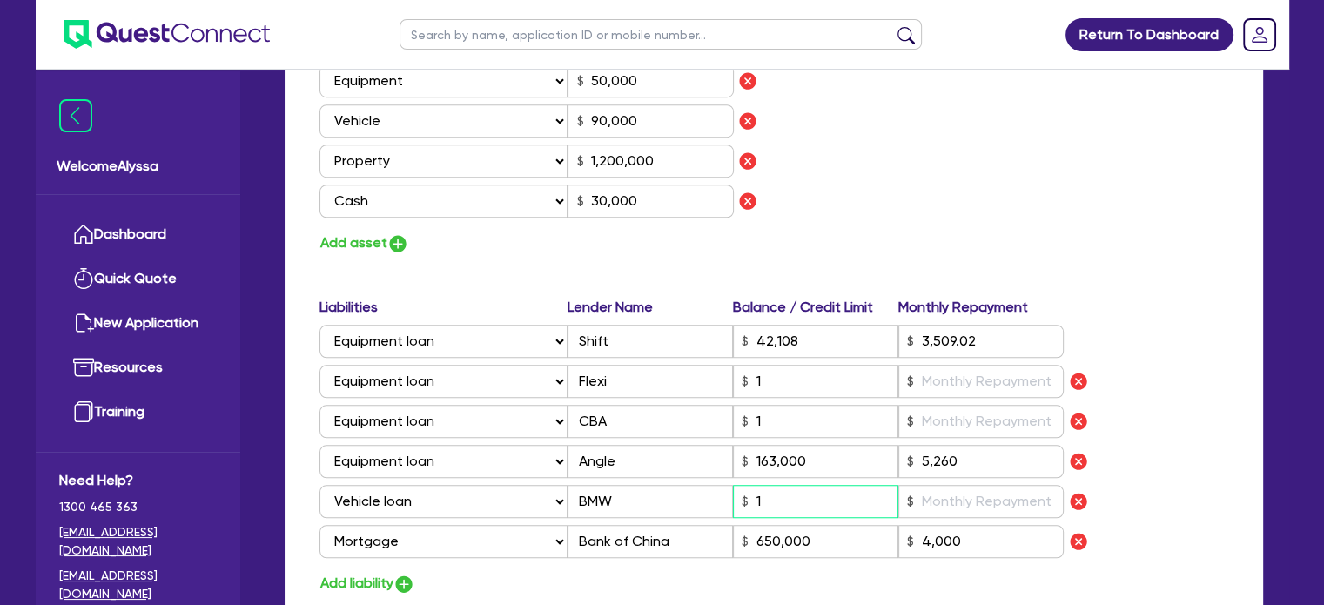
drag, startPoint x: 784, startPoint y: 501, endPoint x: 731, endPoint y: 501, distance: 53.1
click at [731, 501] on div "Select Liability Credit card Mortgage Investment property loan Vehicle loan Tru…" at bounding box center [691, 501] width 745 height 33
click at [782, 425] on input "1" at bounding box center [815, 421] width 165 height 33
click at [767, 380] on input "1" at bounding box center [815, 381] width 165 height 33
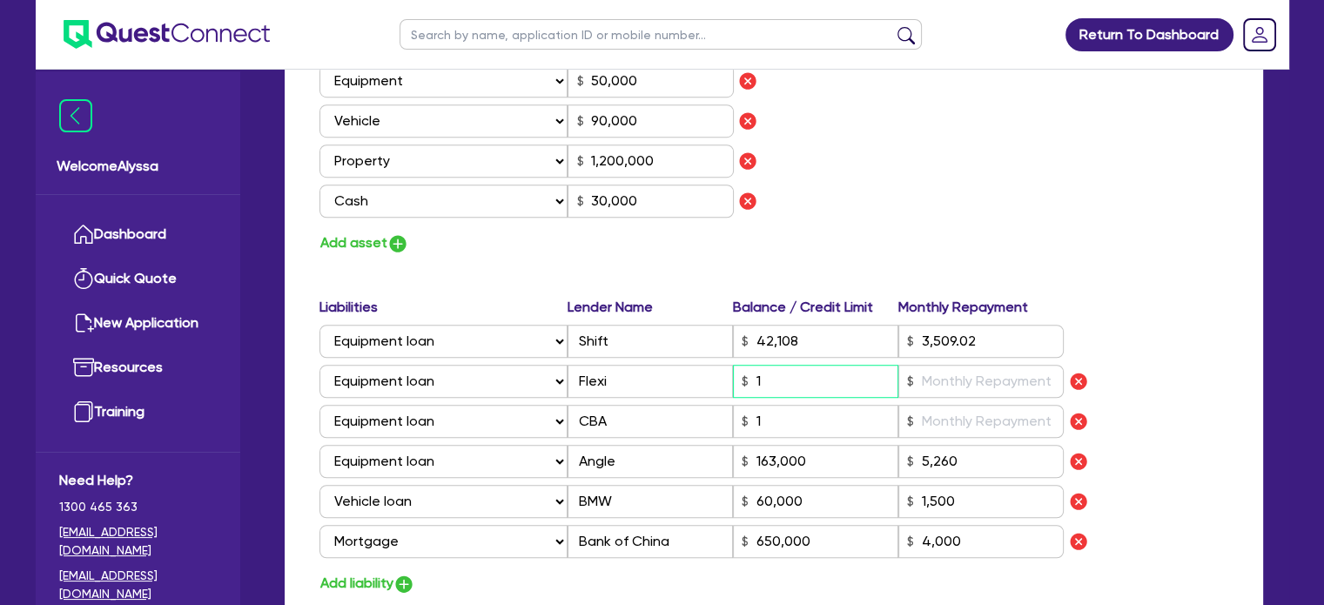
click at [767, 380] on input "1" at bounding box center [815, 381] width 165 height 33
drag, startPoint x: 821, startPoint y: 383, endPoint x: 672, endPoint y: 386, distance: 148.9
click at [672, 386] on div "Select Liability Credit card Mortgage Investment property loan Vehicle loan Tru…" at bounding box center [691, 381] width 745 height 33
click at [937, 371] on input "text" at bounding box center [980, 381] width 165 height 33
click at [796, 408] on input "1" at bounding box center [815, 421] width 165 height 33
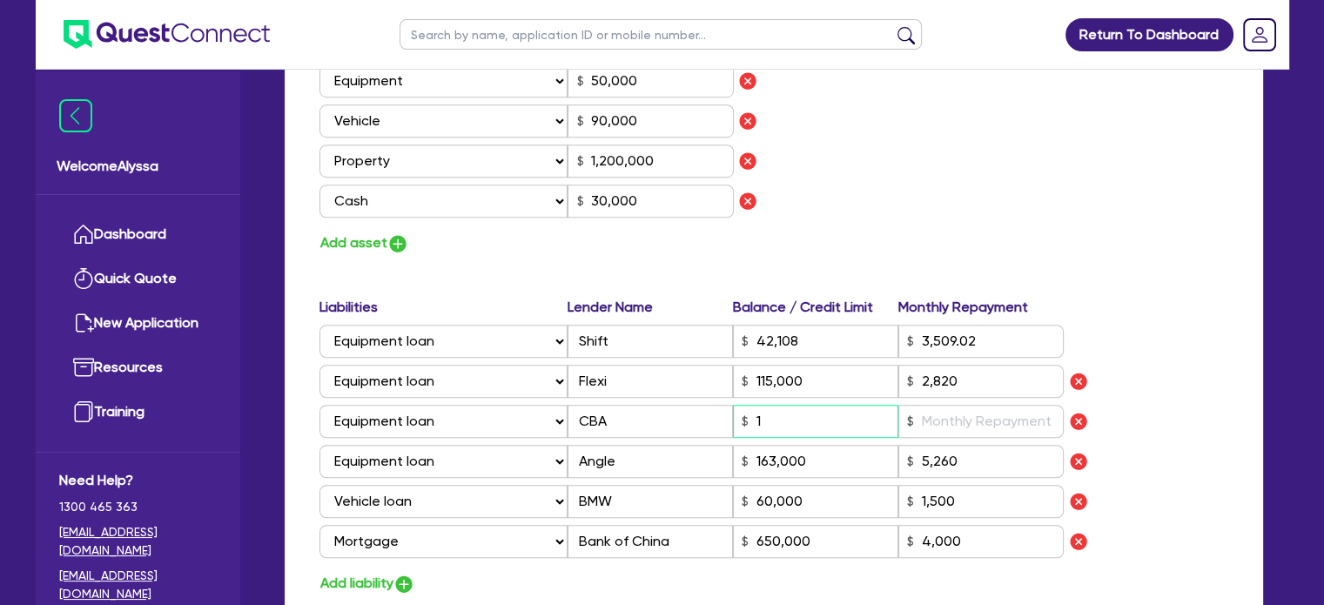
click at [796, 408] on input "1" at bounding box center [815, 421] width 165 height 33
click at [940, 421] on input "text" at bounding box center [980, 421] width 165 height 33
click at [846, 470] on input "163,000" at bounding box center [815, 461] width 165 height 33
click at [989, 450] on input "5,260" at bounding box center [980, 461] width 165 height 33
click at [778, 508] on input "60,000" at bounding box center [815, 501] width 165 height 33
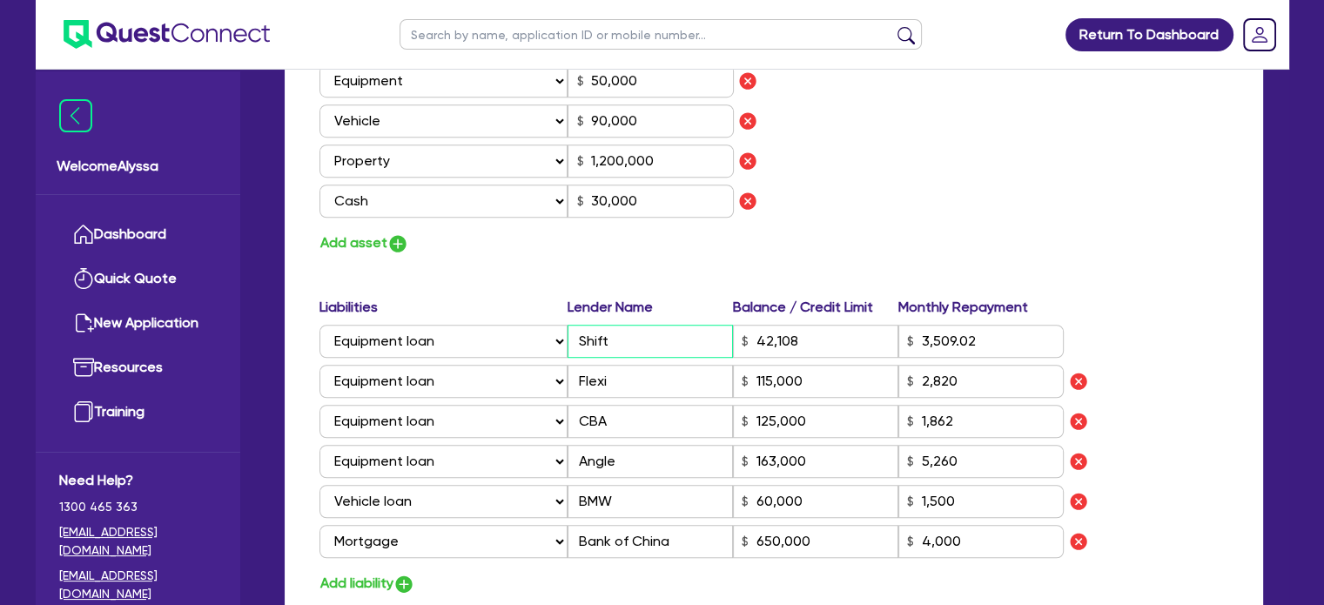
drag, startPoint x: 636, startPoint y: 350, endPoint x: 475, endPoint y: 313, distance: 165.1
click at [475, 313] on div "Liabilities Lender Name Balance / Credit Limit Monthly Repayment Select Liabili…" at bounding box center [773, 431] width 935 height 268
click at [975, 195] on div "Assets Value Select Asset Cash Property Investment property Vehicle Truck Trail…" at bounding box center [773, 85] width 935 height 339
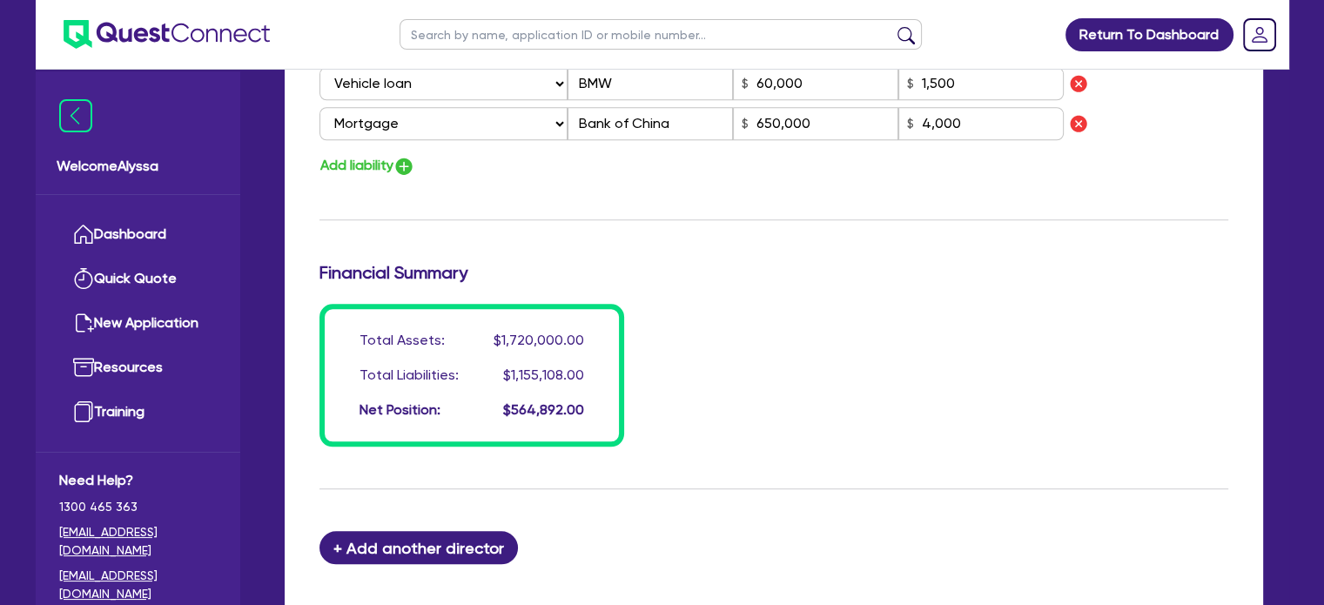
scroll to position [1864, 0]
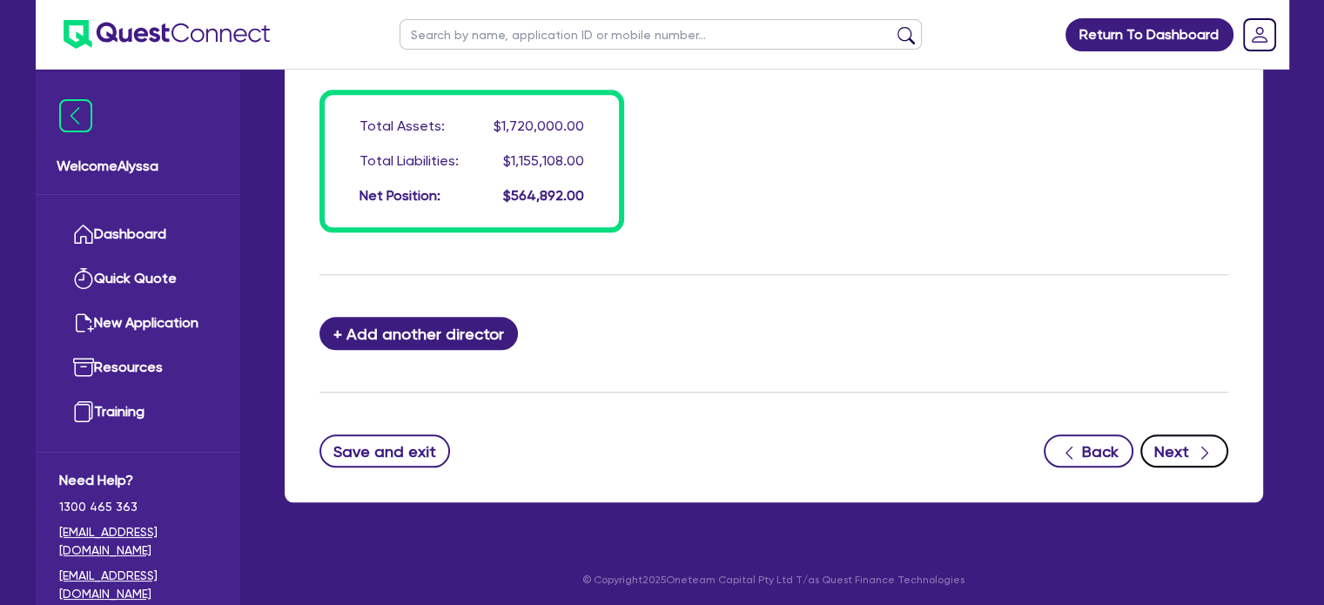
click at [1175, 454] on button "Next" at bounding box center [1184, 450] width 88 height 33
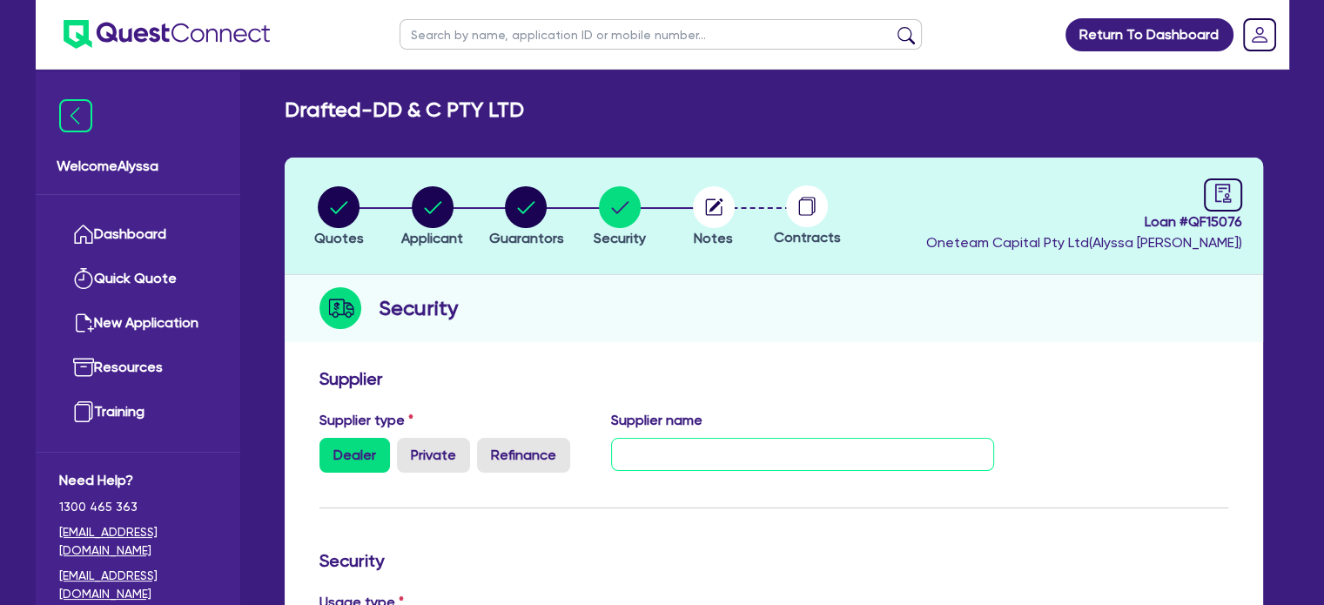
click at [634, 452] on input "text" at bounding box center [802, 454] width 383 height 33
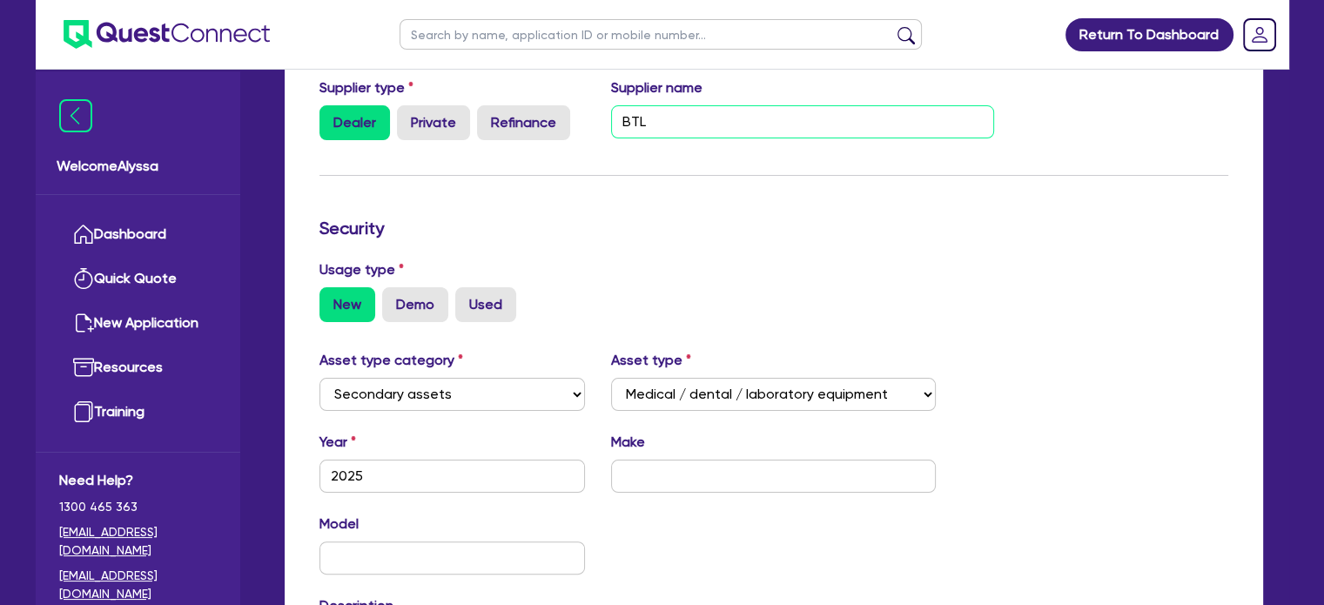
scroll to position [338, 0]
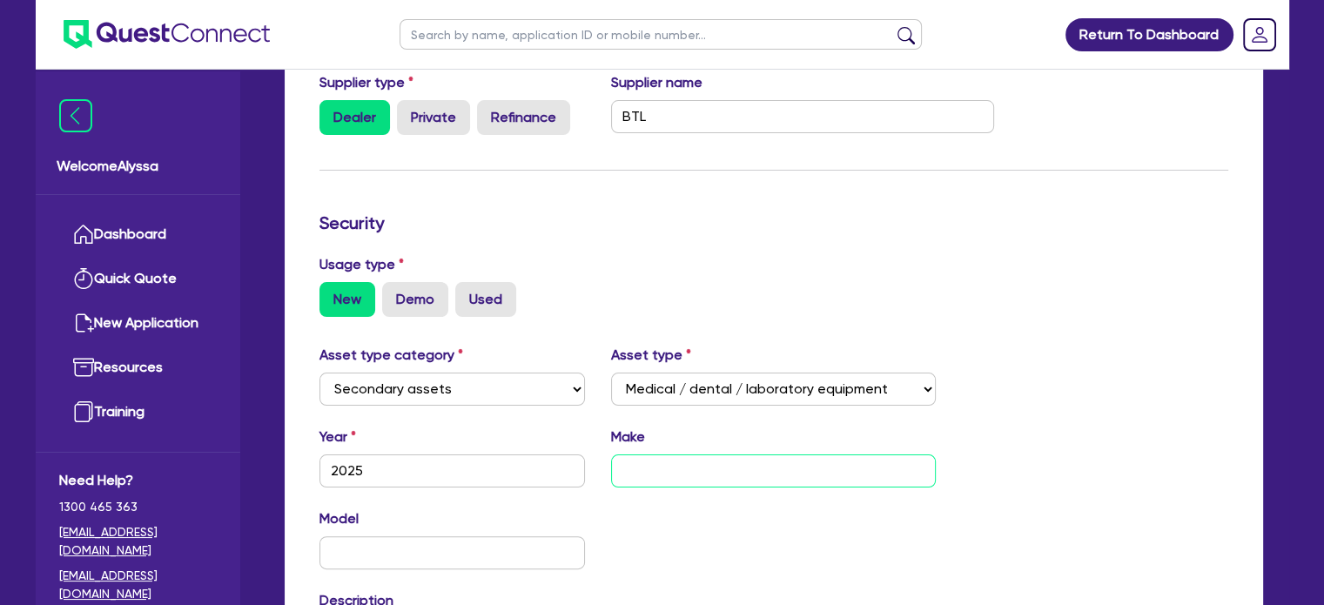
click at [657, 476] on input "text" at bounding box center [773, 470] width 325 height 33
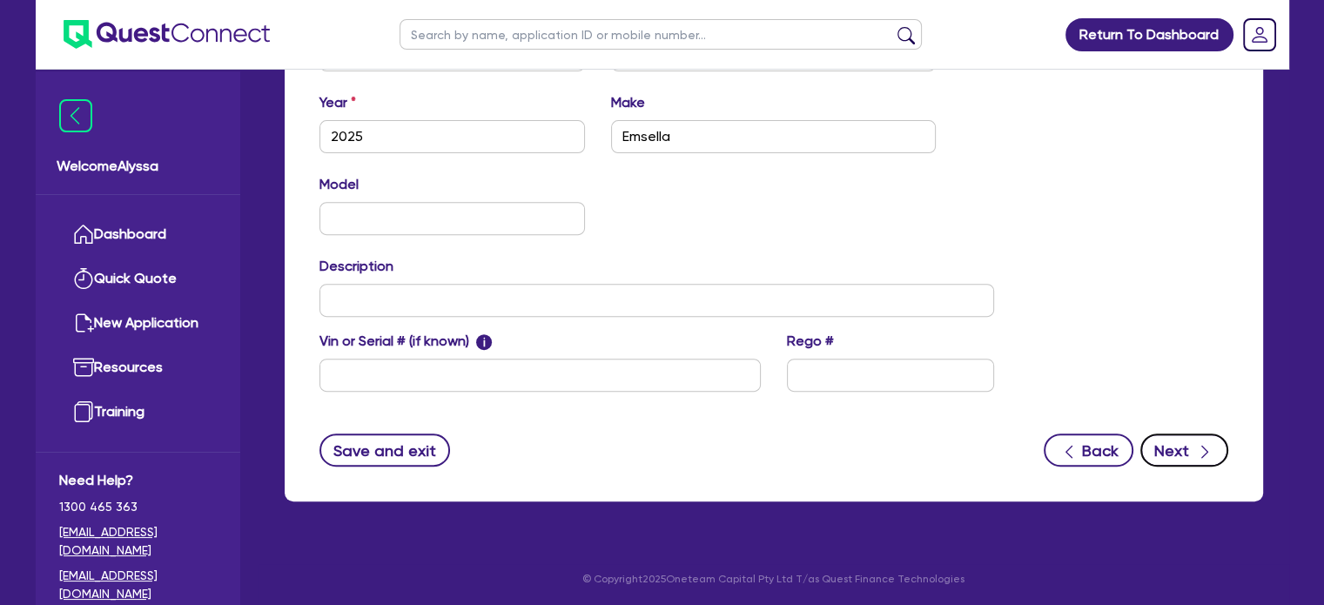
click at [1160, 460] on button "Next" at bounding box center [1184, 449] width 88 height 33
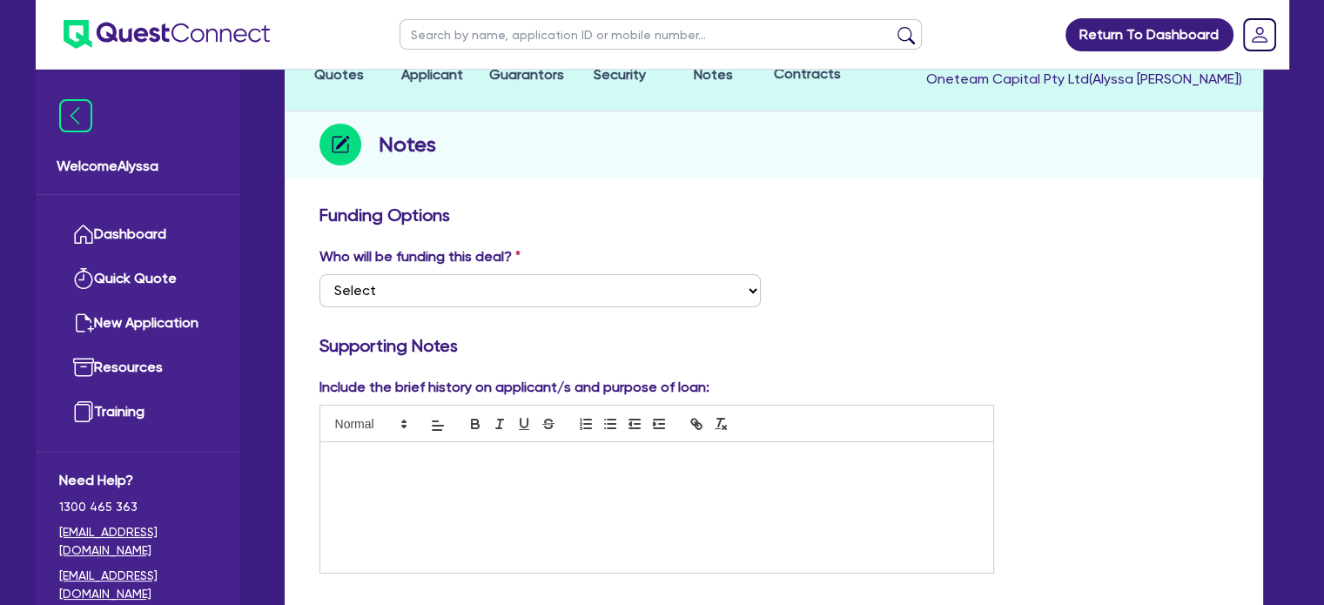
scroll to position [170, 0]
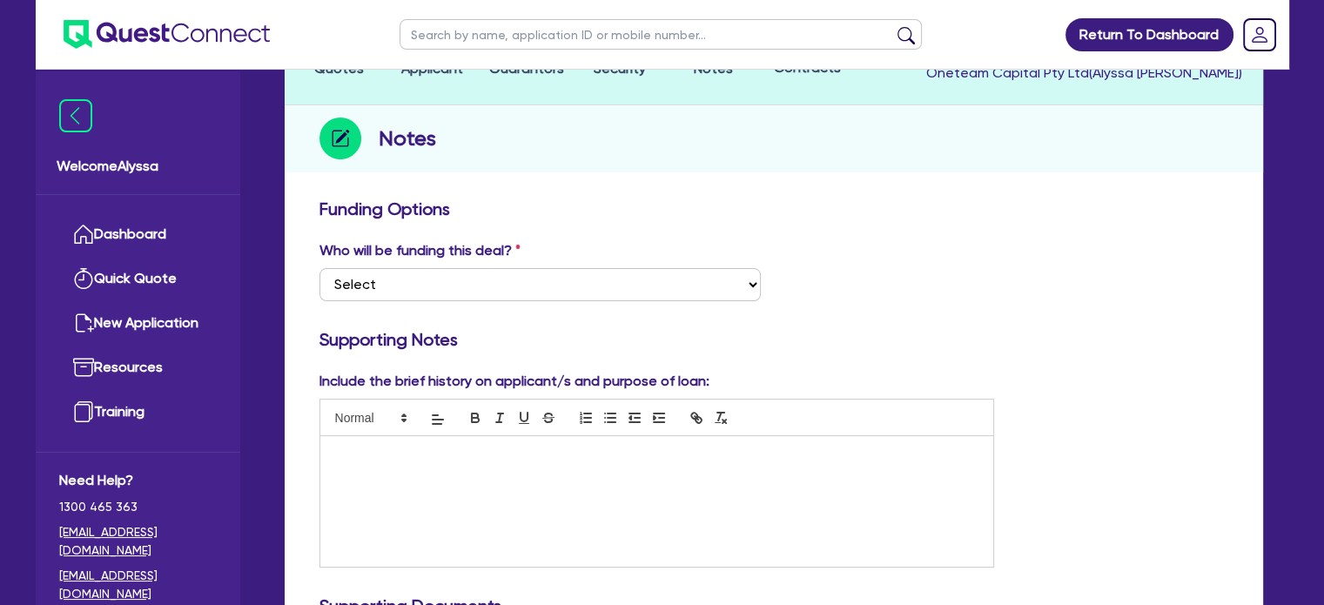
click at [390, 492] on div at bounding box center [657, 501] width 674 height 131
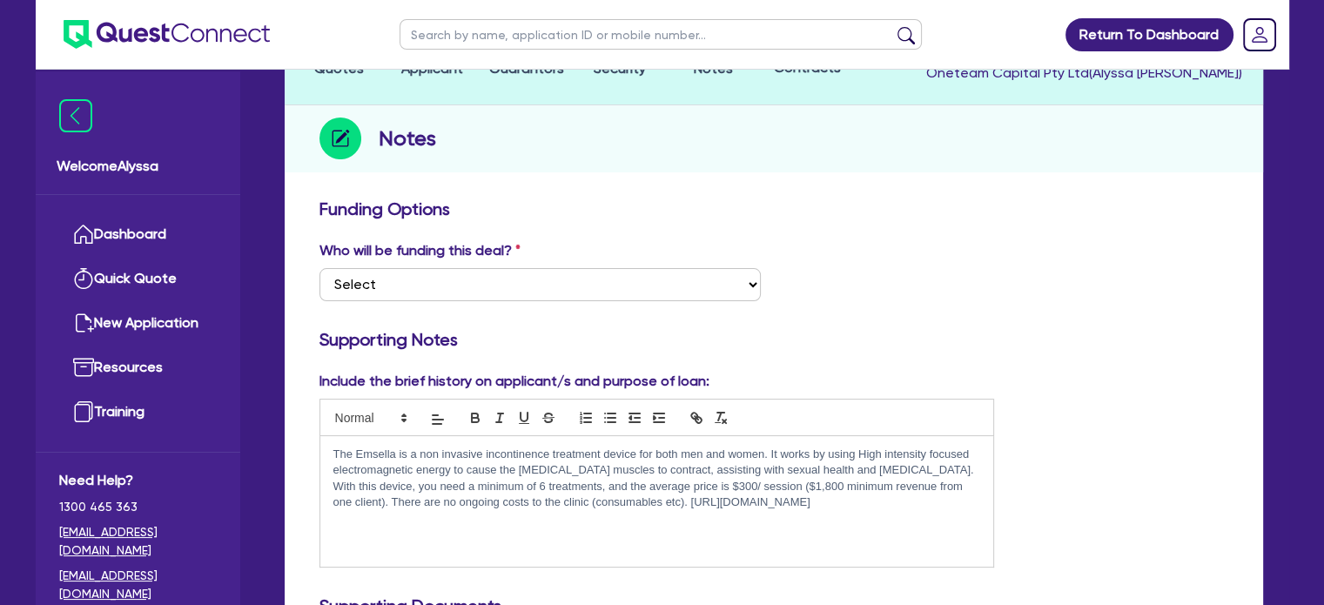
scroll to position [0, 0]
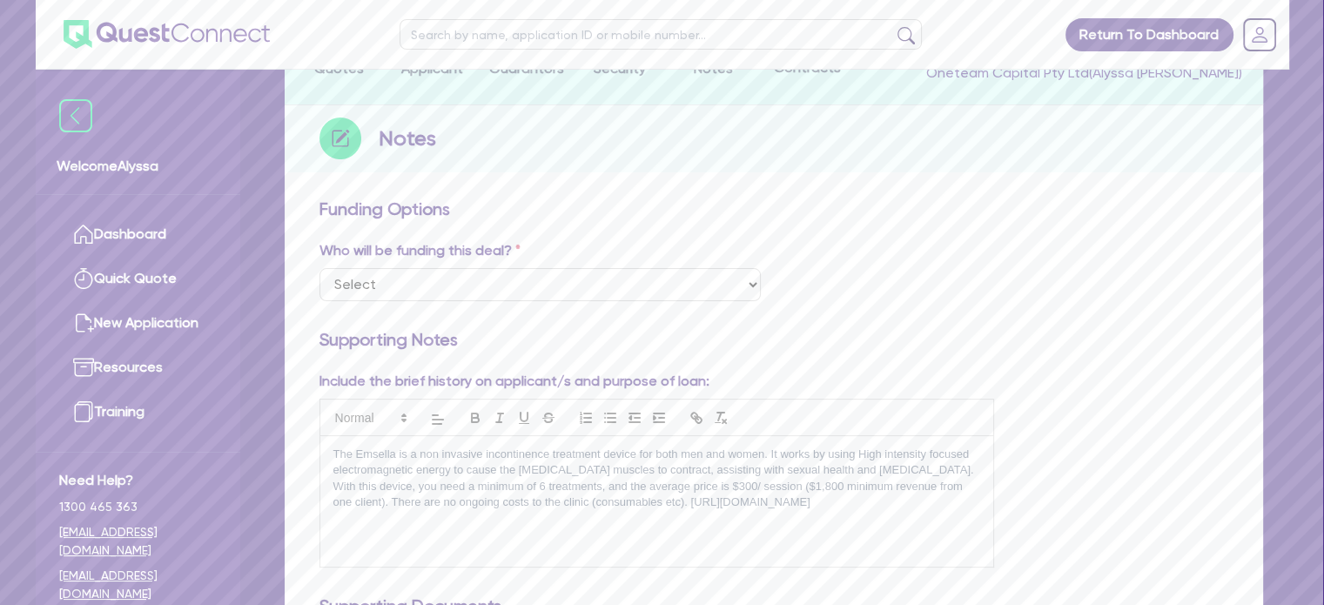
click at [337, 456] on p "The Emsella is a non invasive incontinence treatment device for both men and wo…" at bounding box center [657, 479] width 648 height 64
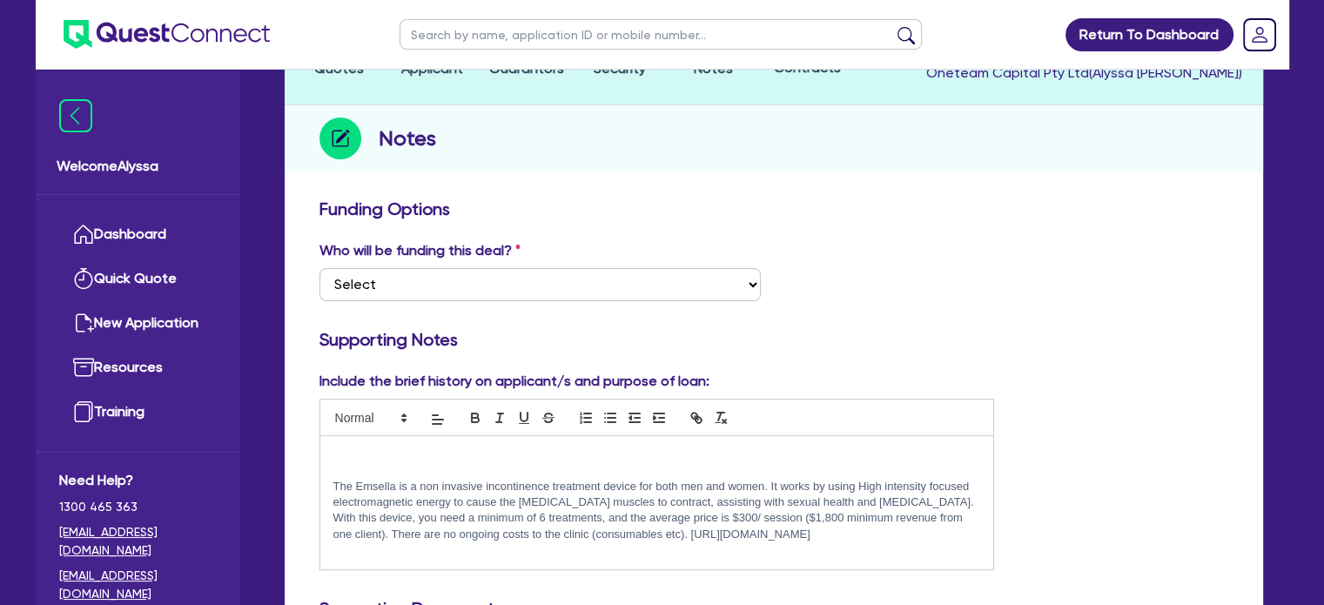
click at [337, 456] on p at bounding box center [657, 455] width 648 height 16
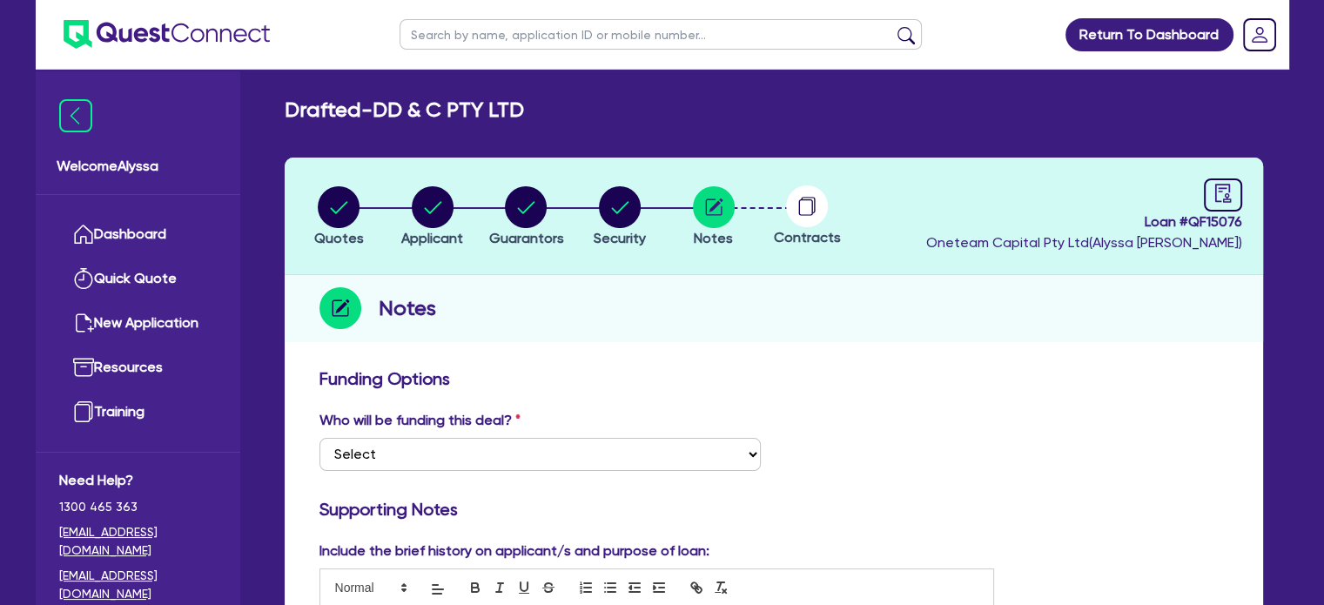
scroll to position [24, 0]
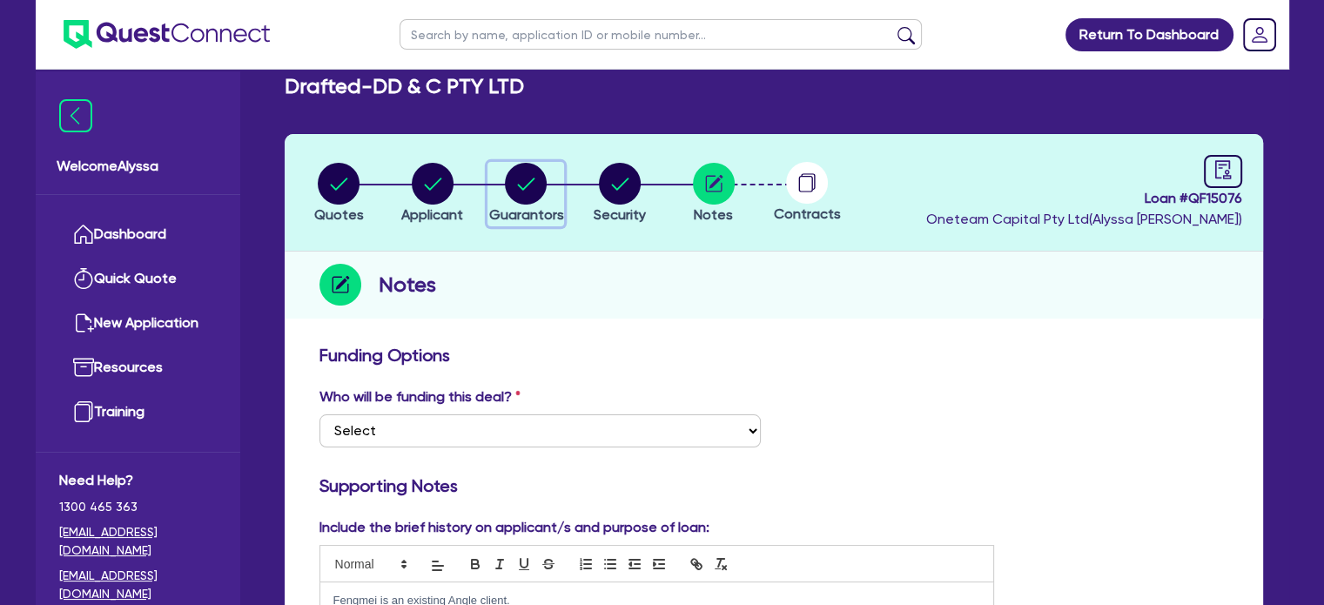
click at [519, 188] on circle "button" at bounding box center [526, 184] width 42 height 42
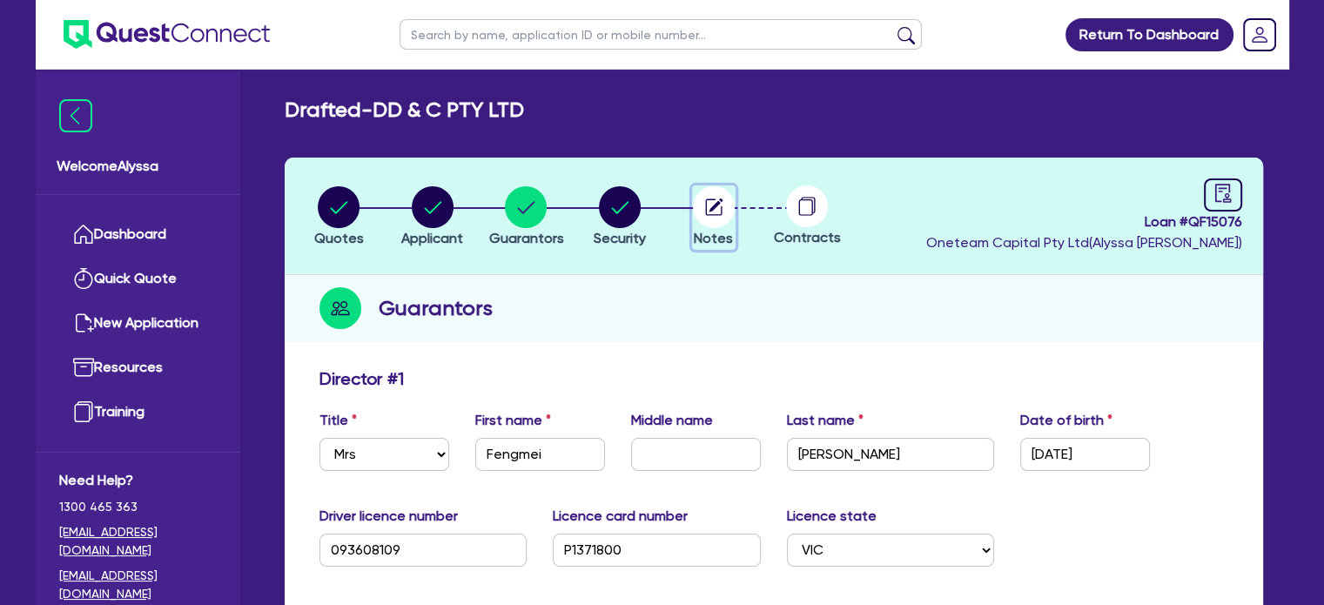
click at [717, 220] on circle "button" at bounding box center [714, 207] width 42 height 42
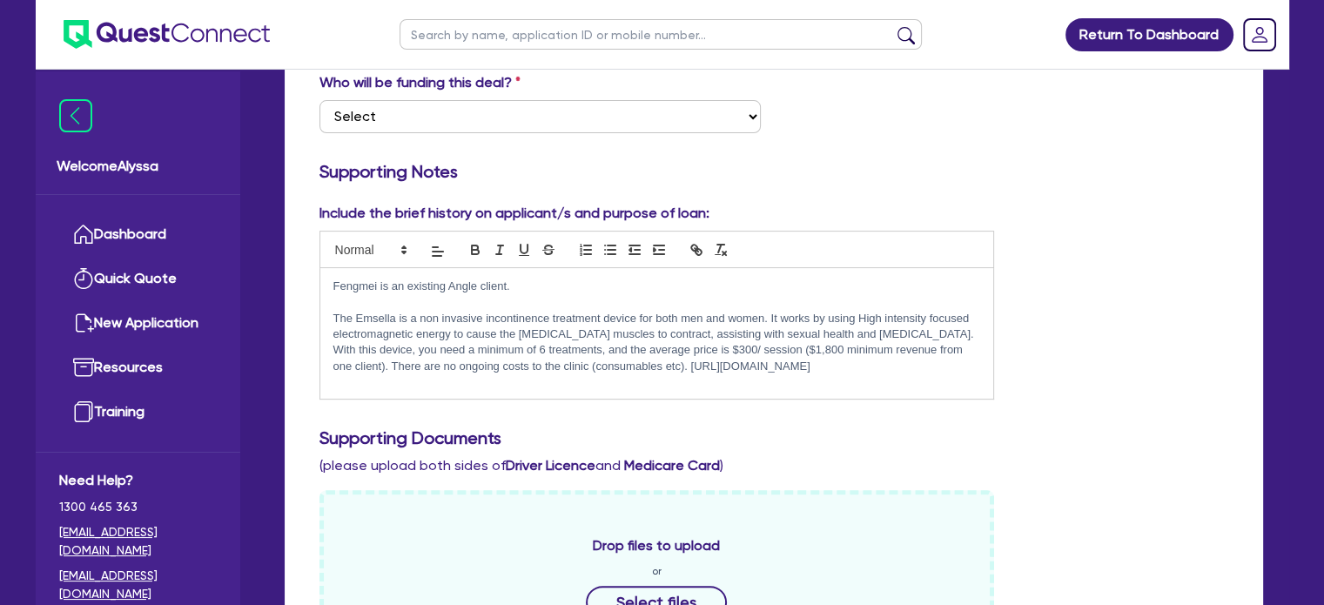
scroll to position [371, 0]
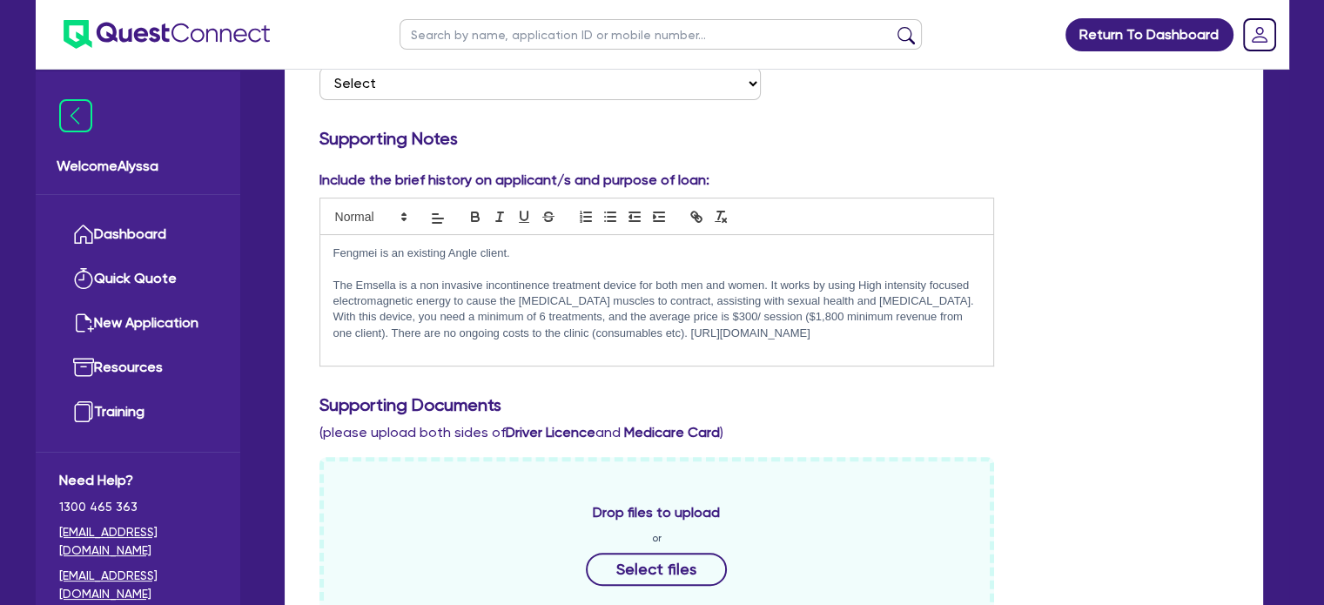
click at [526, 256] on p "Fengmei is an existing Angle client." at bounding box center [657, 253] width 648 height 16
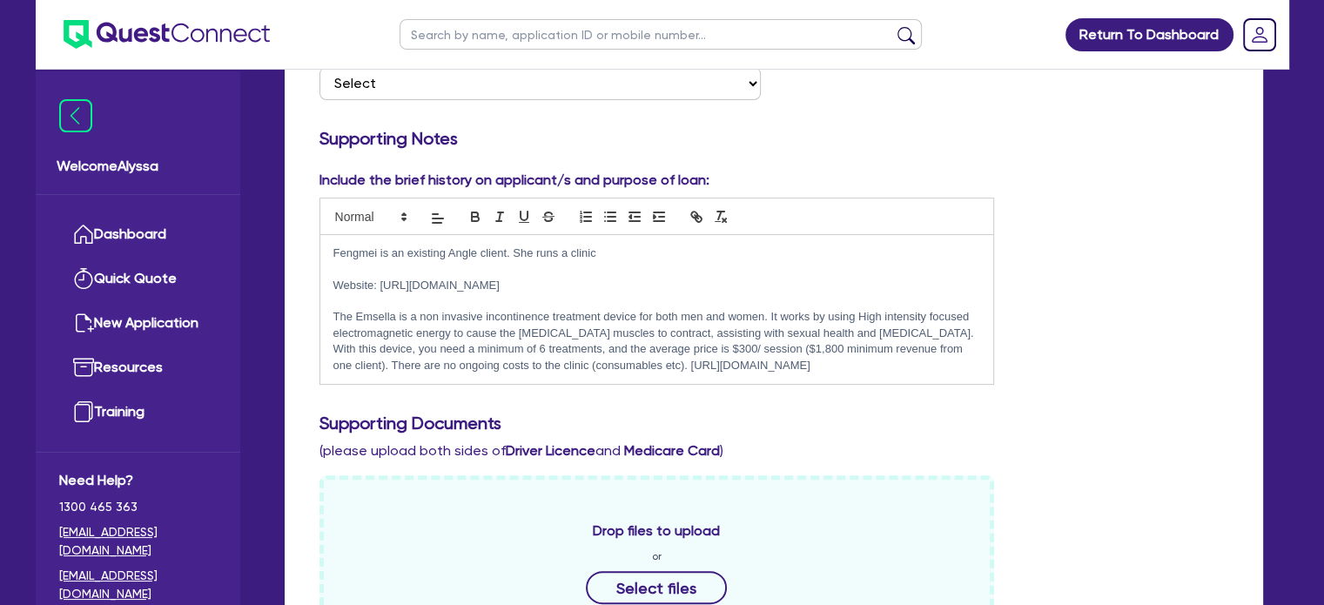
scroll to position [0, 0]
click at [630, 253] on p "Fengmei is an existing Angle client. She runs a clinic" at bounding box center [657, 253] width 648 height 16
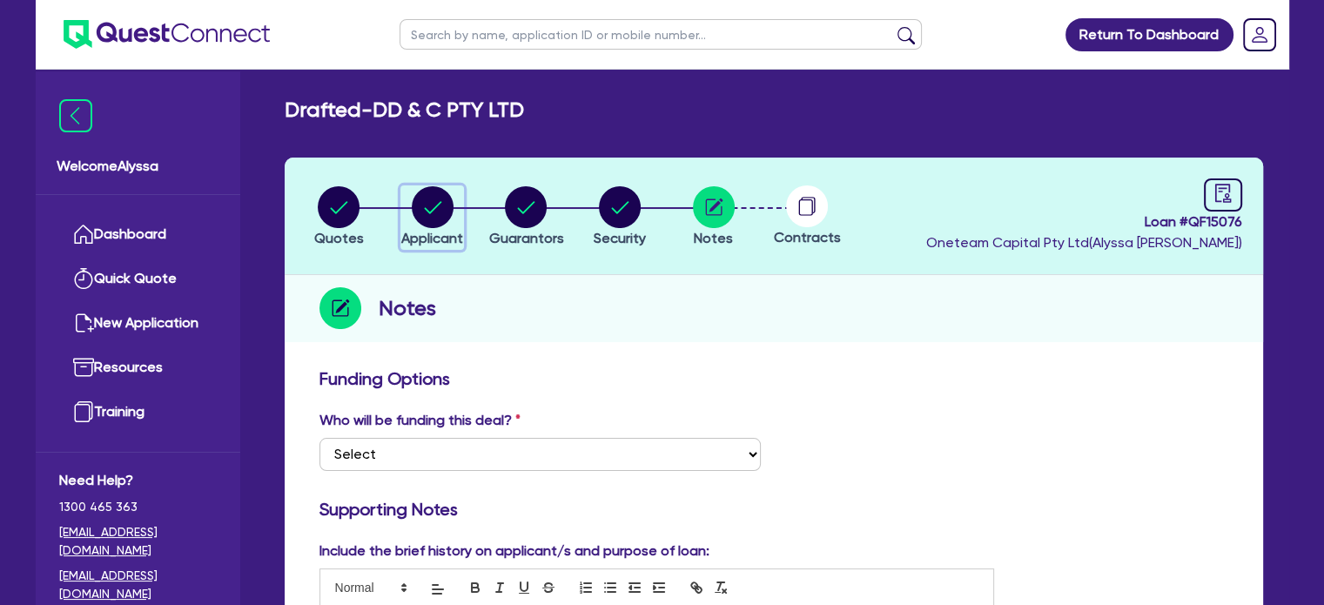
click at [429, 223] on circle "button" at bounding box center [433, 207] width 42 height 42
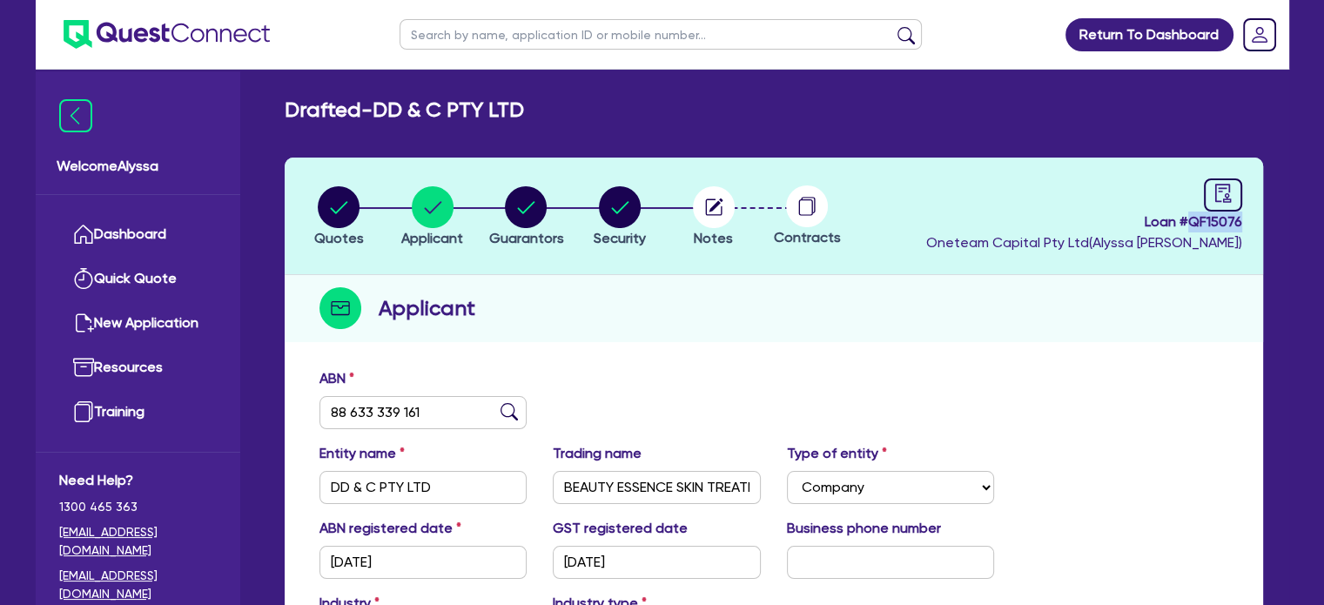
drag, startPoint x: 1242, startPoint y: 219, endPoint x: 1188, endPoint y: 218, distance: 54.0
click at [1188, 218] on header "Quotes Applicant Guarantors Security Notes Contracts Loan # QF15076 Oneteam Cap…" at bounding box center [774, 217] width 978 height 118
copy span "QF15076"
click at [717, 211] on circle "button" at bounding box center [714, 207] width 42 height 42
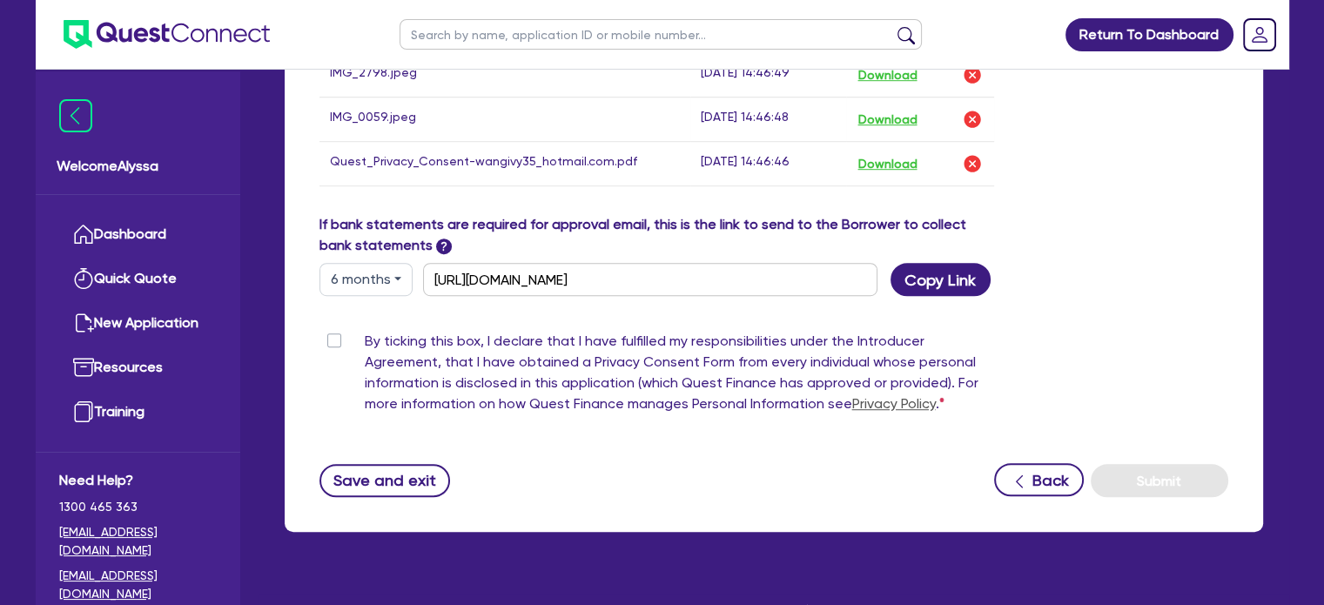
scroll to position [1179, 0]
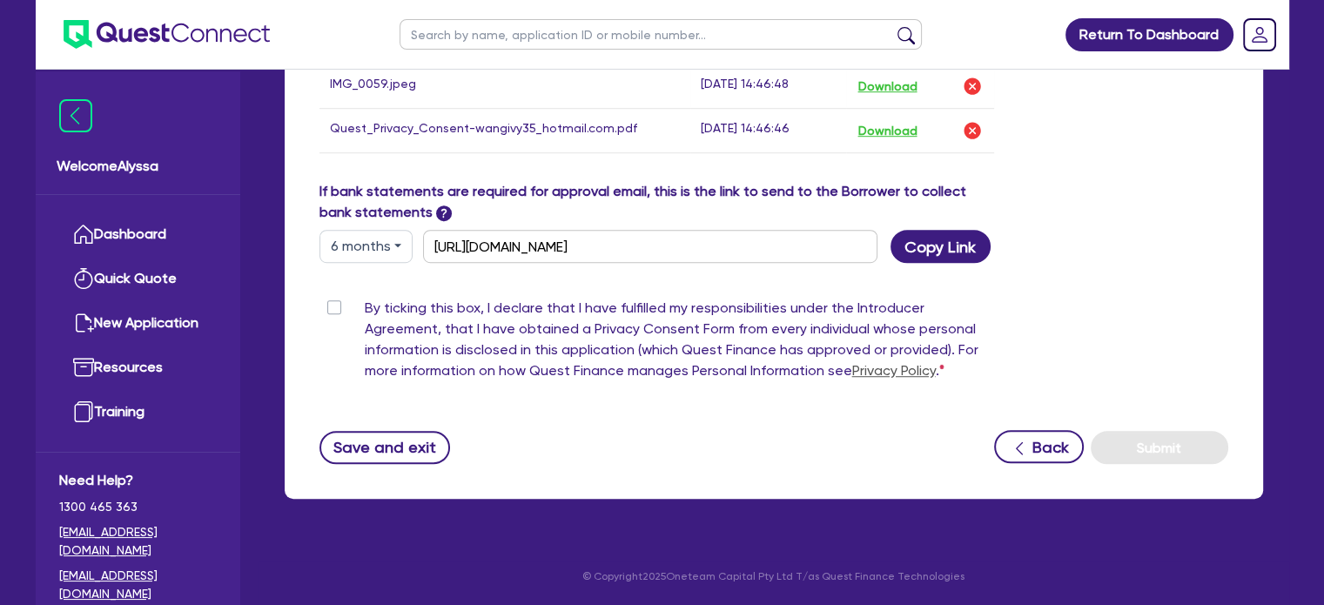
click at [365, 306] on label "By ticking this box, I declare that I have fulfilled my responsibilities under …" at bounding box center [680, 343] width 630 height 91
click at [333, 306] on input "By ticking this box, I declare that I have fulfilled my responsibilities under …" at bounding box center [326, 306] width 14 height 17
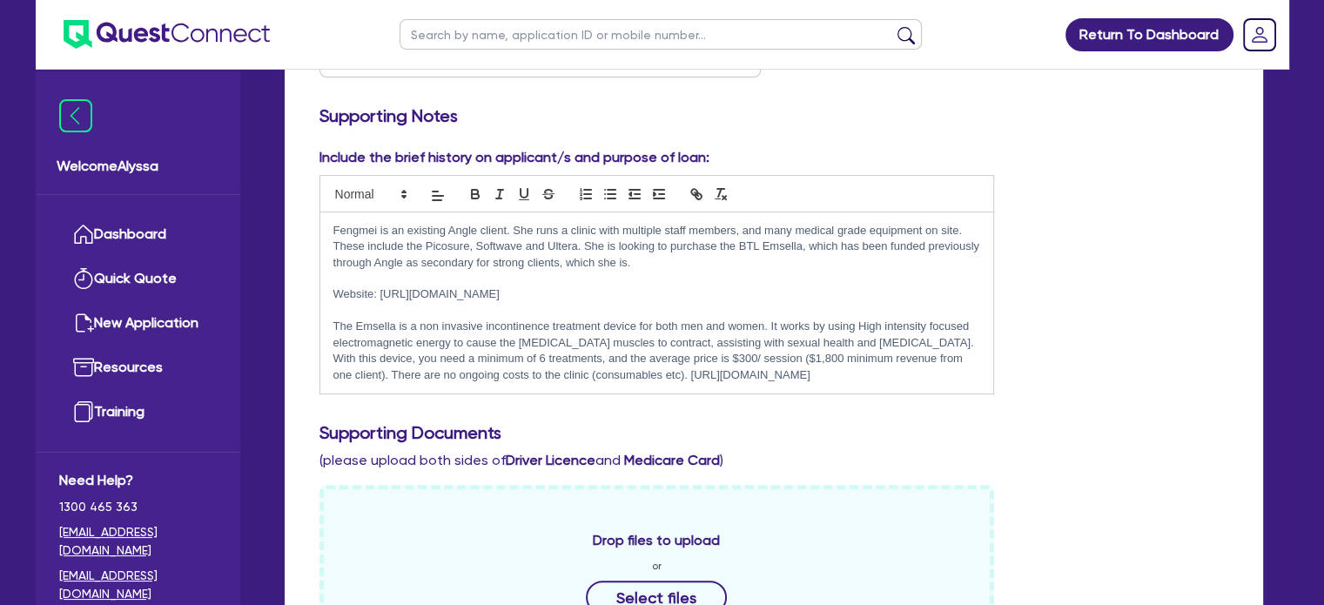
scroll to position [326, 0]
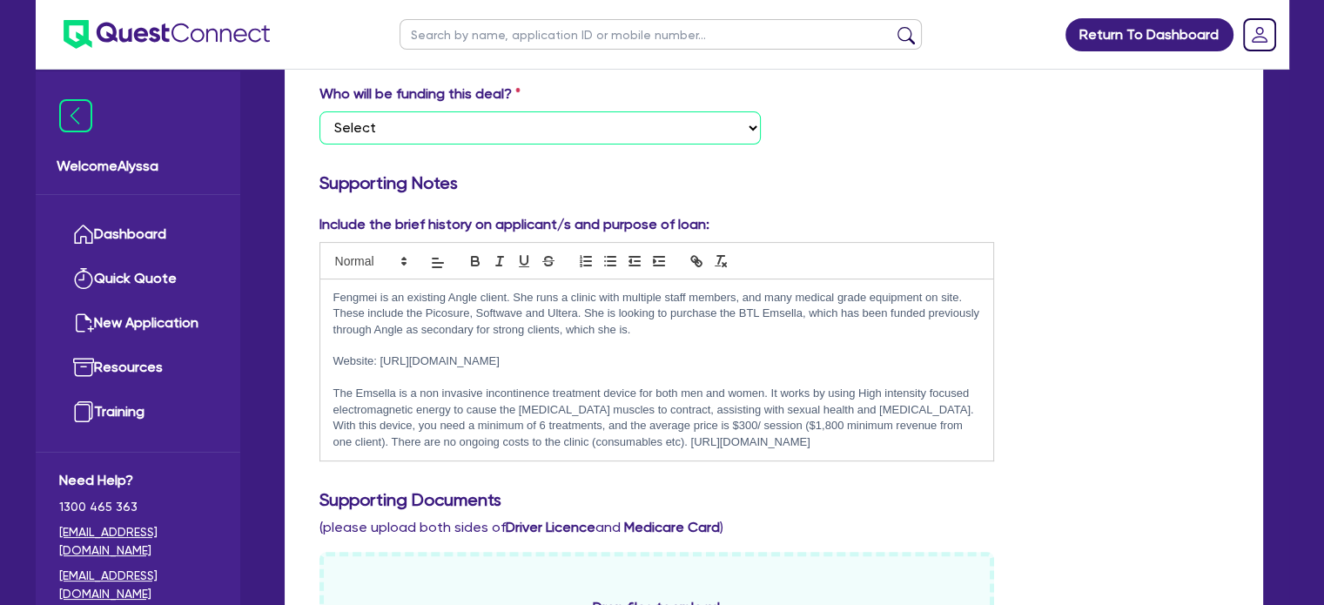
click at [376, 138] on select "Select I want Quest to fund 100% I will fund 100% I will co-fund with Quest Oth…" at bounding box center [539, 127] width 441 height 33
click at [319, 111] on select "Select I want Quest to fund 100% I will fund 100% I will co-fund with Quest Oth…" at bounding box center [539, 127] width 441 height 33
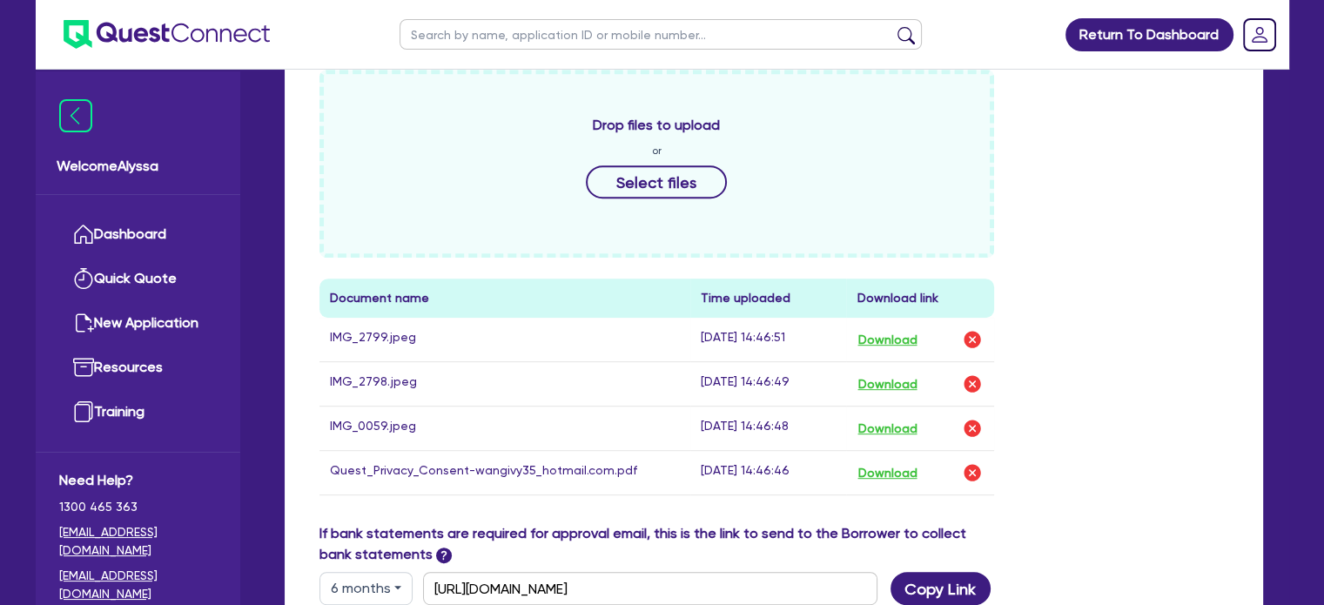
scroll to position [1179, 0]
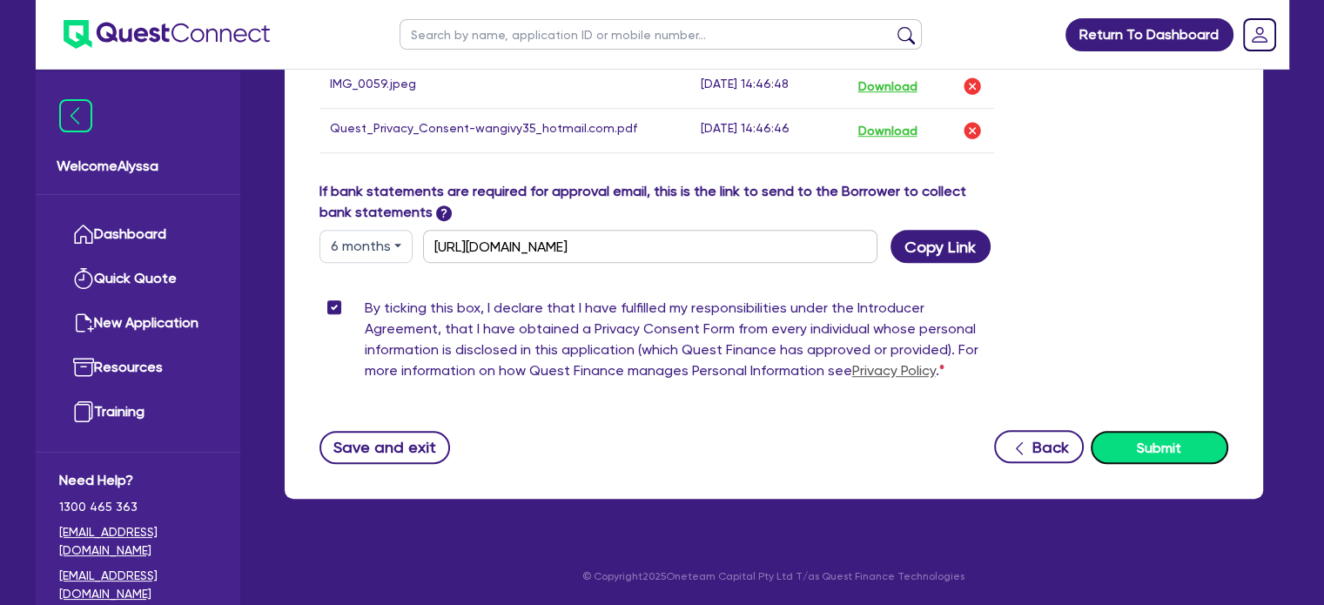
click at [1159, 447] on button "Submit" at bounding box center [1160, 447] width 138 height 33
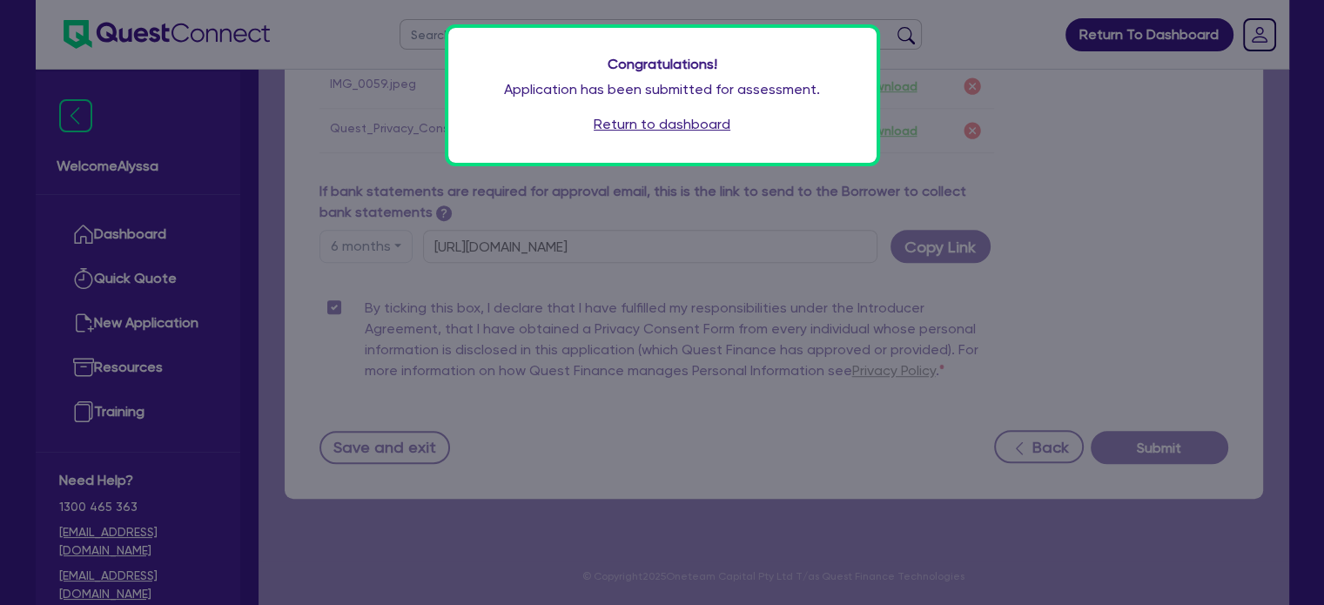
click at [630, 122] on link "Return to dashboard" at bounding box center [662, 124] width 137 height 21
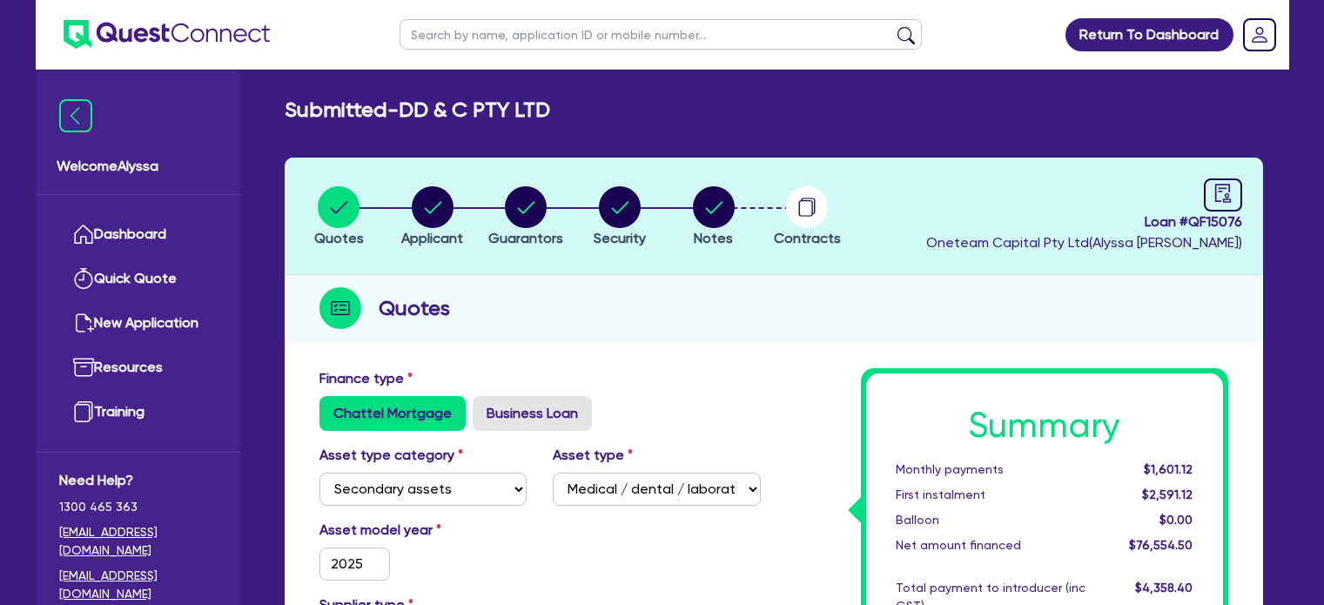
select select "SECONDARY_ASSETS"
select select "MEDICAL_DENTAL_LABORATORY_EQUIPMENT"
drag, startPoint x: 579, startPoint y: 106, endPoint x: 403, endPoint y: 108, distance: 175.8
click at [403, 108] on div "Submitted - DD & C PTY LTD" at bounding box center [774, 109] width 1005 height 25
copy h2 "DD & C PTY LTD"
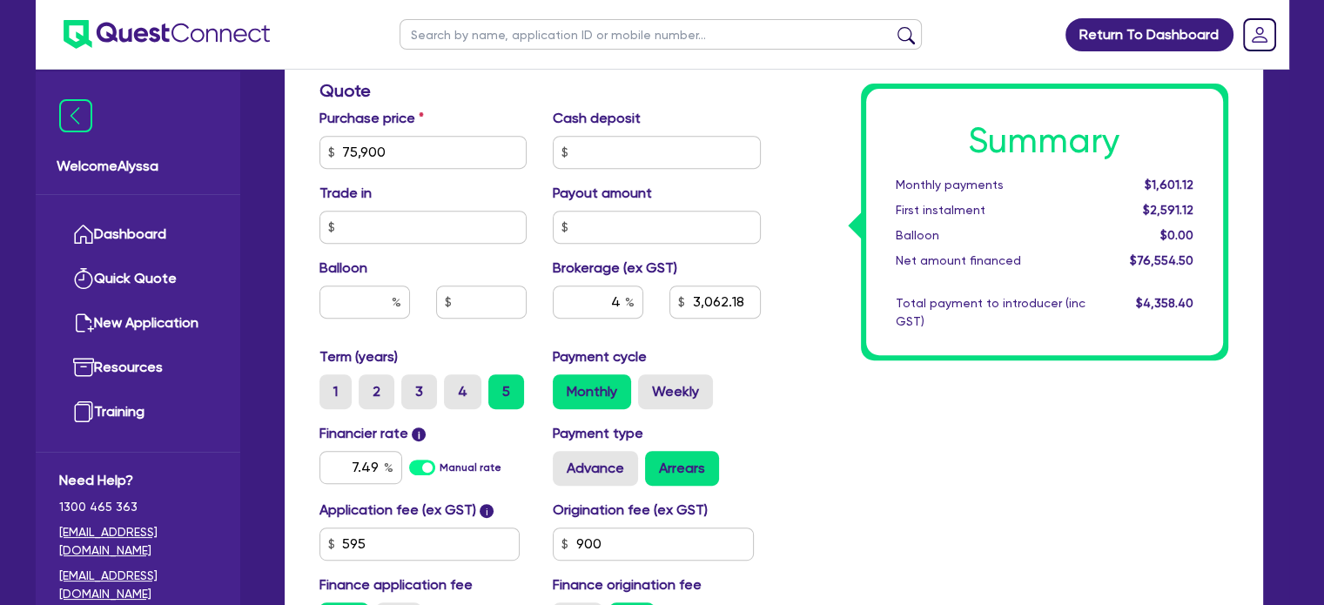
scroll to position [881, 0]
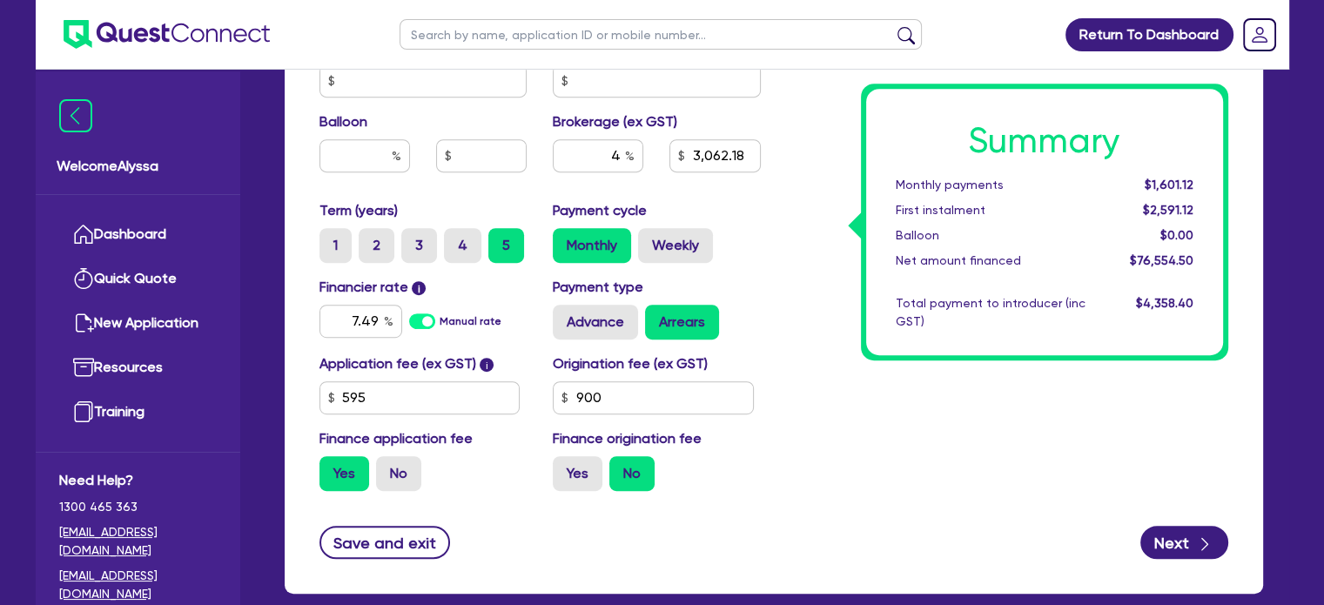
click at [467, 29] on input "text" at bounding box center [661, 34] width 522 height 30
type input "latari"
click button "submit" at bounding box center [906, 38] width 28 height 24
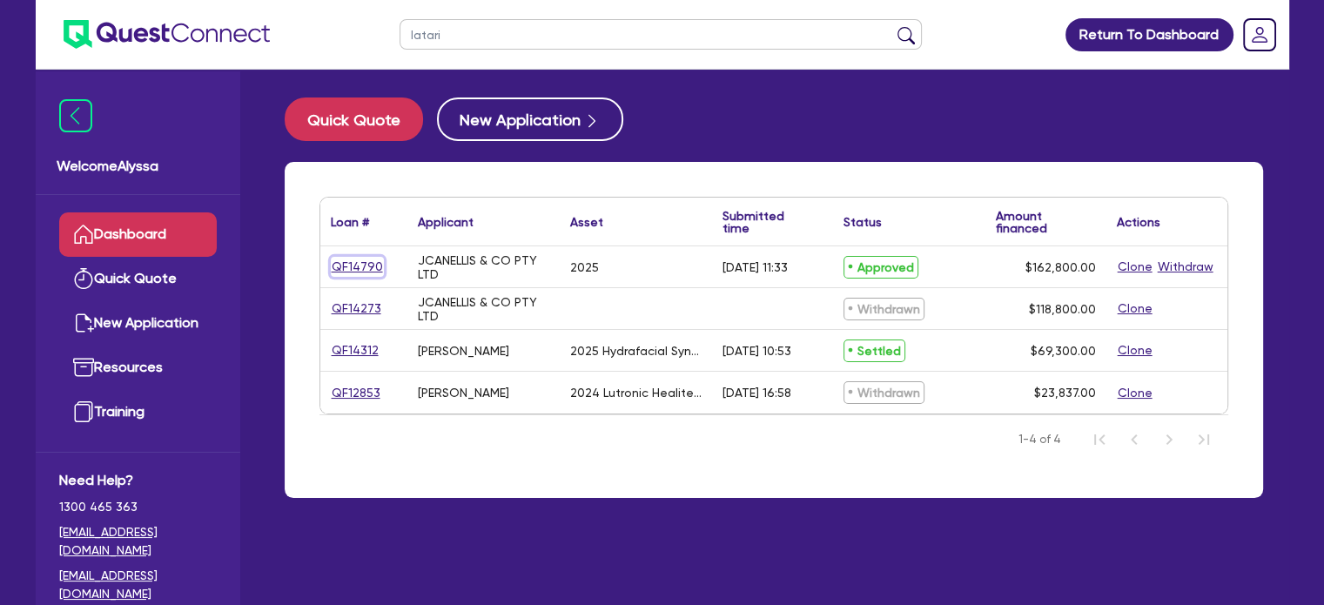
click at [358, 265] on link "QF14790" at bounding box center [357, 267] width 53 height 20
select select "TERTIARY_ASSETS"
select select "BEAUTY_EQUIPMENT"
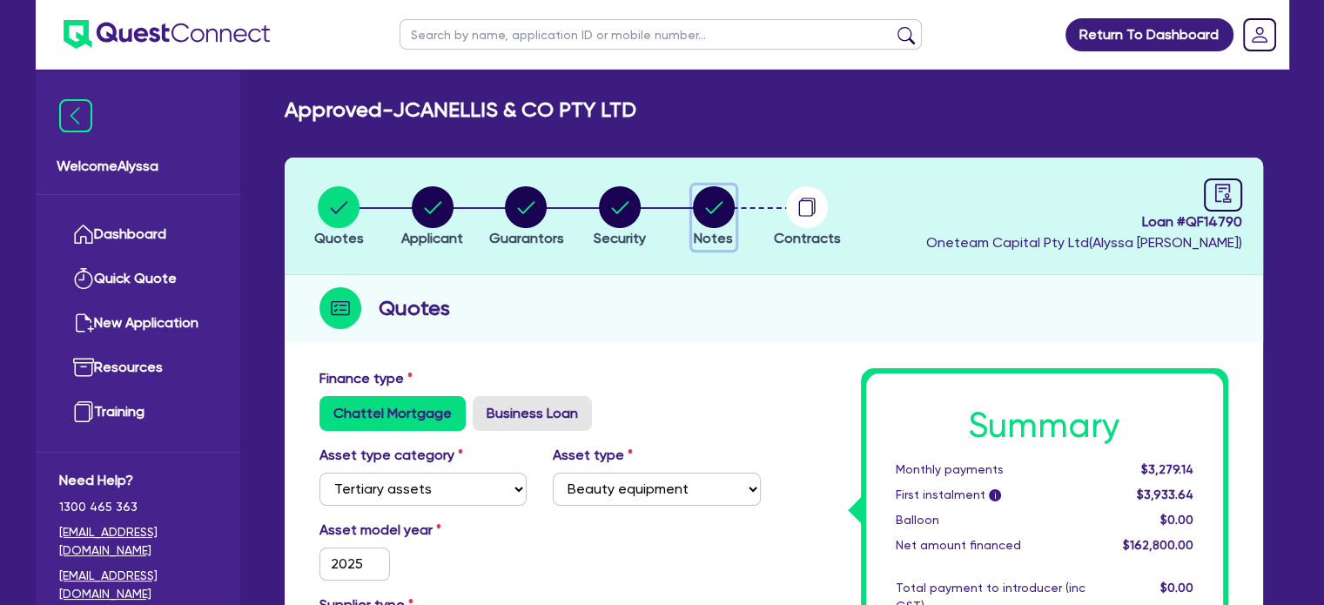
click at [722, 209] on circle "button" at bounding box center [714, 207] width 42 height 42
select select "Other"
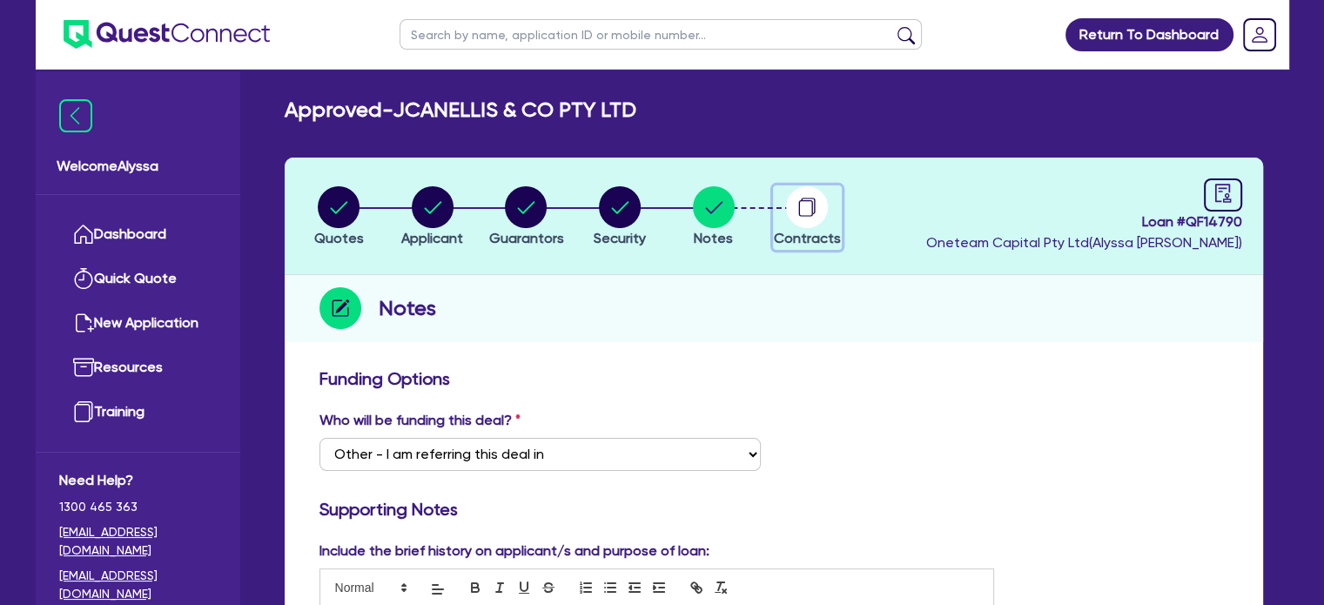
click at [794, 215] on circle "button" at bounding box center [807, 207] width 42 height 42
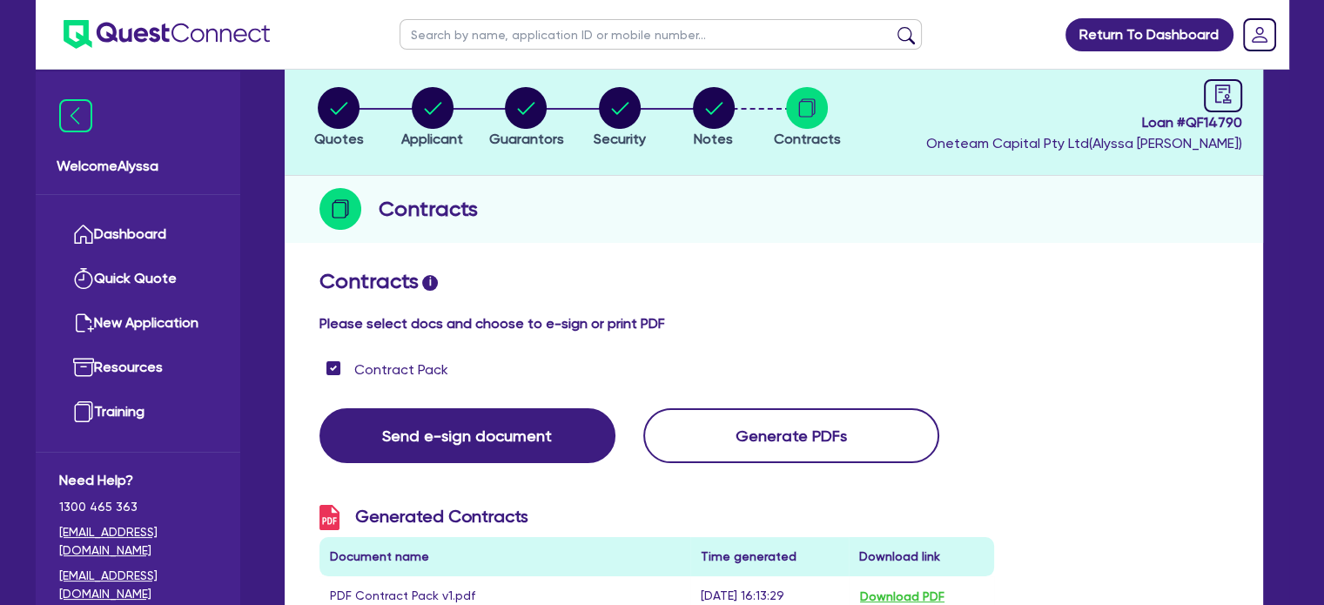
scroll to position [56, 0]
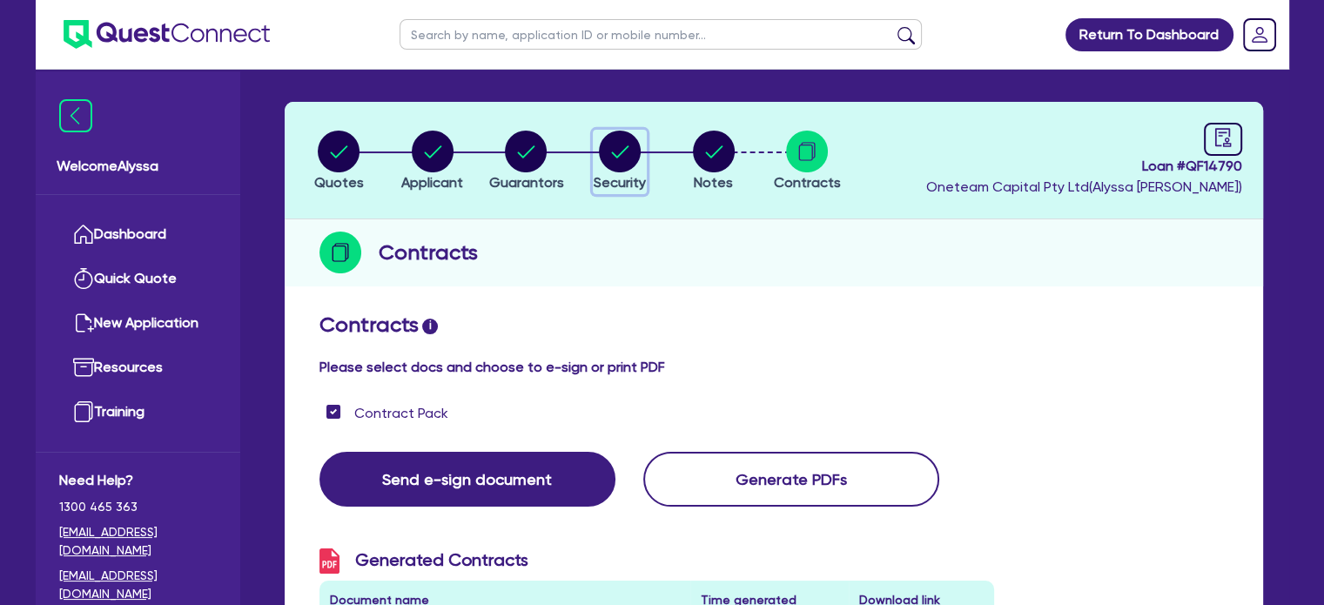
click at [615, 151] on circle "button" at bounding box center [620, 152] width 42 height 42
select select "TERTIARY_ASSETS"
select select "BEAUTY_EQUIPMENT"
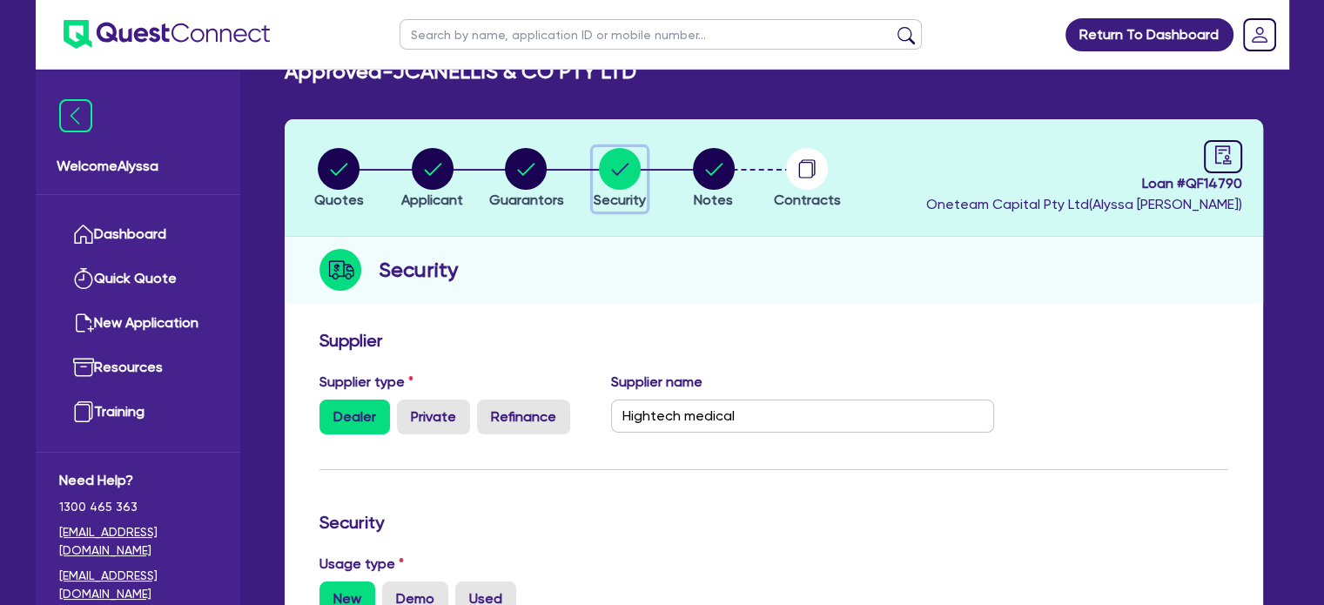
scroll to position [42, 0]
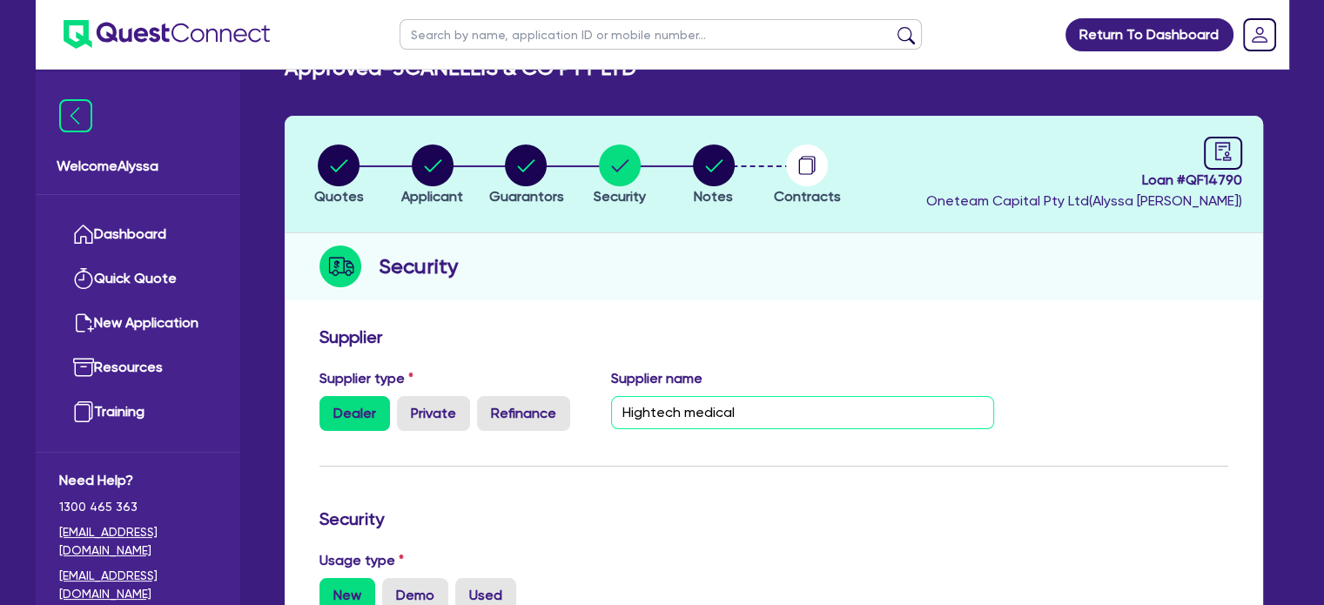
drag, startPoint x: 707, startPoint y: 416, endPoint x: 650, endPoint y: 407, distance: 57.4
click at [650, 407] on input "Hightech medical" at bounding box center [802, 412] width 383 height 33
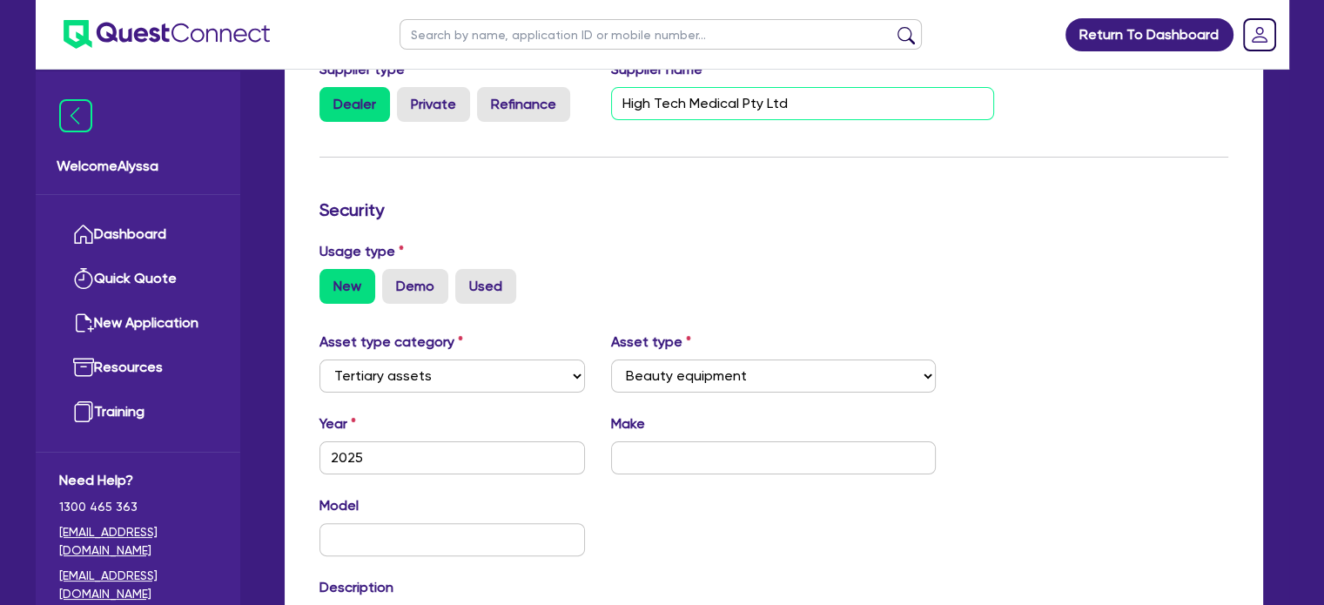
scroll to position [352, 0]
type input "High Tech Medical Pty Ltd"
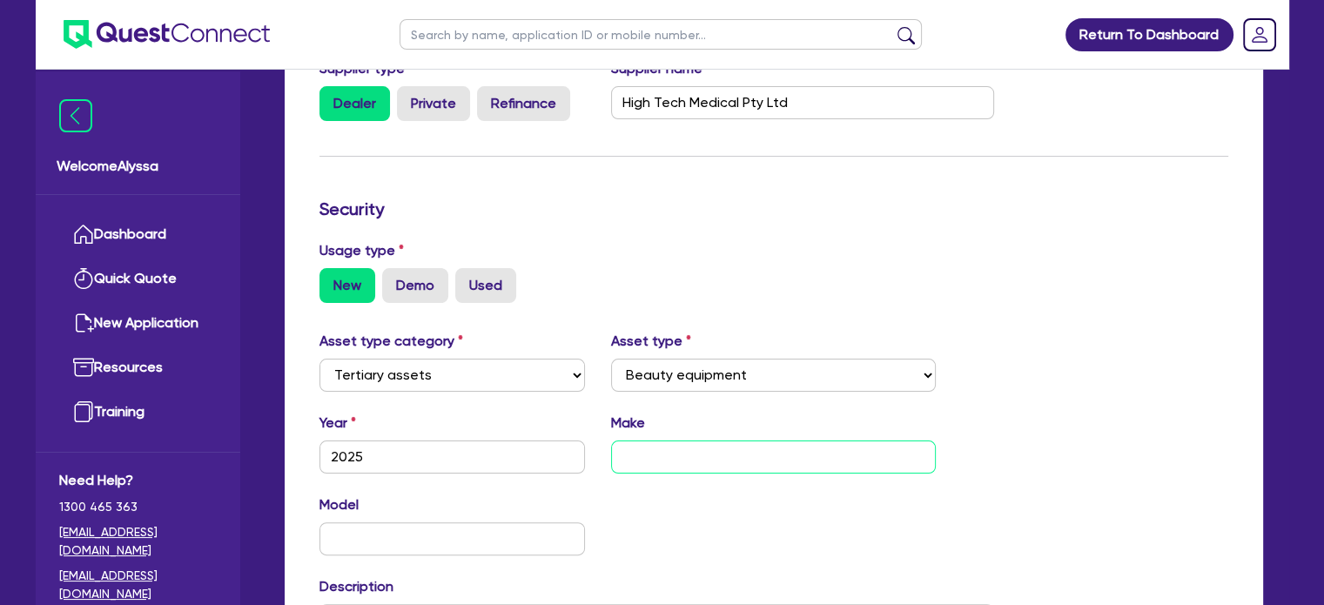
click at [674, 455] on input "text" at bounding box center [773, 456] width 325 height 33
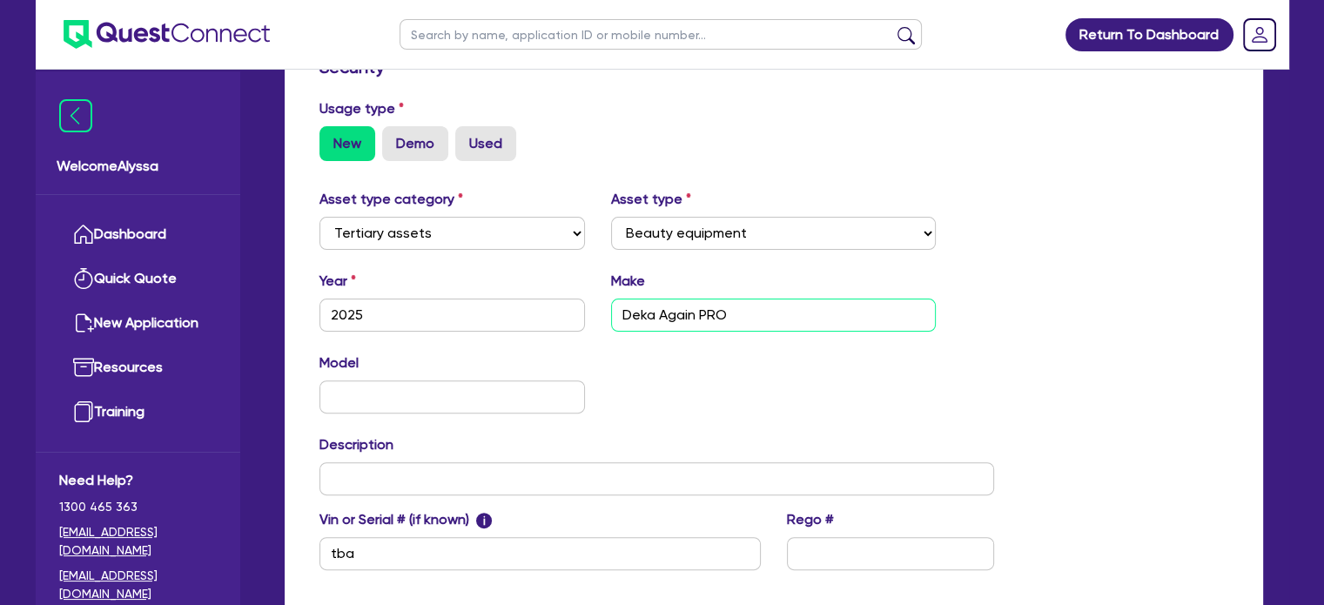
scroll to position [494, 0]
type input "Deka Again PRO"
click at [403, 473] on input "text" at bounding box center [656, 477] width 675 height 33
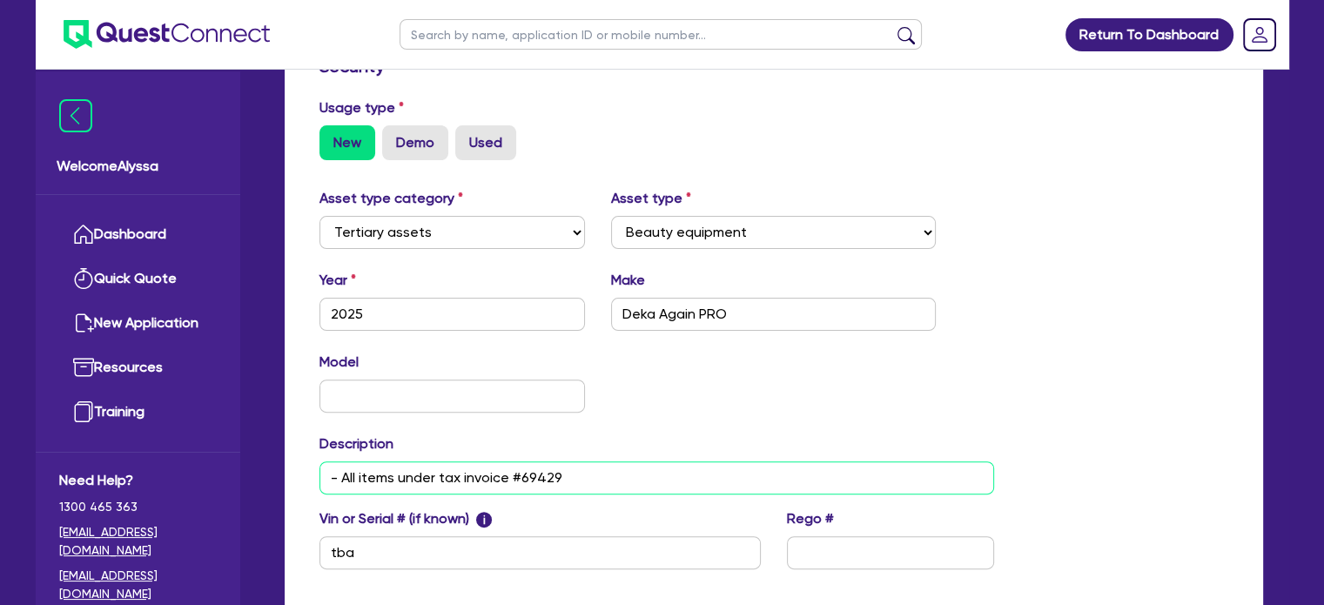
type input "- All items under tax invoice #69429"
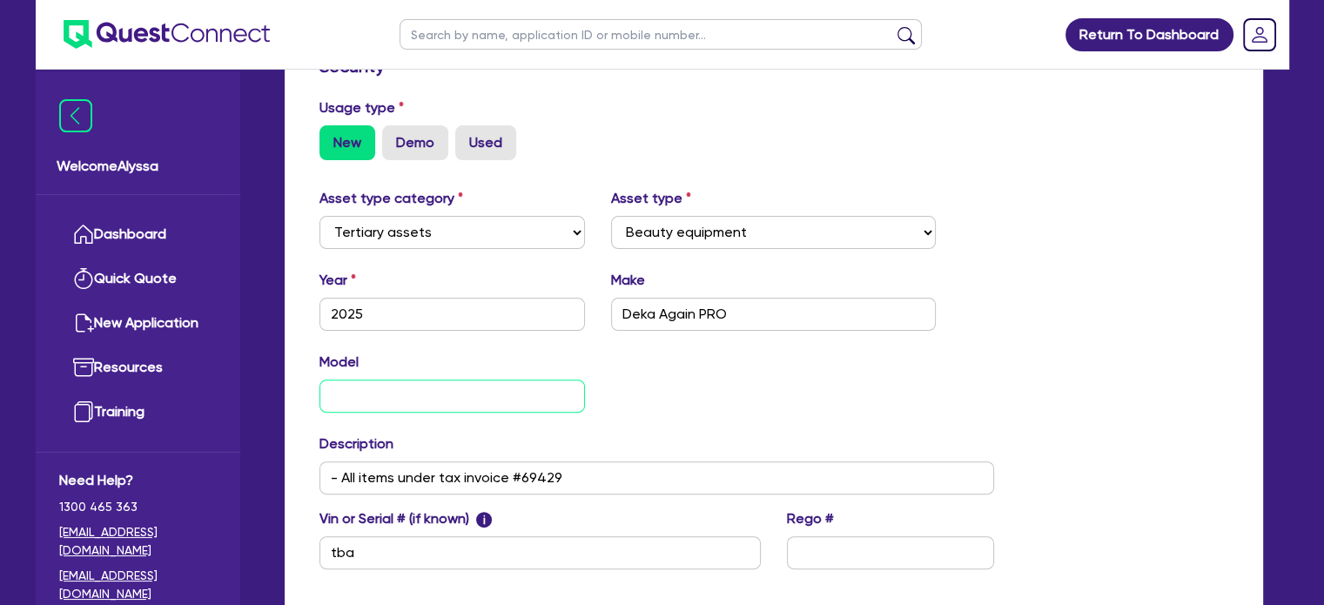
click at [407, 400] on input "text" at bounding box center [452, 396] width 266 height 33
drag, startPoint x: 733, startPoint y: 313, endPoint x: 603, endPoint y: 304, distance: 130.0
click at [603, 304] on div "Make Deka Again PRO" at bounding box center [773, 300] width 351 height 61
click at [430, 402] on input "text" at bounding box center [452, 396] width 266 height 33
paste input "Deka Again PRO"
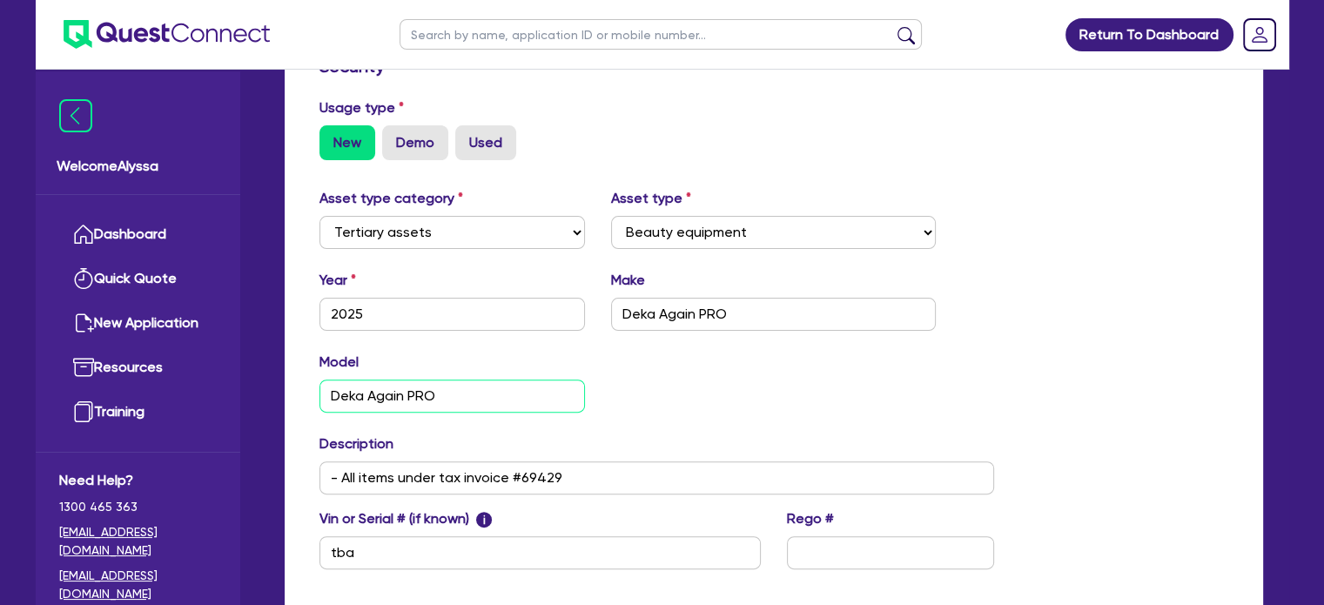
type input "Deka Again PRO"
drag, startPoint x: 762, startPoint y: 313, endPoint x: 661, endPoint y: 300, distance: 101.8
click at [661, 300] on input "Deka Again PRO" at bounding box center [773, 314] width 325 height 33
type input "Deka"
drag, startPoint x: 439, startPoint y: 396, endPoint x: 150, endPoint y: 344, distance: 293.7
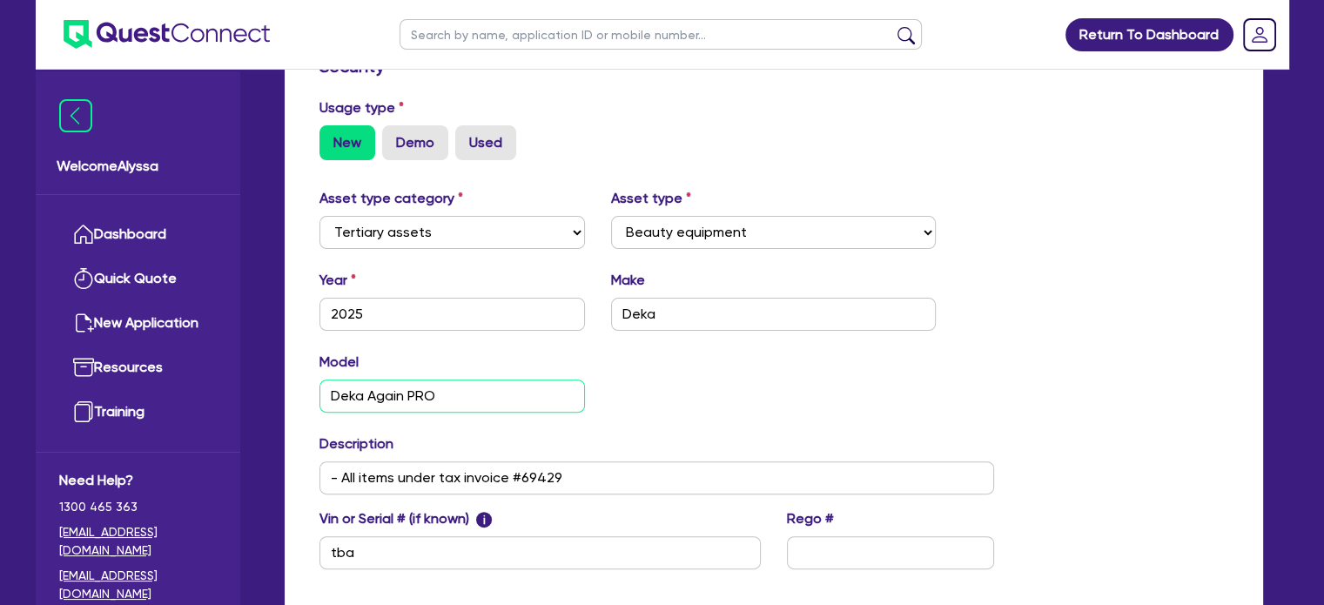
click at [150, 344] on div "Welcome Alyssa Dashboard Quick Quote New Application Ref Company Ref Salesperso…" at bounding box center [662, 146] width 1253 height 1280
paste input "text"
type input "Again PRO"
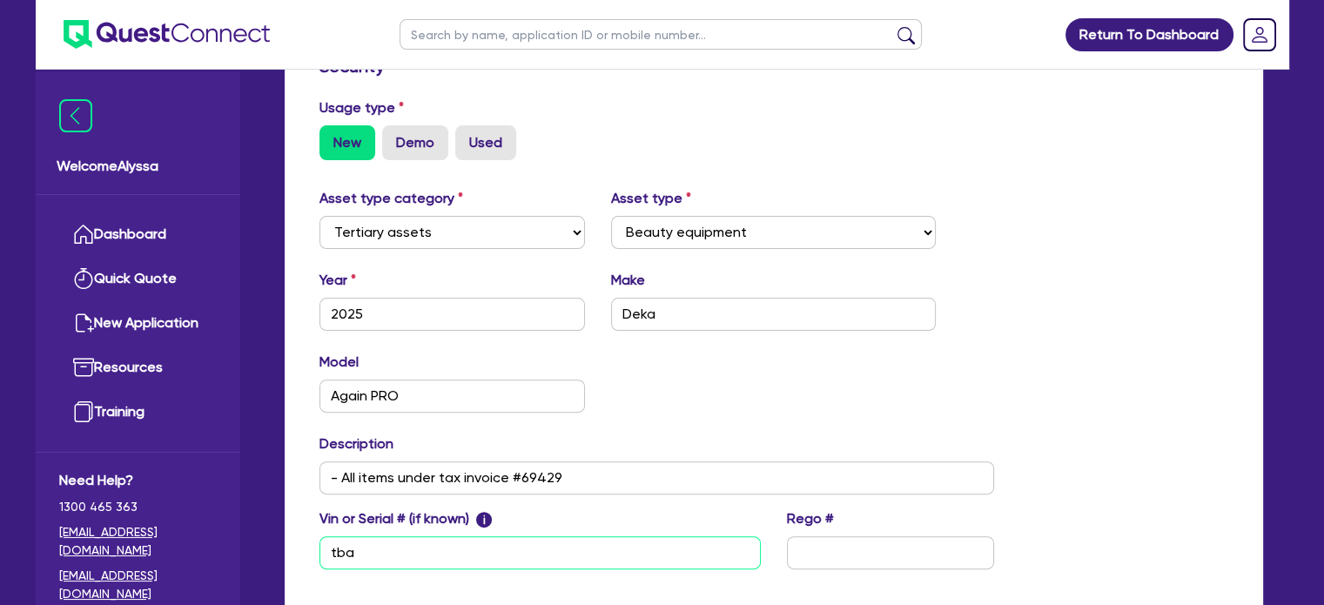
drag, startPoint x: 372, startPoint y: 541, endPoint x: 219, endPoint y: 511, distance: 155.2
click at [219, 511] on div "Welcome Alyssa Dashboard Quick Quote New Application Ref Company Ref Salesperso…" at bounding box center [662, 146] width 1253 height 1280
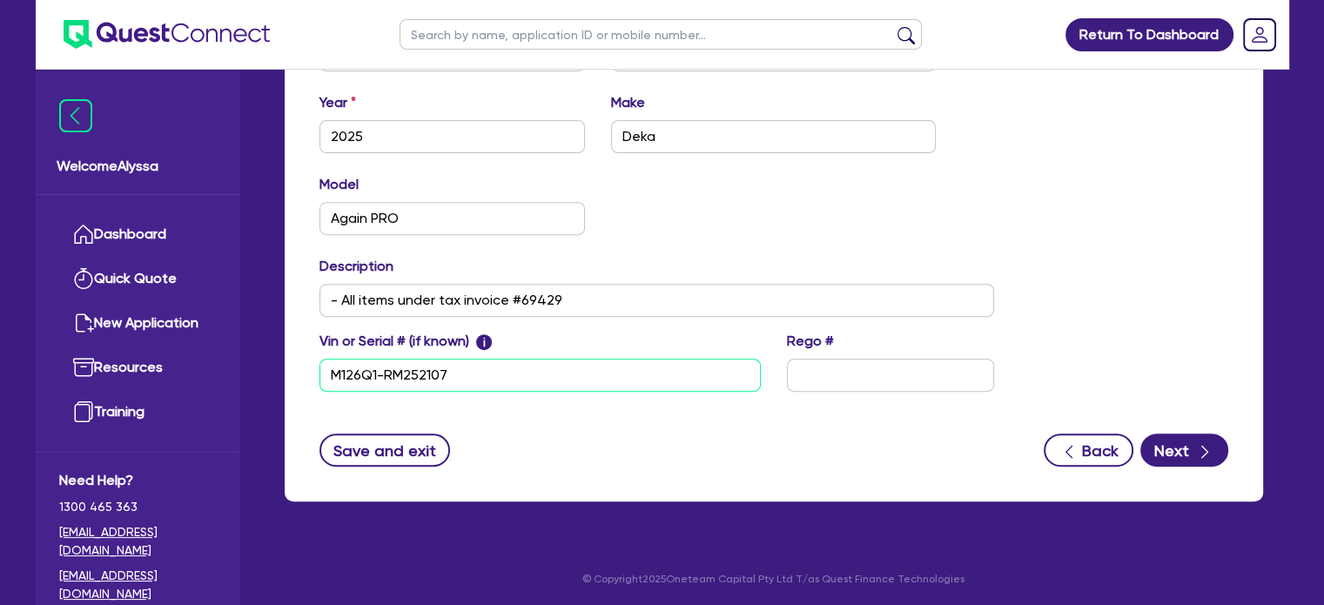
type input "M126Q1-RM252107"
click at [1193, 467] on div "Supplier Supplier type Dealer Private Refinance Supplier name High Tech Medical…" at bounding box center [774, 94] width 978 height 814
click at [1178, 439] on button "Next" at bounding box center [1184, 449] width 88 height 33
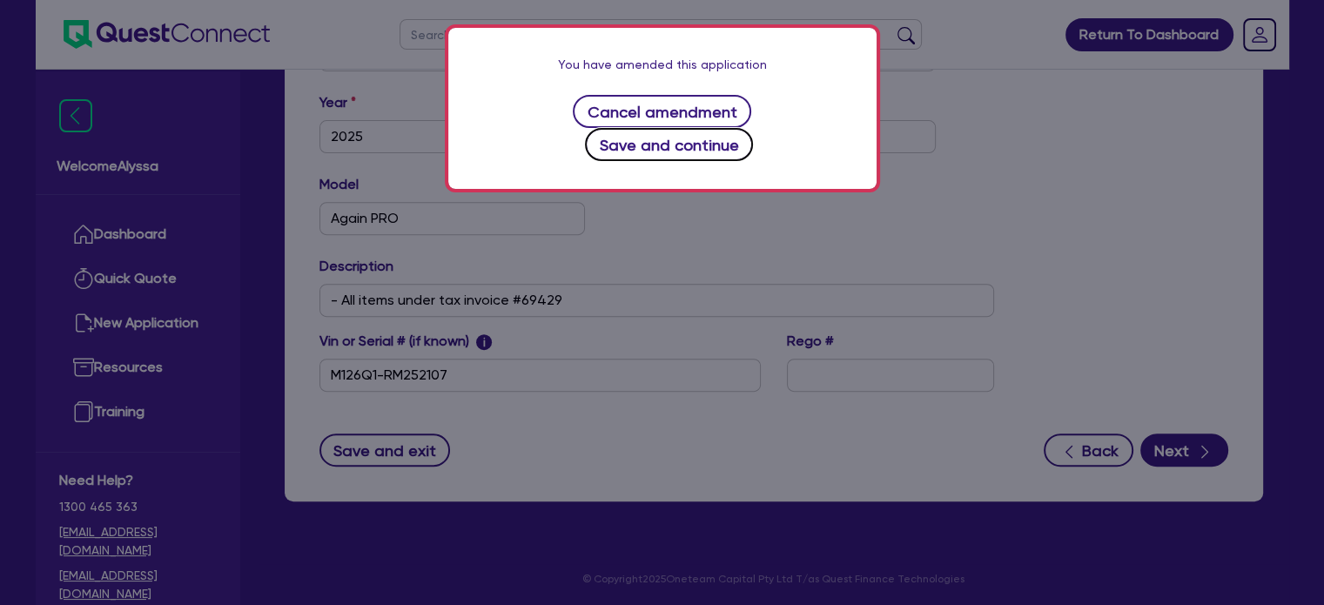
click at [703, 128] on button "Save and continue" at bounding box center [669, 144] width 168 height 33
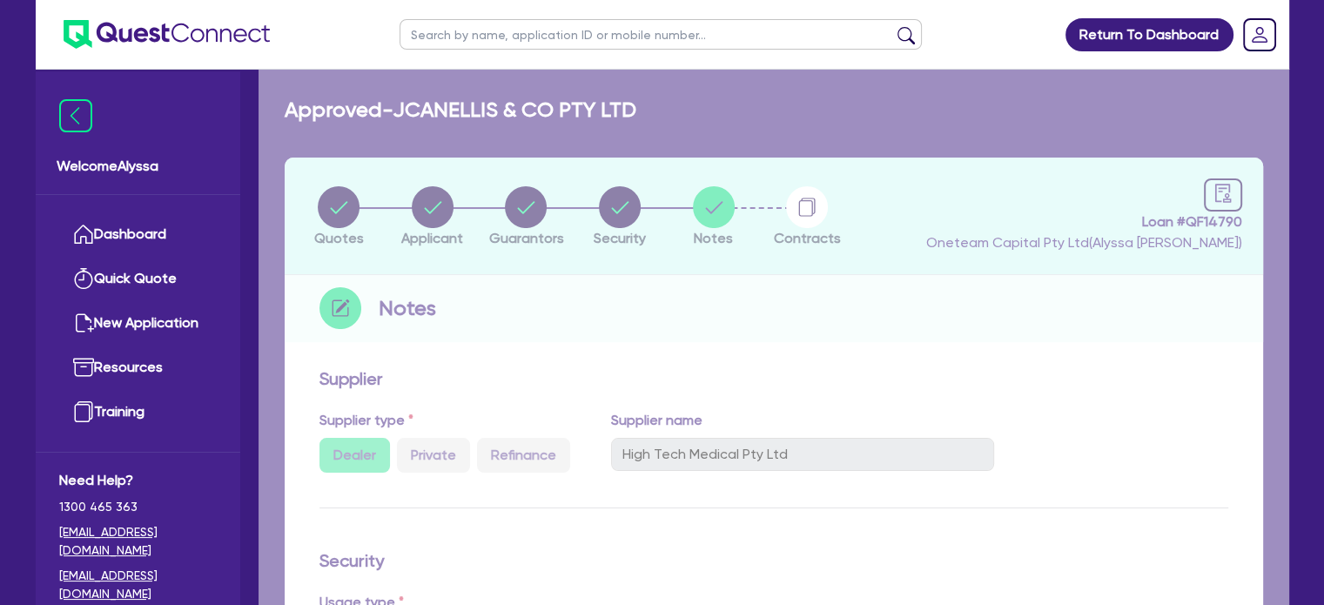
select select "Other"
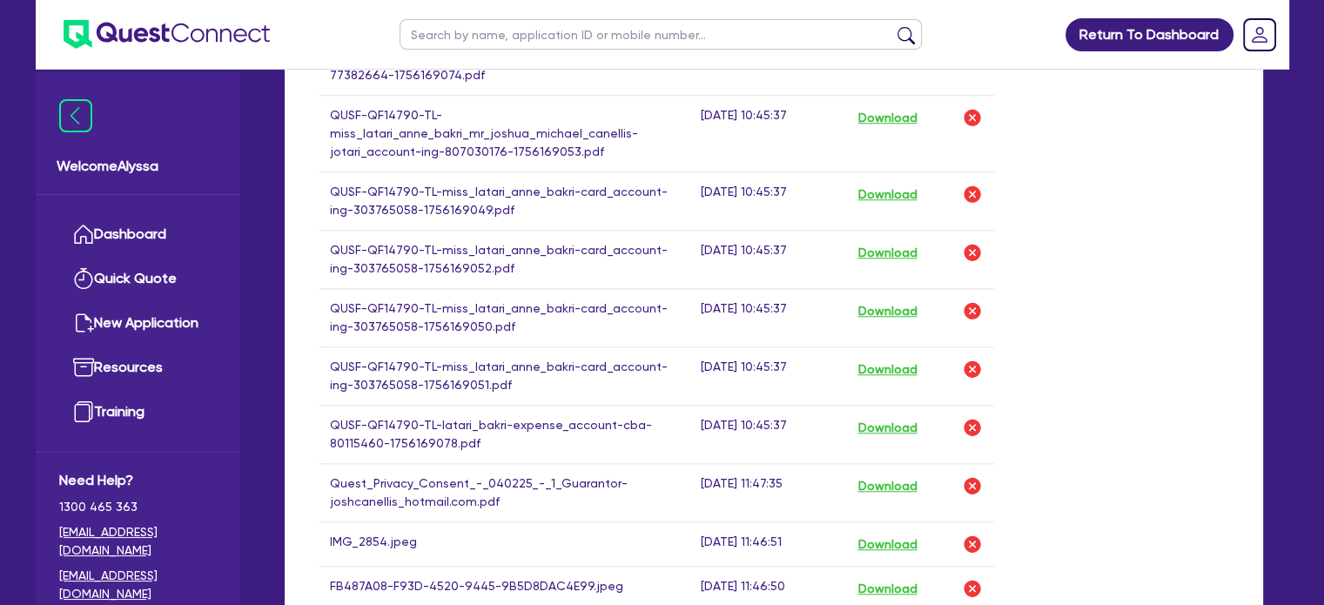
scroll to position [2087, 0]
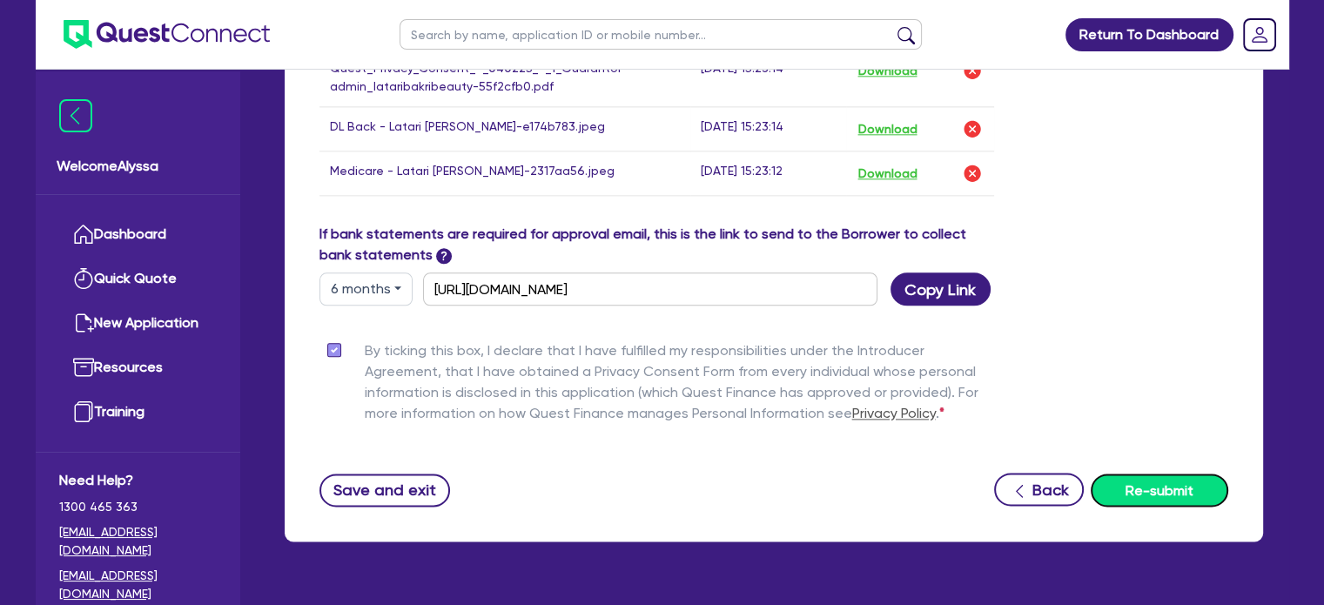
click at [1118, 474] on button "Re-submit" at bounding box center [1160, 490] width 138 height 33
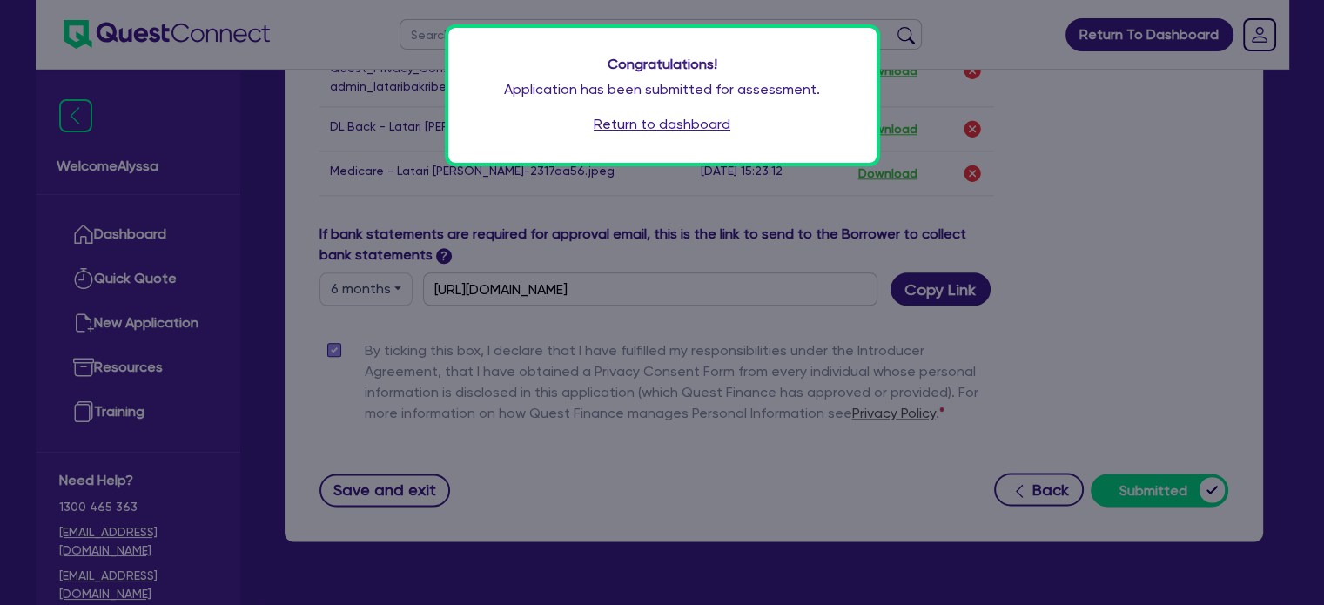
click at [621, 130] on link "Return to dashboard" at bounding box center [662, 124] width 137 height 21
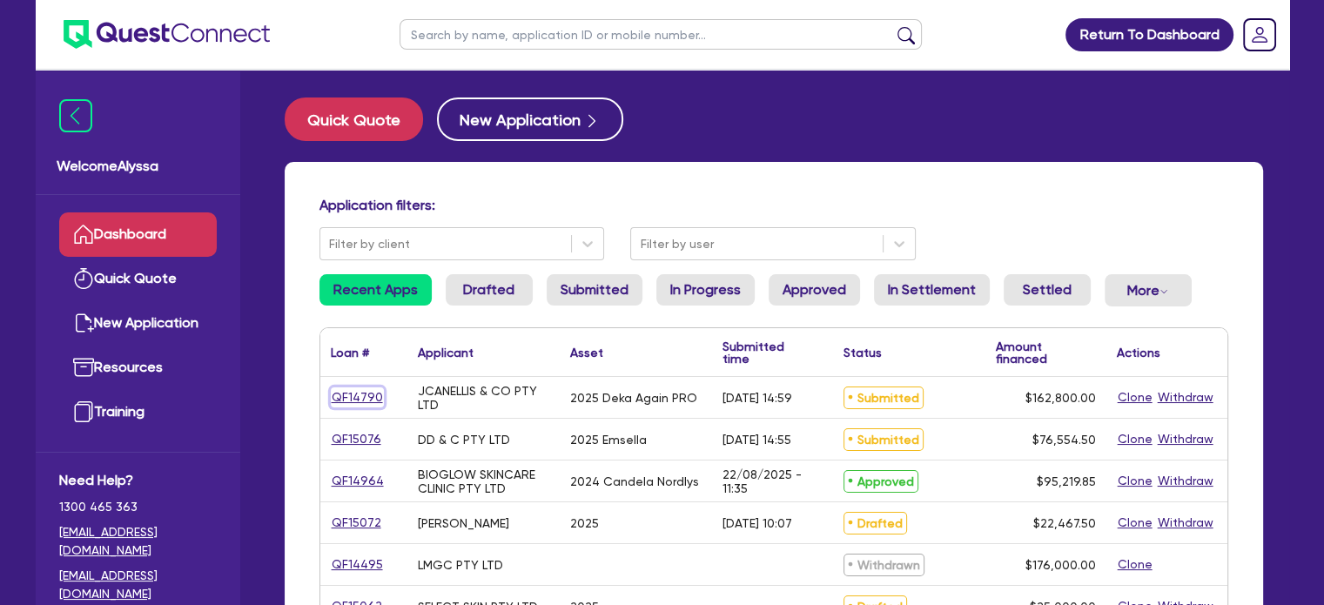
click at [364, 398] on link "QF14790" at bounding box center [357, 397] width 53 height 20
select select "TERTIARY_ASSETS"
select select "BEAUTY_EQUIPMENT"
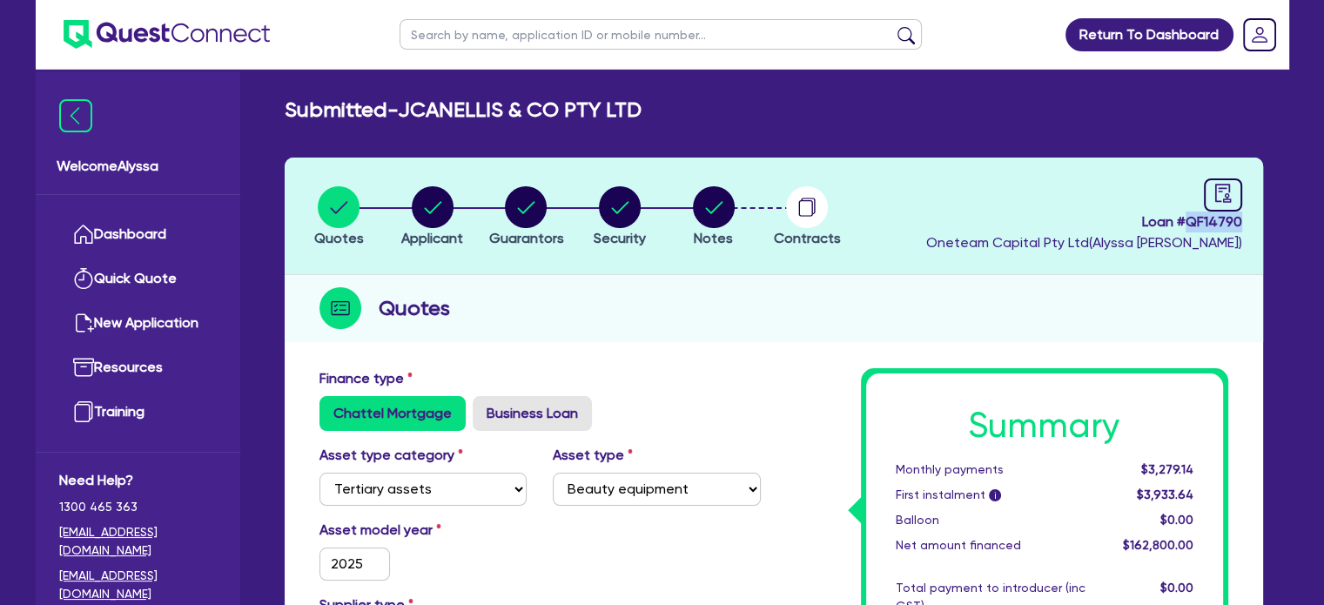
drag, startPoint x: 1247, startPoint y: 222, endPoint x: 1186, endPoint y: 218, distance: 61.0
click at [1186, 218] on header "Quotes Applicant Guarantors Security Notes Contracts Loan # QF14790 Oneteam Cap…" at bounding box center [774, 217] width 978 height 118
copy span "QF14790"
click at [808, 211] on circle "button" at bounding box center [807, 207] width 42 height 42
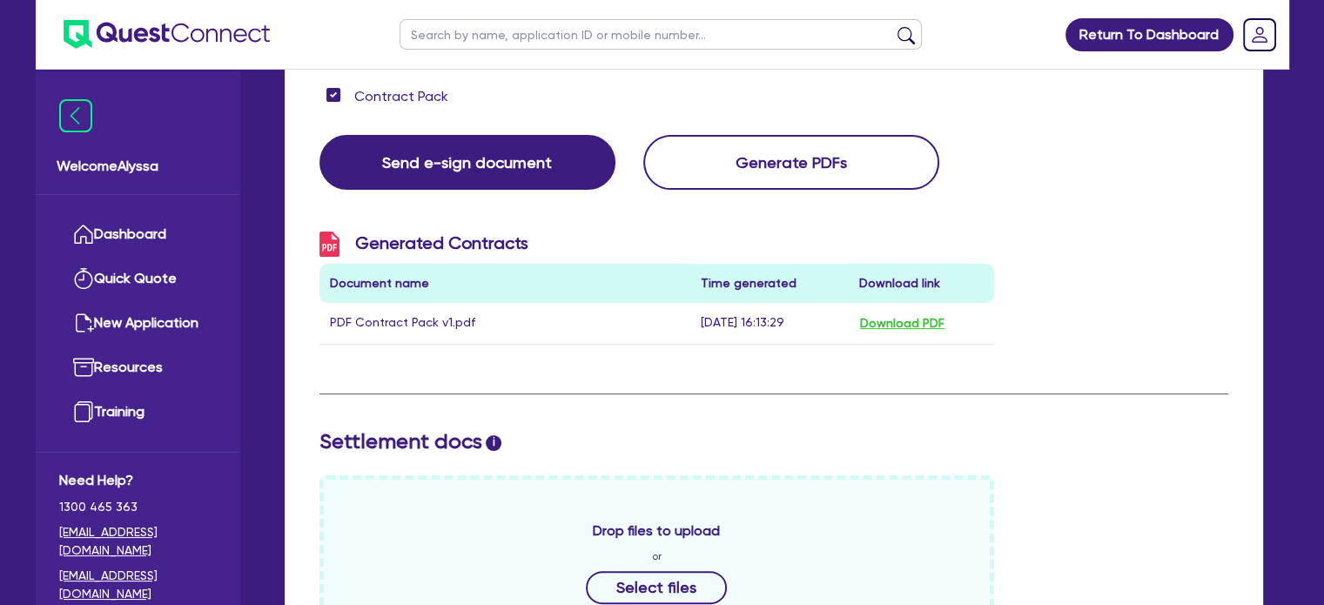
scroll to position [511, 0]
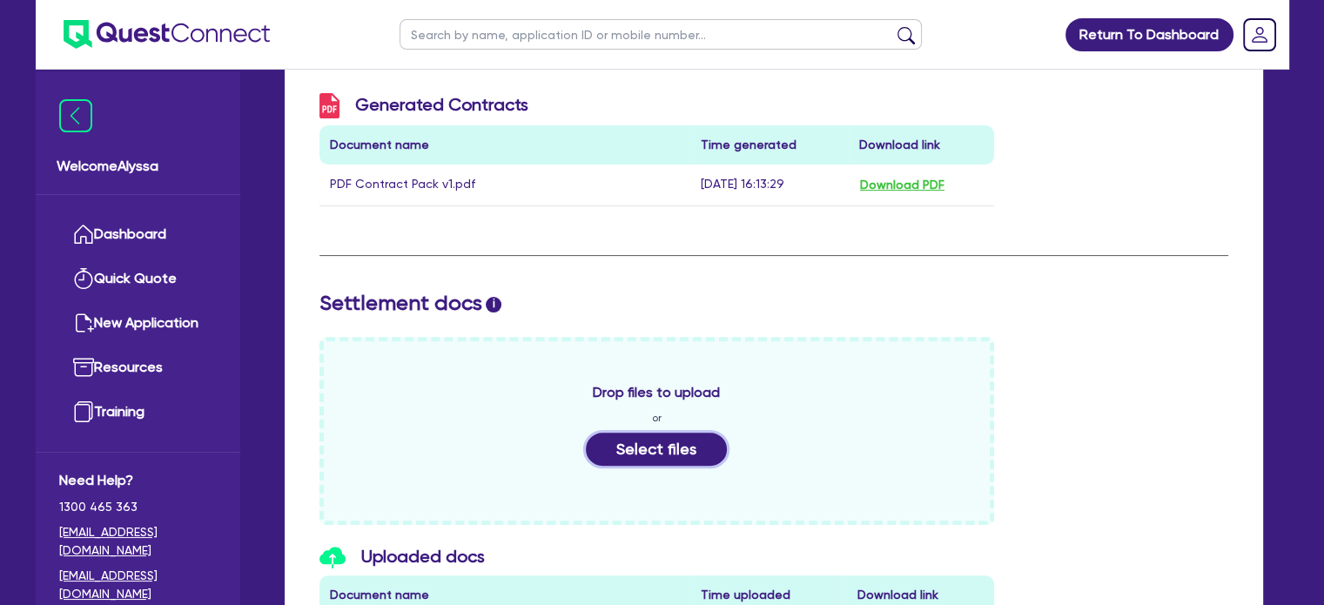
click at [651, 440] on button "Select files" at bounding box center [656, 449] width 141 height 33
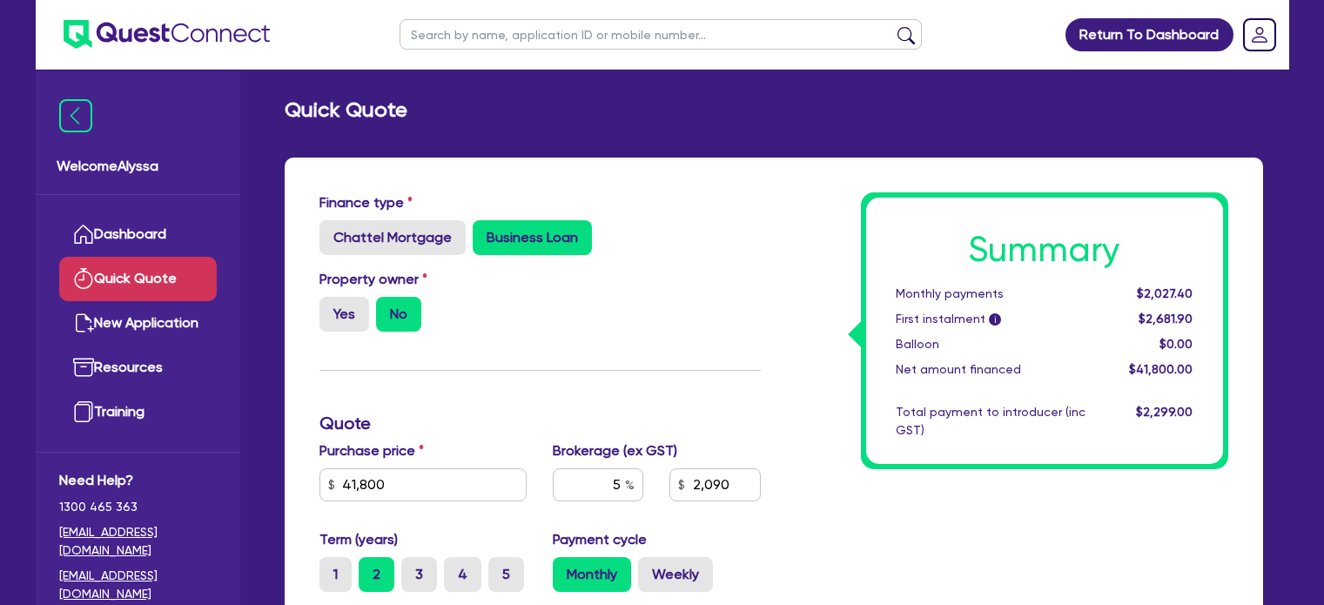
scroll to position [255, 0]
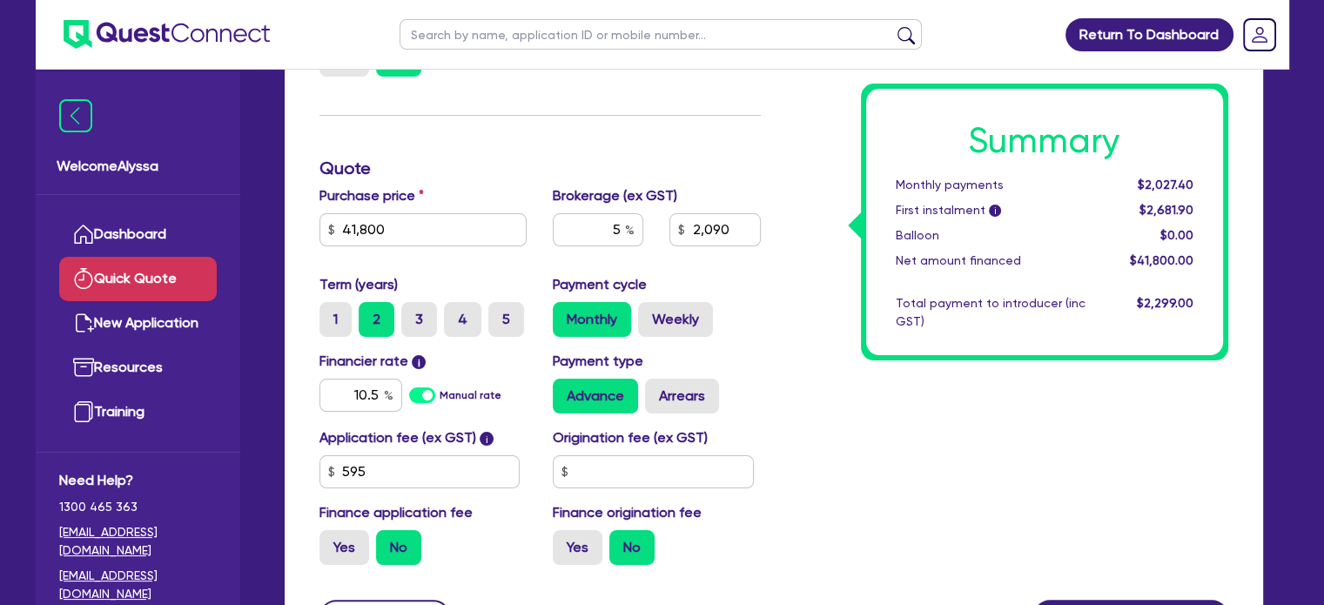
click at [420, 36] on input "text" at bounding box center [661, 34] width 522 height 30
type input "audley"
click button "submit" at bounding box center [906, 38] width 28 height 24
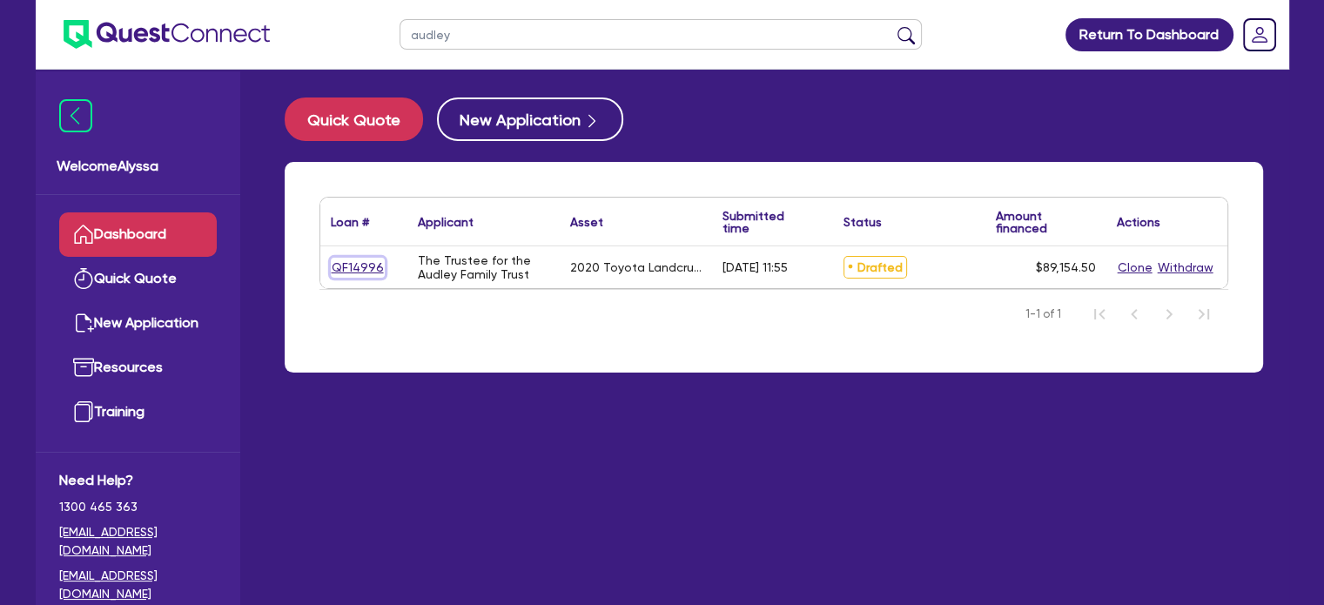
click at [354, 265] on link "QF14996" at bounding box center [358, 268] width 54 height 20
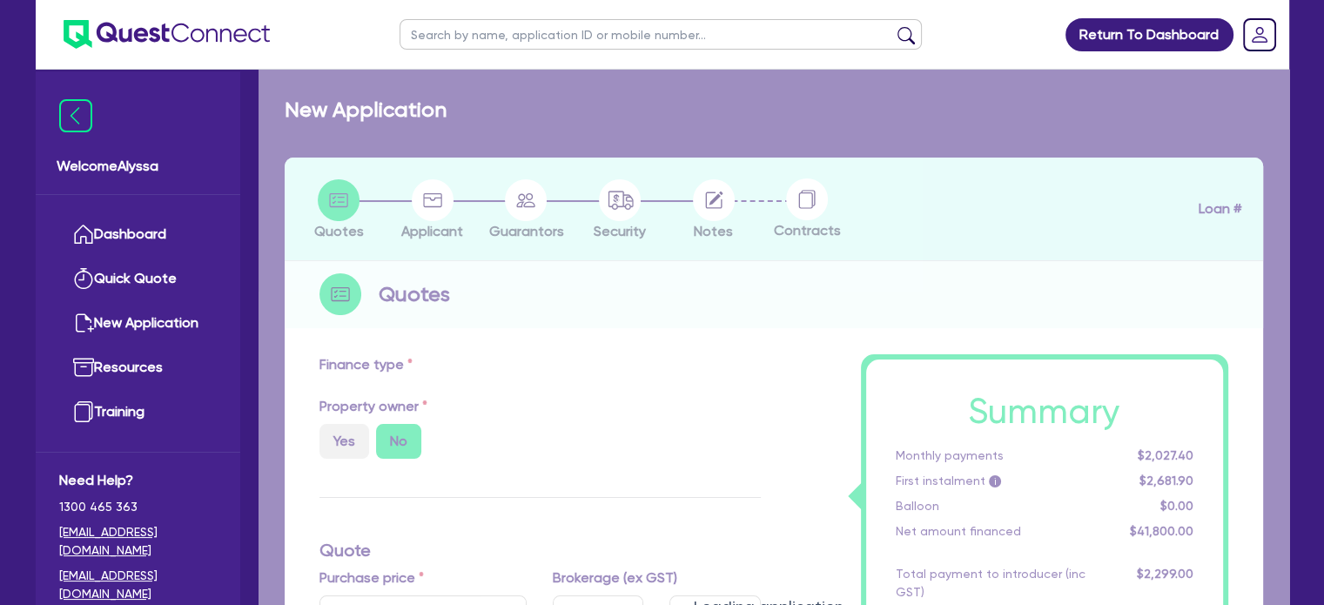
select select "CARS_AND_LIGHT_TRUCKS"
type input "2020"
radio input "false"
radio input "true"
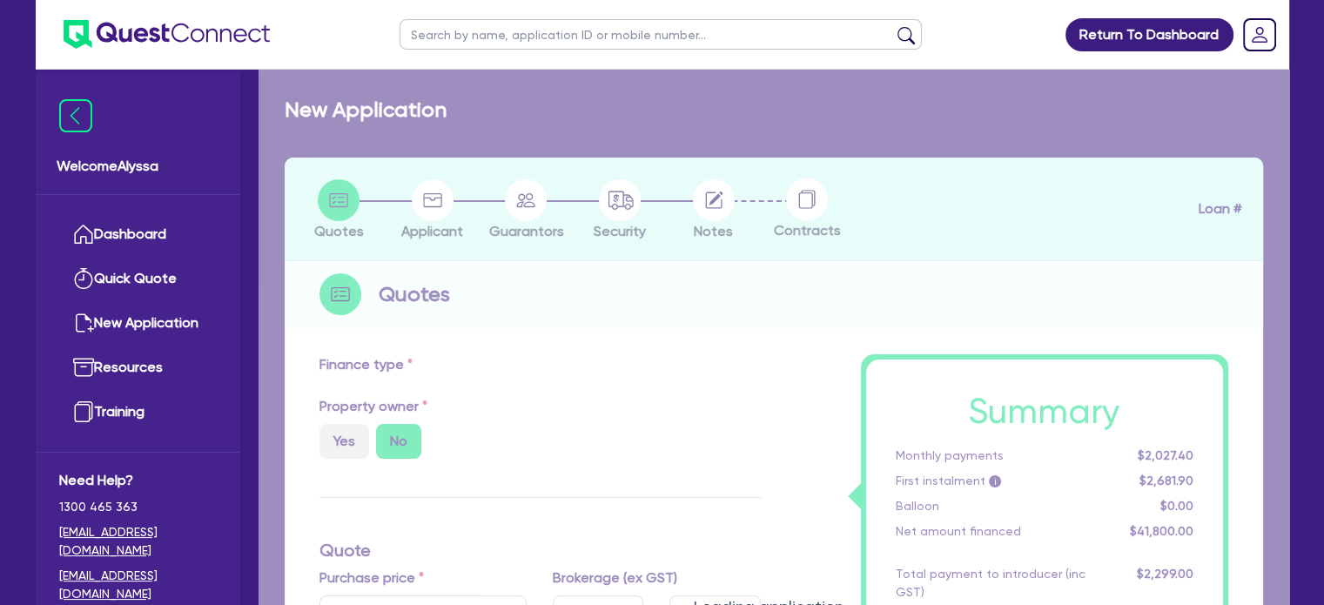
type input "88,500"
type input "30"
type input "26,550"
type input "4"
type input "3,566.18"
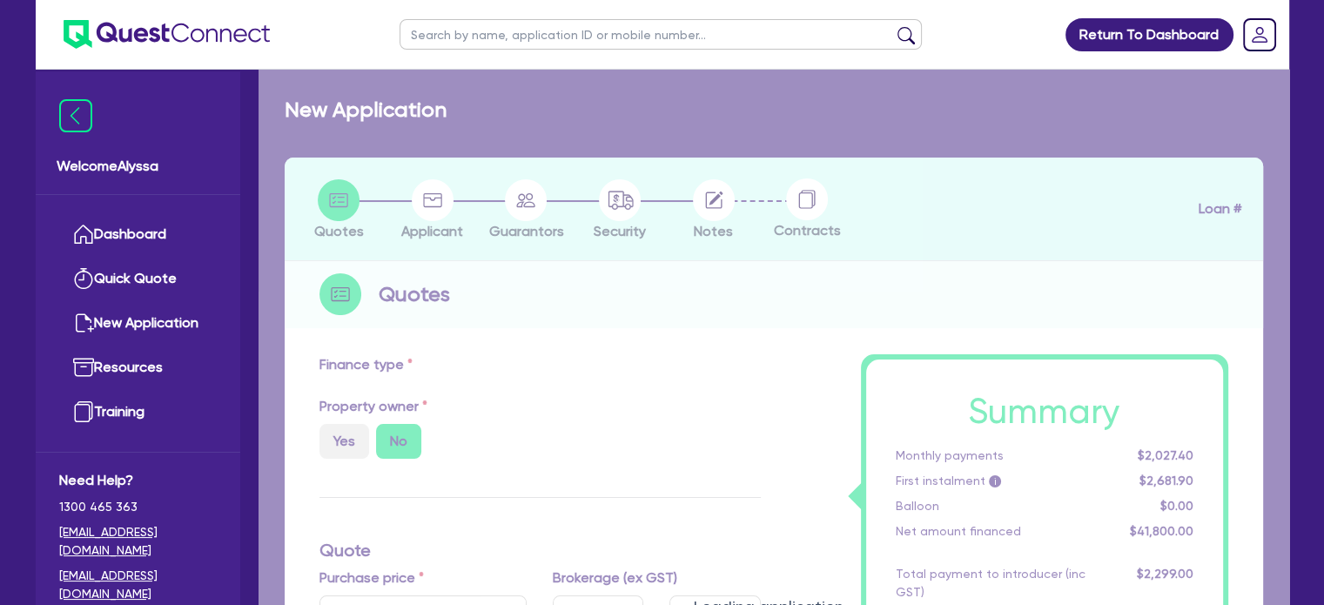
radio input "false"
radio input "true"
type input "7.49"
type input "770"
select select "PASSENGER_VEHICLES"
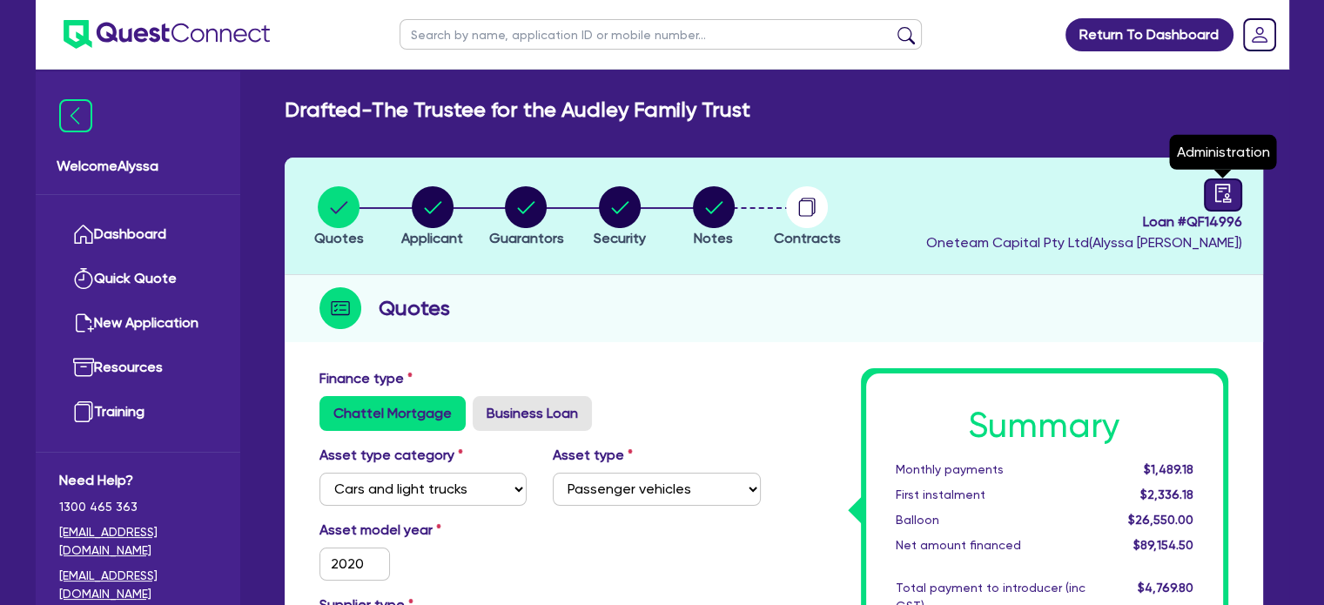
click at [1223, 205] on link at bounding box center [1223, 194] width 38 height 33
select select "DRAFTED_AMENDED"
select select "Other"
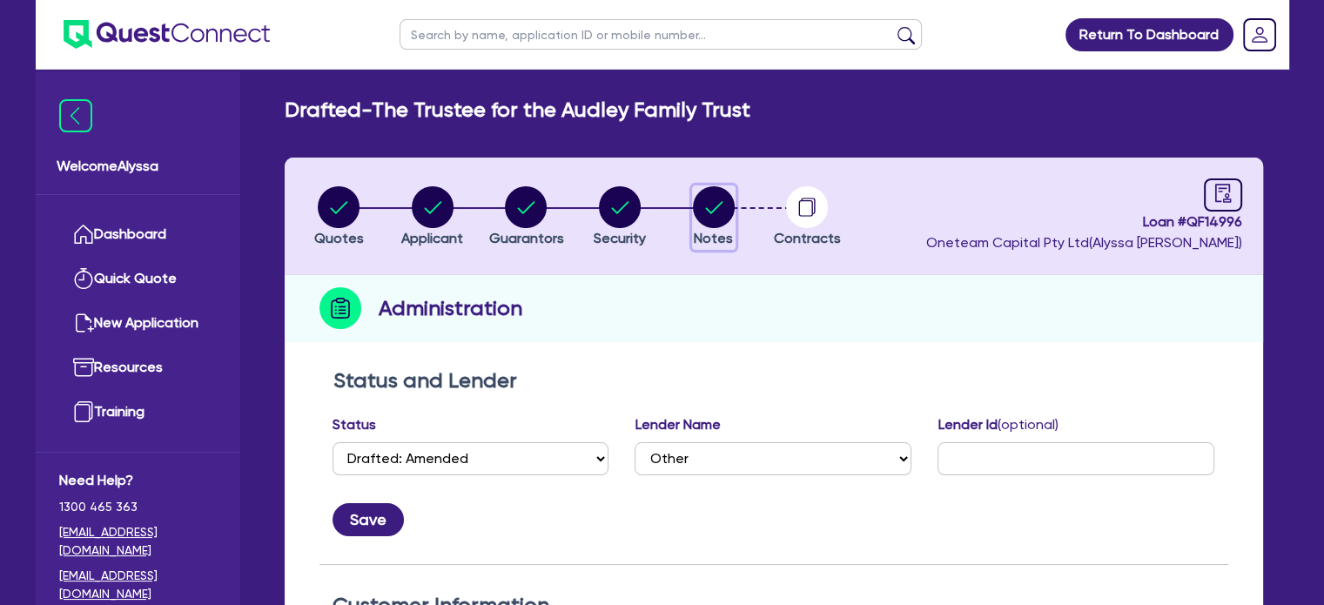
click at [717, 198] on circle "button" at bounding box center [714, 207] width 42 height 42
select select "Other"
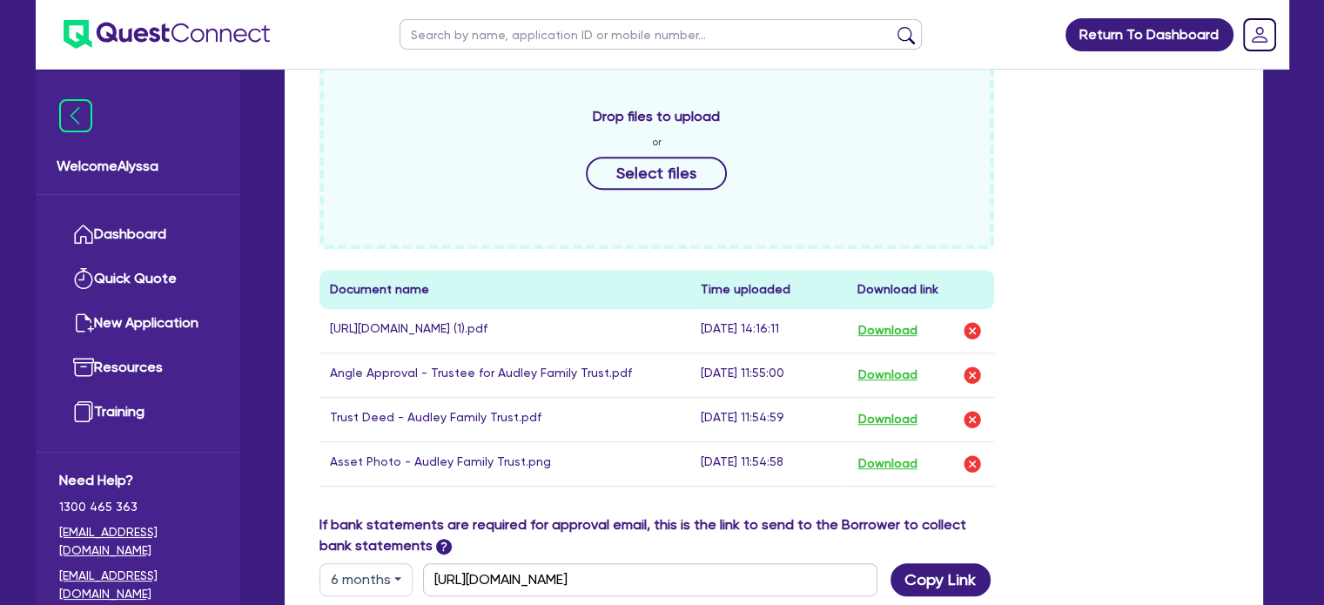
scroll to position [835, 0]
click at [881, 407] on button "Download" at bounding box center [887, 418] width 61 height 23
